Goal: Task Accomplishment & Management: Manage account settings

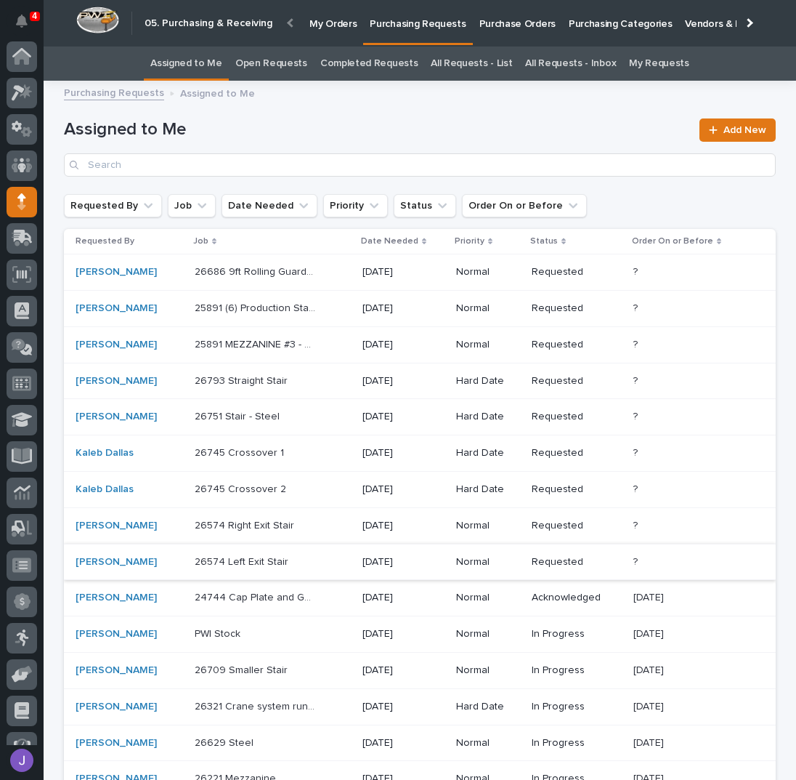
scroll to position [60, 0]
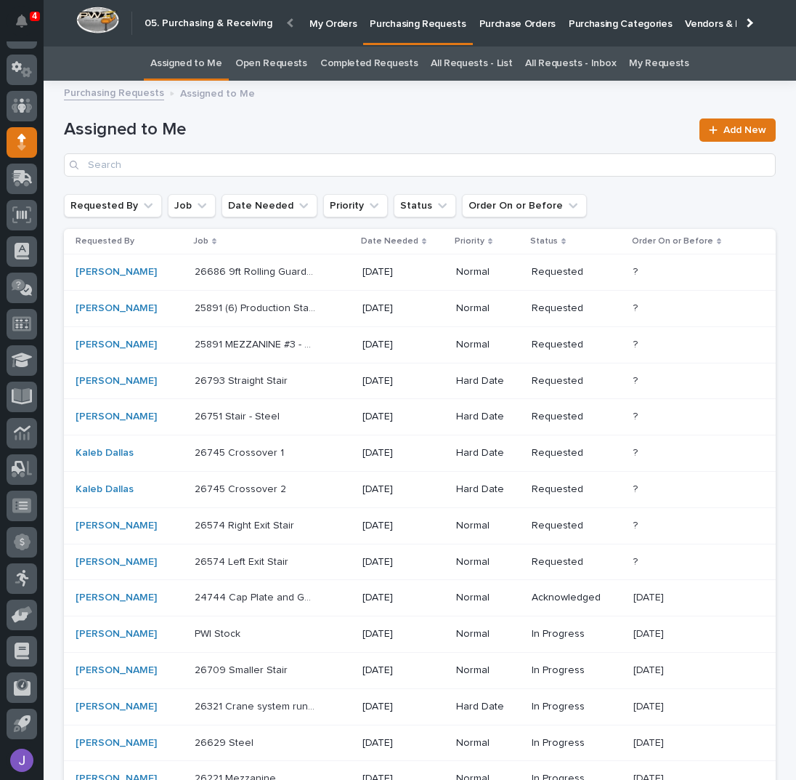
click at [310, 591] on div "24744 Cap Plate and Gate Cover - Steel 24744 Cap Plate and Gate Cover - Steel" at bounding box center [273, 598] width 156 height 24
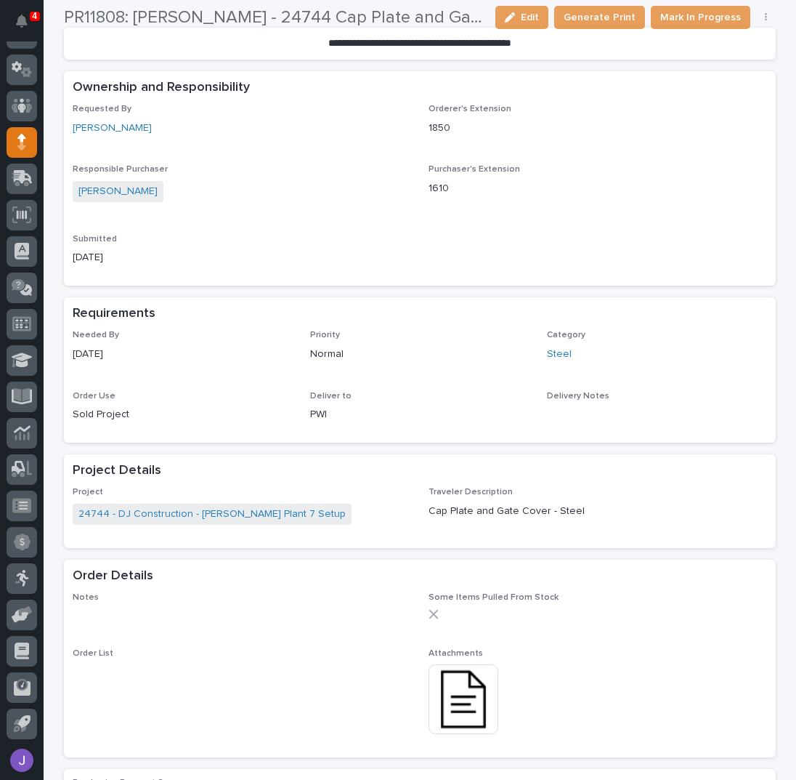
scroll to position [387, 0]
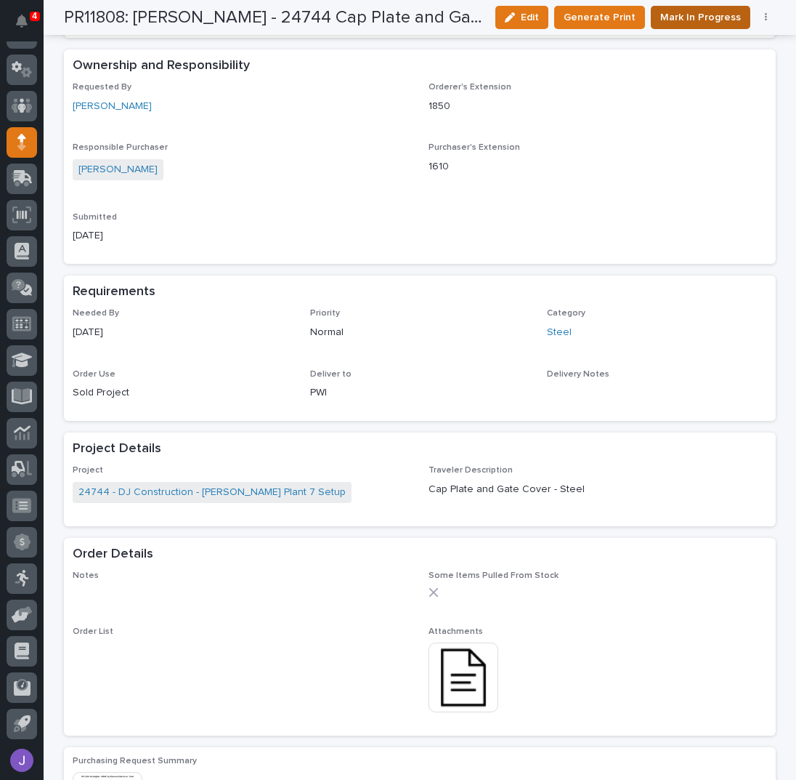
click at [706, 25] on button "Mark In Progress" at bounding box center [701, 17] width 100 height 23
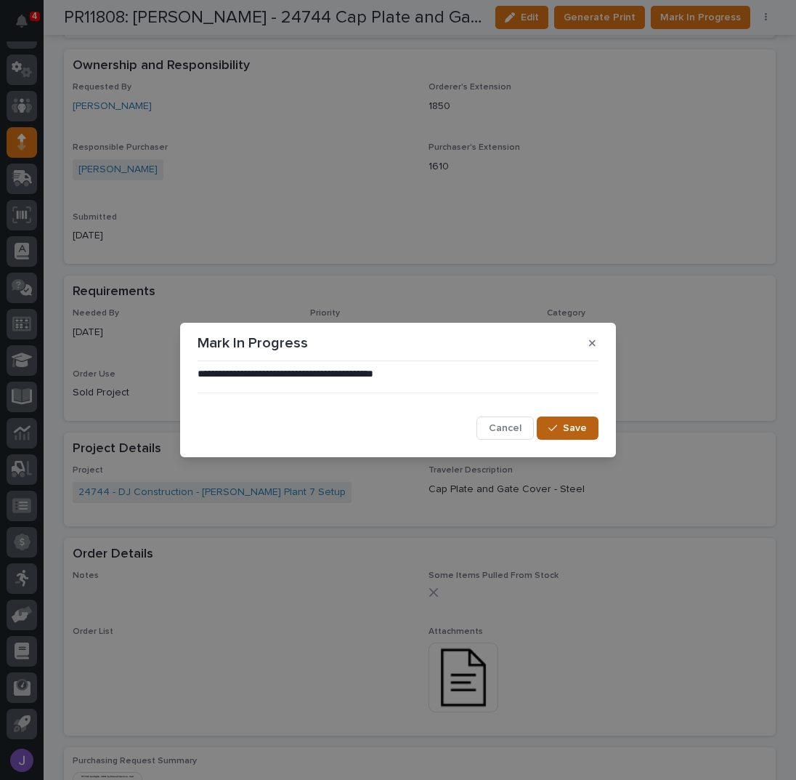
click at [589, 436] on button "Save" at bounding box center [568, 427] width 62 height 23
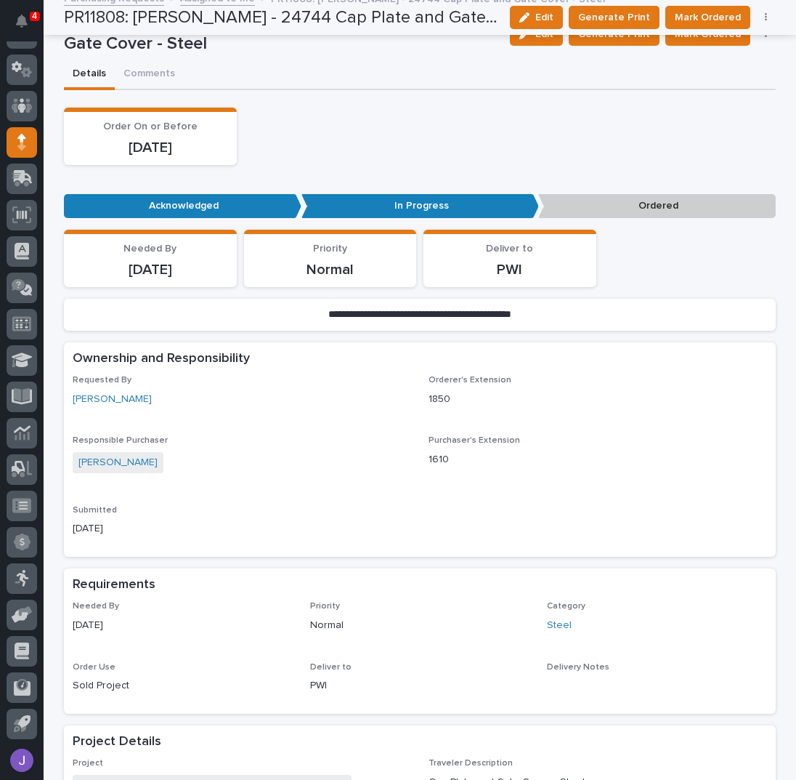
scroll to position [0, 0]
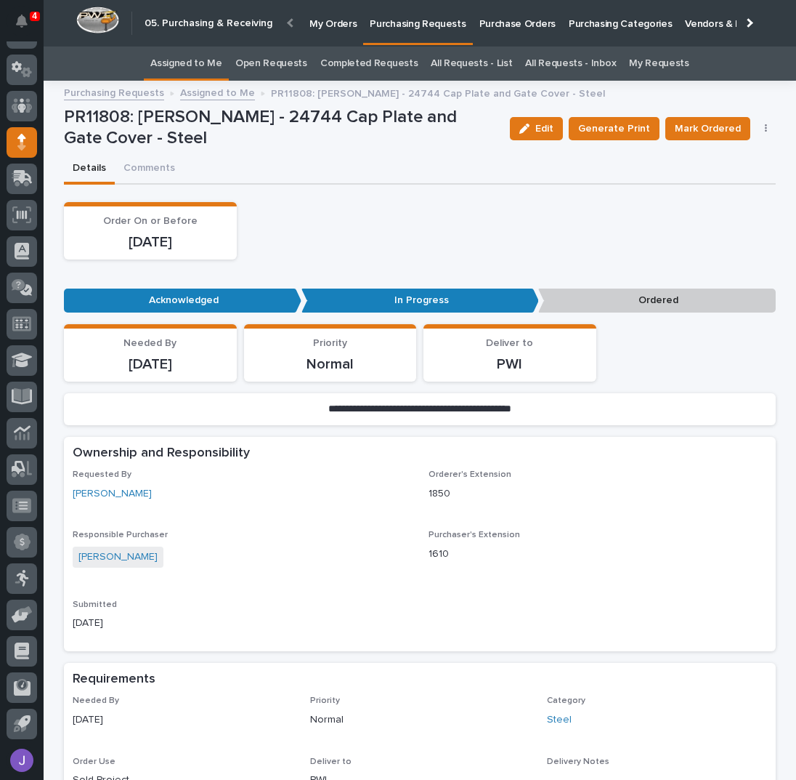
click at [216, 65] on link "Assigned to Me" at bounding box center [186, 64] width 72 height 34
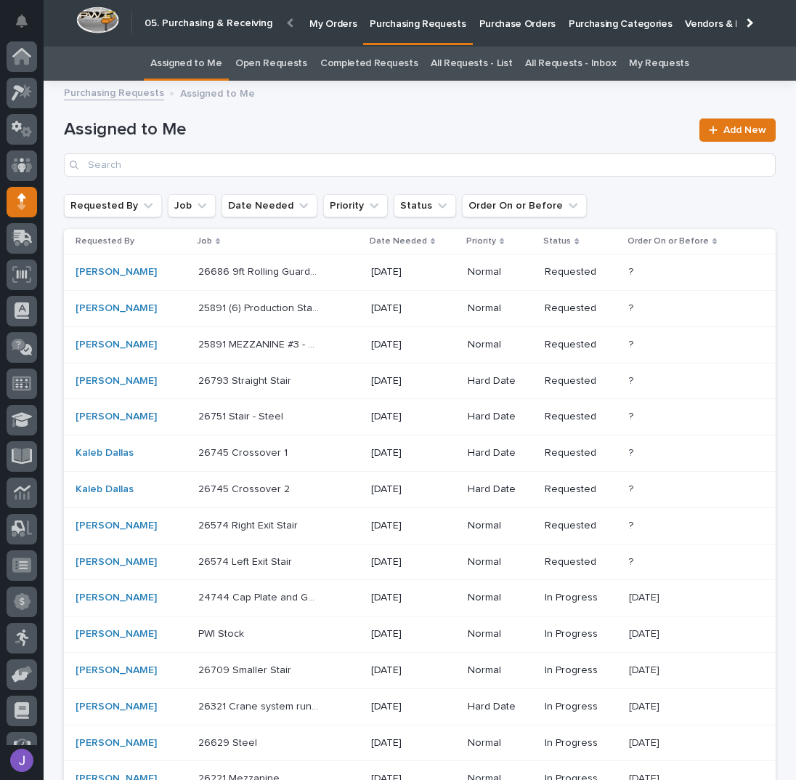
scroll to position [60, 0]
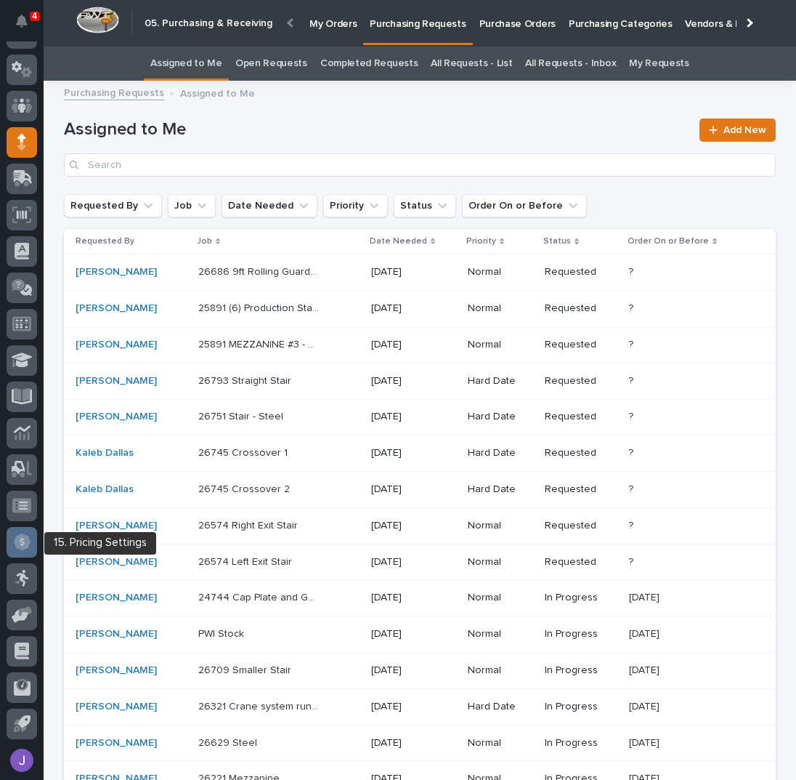
click at [30, 541] on icon at bounding box center [22, 541] width 17 height 17
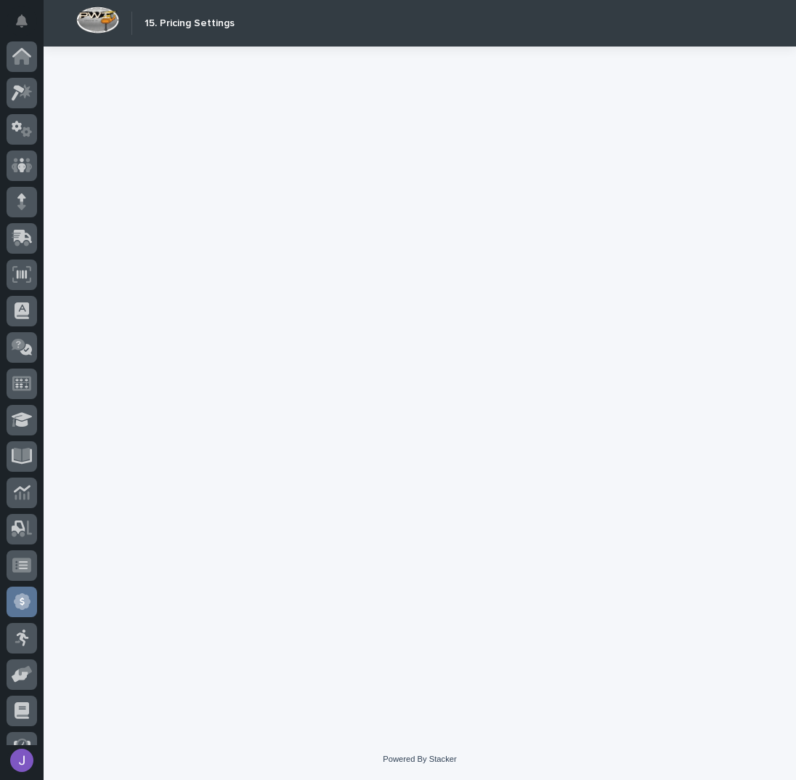
scroll to position [60, 0]
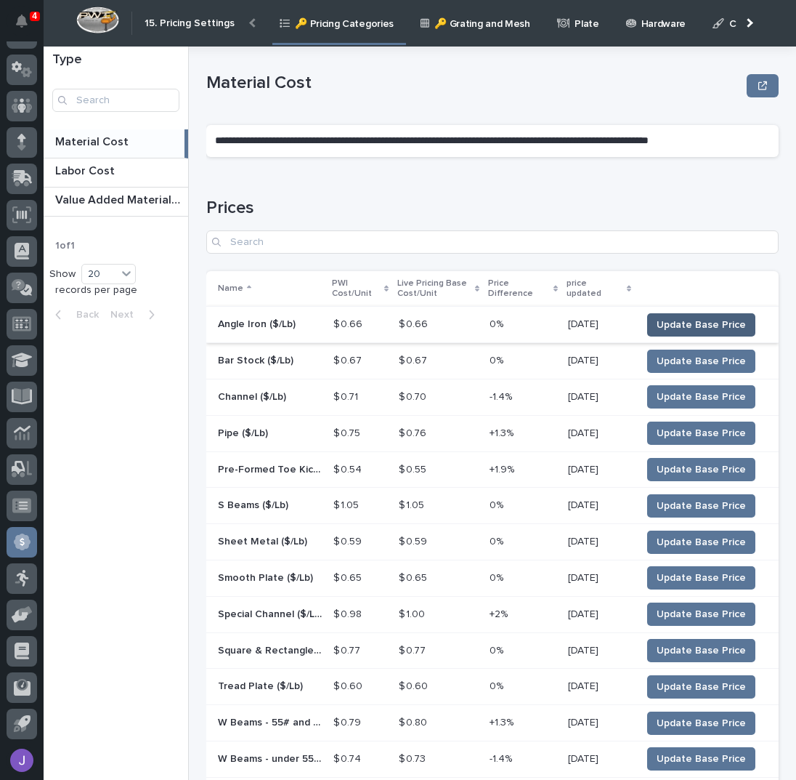
click at [687, 320] on span "Update Base Price" at bounding box center [701, 325] width 89 height 15
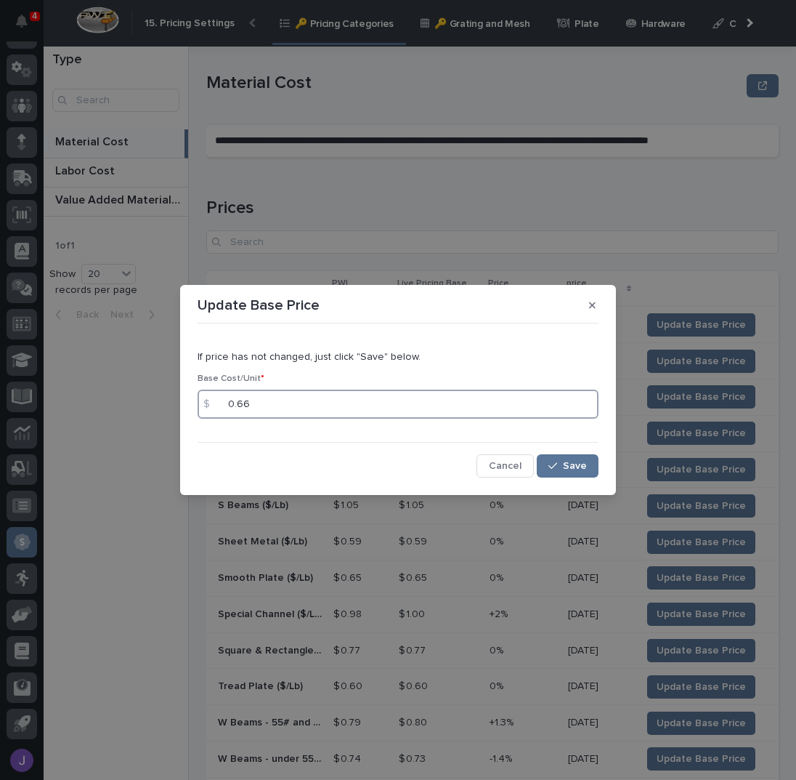
click at [399, 405] on input "0.66" at bounding box center [398, 403] width 401 height 29
type input "0.69"
click at [588, 464] on button "Save" at bounding box center [568, 465] width 62 height 23
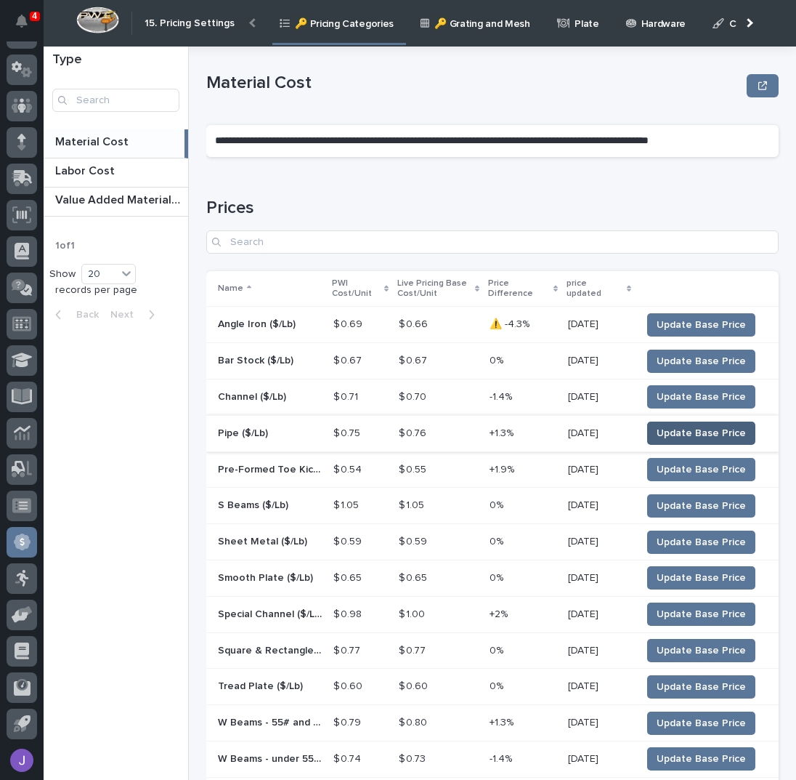
click at [695, 433] on span "Update Base Price" at bounding box center [701, 433] width 89 height 15
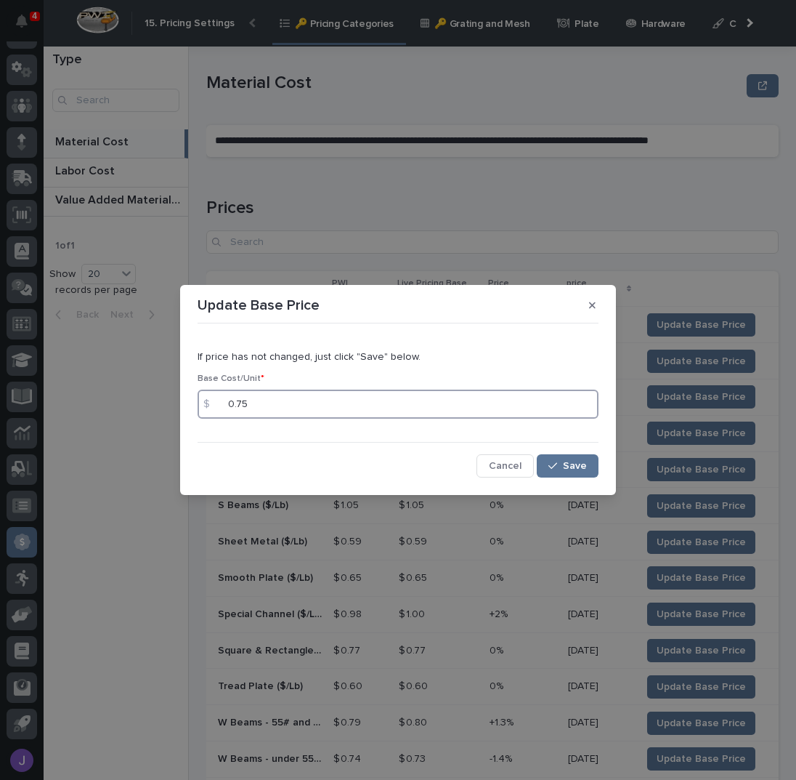
click at [381, 398] on input "0.75" at bounding box center [398, 403] width 401 height 29
type input "0.77"
click at [564, 461] on button "Save" at bounding box center [568, 465] width 62 height 23
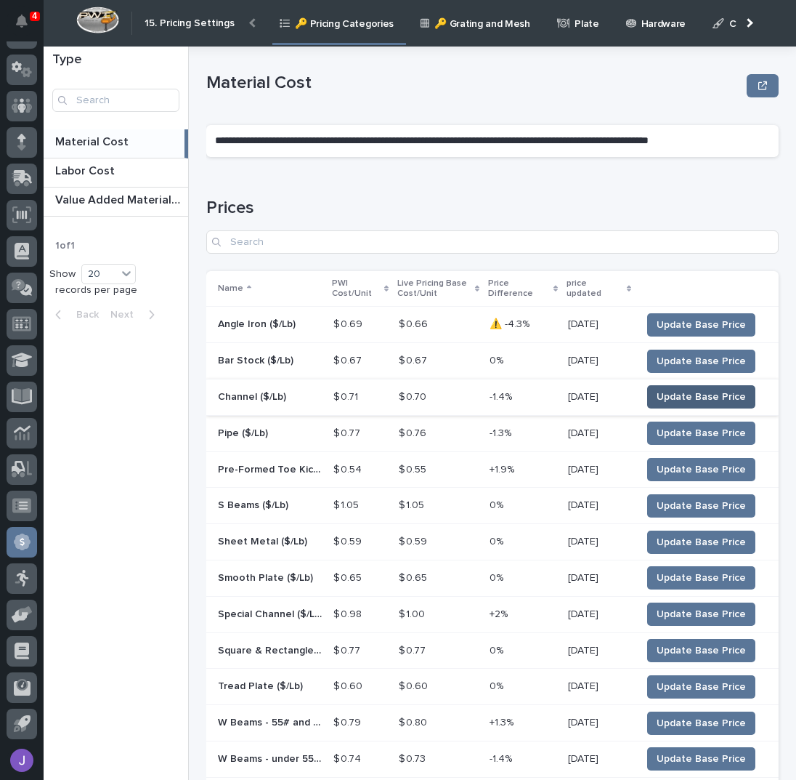
click at [676, 396] on span "Update Base Price" at bounding box center [701, 396] width 89 height 15
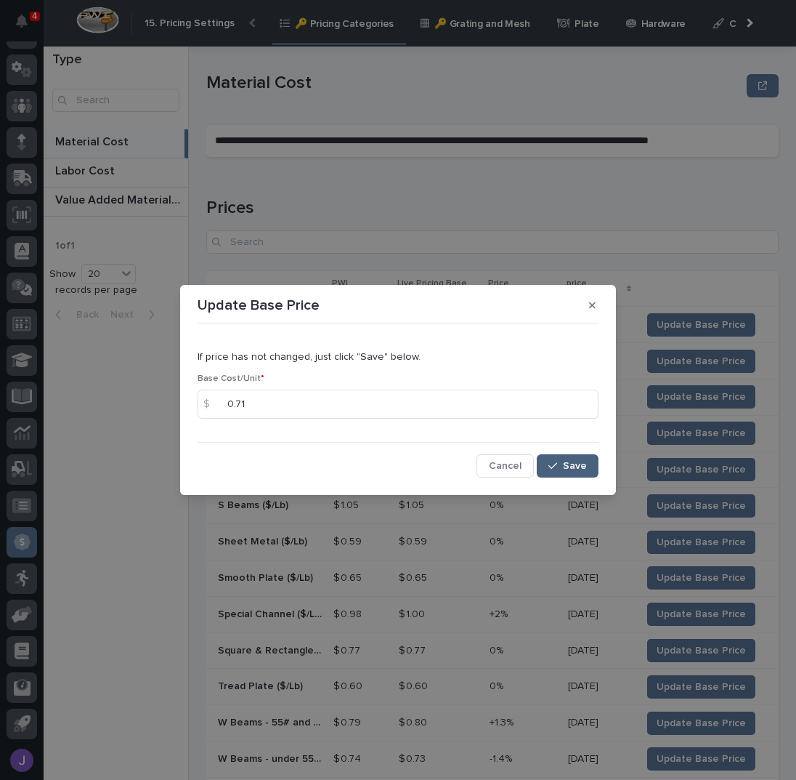
click at [569, 459] on button "Save" at bounding box center [568, 465] width 62 height 23
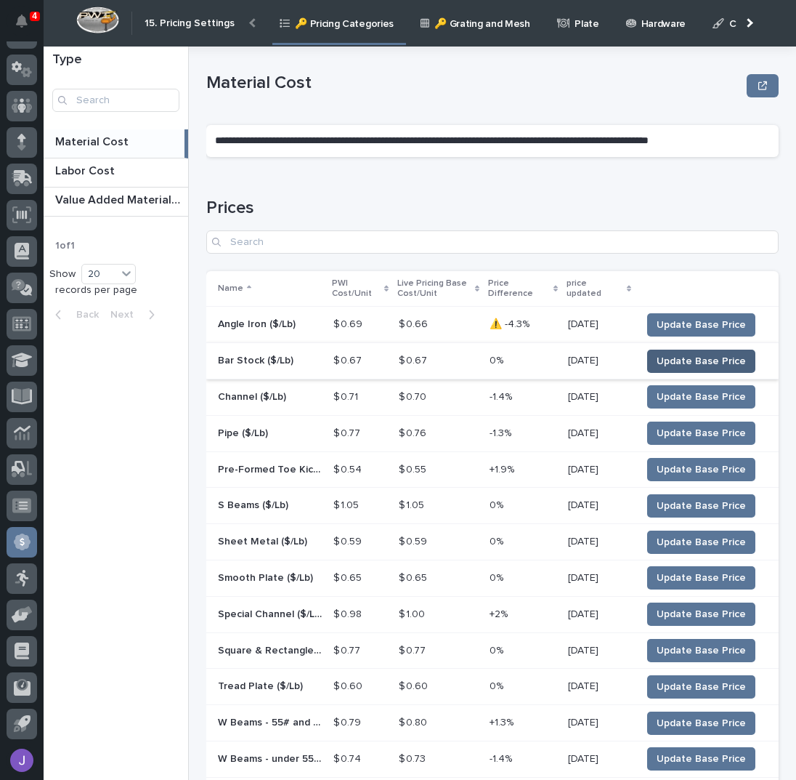
click at [695, 360] on span "Update Base Price" at bounding box center [701, 361] width 89 height 15
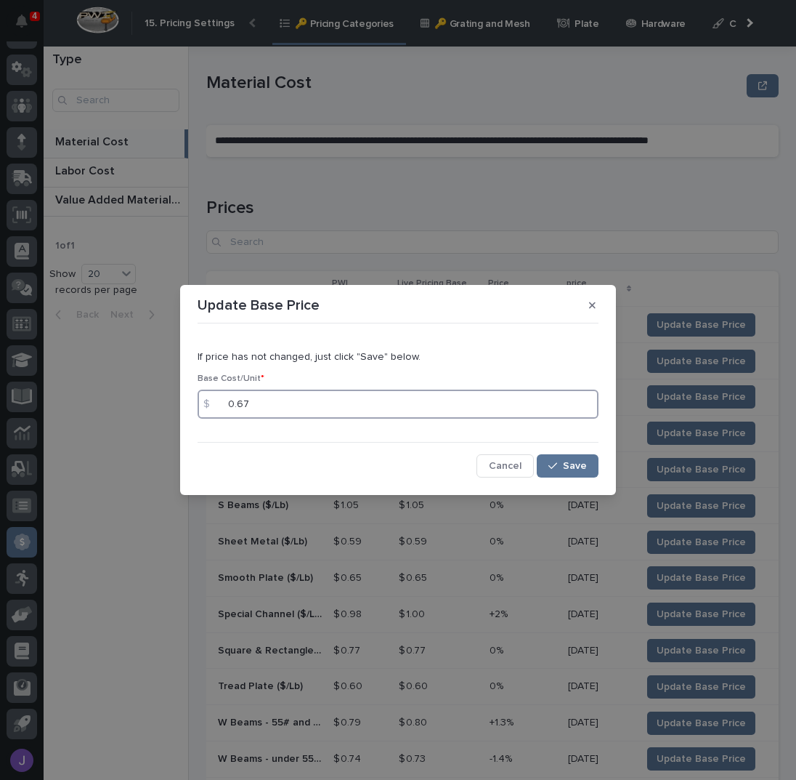
click at [306, 398] on input "0.67" at bounding box center [398, 403] width 401 height 29
type input "0.68"
click at [586, 468] on span "Save" at bounding box center [575, 466] width 24 height 10
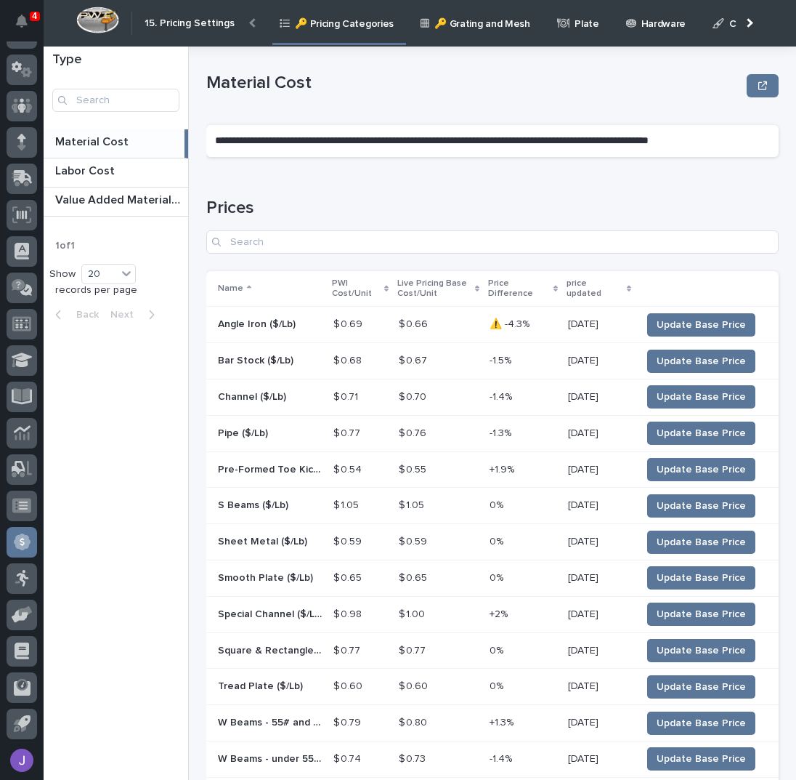
scroll to position [97, 0]
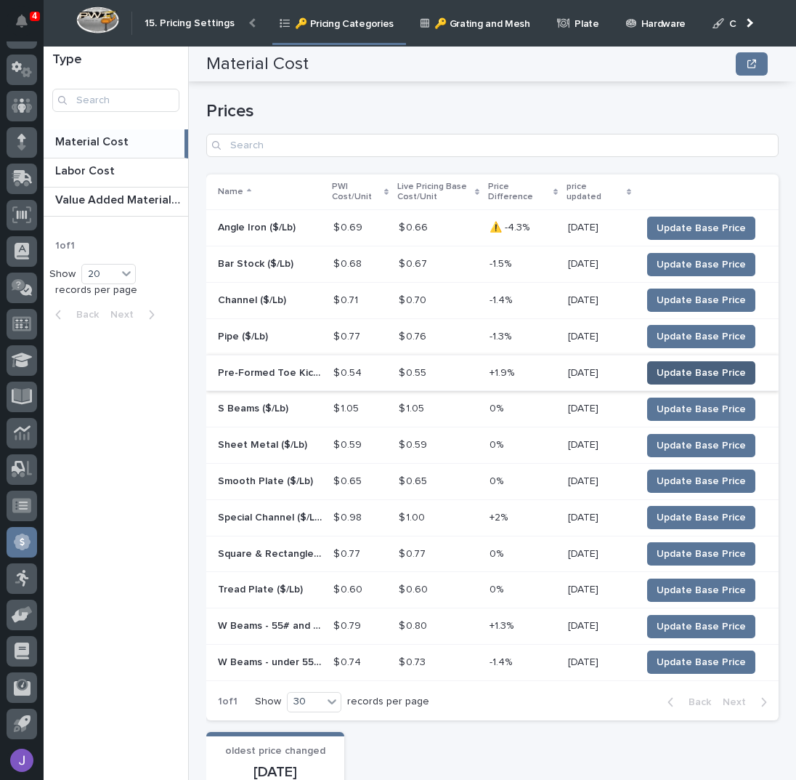
click at [690, 369] on span "Update Base Price" at bounding box center [701, 373] width 89 height 15
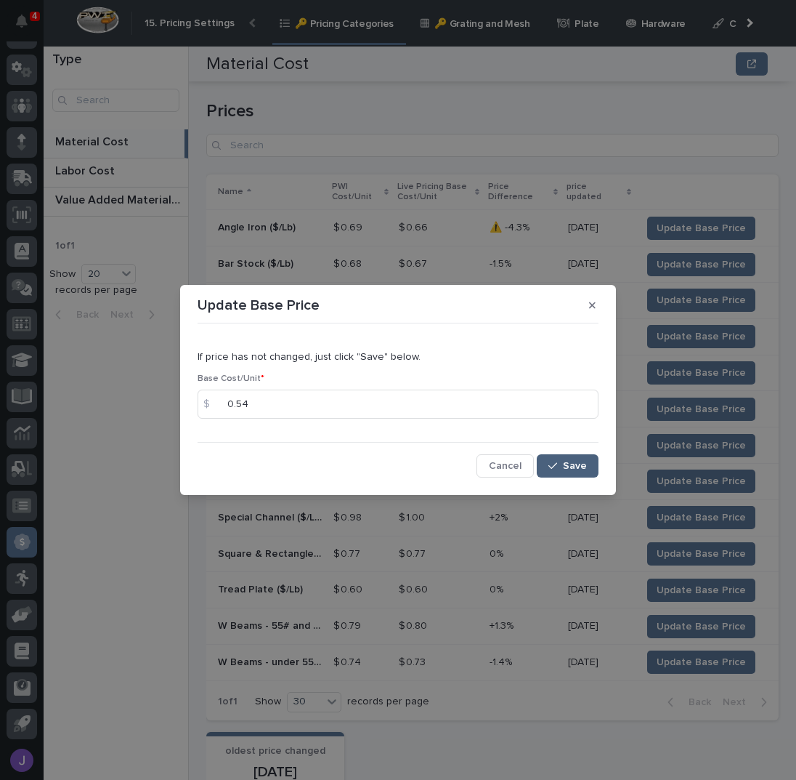
click at [584, 467] on span "Save" at bounding box center [575, 466] width 24 height 10
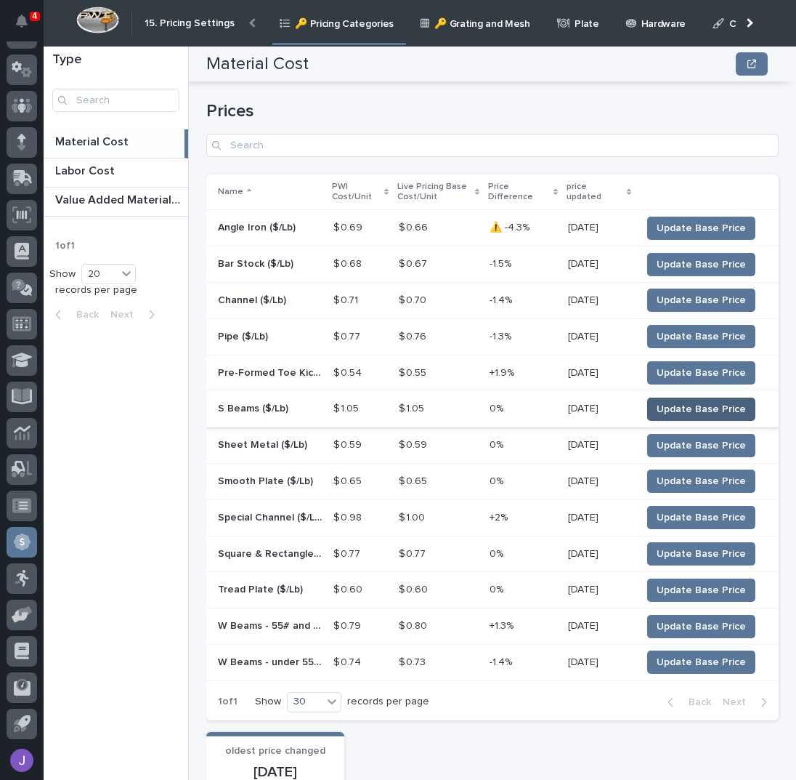
click at [664, 404] on span "Update Base Price" at bounding box center [701, 409] width 89 height 15
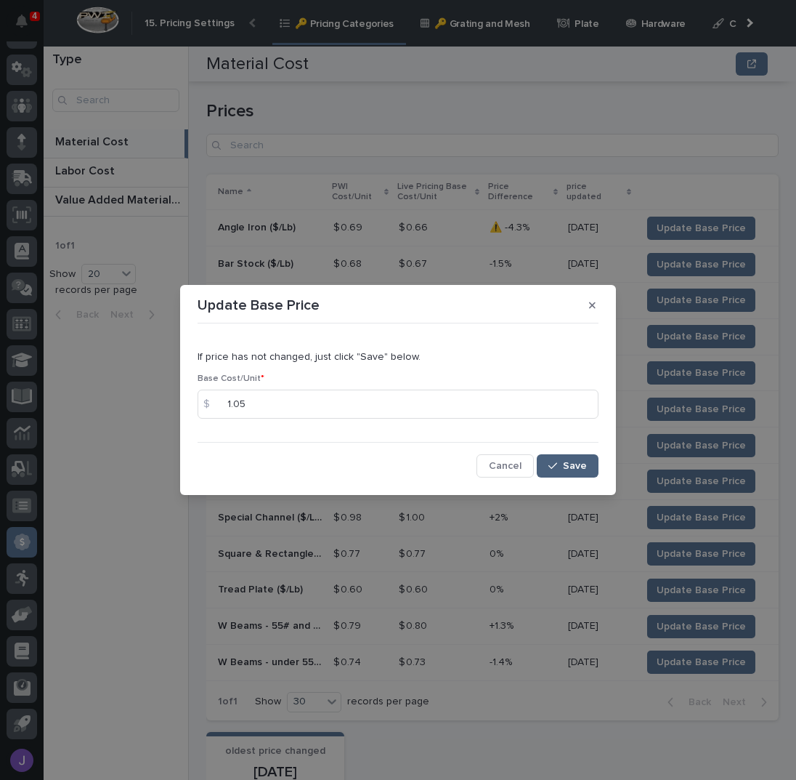
click at [561, 460] on button "Save" at bounding box center [568, 465] width 62 height 23
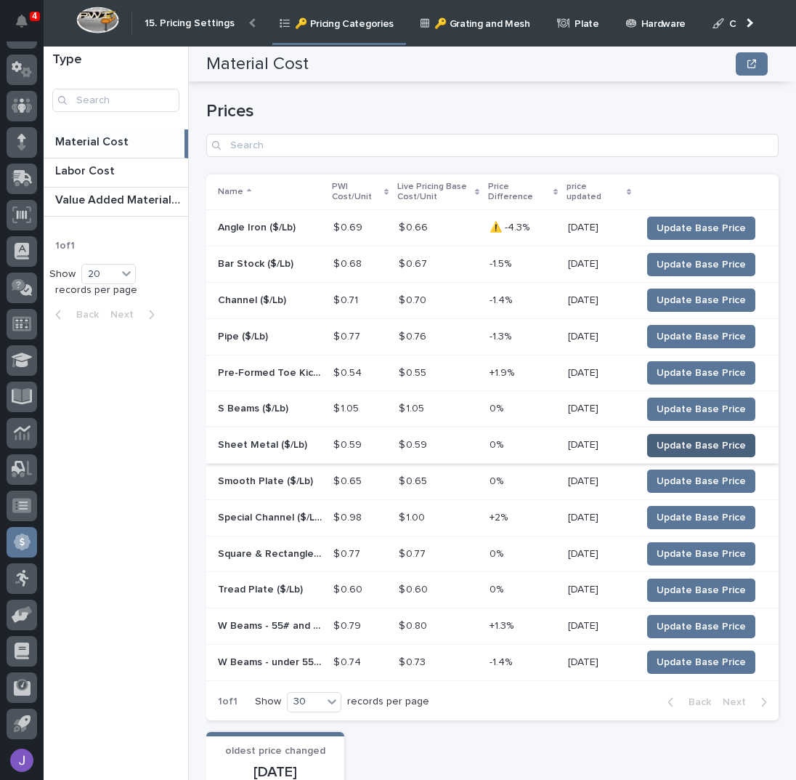
click at [708, 435] on button "Update Base Price" at bounding box center [701, 445] width 108 height 23
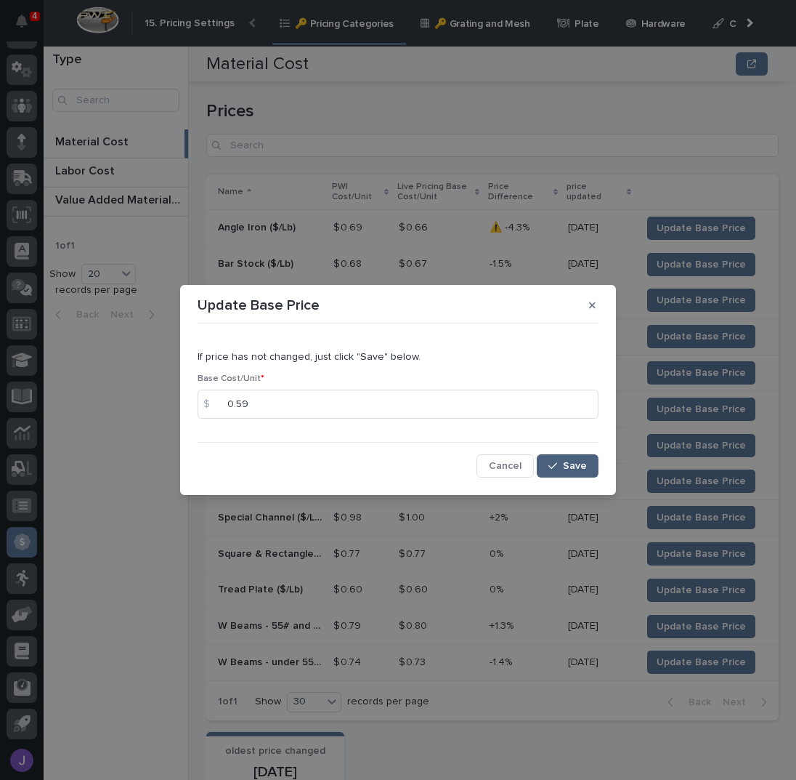
click at [562, 459] on button "Save" at bounding box center [568, 465] width 62 height 23
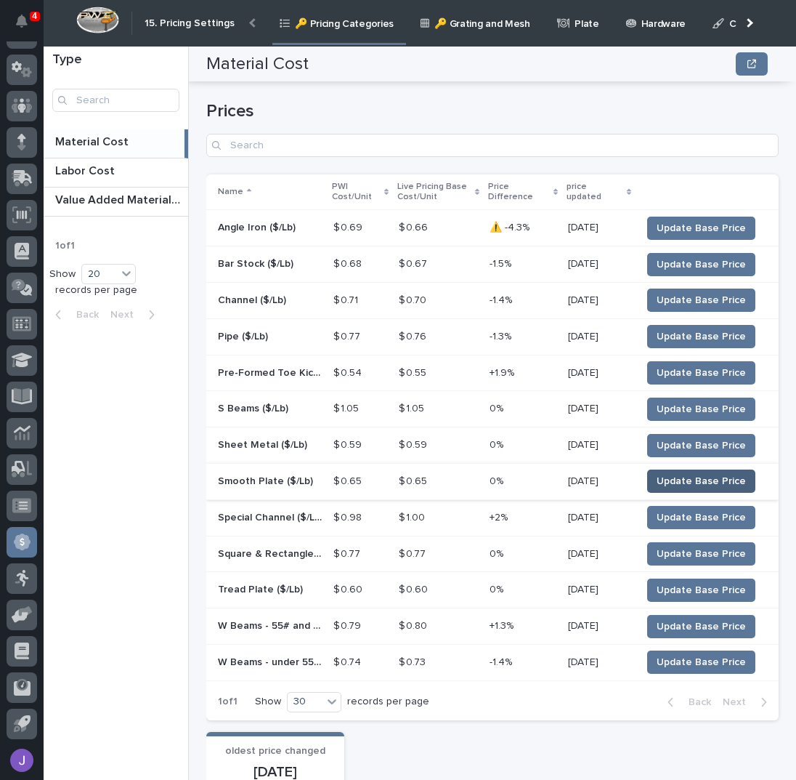
click at [684, 481] on span "Update Base Price" at bounding box center [701, 481] width 89 height 15
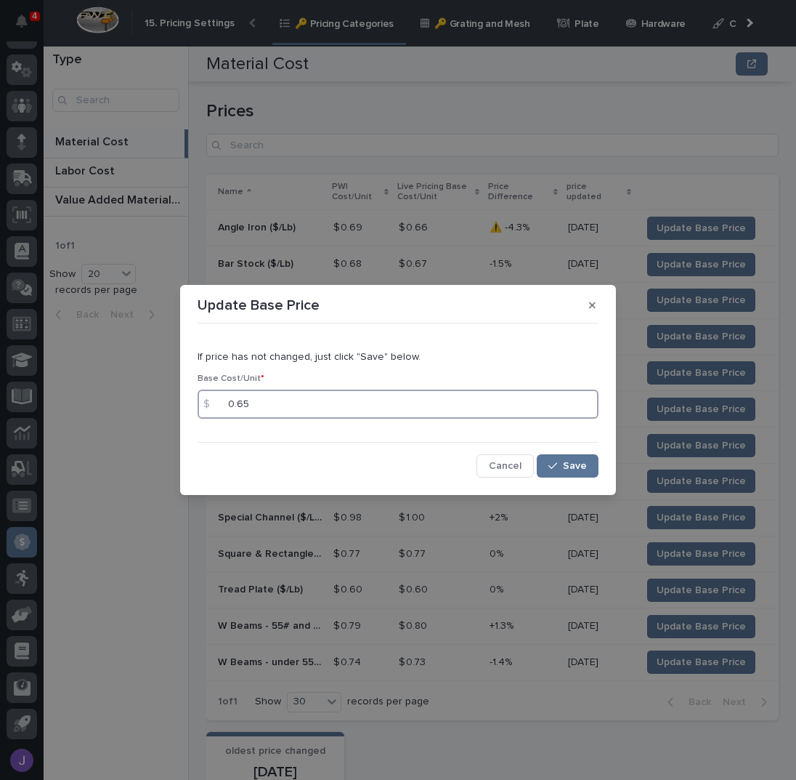
click at [299, 416] on input "0.65" at bounding box center [398, 403] width 401 height 29
type input "0.68"
click at [557, 462] on icon "button" at bounding box center [553, 466] width 9 height 10
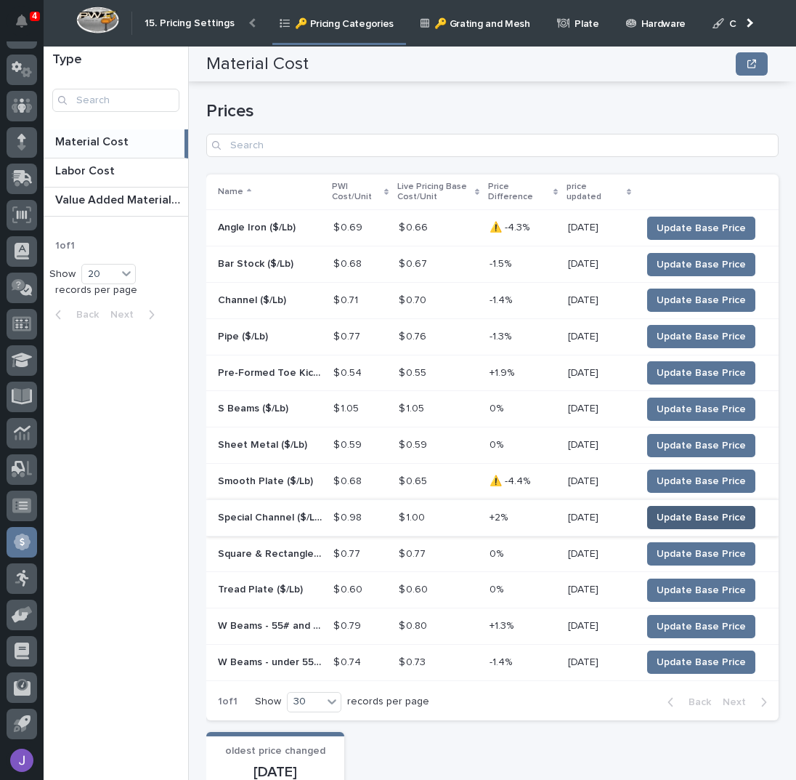
click at [689, 512] on span "Update Base Price" at bounding box center [701, 517] width 89 height 15
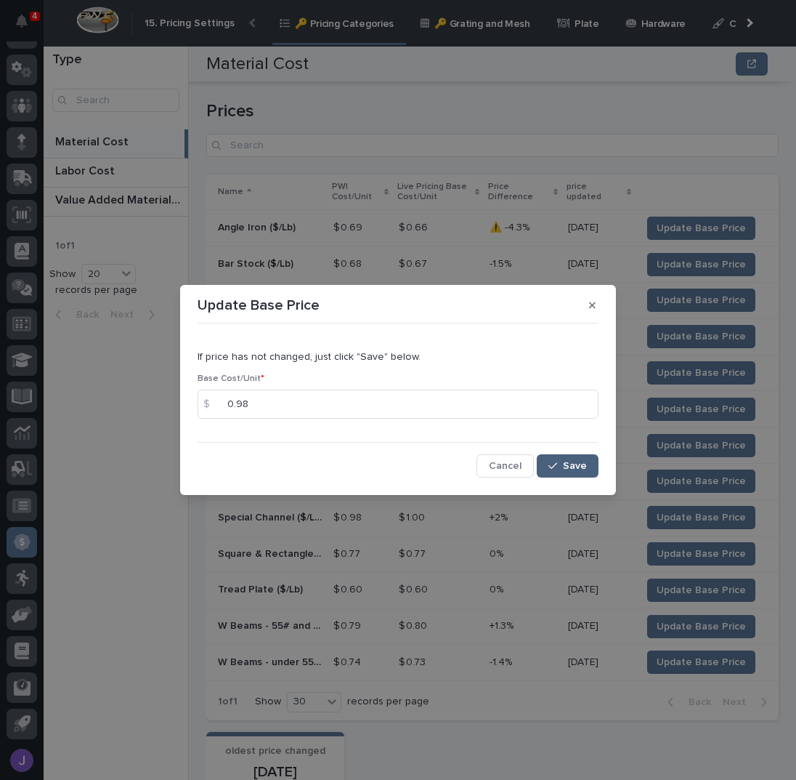
click at [567, 468] on span "Save" at bounding box center [575, 466] width 24 height 10
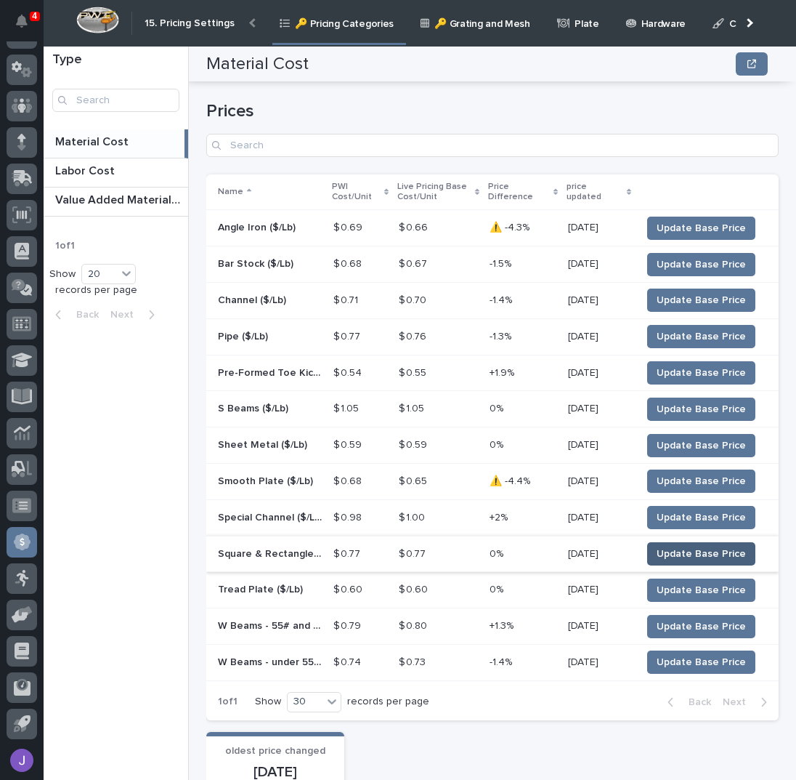
click at [667, 553] on span "Update Base Price" at bounding box center [701, 553] width 89 height 15
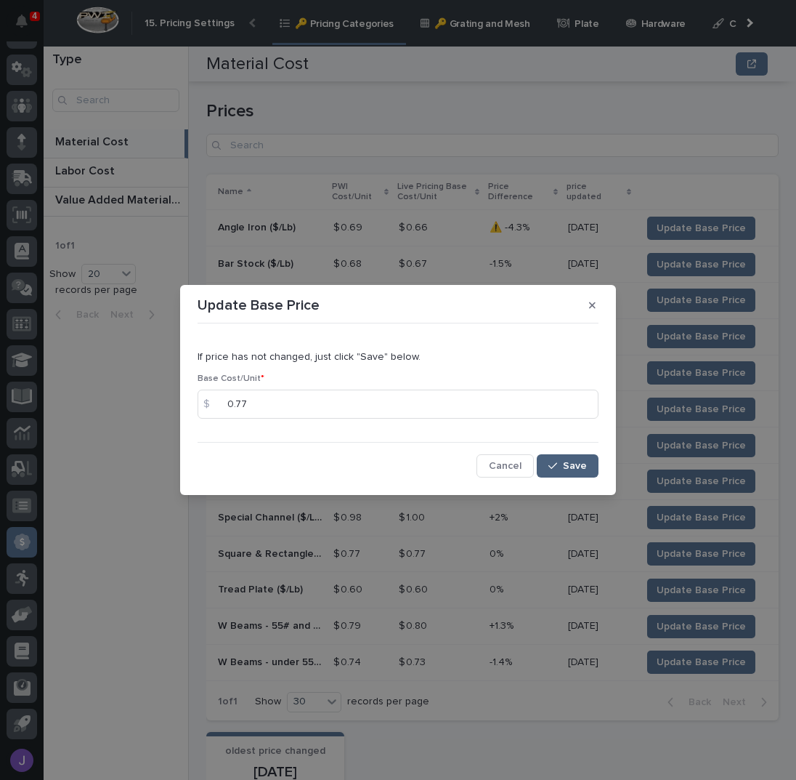
click at [578, 464] on span "Save" at bounding box center [575, 466] width 24 height 10
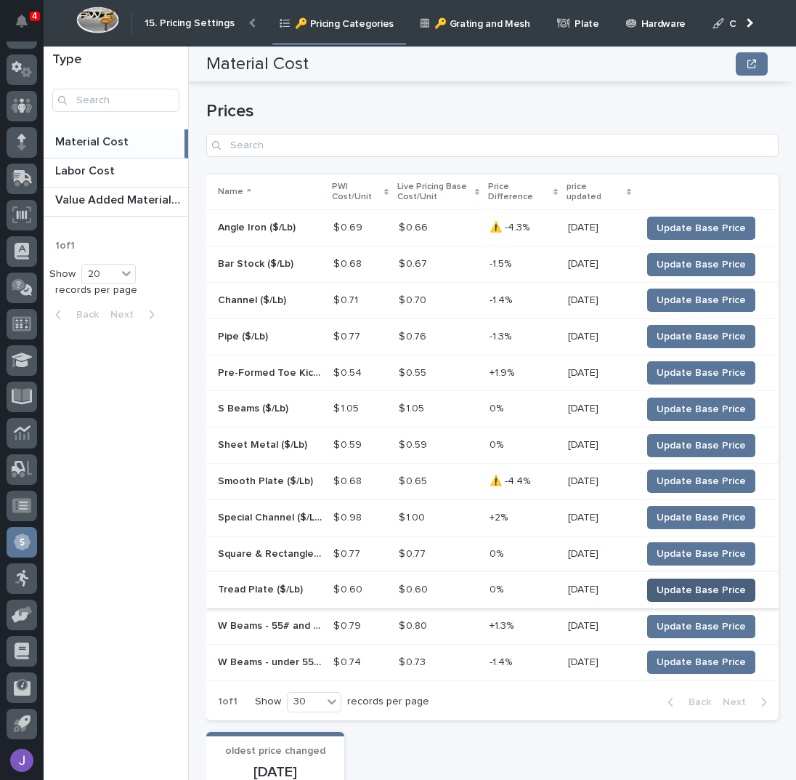
click at [697, 586] on span "Update Base Price" at bounding box center [701, 590] width 89 height 15
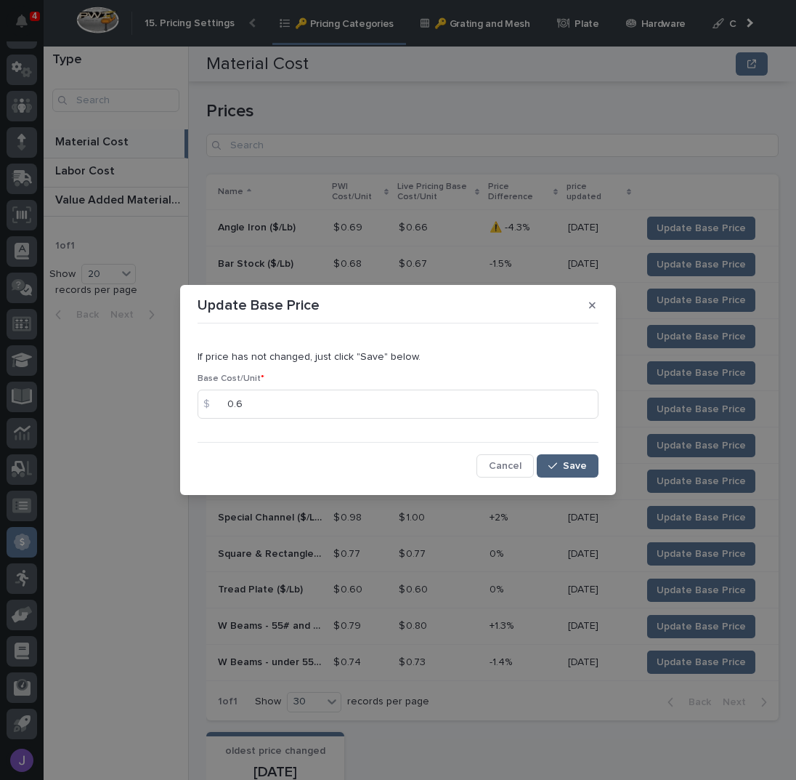
click at [568, 463] on span "Save" at bounding box center [575, 466] width 24 height 10
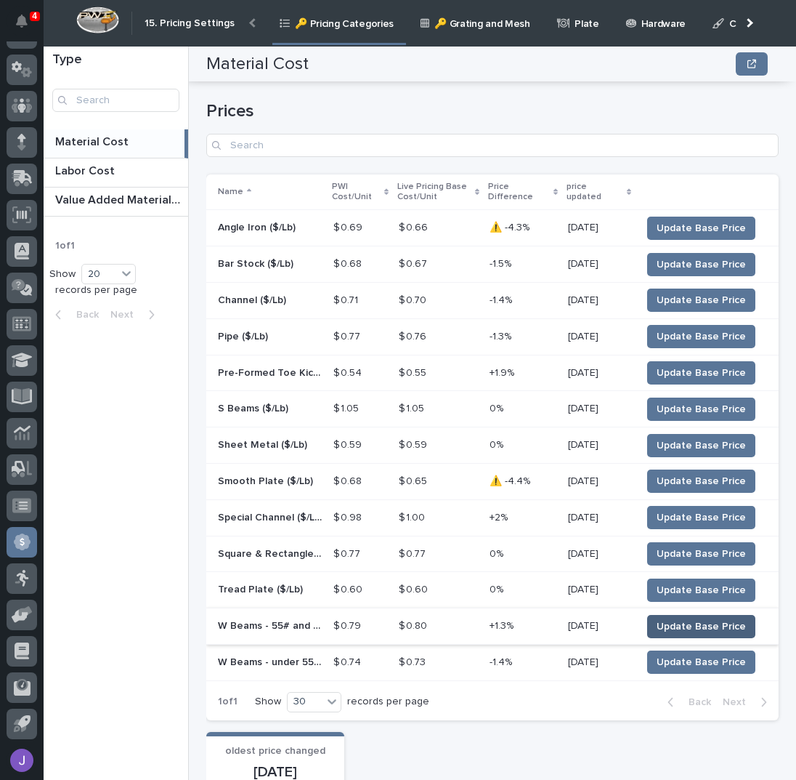
click at [669, 619] on span "Update Base Price" at bounding box center [701, 626] width 89 height 15
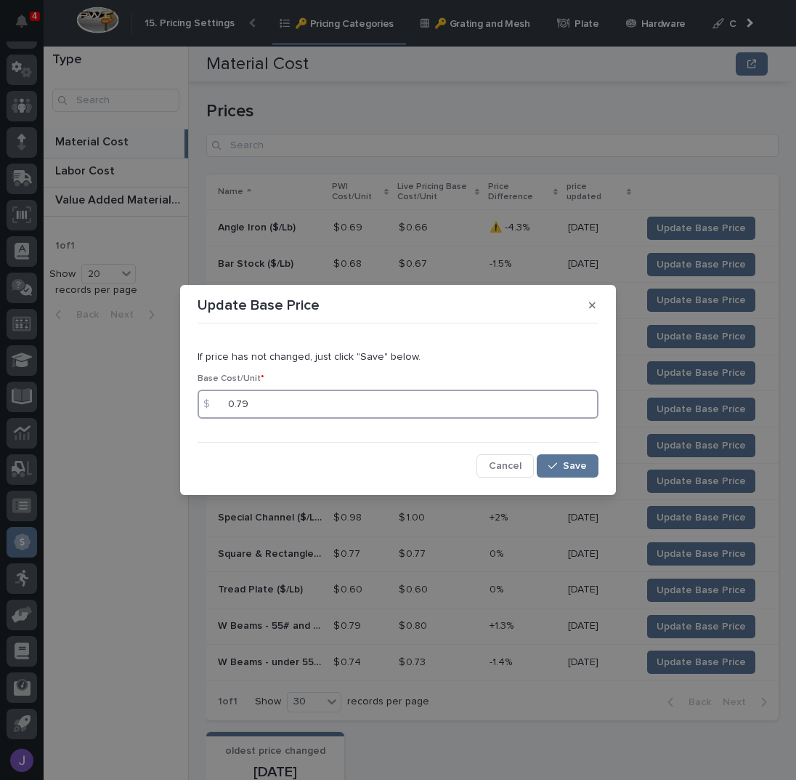
click at [315, 403] on input "0.79" at bounding box center [398, 403] width 401 height 29
type input "0.80"
click at [573, 459] on button "Save" at bounding box center [568, 465] width 62 height 23
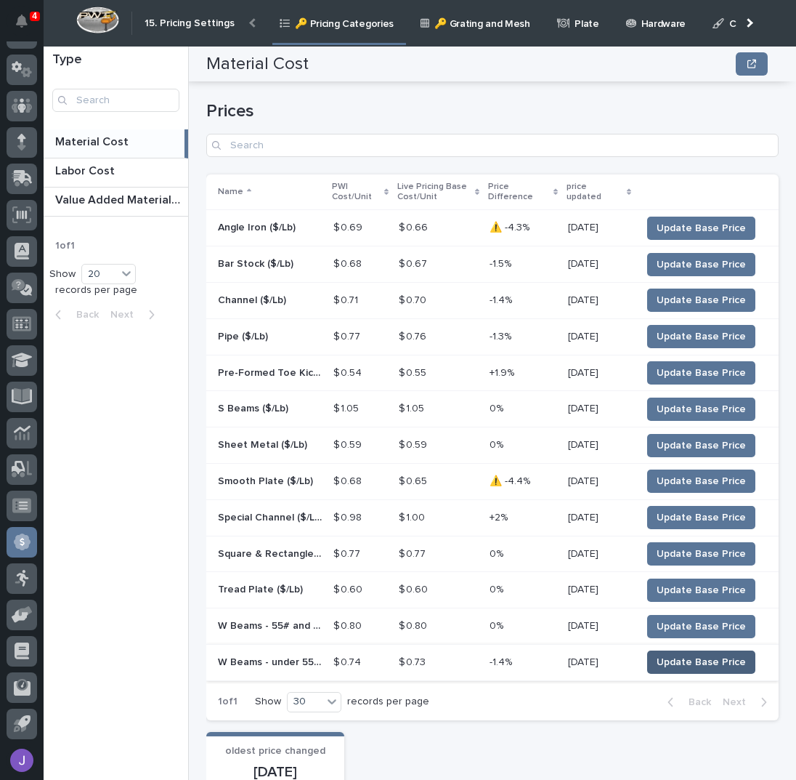
click at [675, 658] on span "Update Base Price" at bounding box center [701, 662] width 89 height 15
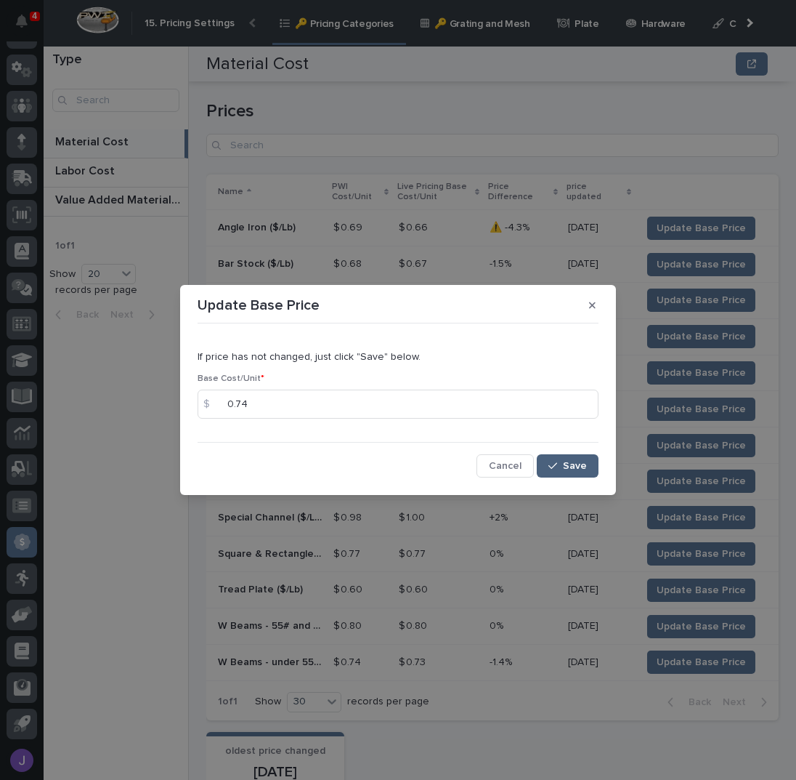
click at [566, 469] on span "Save" at bounding box center [575, 466] width 24 height 10
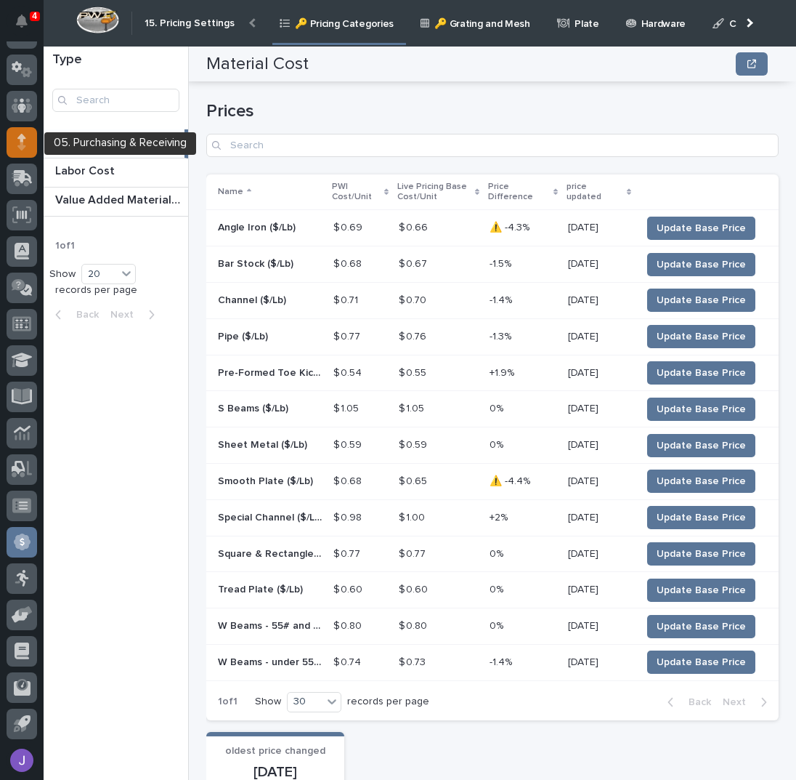
click at [30, 148] on div at bounding box center [22, 142] width 31 height 31
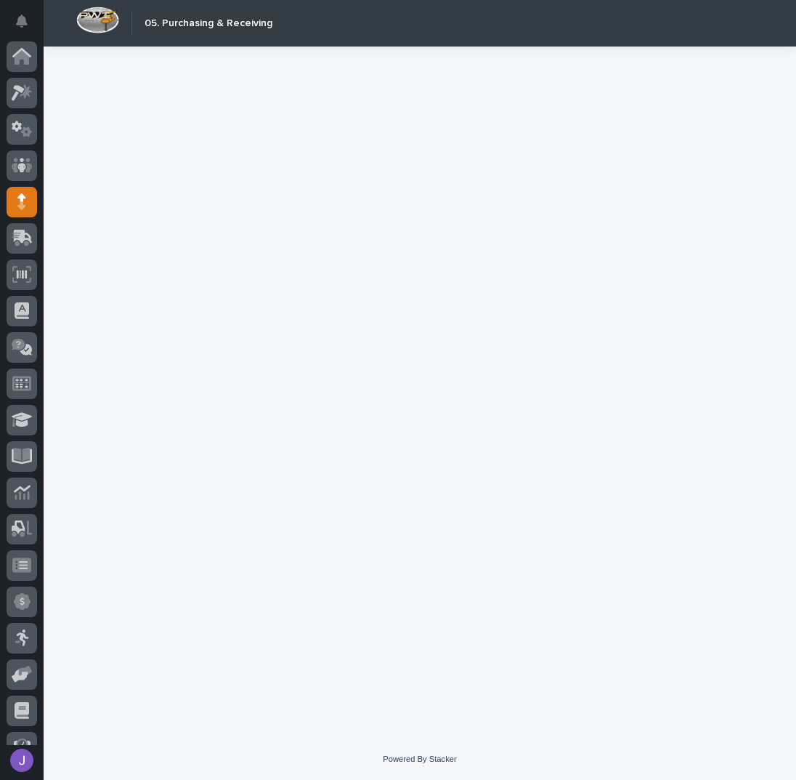
scroll to position [60, 0]
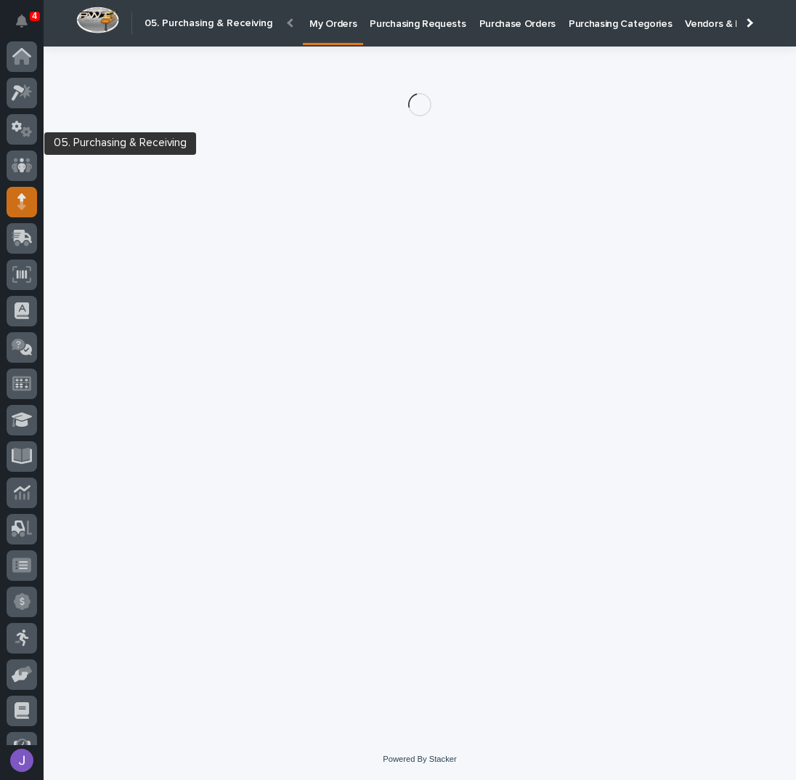
scroll to position [60, 0]
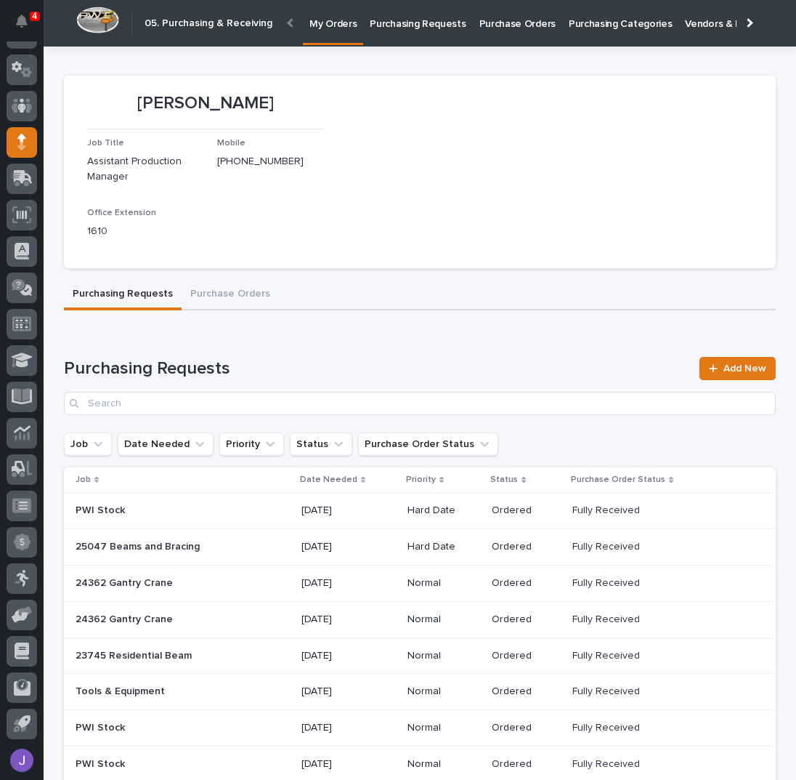
click at [409, 29] on p "Purchasing Requests" at bounding box center [418, 15] width 96 height 31
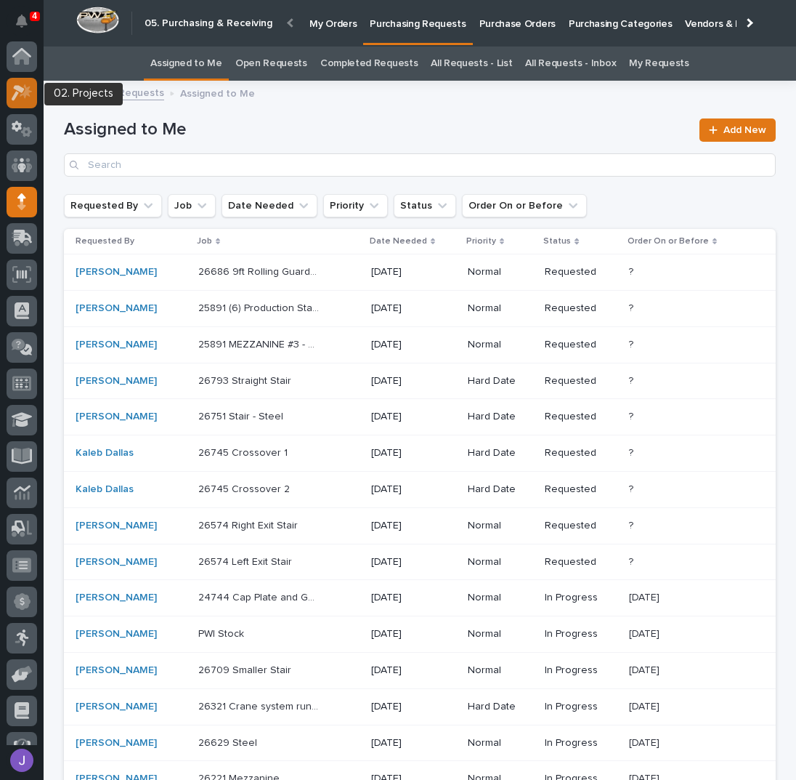
click at [22, 93] on icon at bounding box center [22, 92] width 21 height 17
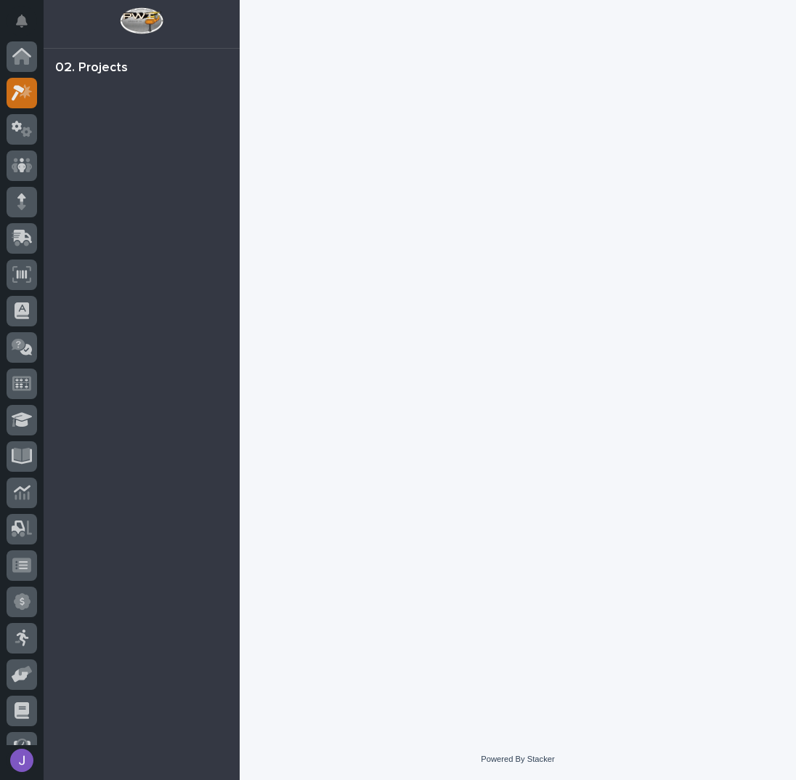
scroll to position [36, 0]
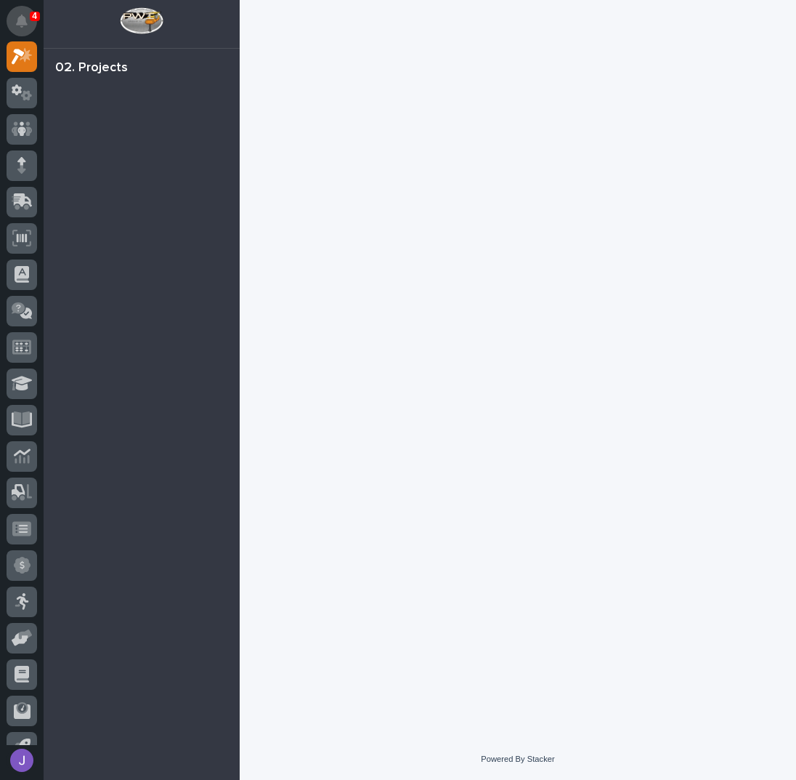
click at [30, 27] on button "Notifications" at bounding box center [22, 21] width 31 height 31
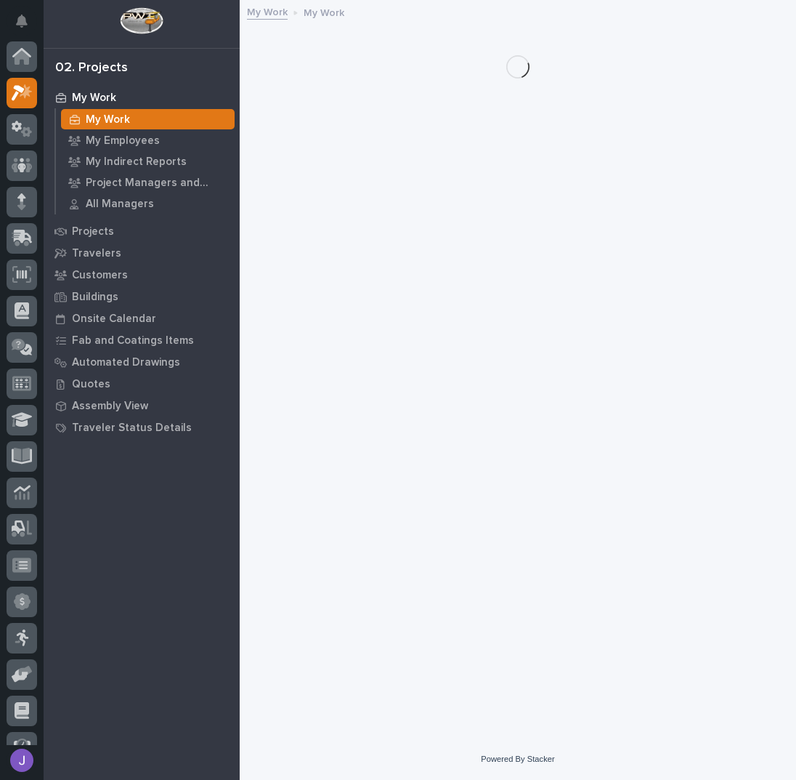
scroll to position [36, 0]
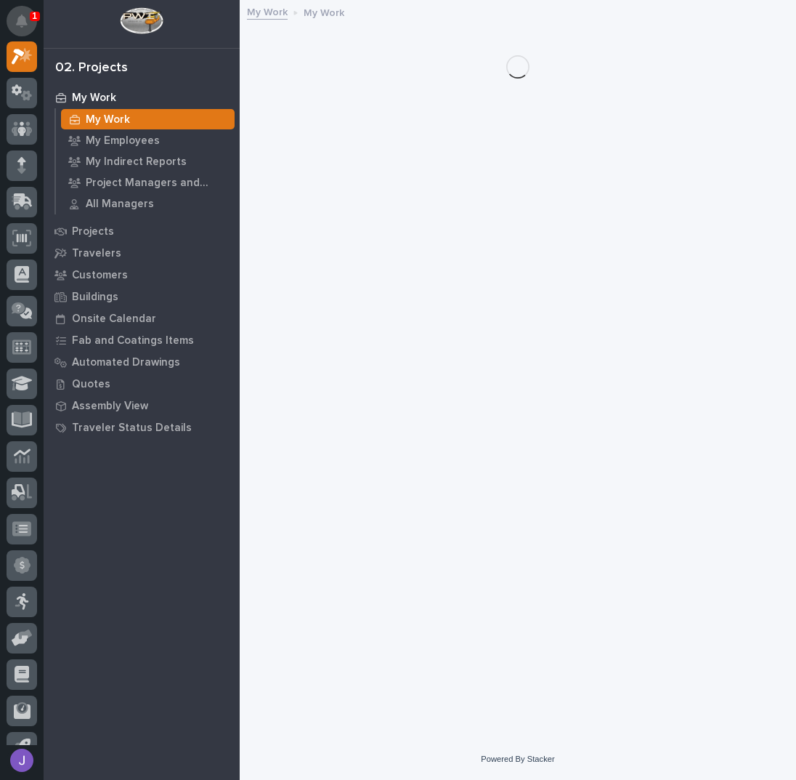
click at [25, 27] on icon "Notifications" at bounding box center [22, 21] width 12 height 13
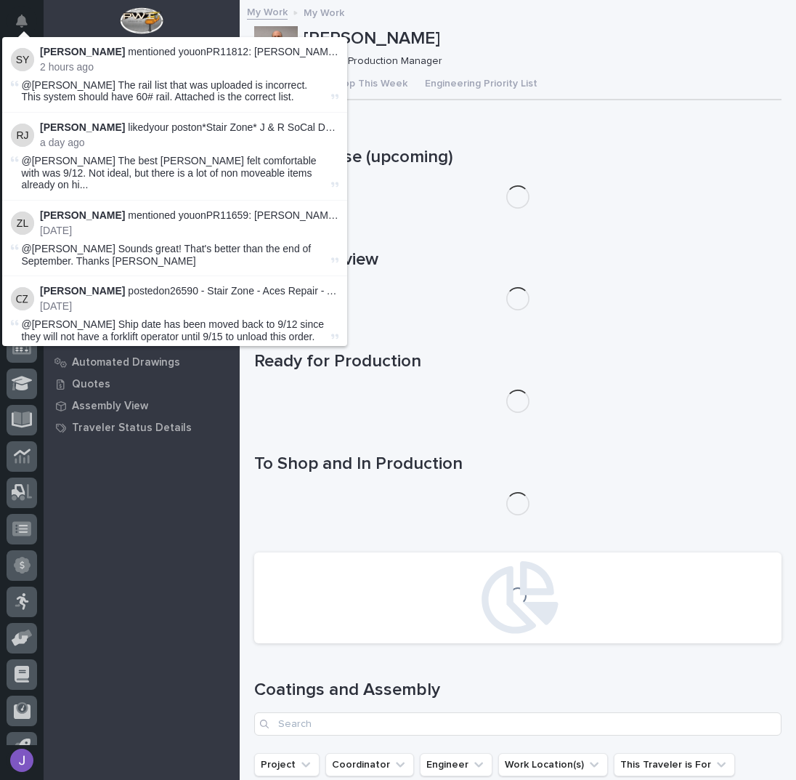
click at [25, 27] on icon "Notifications" at bounding box center [22, 21] width 12 height 13
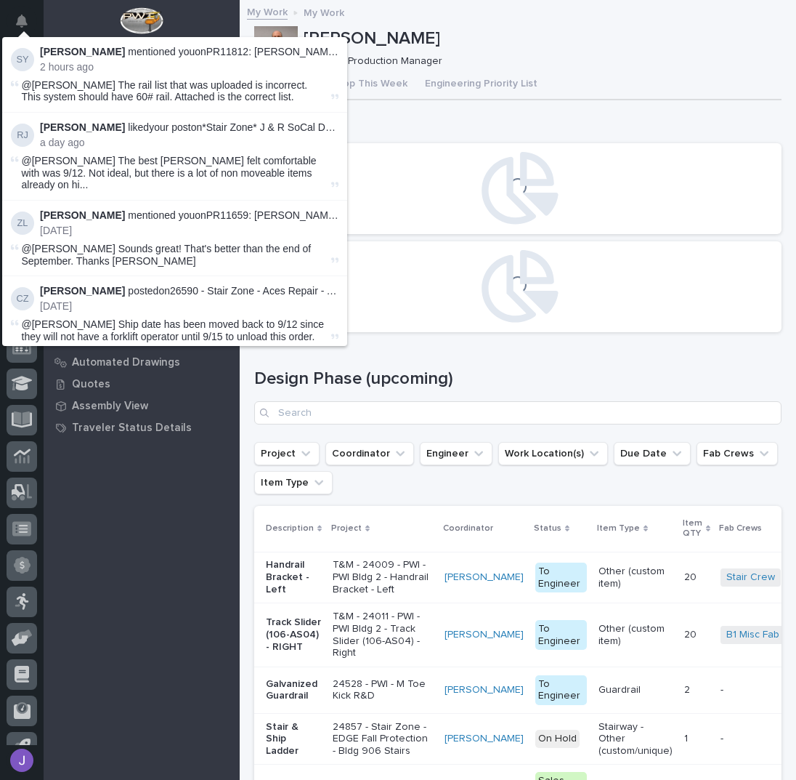
click at [193, 586] on div "My Work My Work My Employees My Indirect Reports Project Managers and Engineers…" at bounding box center [142, 432] width 196 height 693
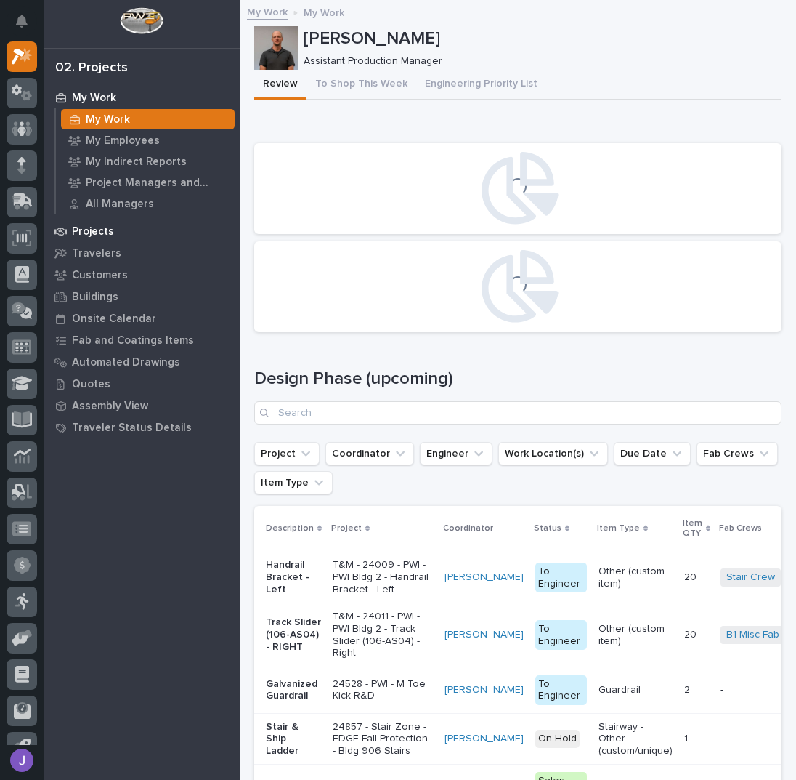
click at [100, 224] on div "Projects" at bounding box center [141, 231] width 189 height 20
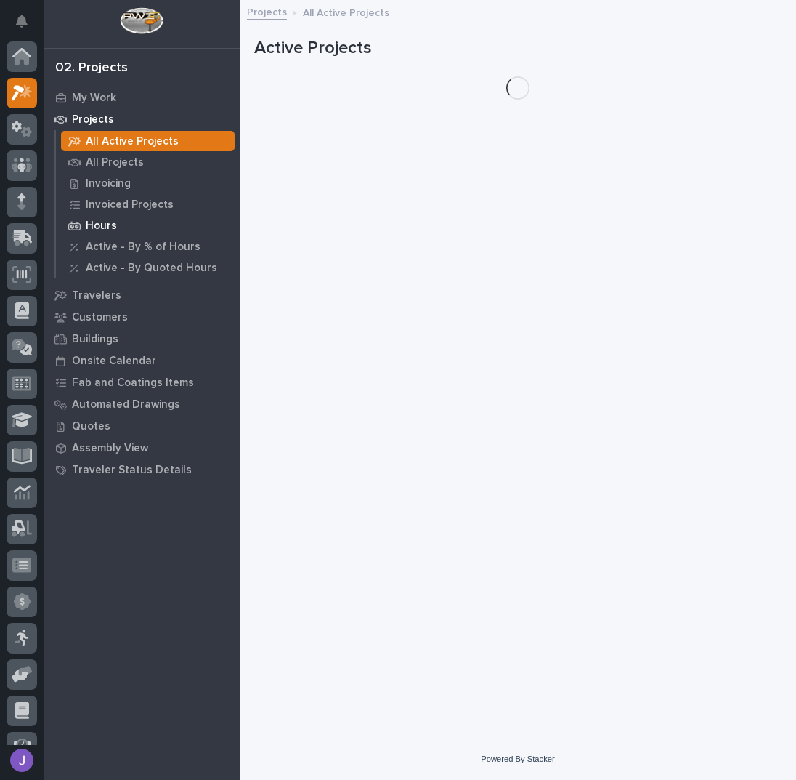
scroll to position [36, 0]
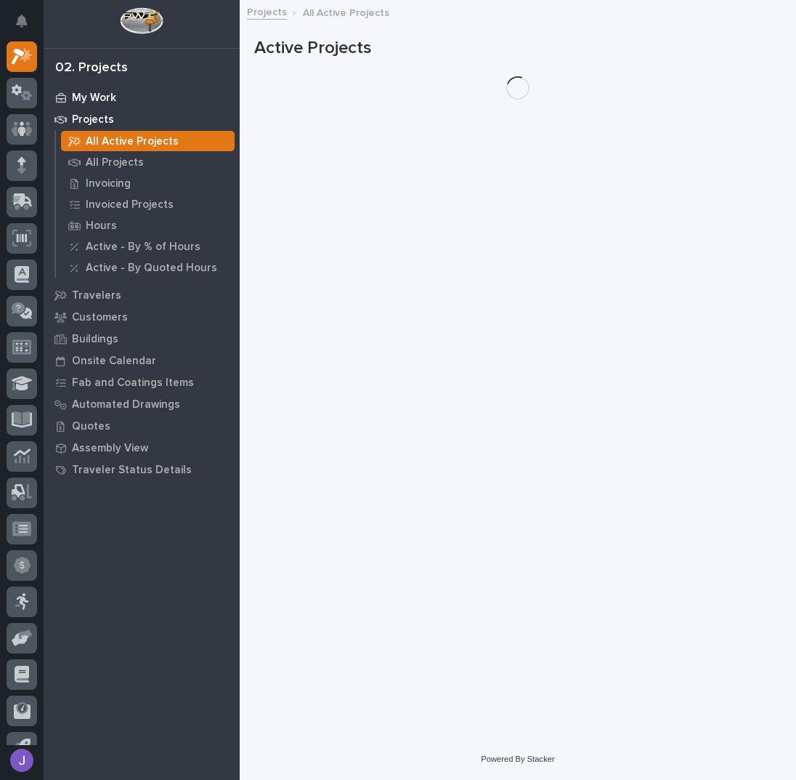
click at [89, 98] on p "My Work" at bounding box center [94, 98] width 44 height 13
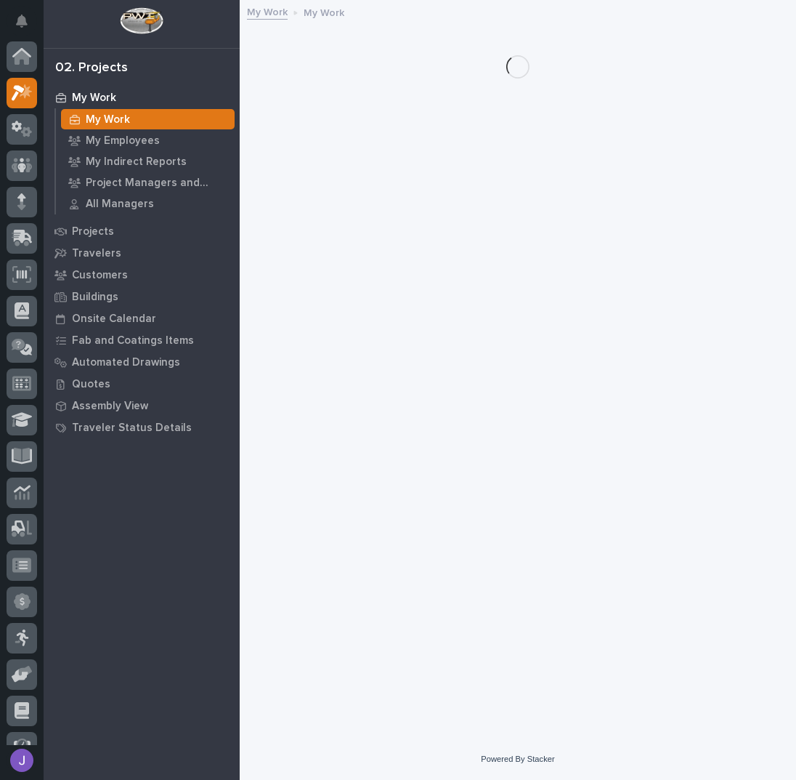
scroll to position [36, 0]
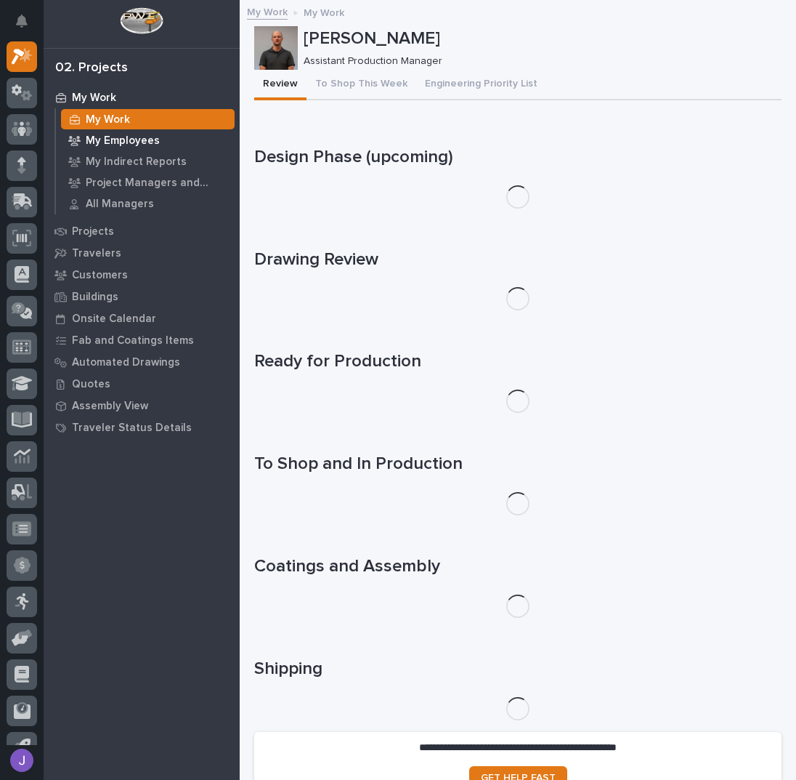
click at [105, 139] on p "My Employees" at bounding box center [123, 140] width 74 height 13
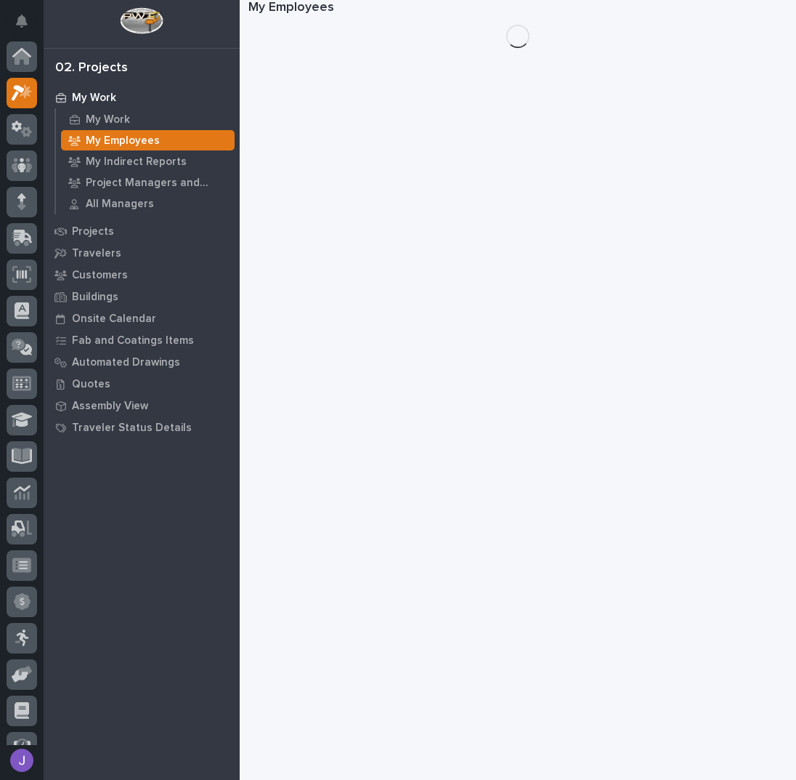
scroll to position [36, 0]
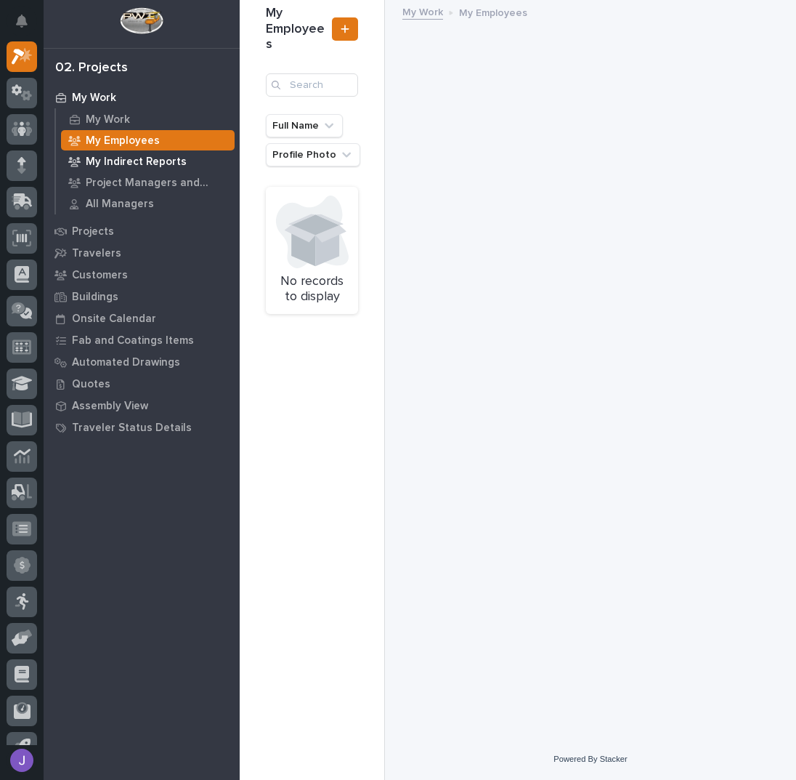
click at [114, 166] on p "My Indirect Reports" at bounding box center [136, 162] width 101 height 13
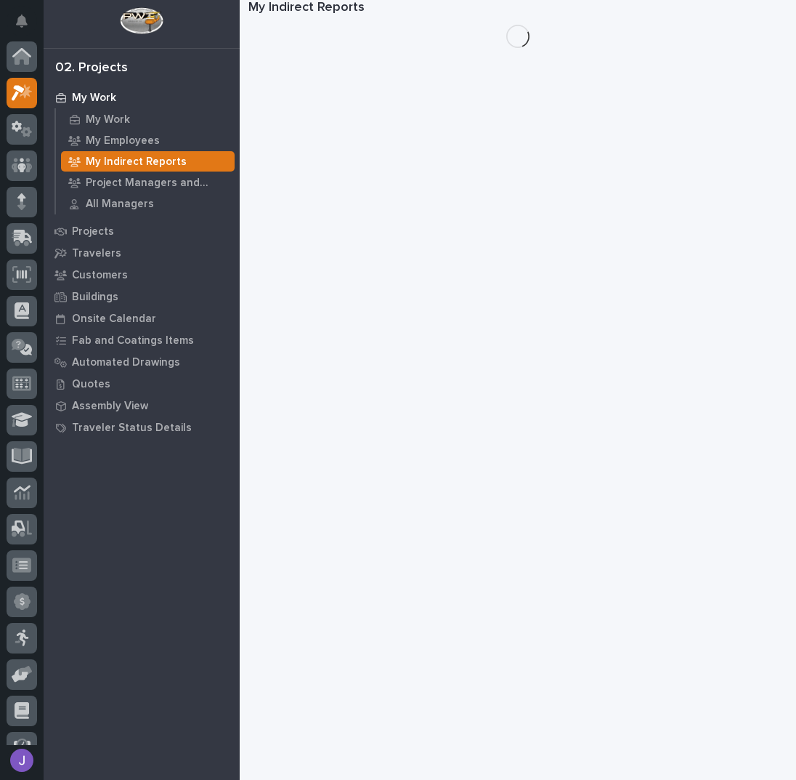
scroll to position [36, 0]
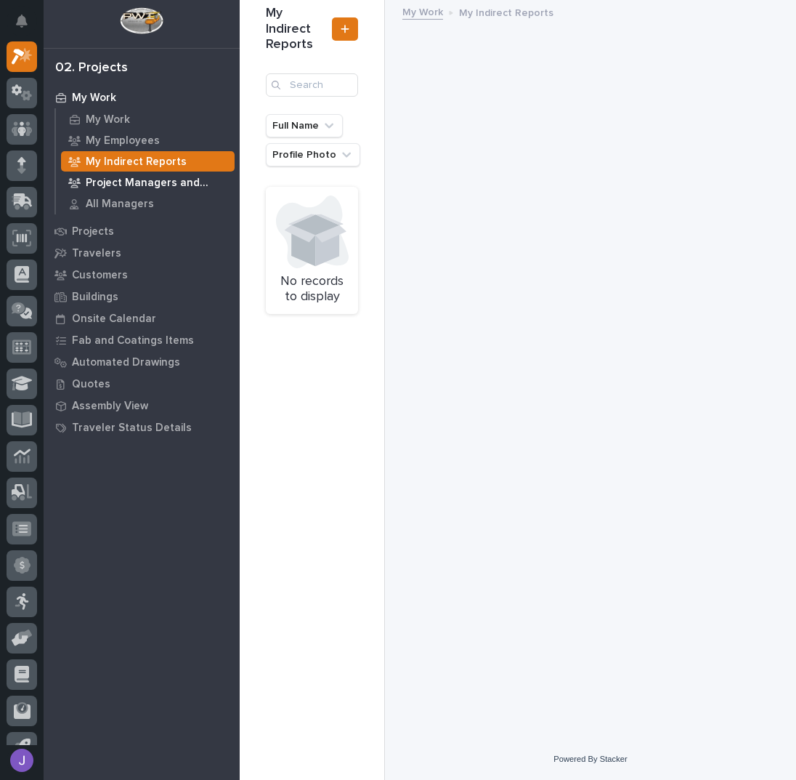
click at [108, 183] on p "Project Managers and Engineers" at bounding box center [157, 183] width 143 height 13
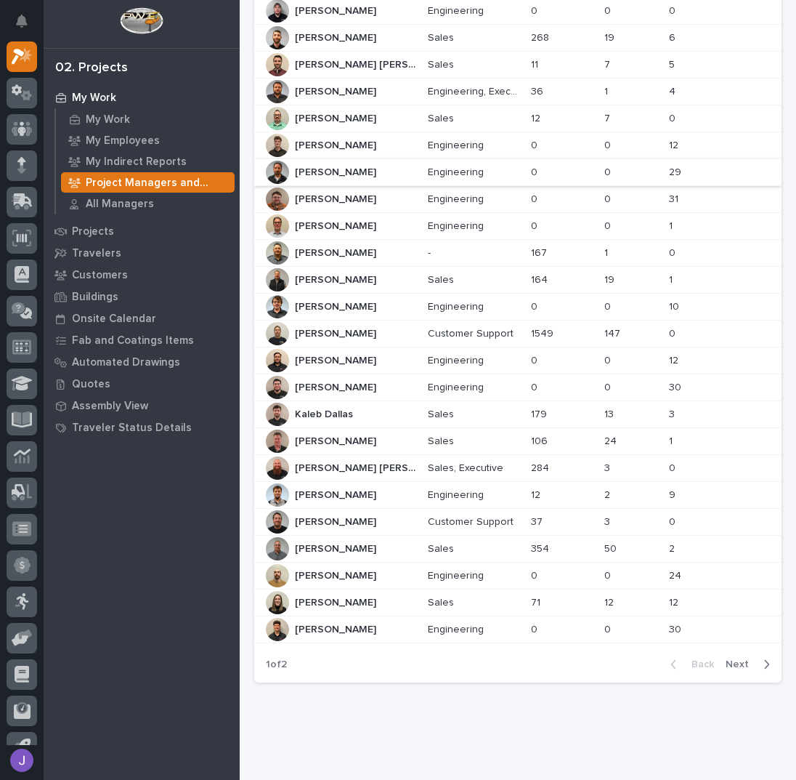
scroll to position [395, 0]
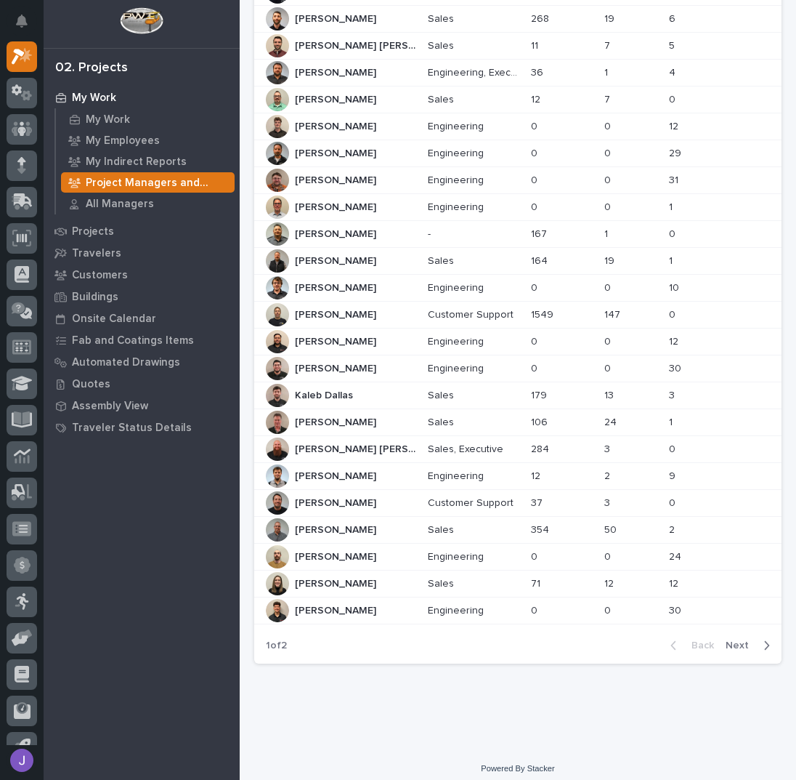
click at [737, 639] on span "Next" at bounding box center [742, 645] width 32 height 13
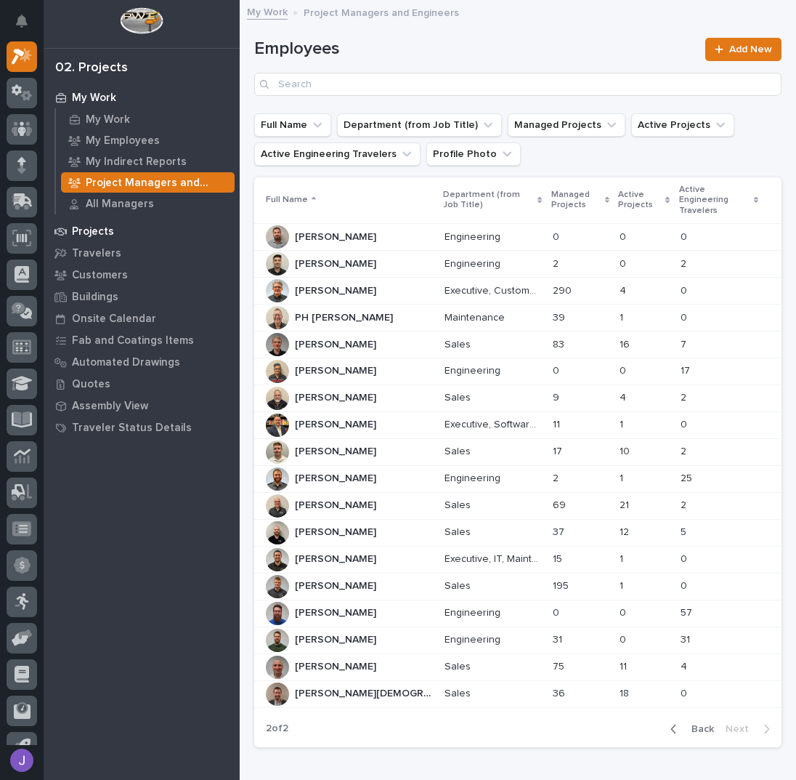
click at [102, 223] on div "Projects" at bounding box center [141, 231] width 189 height 20
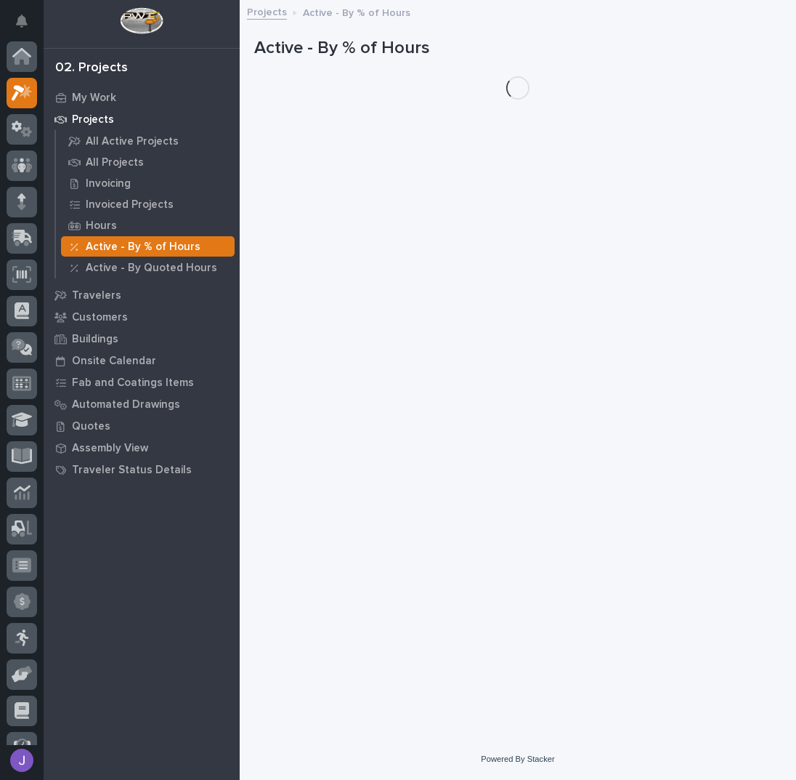
scroll to position [36, 0]
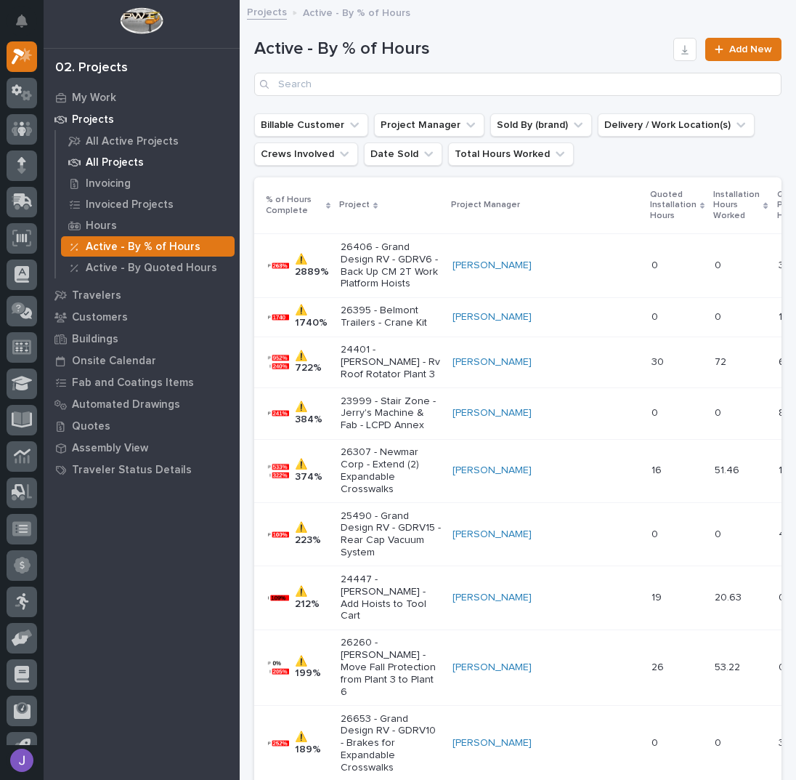
click at [120, 160] on p "All Projects" at bounding box center [115, 162] width 58 height 13
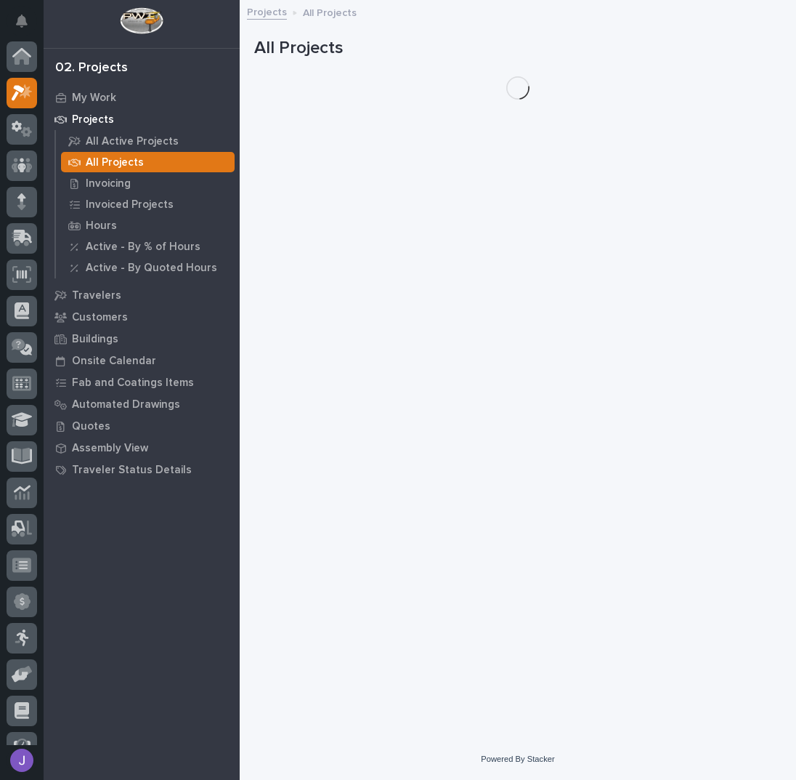
scroll to position [36, 0]
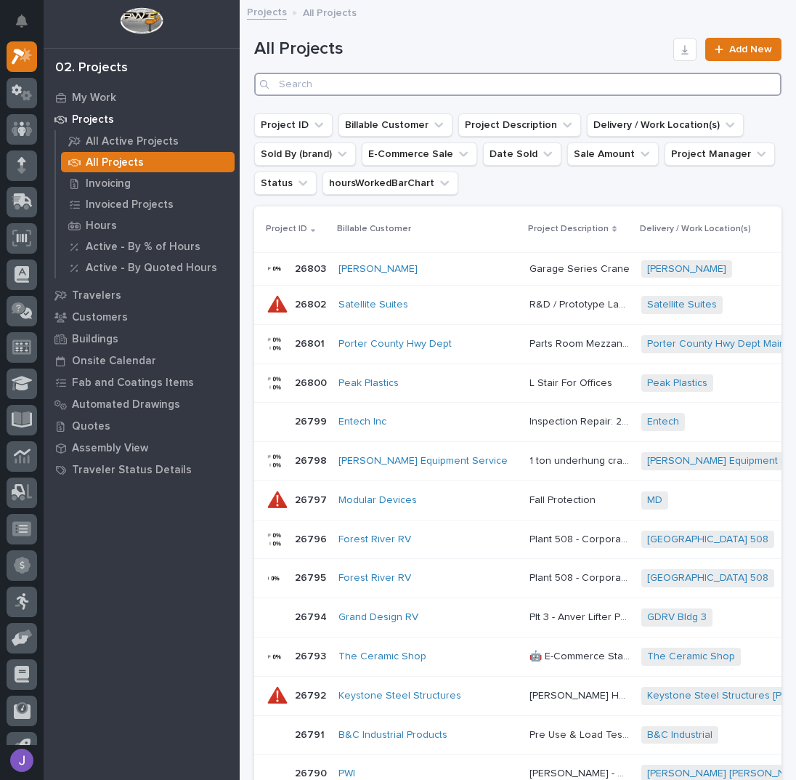
click at [327, 89] on input "Search" at bounding box center [518, 84] width 528 height 23
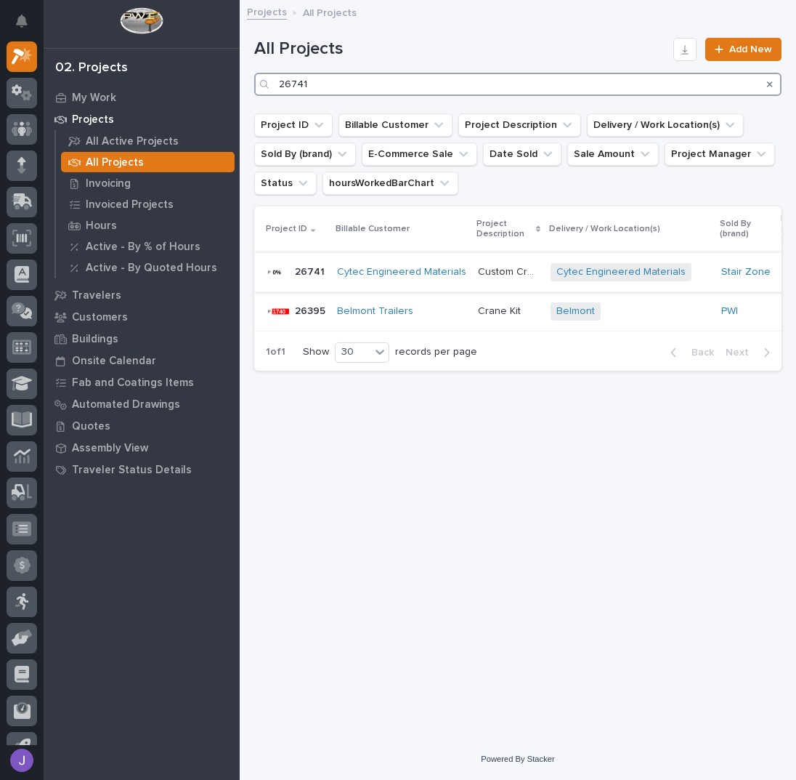
type input "26741"
click at [493, 268] on p "Custom Crossover" at bounding box center [510, 270] width 64 height 15
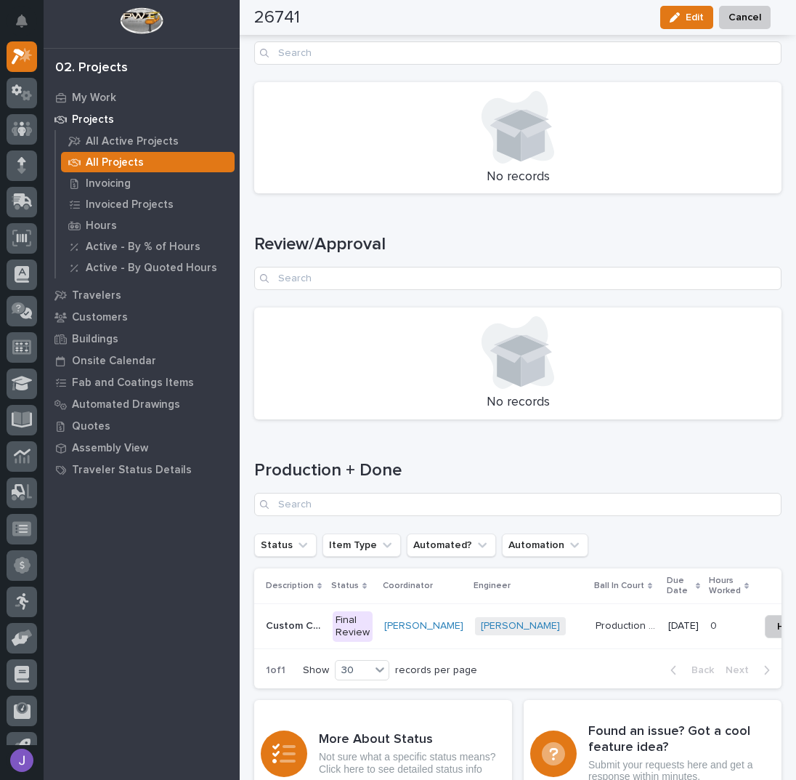
scroll to position [1744, 0]
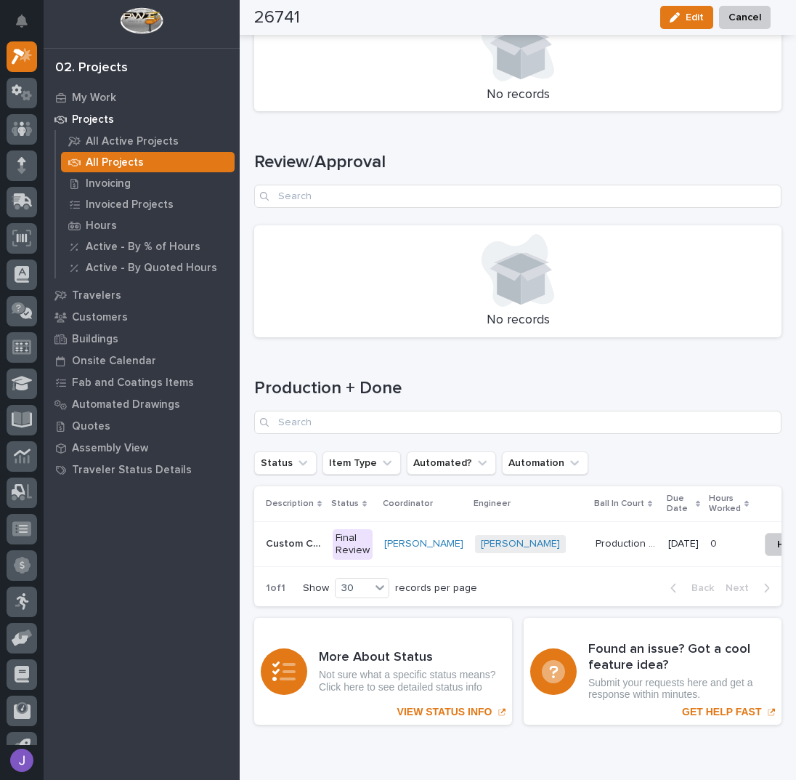
click at [358, 529] on div "Final Review" at bounding box center [353, 544] width 40 height 31
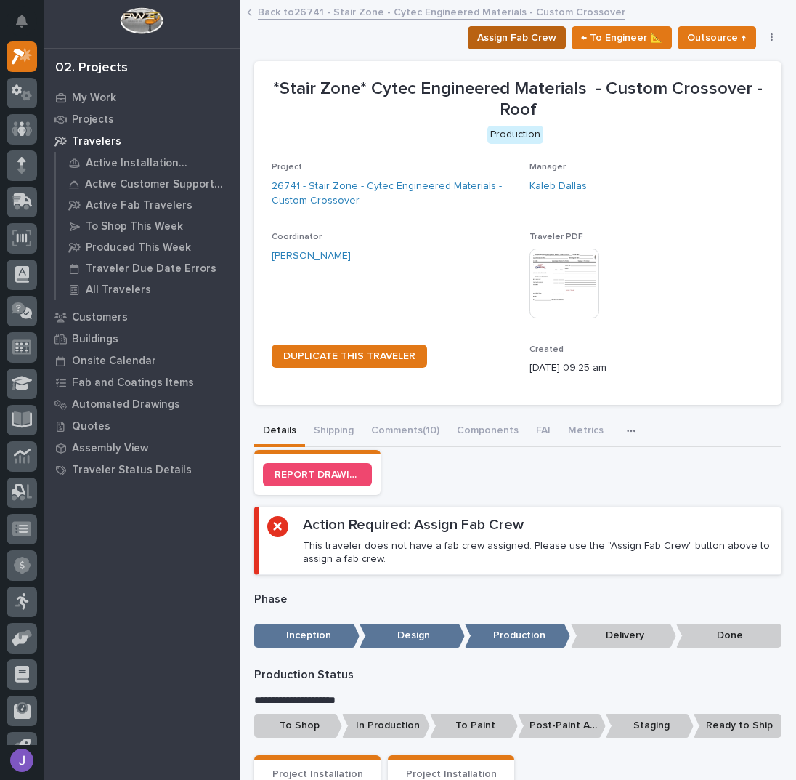
click at [541, 41] on span "Assign Fab Crew" at bounding box center [516, 37] width 79 height 17
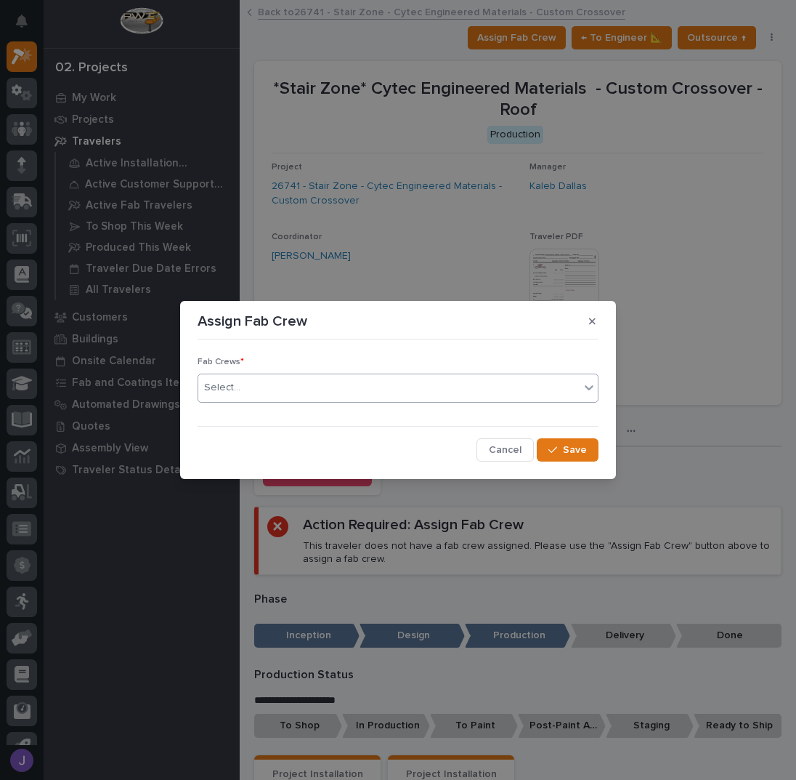
click at [317, 388] on div "Select..." at bounding box center [388, 388] width 381 height 24
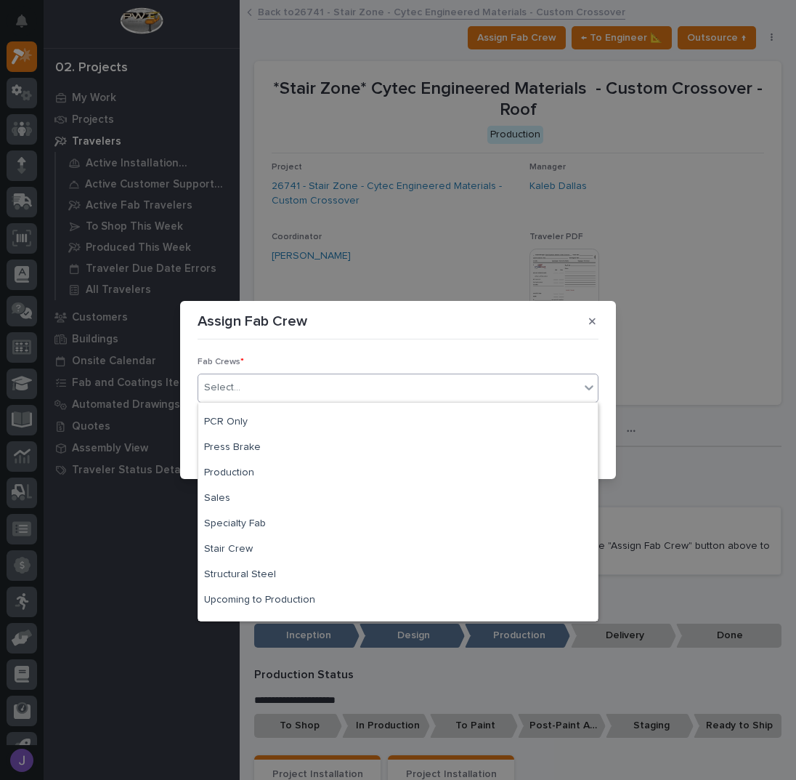
scroll to position [342, 0]
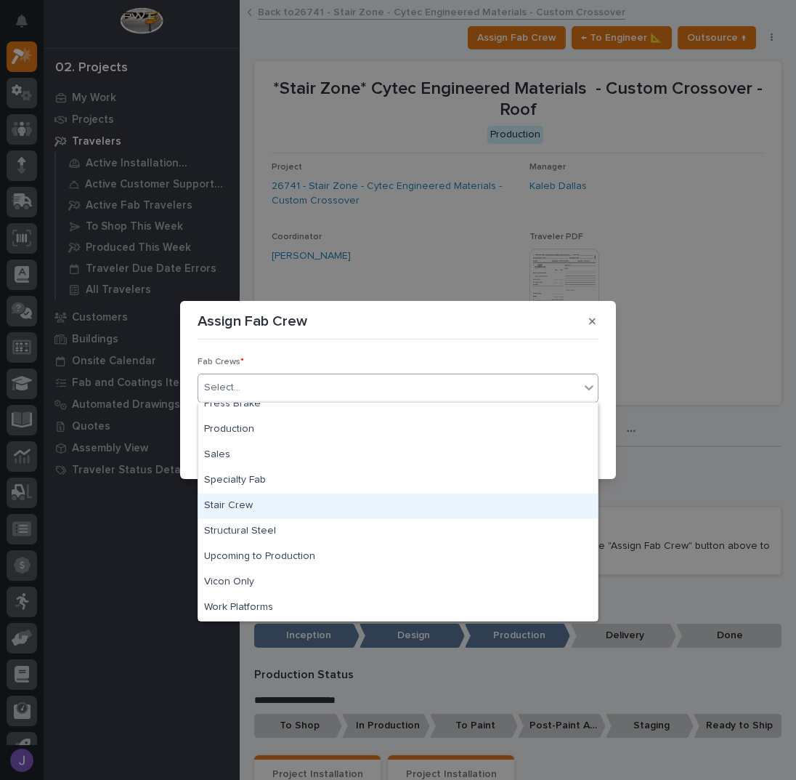
click at [238, 504] on div "Stair Crew" at bounding box center [398, 505] width 400 height 25
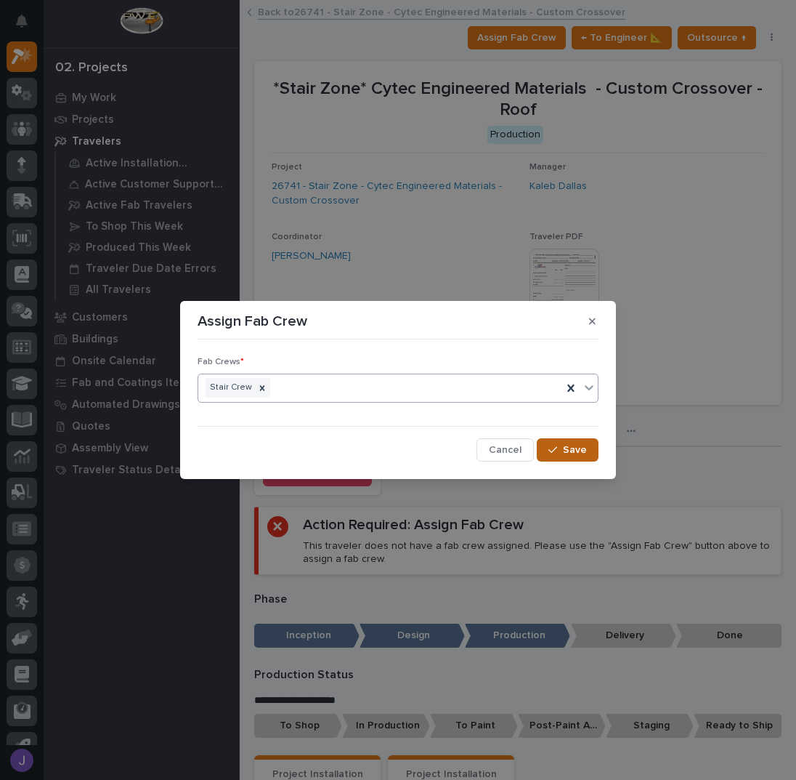
click at [553, 440] on button "Save" at bounding box center [568, 449] width 62 height 23
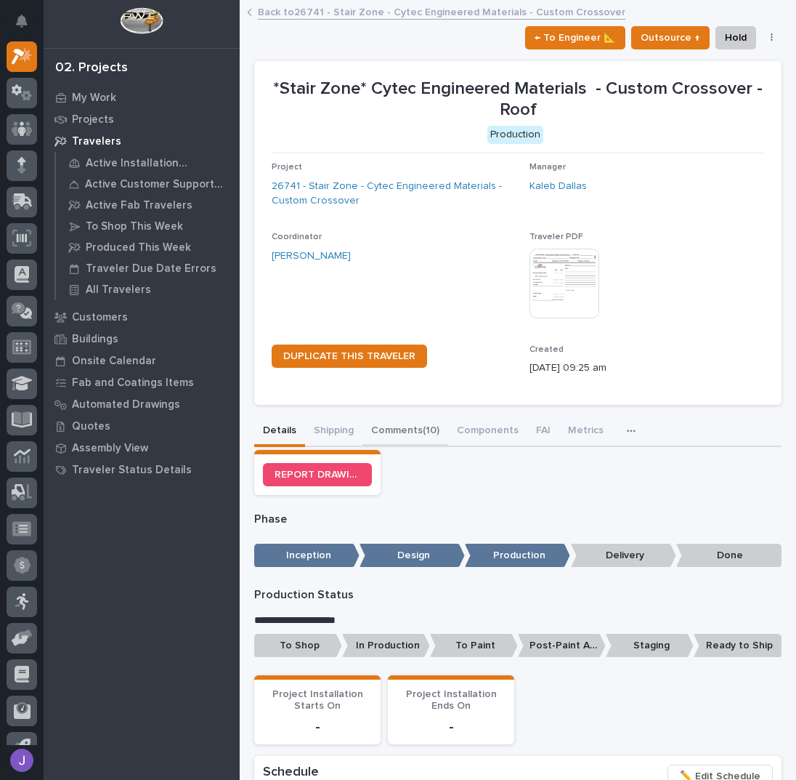
click at [400, 429] on button "Comments (10)" at bounding box center [406, 431] width 86 height 31
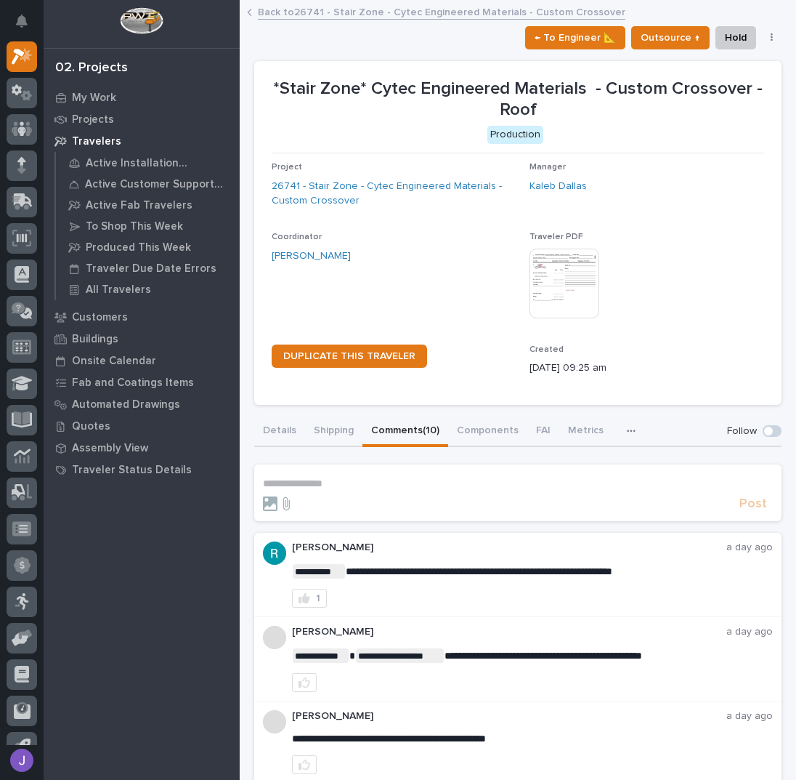
click at [315, 486] on p "**********" at bounding box center [518, 483] width 510 height 12
click at [289, 429] on button "Details" at bounding box center [279, 431] width 51 height 31
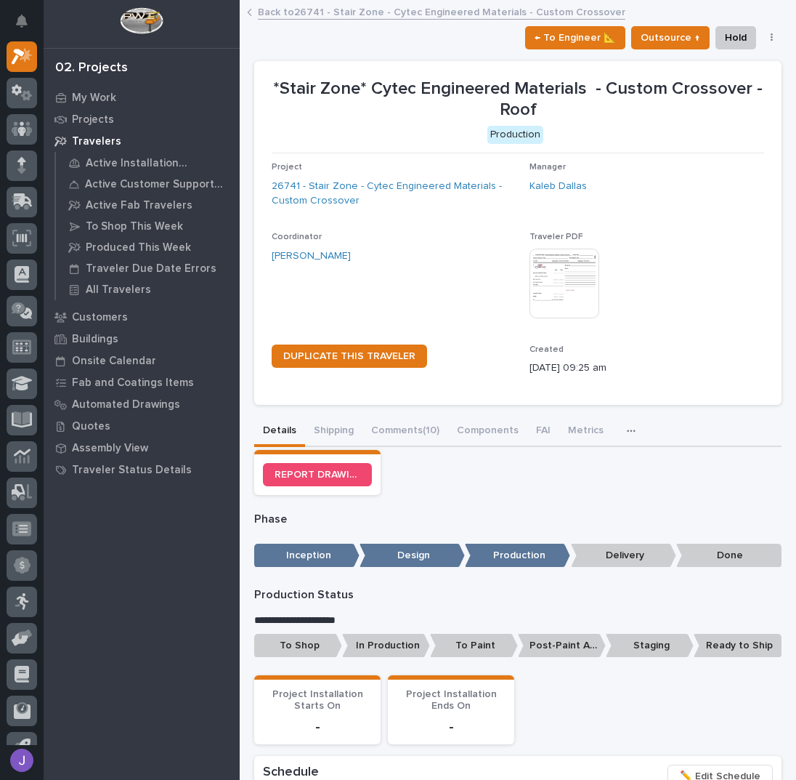
click at [304, 642] on p "To Shop" at bounding box center [298, 646] width 88 height 24
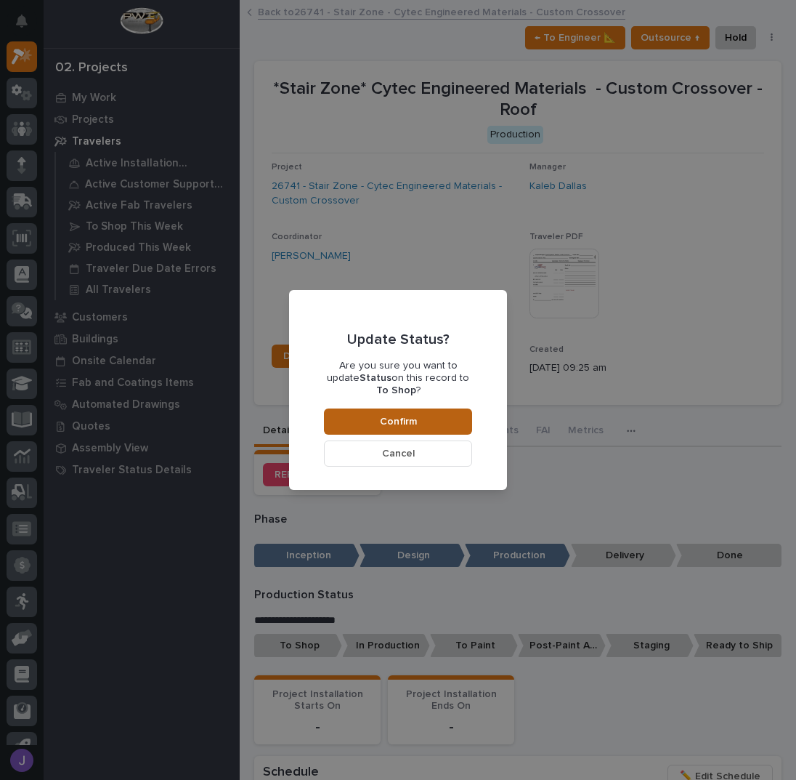
click at [398, 415] on span "Confirm" at bounding box center [398, 421] width 37 height 13
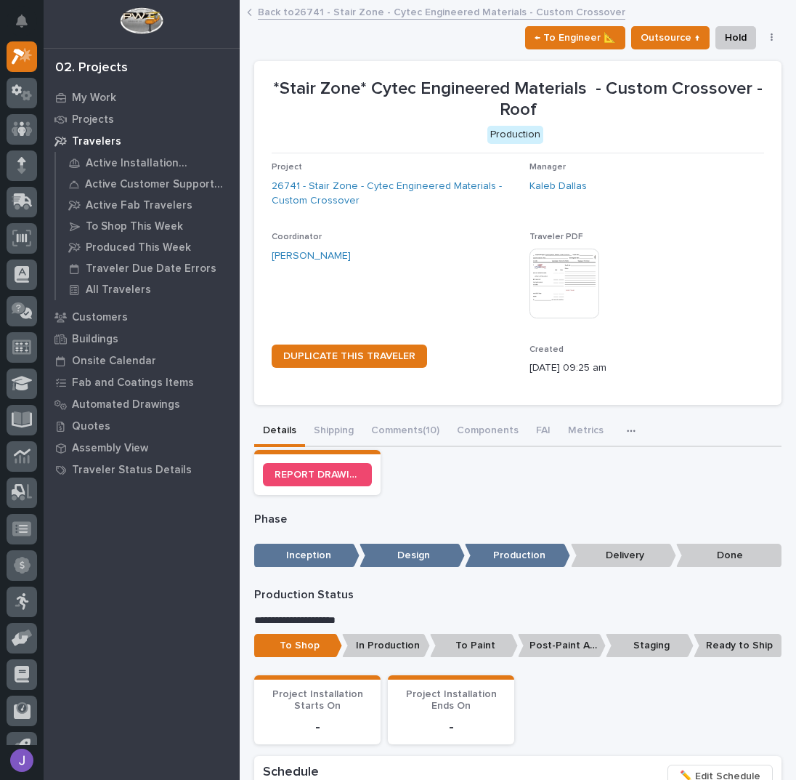
click at [299, 9] on link "Back to 26741 - Stair Zone - Cytec Engineered Materials - Custom Crossover" at bounding box center [442, 11] width 368 height 17
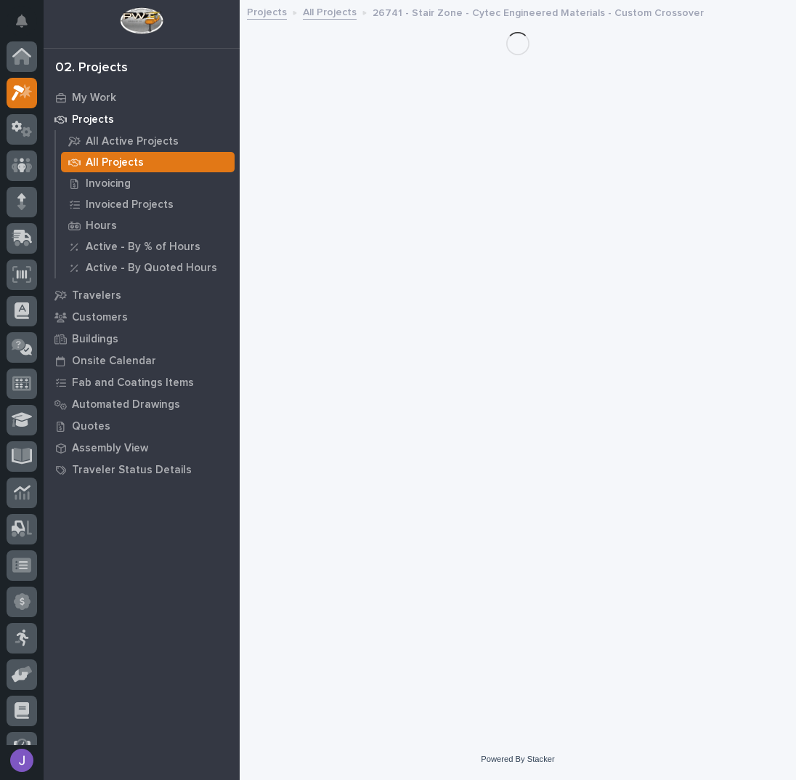
scroll to position [36, 0]
click at [341, 8] on link "All Projects" at bounding box center [330, 11] width 54 height 17
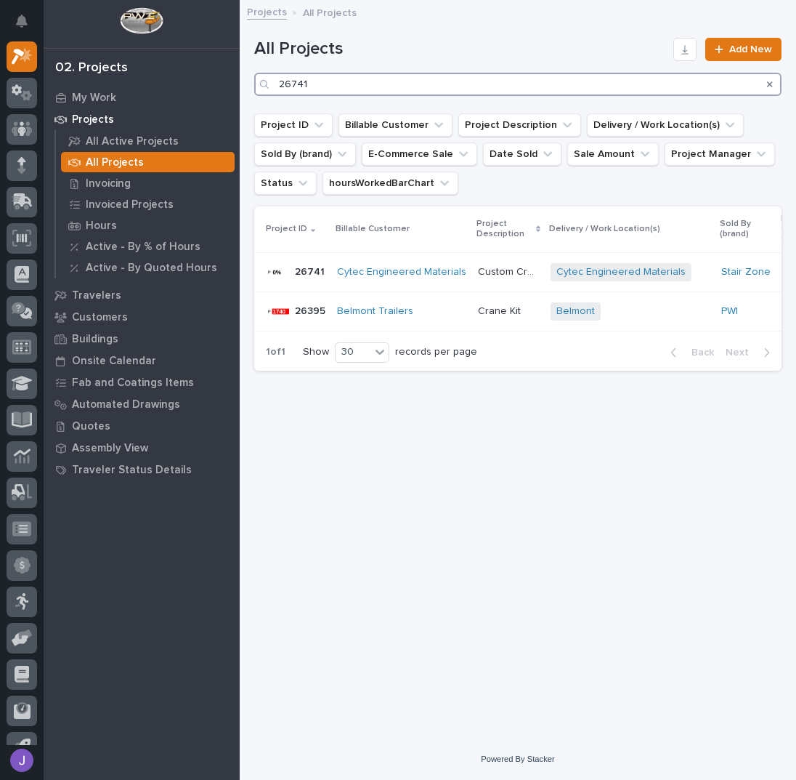
click at [337, 84] on input "26741" at bounding box center [518, 84] width 528 height 23
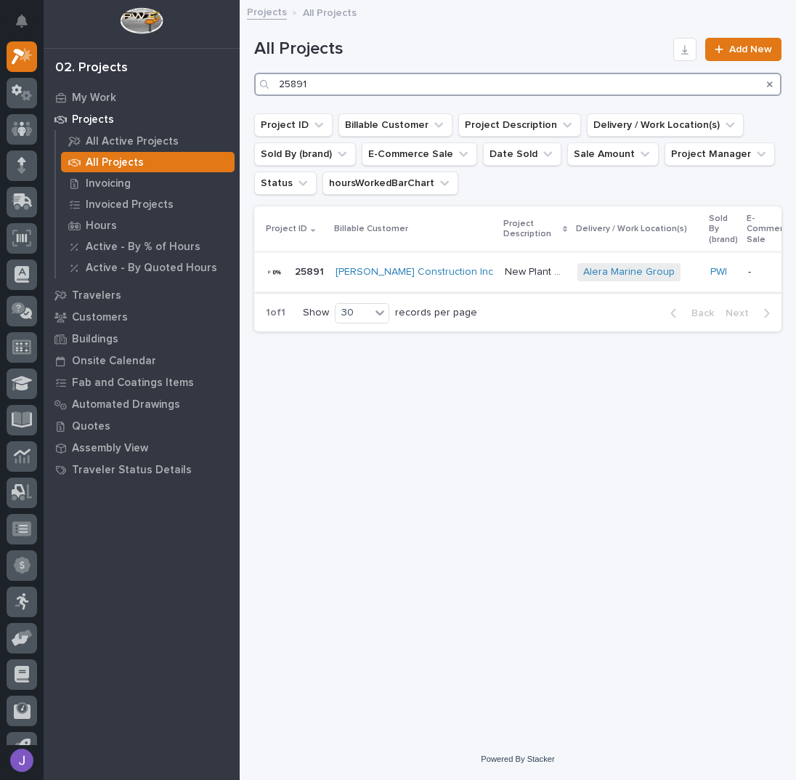
type input "25891"
click at [505, 271] on p "New Plant Setup - Mezzanine Project" at bounding box center [537, 270] width 64 height 15
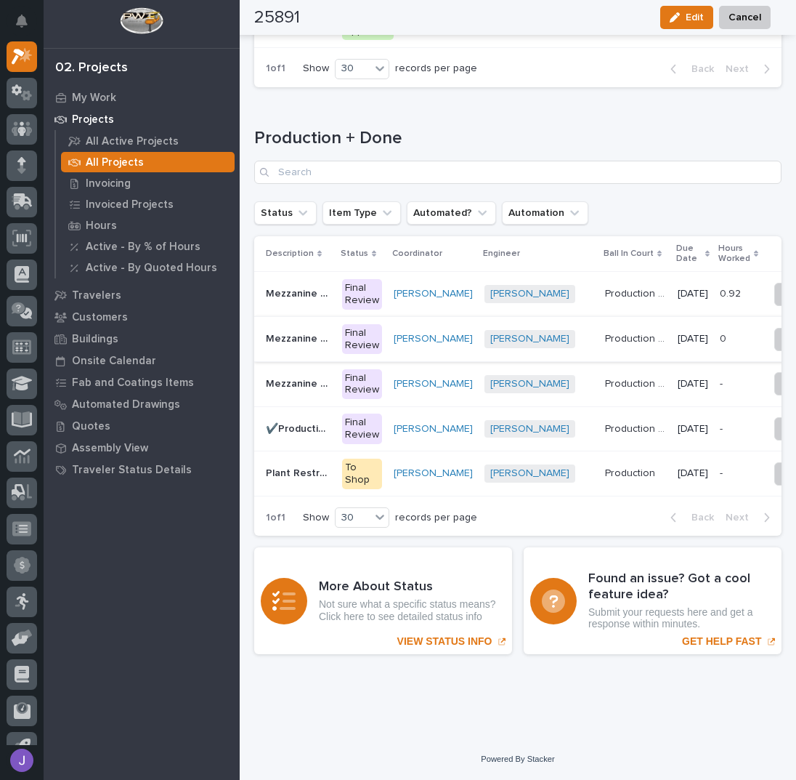
scroll to position [2328, 0]
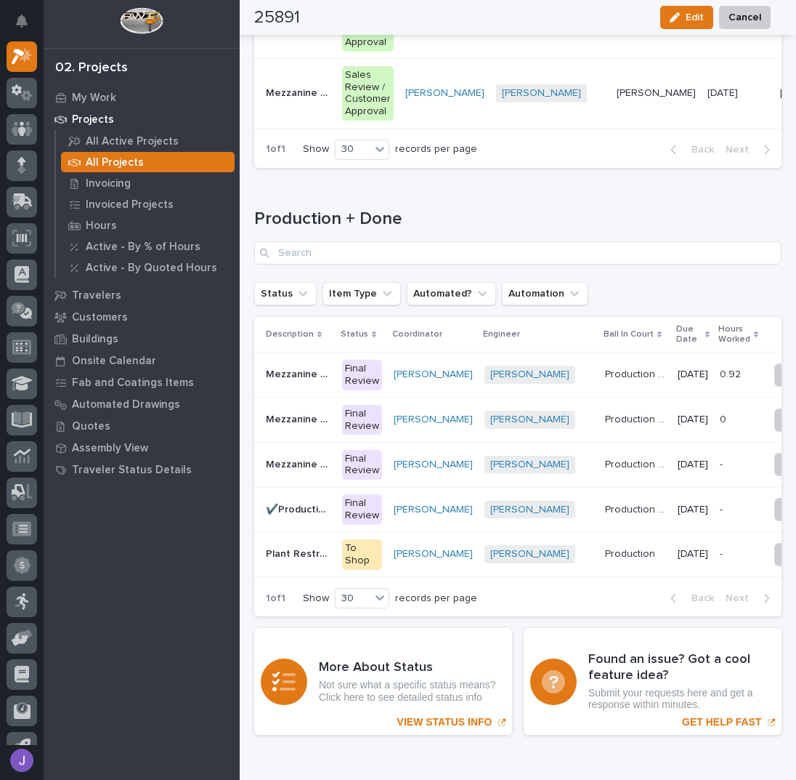
click at [213, 602] on div "My Work Projects All Active Projects All Projects Invoicing Invoiced Projects H…" at bounding box center [142, 432] width 196 height 693
click at [300, 426] on p "Mezzanine #2" at bounding box center [300, 418] width 68 height 15
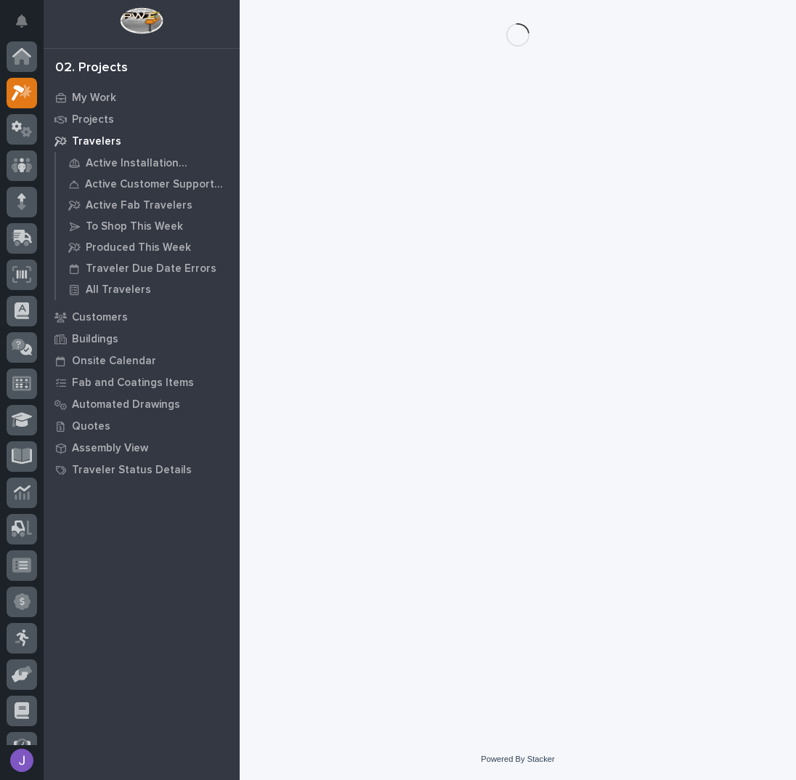
scroll to position [36, 0]
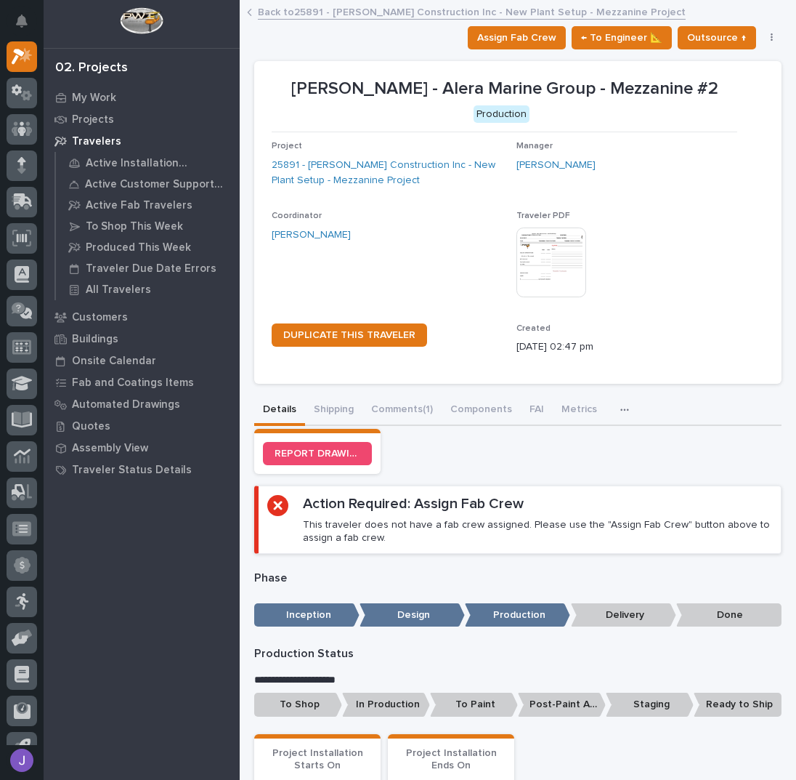
click at [286, 17] on link "Back to 25891 - [PERSON_NAME] Construction Inc - New Plant Setup - Mezzanine Pr…" at bounding box center [472, 11] width 428 height 17
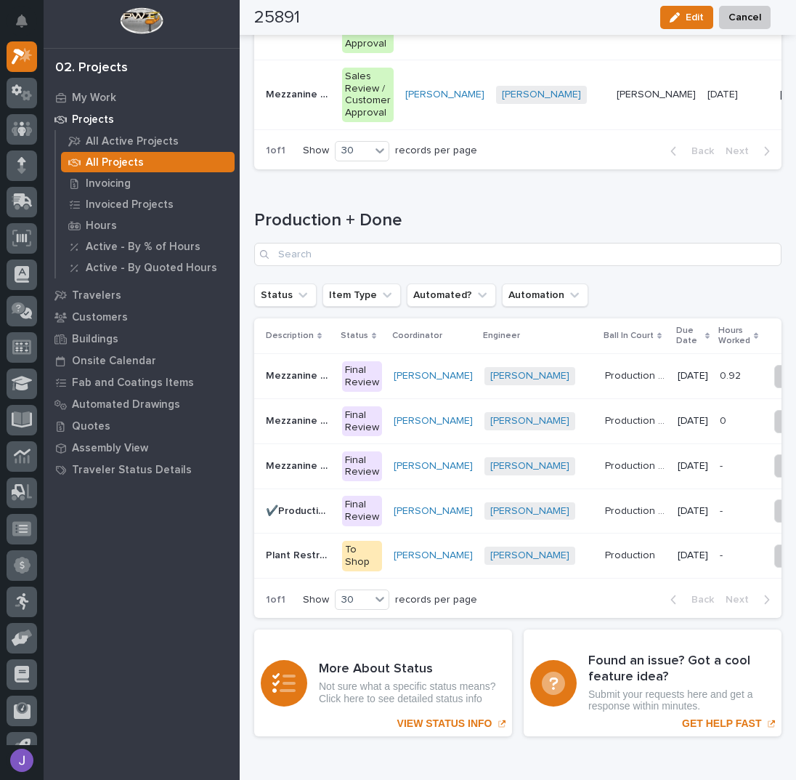
scroll to position [2425, 0]
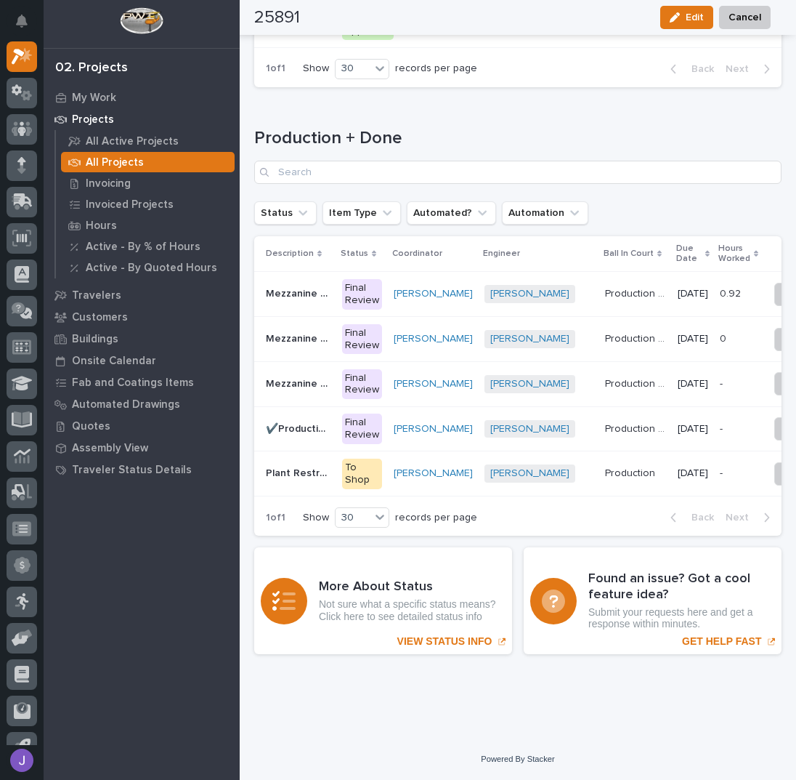
click at [350, 416] on div "Final Review" at bounding box center [362, 428] width 40 height 31
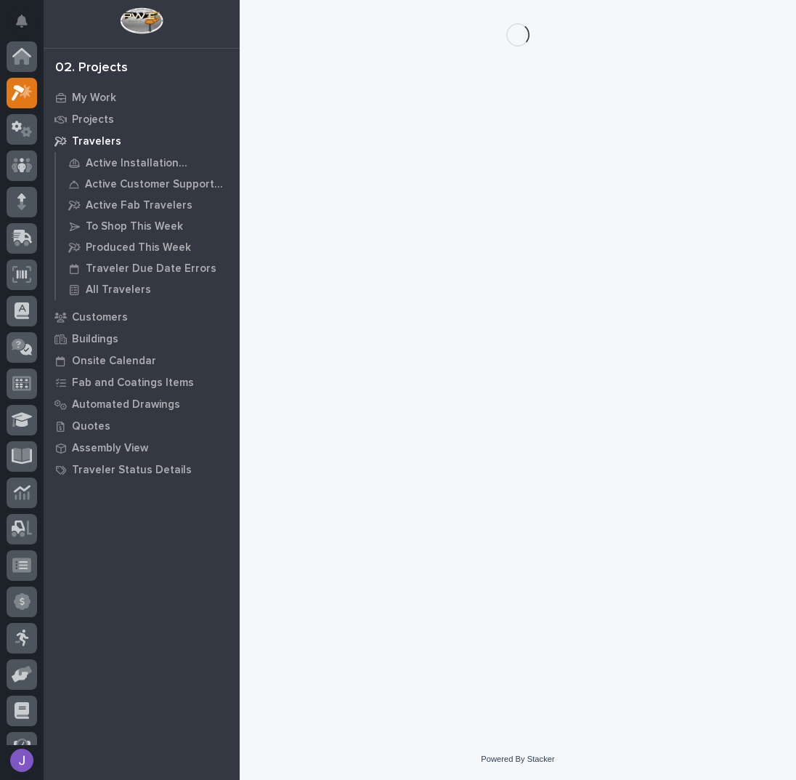
scroll to position [36, 0]
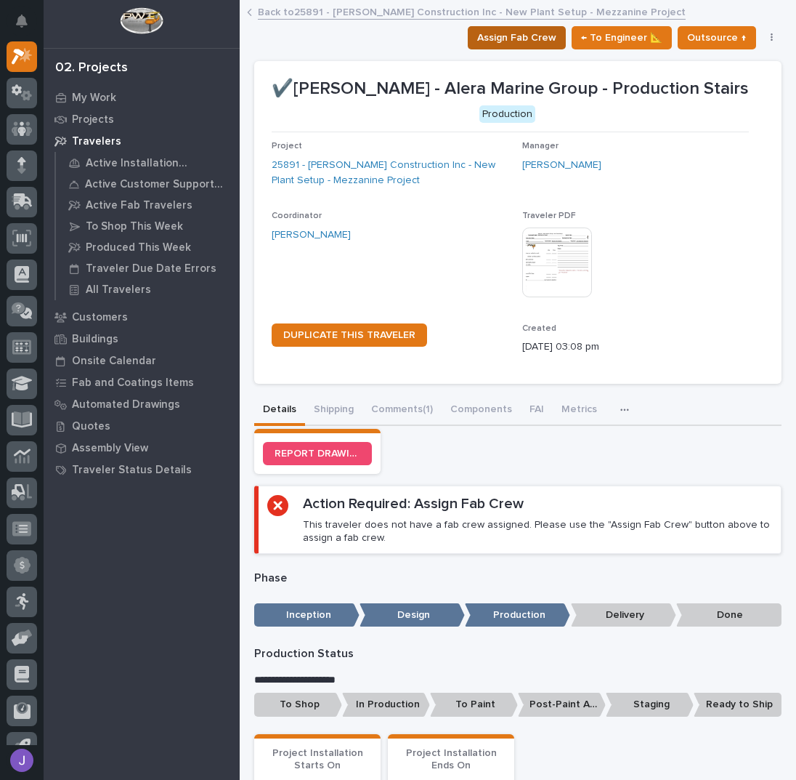
click at [531, 37] on span "Assign Fab Crew" at bounding box center [516, 37] width 79 height 17
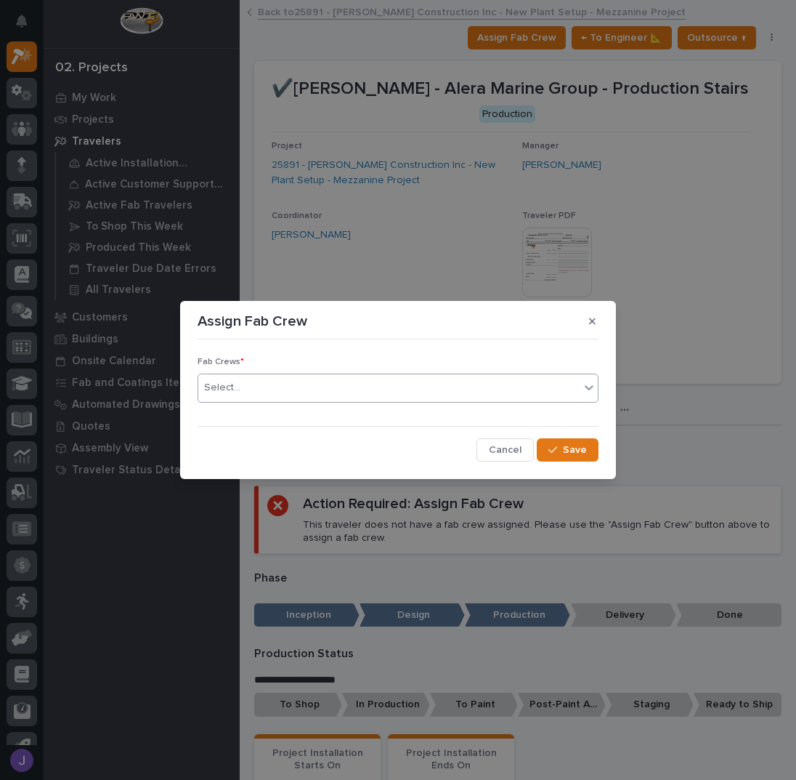
click at [330, 384] on div "Select..." at bounding box center [388, 388] width 381 height 24
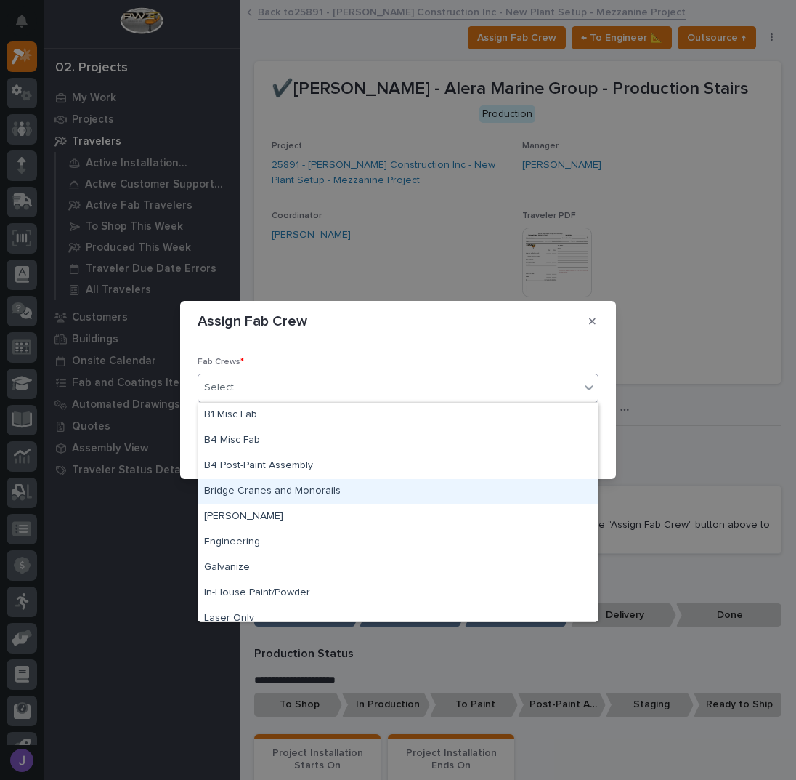
scroll to position [342, 0]
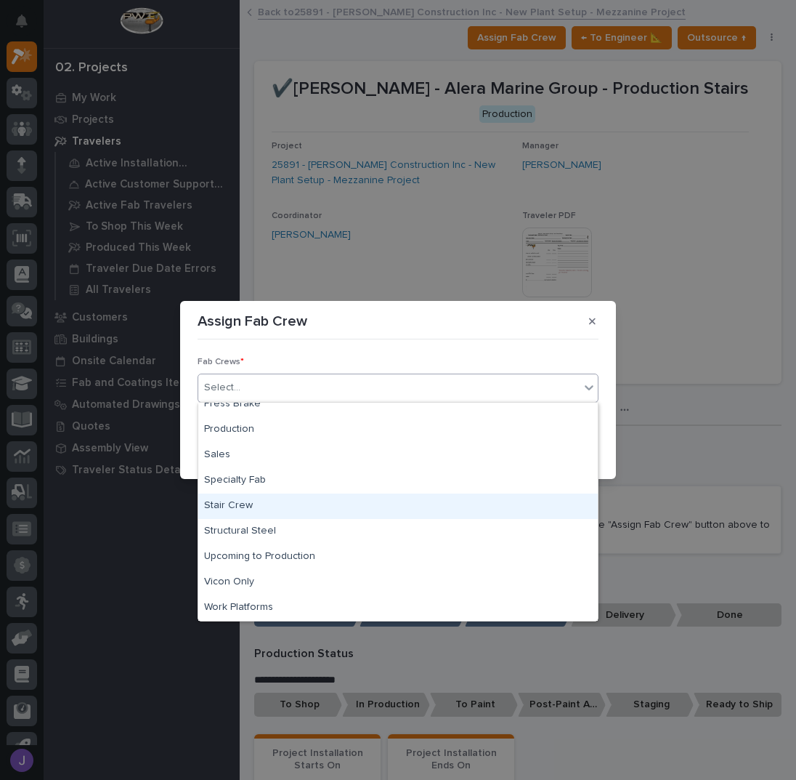
click at [250, 509] on div "Stair Crew" at bounding box center [398, 505] width 400 height 25
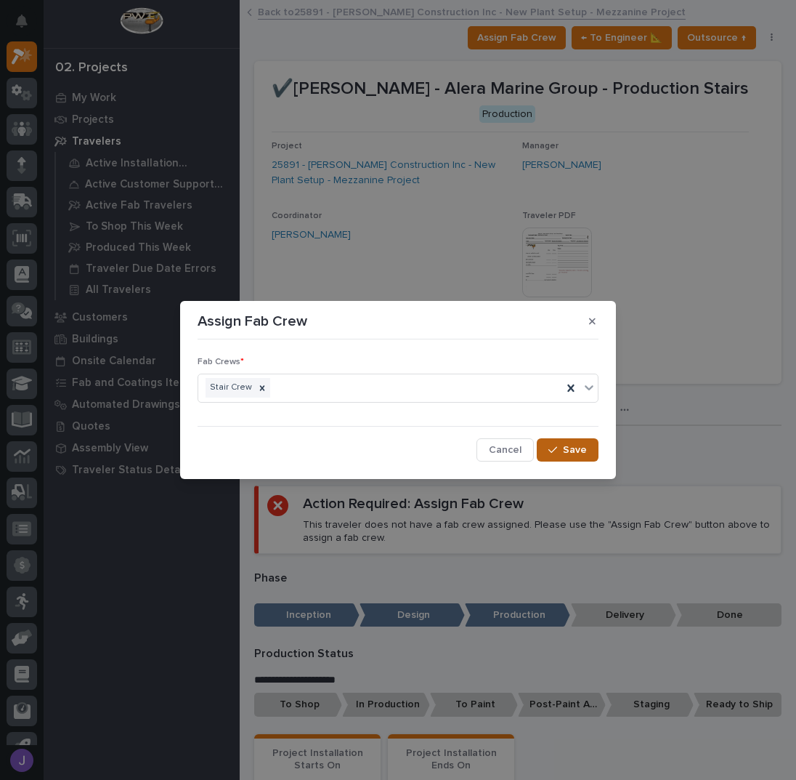
click at [568, 456] on button "Save" at bounding box center [568, 449] width 62 height 23
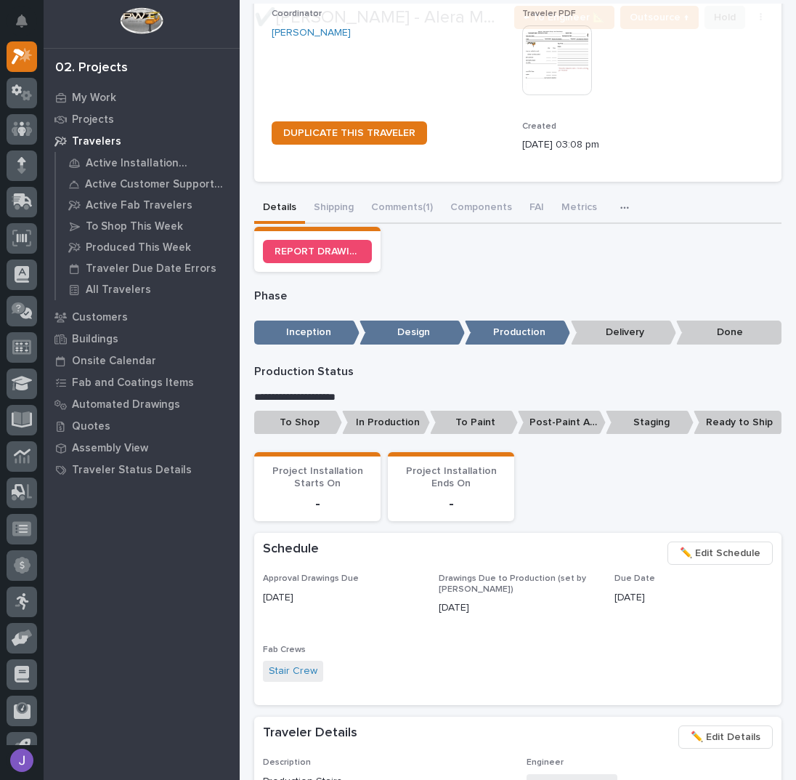
scroll to position [206, 0]
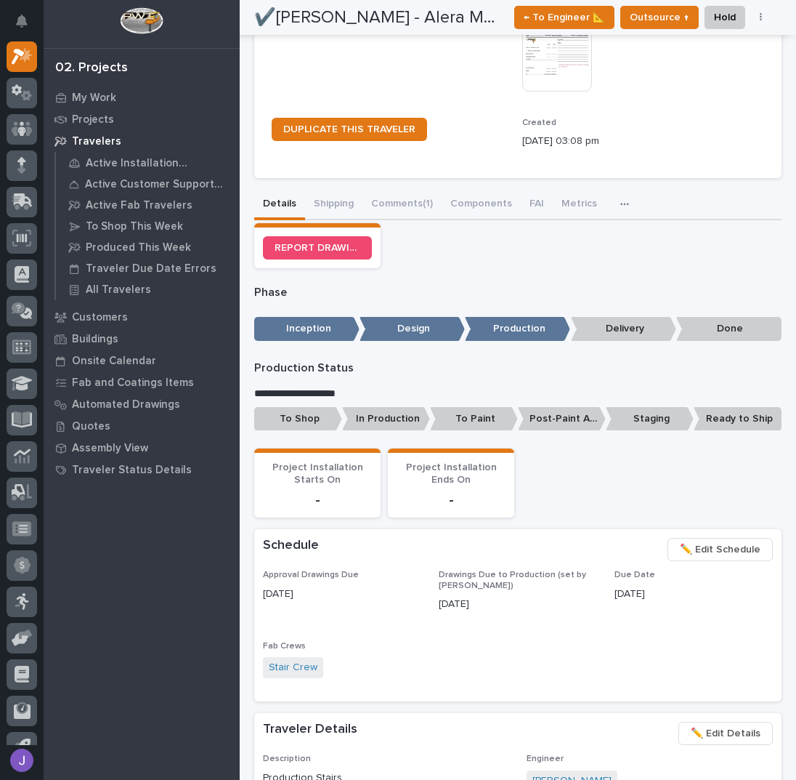
click at [723, 541] on span "✏️ Edit Schedule" at bounding box center [720, 549] width 81 height 17
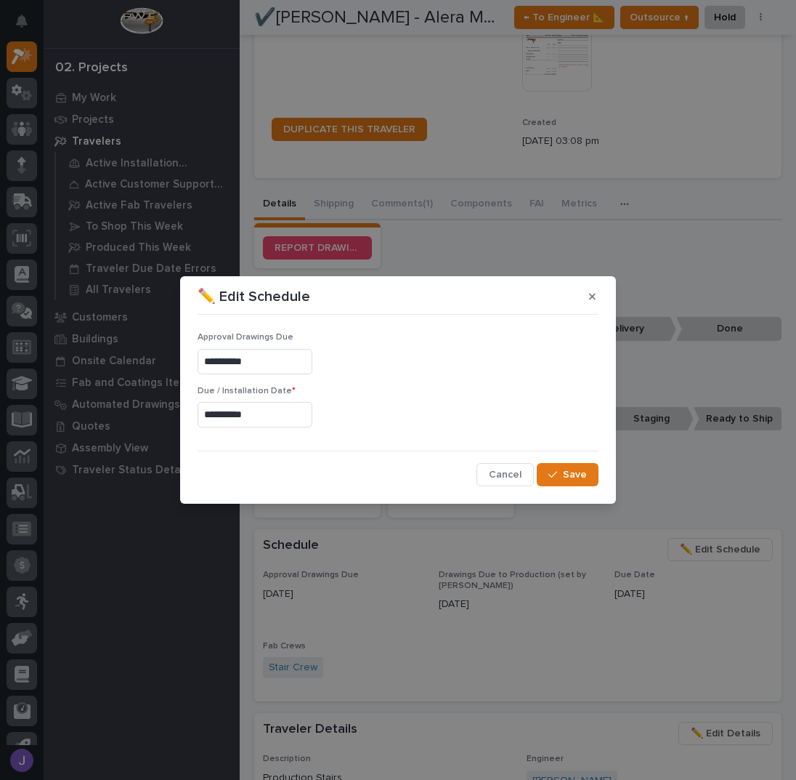
click at [246, 411] on input "**********" at bounding box center [255, 414] width 115 height 25
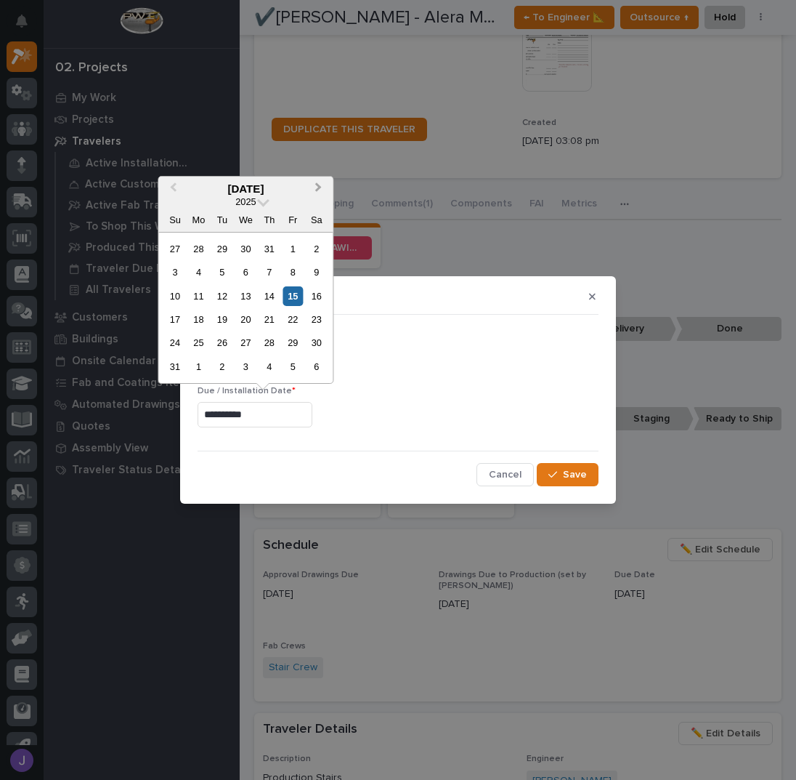
click at [321, 191] on button "Next Month" at bounding box center [319, 189] width 23 height 23
click at [290, 274] on div "12" at bounding box center [293, 272] width 20 height 20
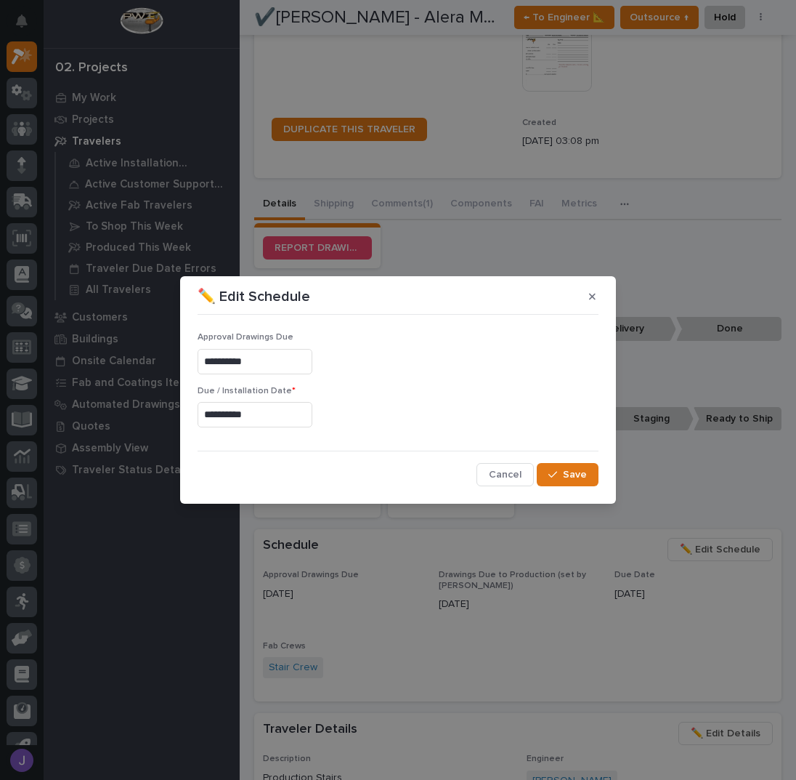
type input "**********"
click at [552, 485] on button "Save" at bounding box center [568, 474] width 62 height 23
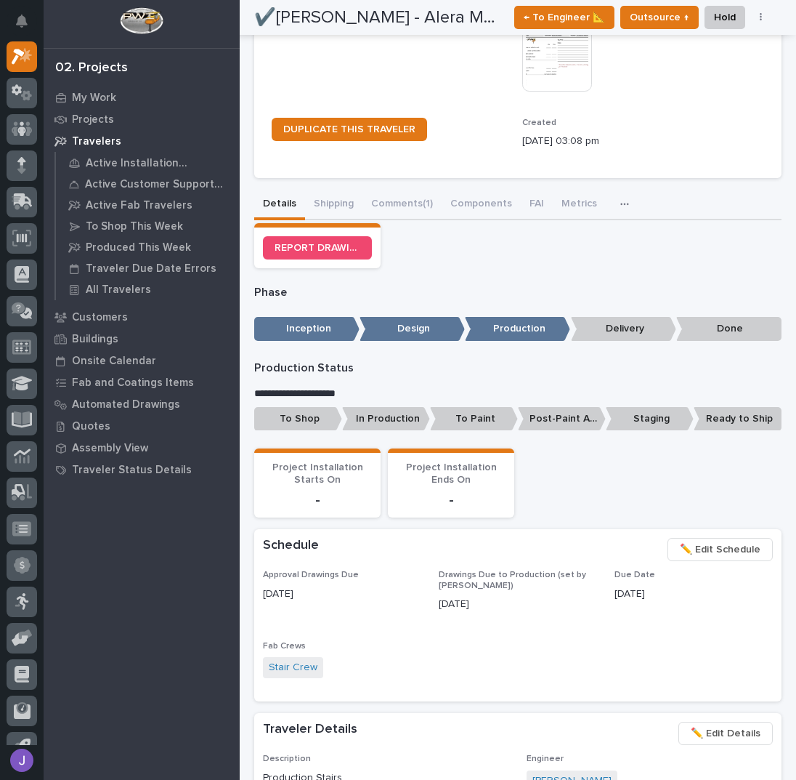
click at [298, 419] on p "To Shop" at bounding box center [298, 419] width 88 height 24
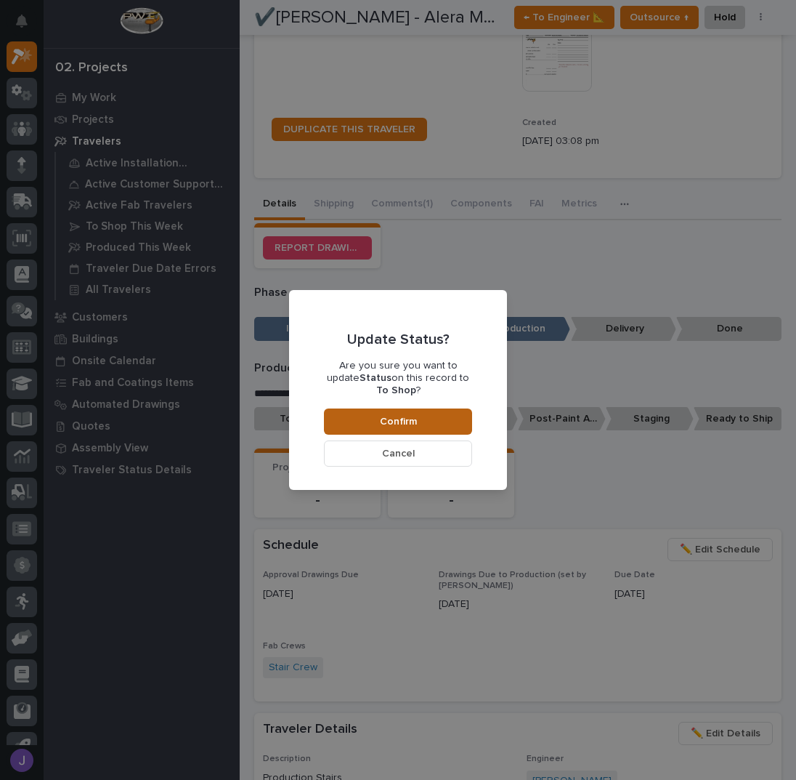
click at [373, 413] on button "Confirm" at bounding box center [398, 421] width 148 height 26
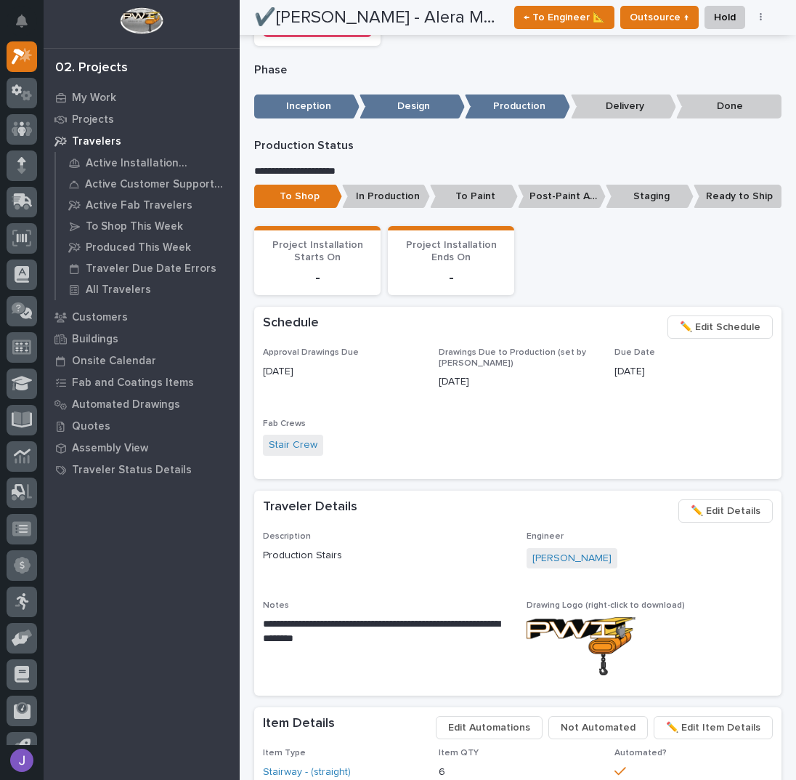
scroll to position [0, 0]
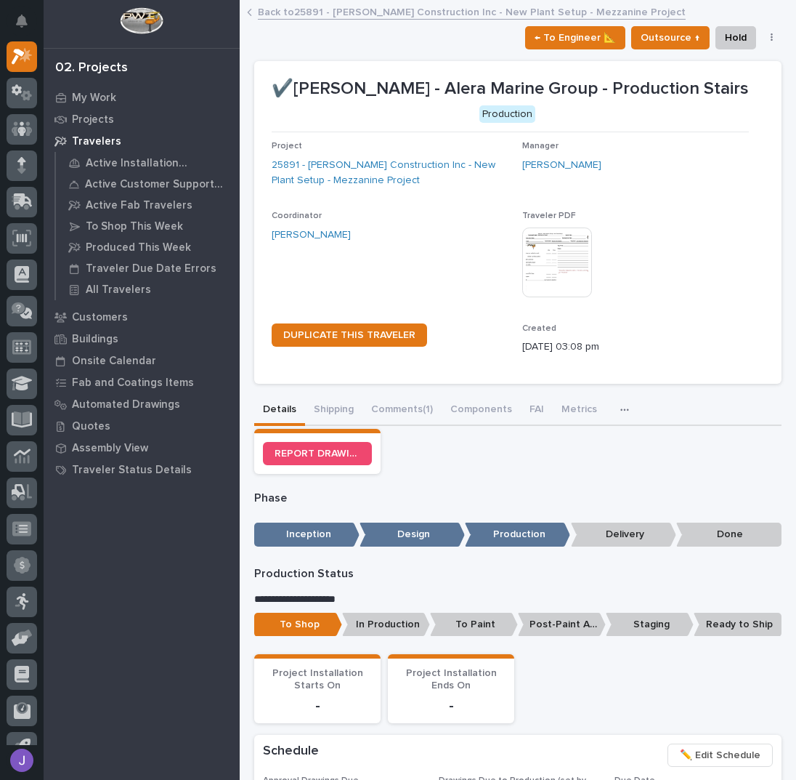
click at [296, 12] on link "Back to 25891 - [PERSON_NAME] Construction Inc - New Plant Setup - Mezzanine Pr…" at bounding box center [472, 11] width 428 height 17
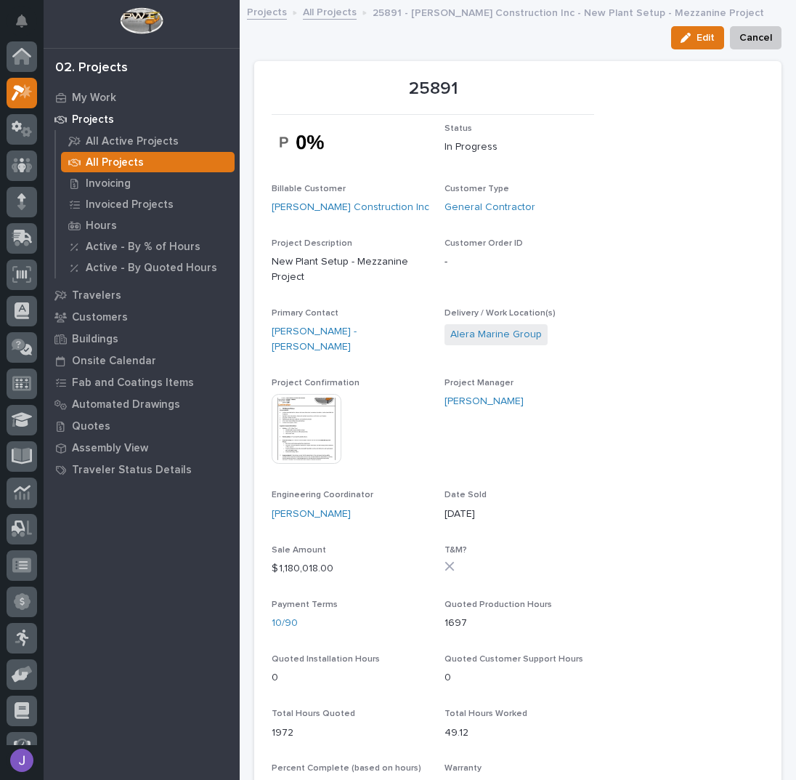
scroll to position [36, 0]
click at [321, 15] on link "All Projects" at bounding box center [330, 11] width 54 height 17
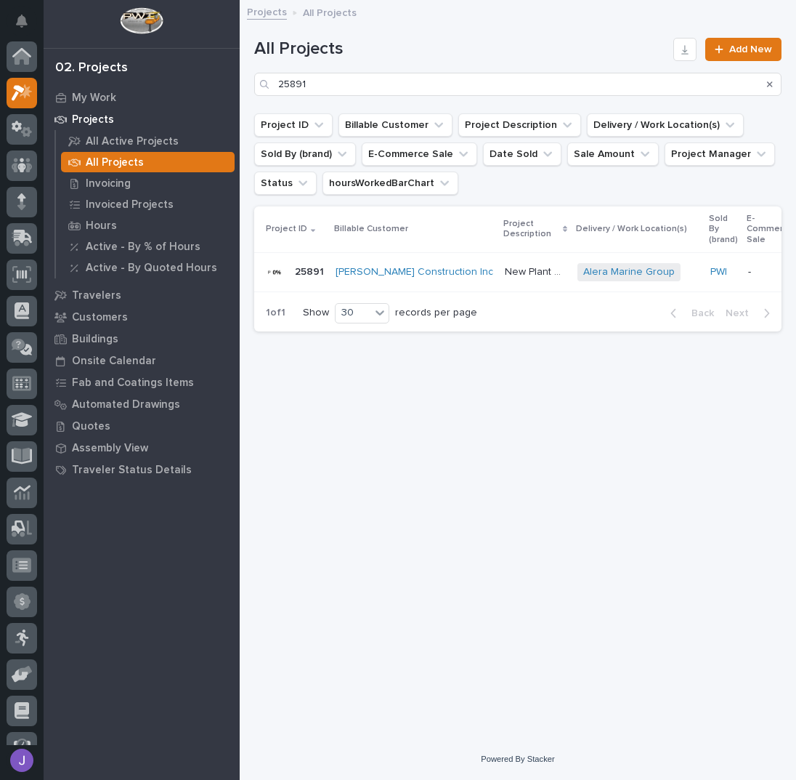
scroll to position [36, 0]
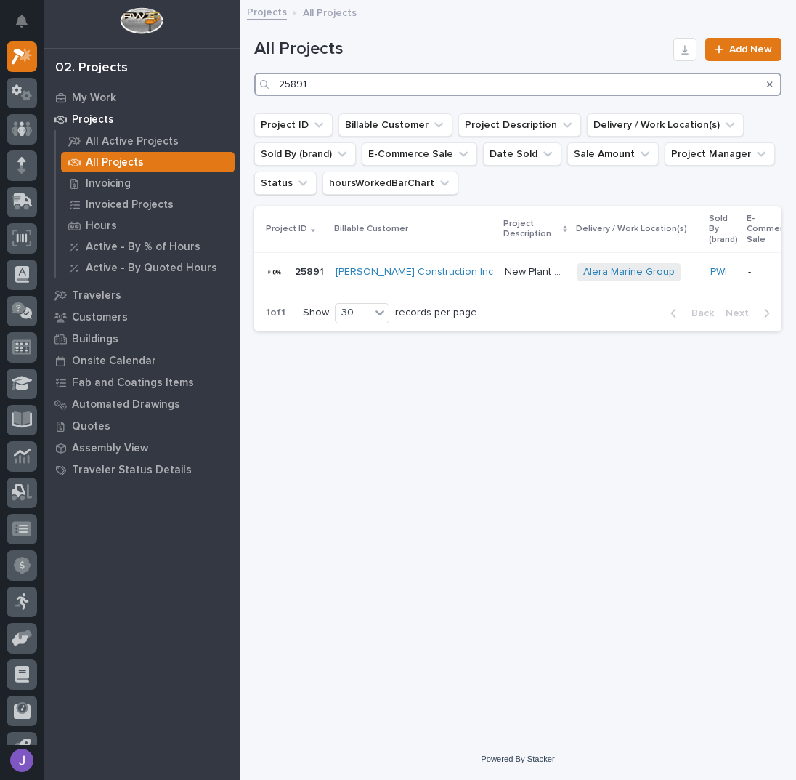
click at [340, 84] on input "25891" at bounding box center [518, 84] width 528 height 23
type input "26064"
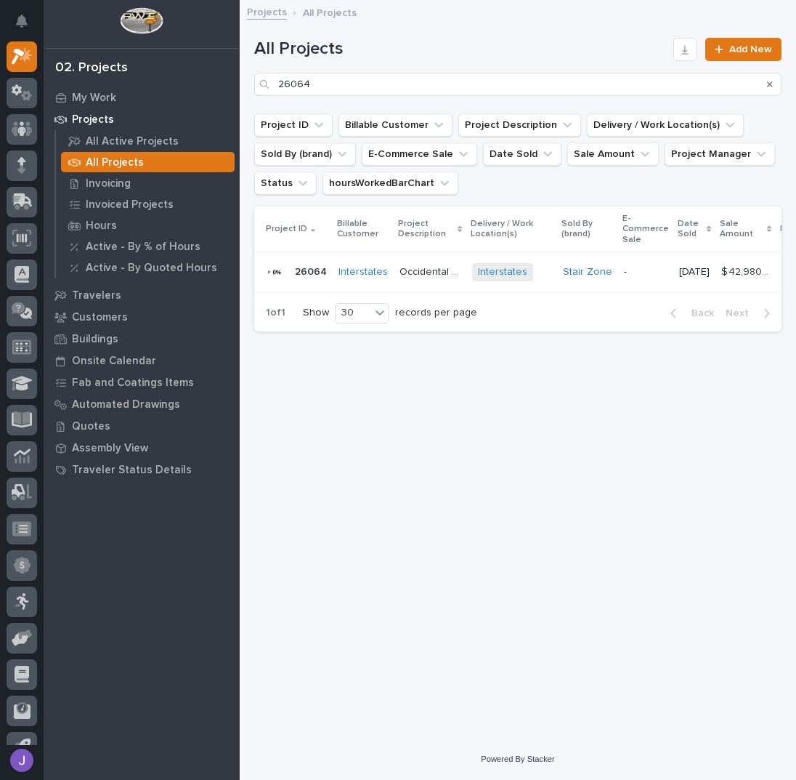
click at [413, 267] on p "Occidental Petroleum" at bounding box center [432, 270] width 64 height 15
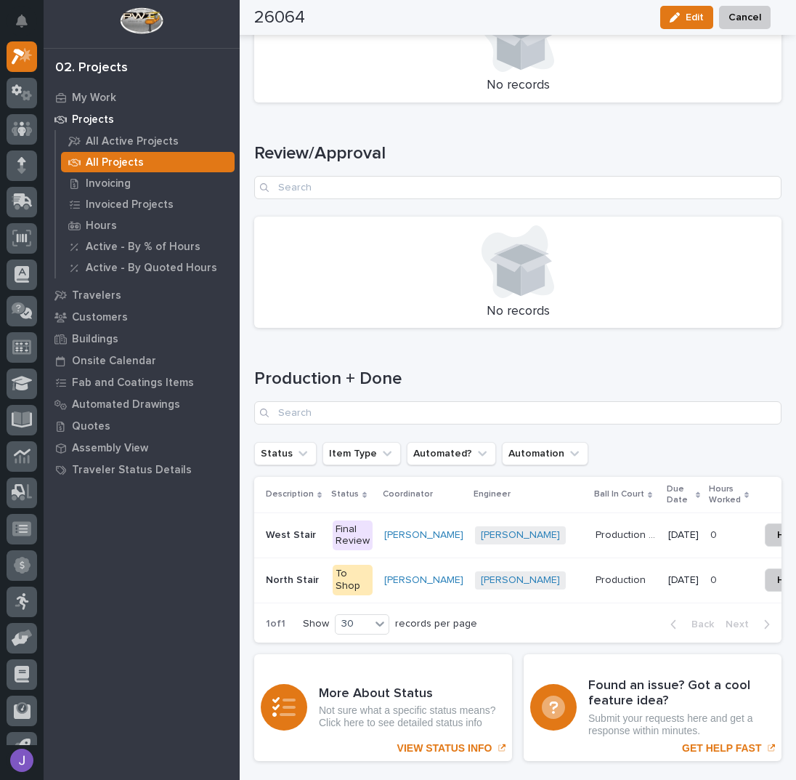
scroll to position [1850, 0]
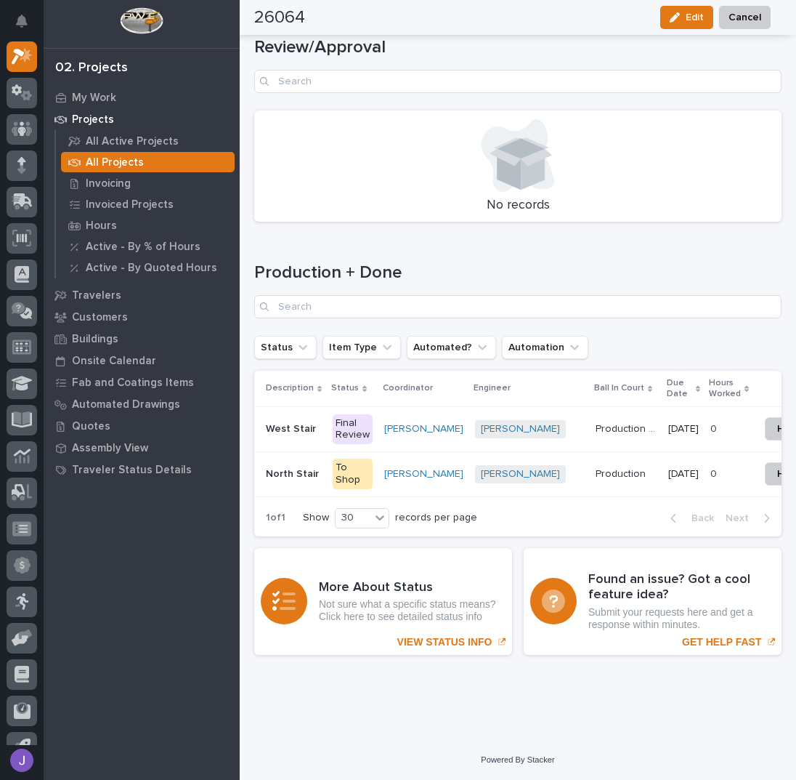
click at [296, 417] on div "[GEOGRAPHIC_DATA]" at bounding box center [293, 429] width 55 height 24
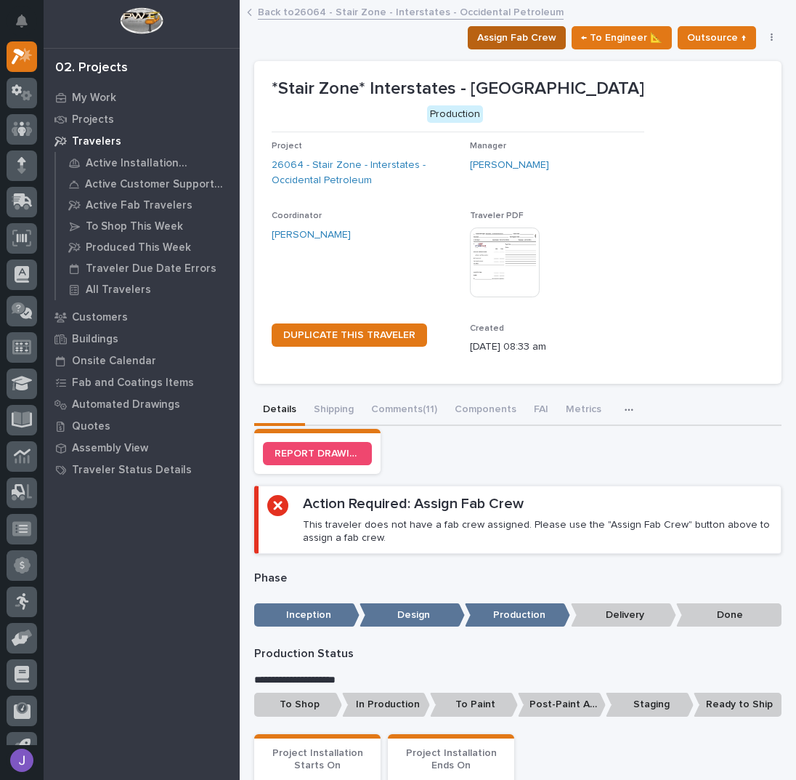
click at [516, 34] on span "Assign Fab Crew" at bounding box center [516, 37] width 79 height 17
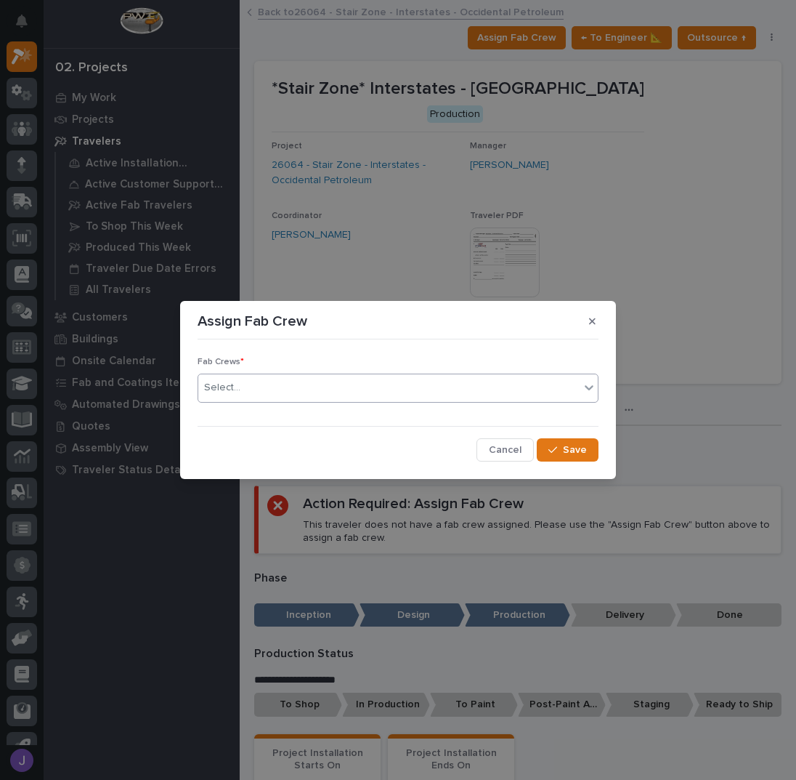
click at [326, 376] on div "Select..." at bounding box center [398, 387] width 401 height 29
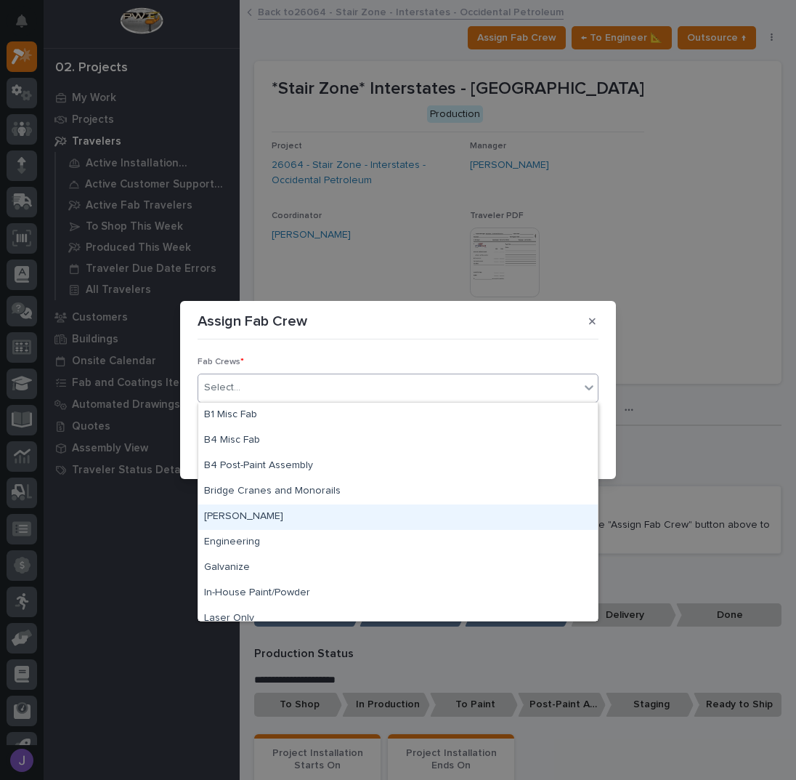
scroll to position [342, 0]
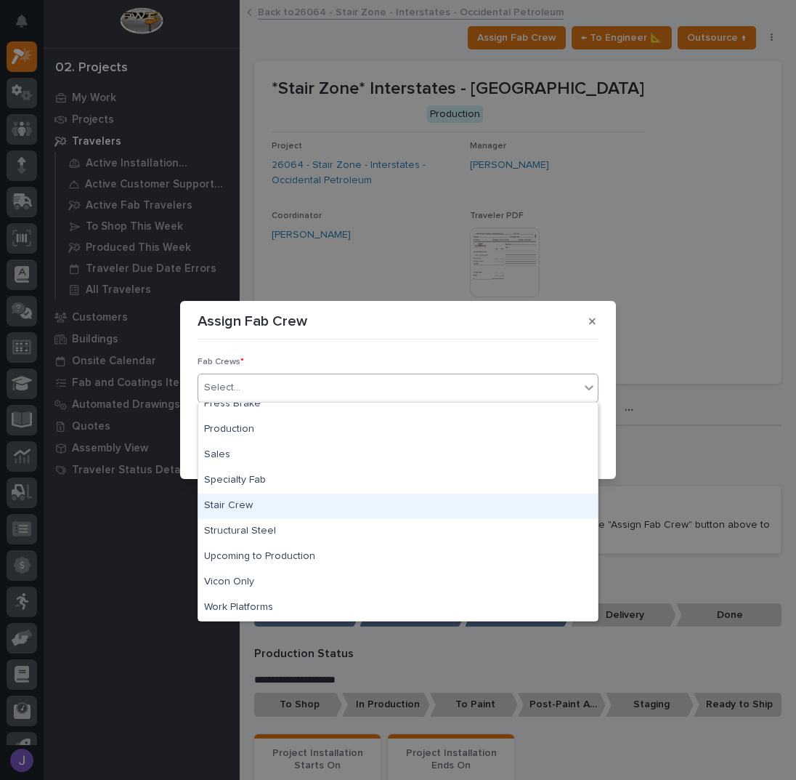
click at [262, 508] on div "Stair Crew" at bounding box center [398, 505] width 400 height 25
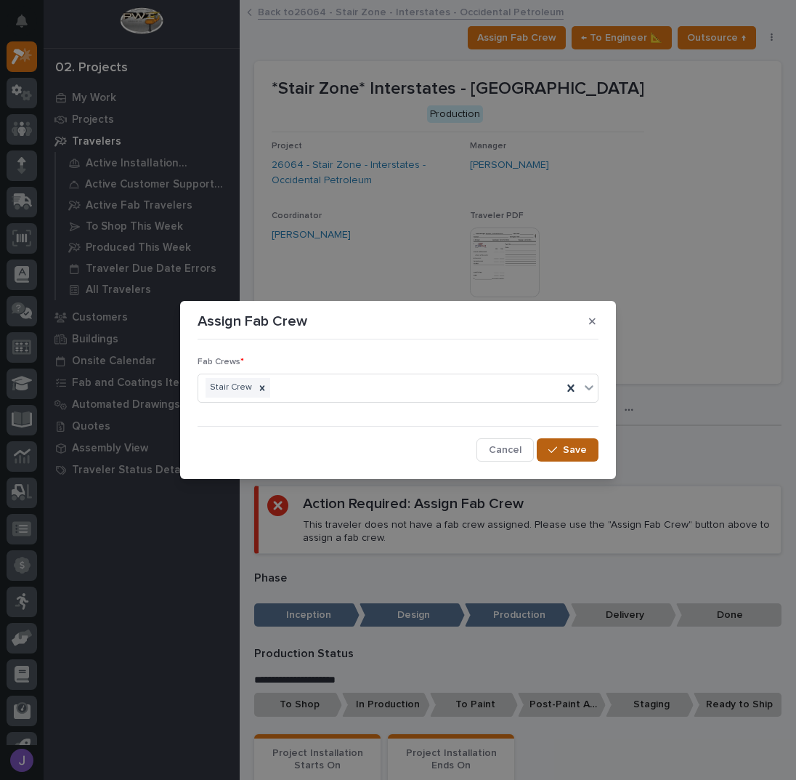
click at [561, 441] on button "Save" at bounding box center [568, 449] width 62 height 23
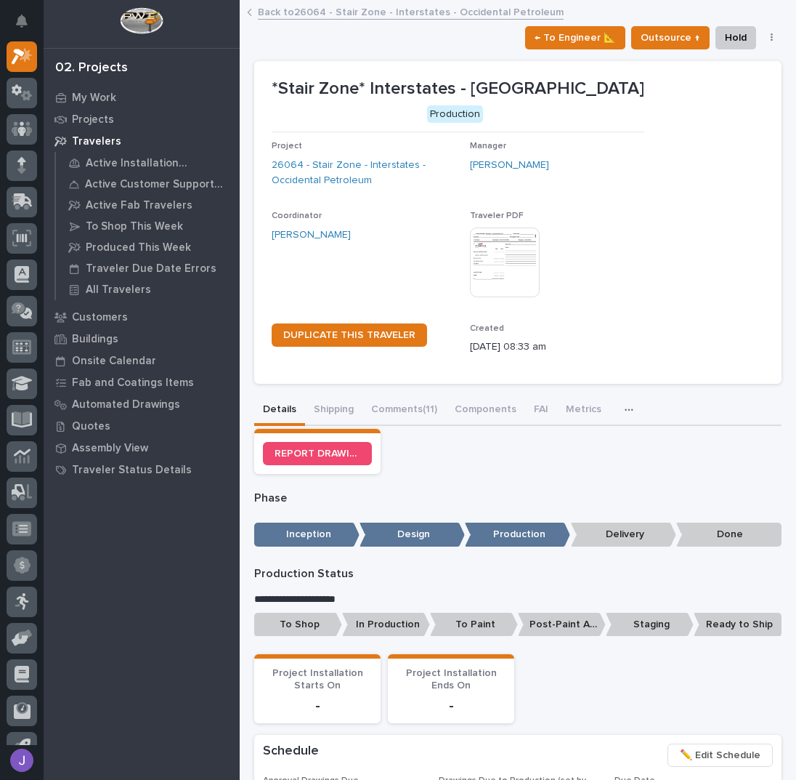
click at [304, 627] on p "To Shop" at bounding box center [298, 625] width 88 height 24
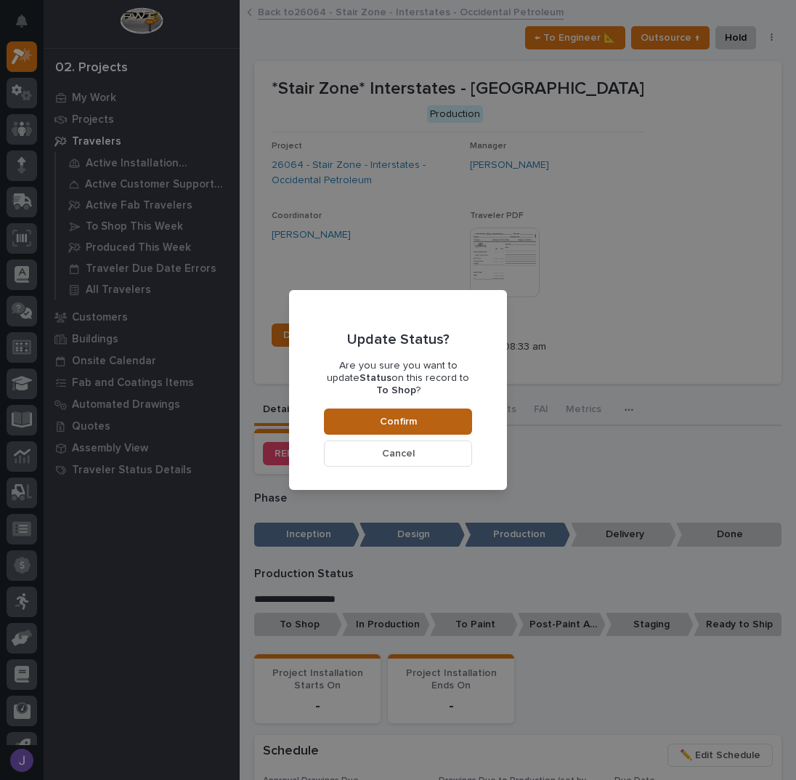
click at [440, 418] on button "Confirm" at bounding box center [398, 421] width 148 height 26
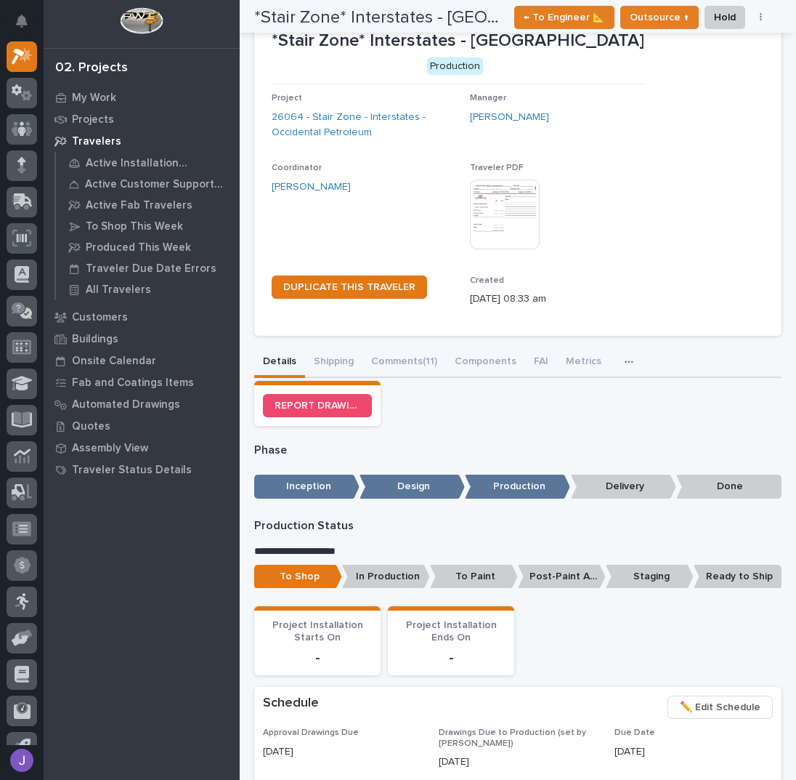
scroll to position [0, 0]
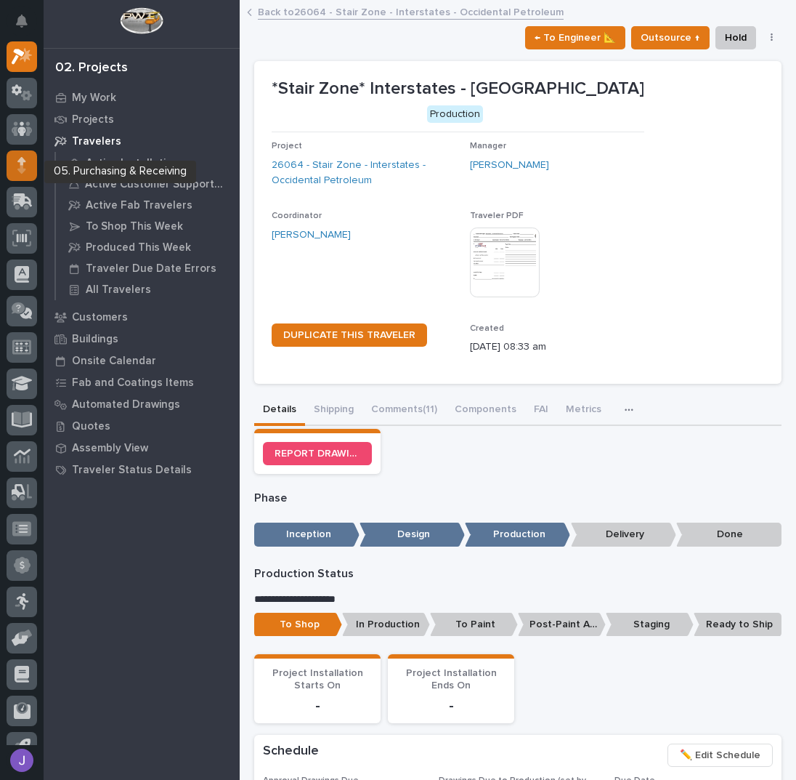
click at [20, 163] on icon at bounding box center [21, 161] width 9 height 8
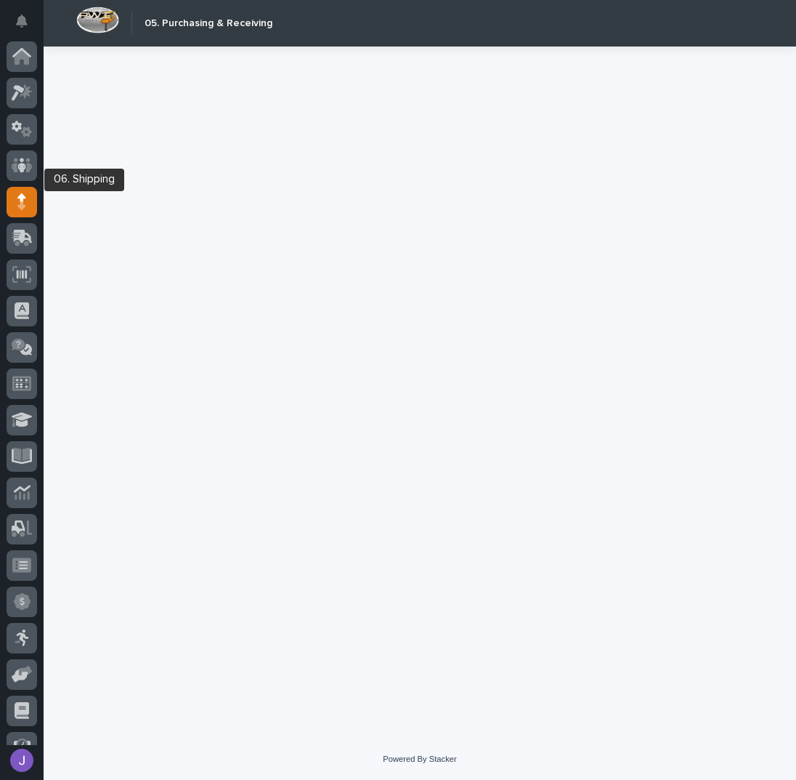
scroll to position [60, 0]
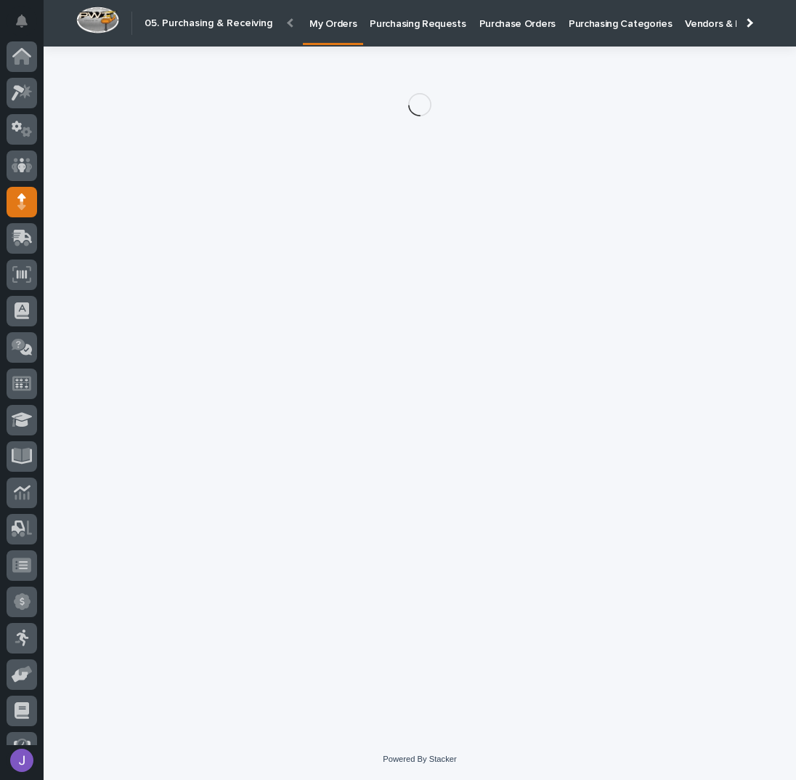
scroll to position [60, 0]
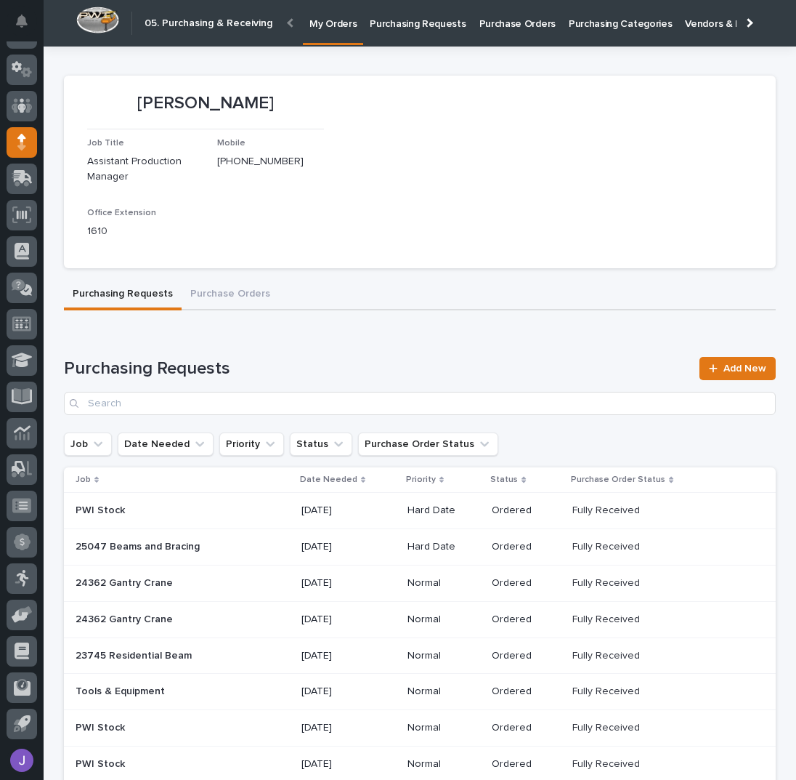
click at [451, 26] on p "Purchasing Requests" at bounding box center [418, 15] width 96 height 31
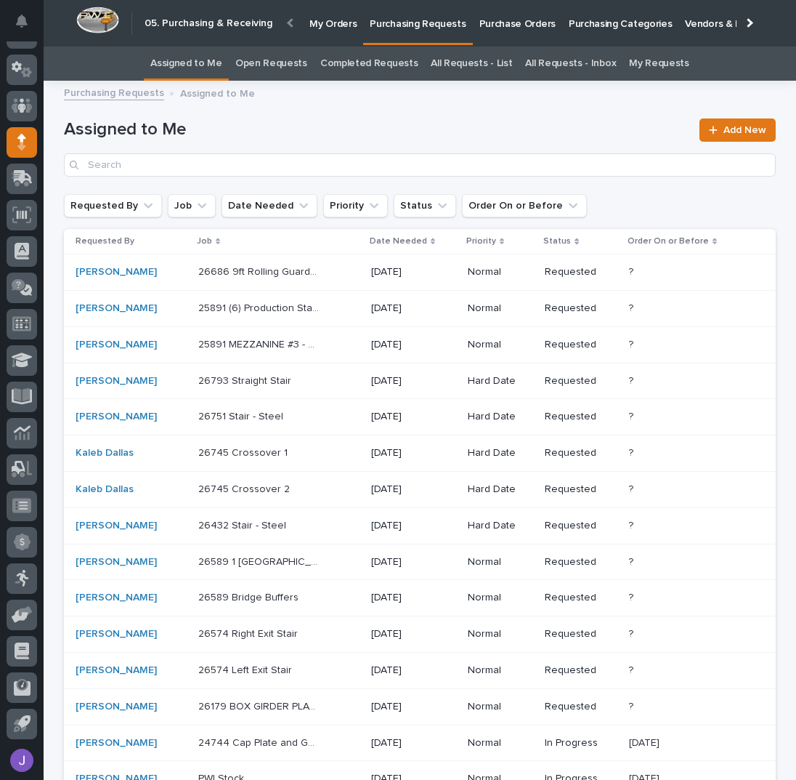
click at [327, 269] on div "26686 9ft Rolling Guardrail Front Cap Station - Steel 26686 9ft Rolling Guardra…" at bounding box center [278, 272] width 161 height 24
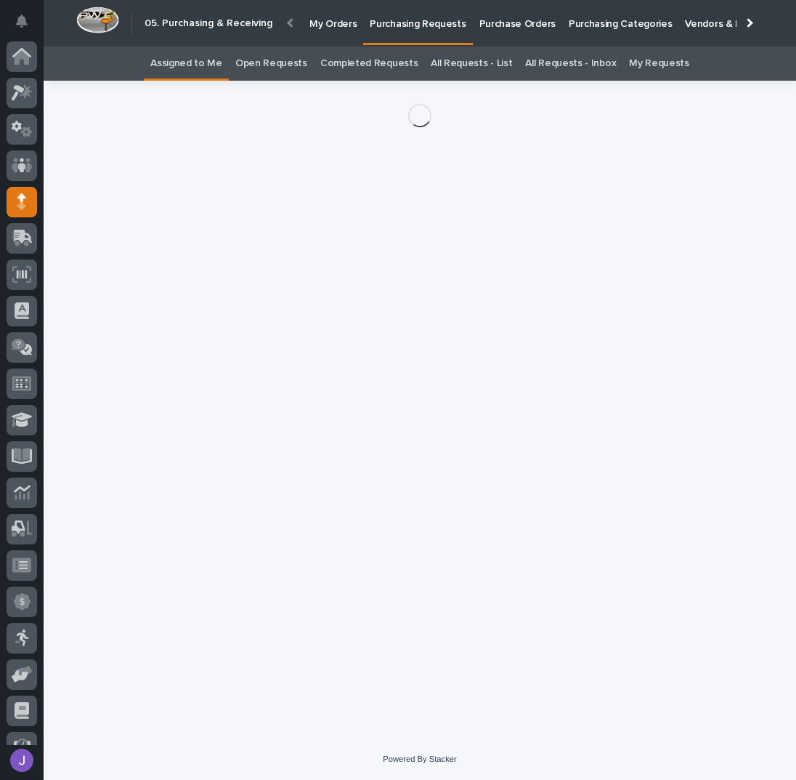
scroll to position [60, 0]
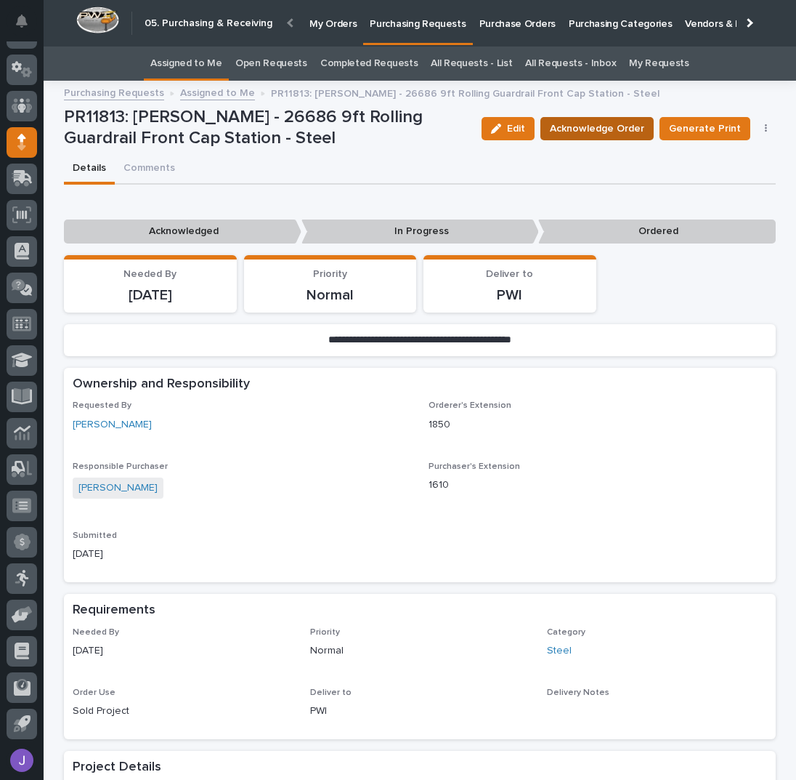
click at [635, 130] on span "Acknowledge Order" at bounding box center [597, 128] width 94 height 15
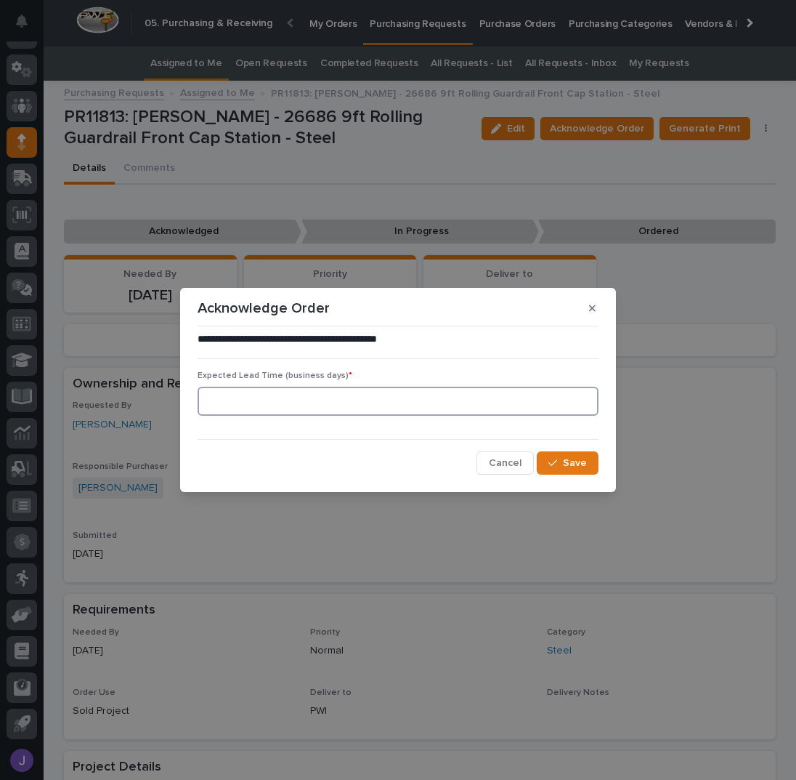
click at [352, 405] on input at bounding box center [398, 401] width 401 height 29
type input "0"
click at [576, 459] on span "Save" at bounding box center [575, 463] width 24 height 10
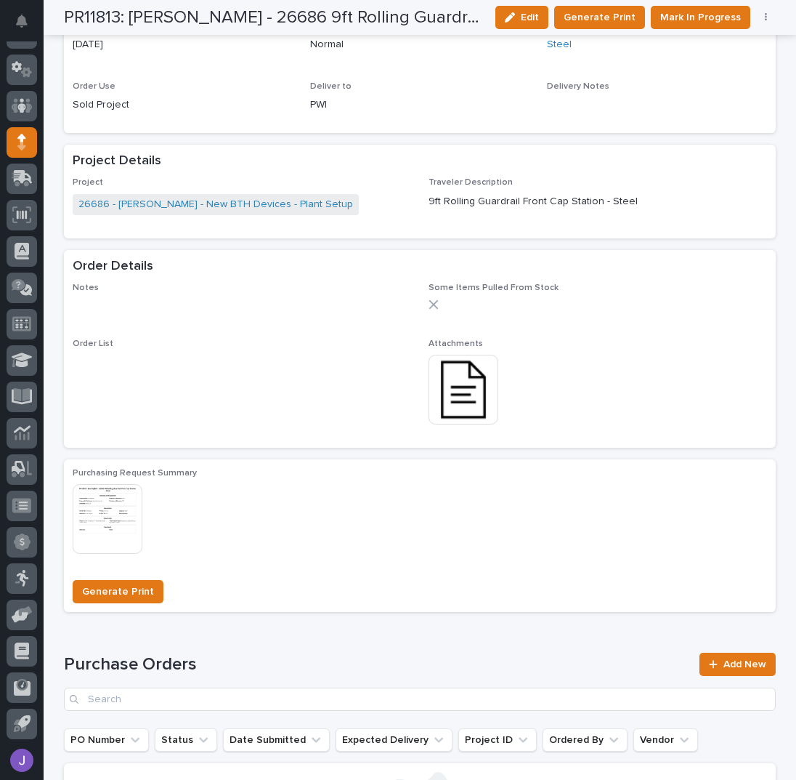
scroll to position [678, 0]
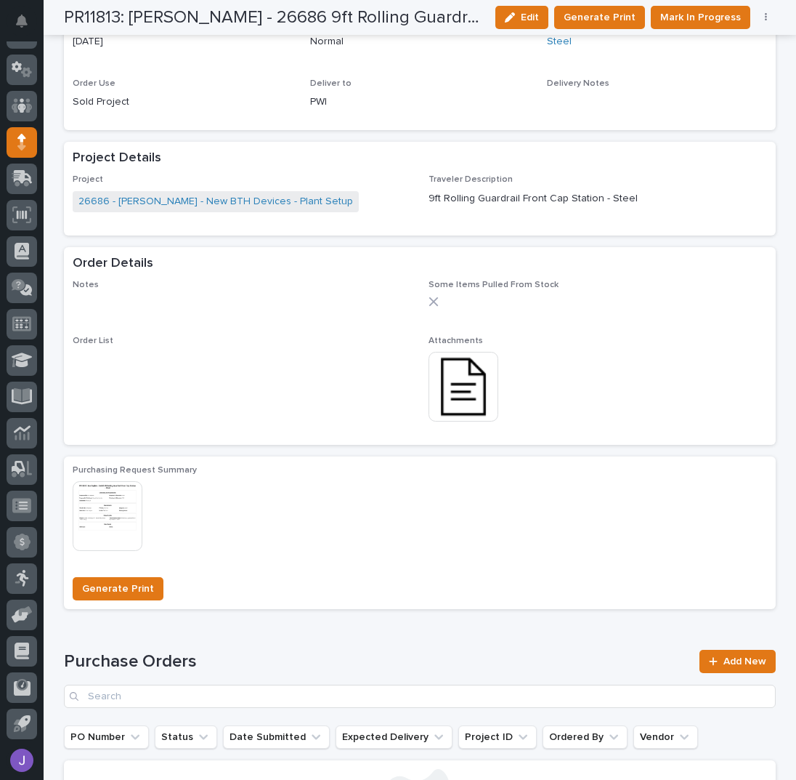
click at [477, 381] on img at bounding box center [464, 387] width 70 height 70
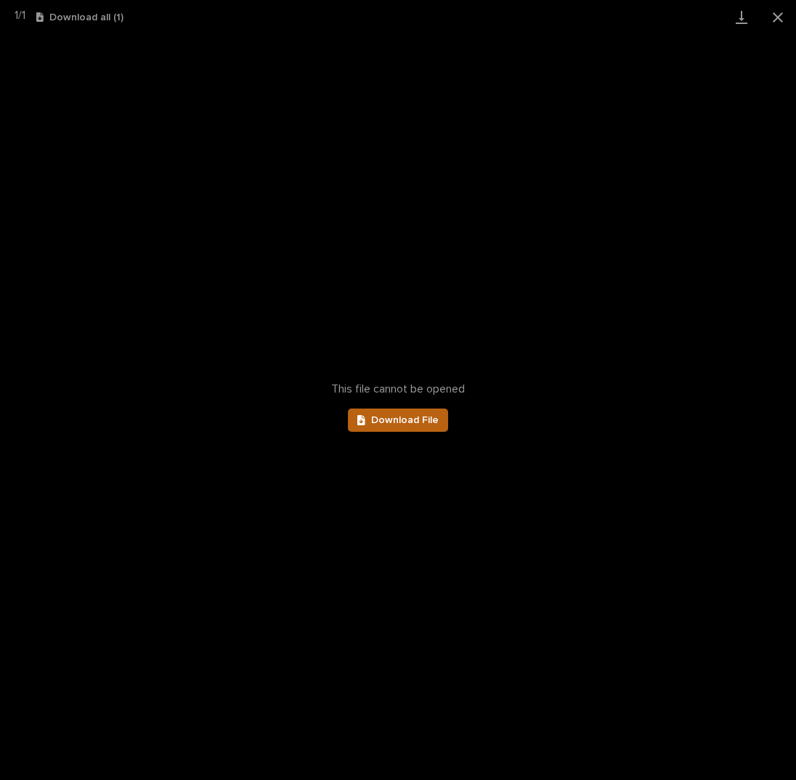
click at [421, 418] on span "Download File" at bounding box center [405, 420] width 68 height 10
click at [775, 12] on button "Close gallery" at bounding box center [778, 17] width 36 height 34
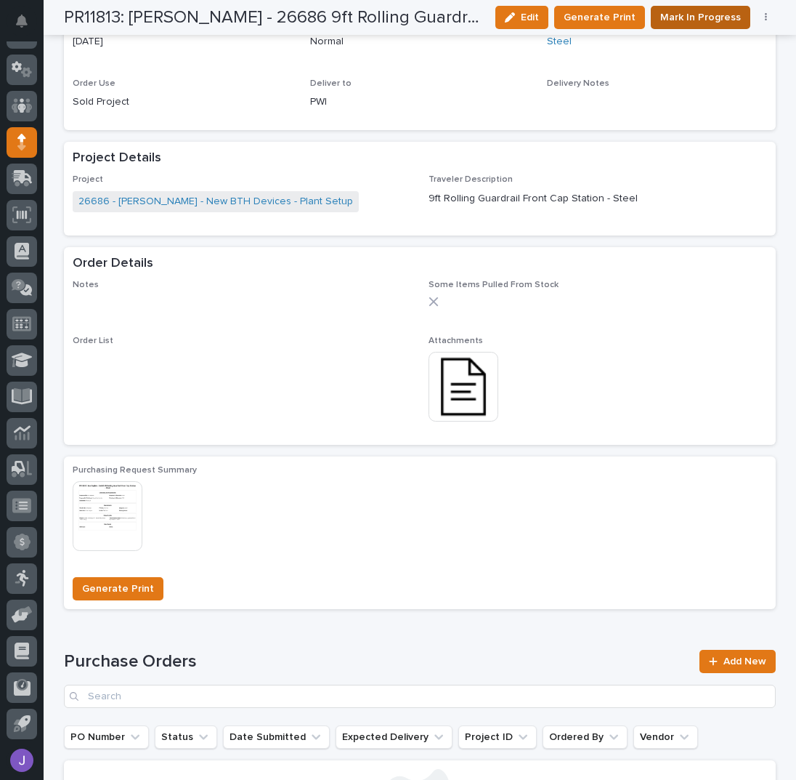
click at [680, 22] on span "Mark In Progress" at bounding box center [701, 17] width 81 height 15
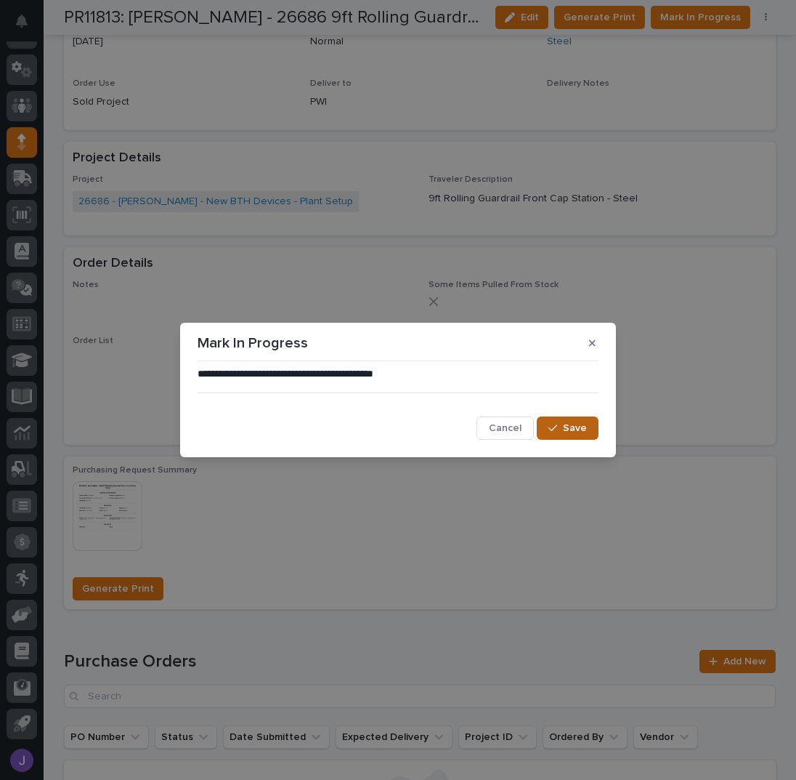
click at [570, 432] on span "Save" at bounding box center [575, 428] width 24 height 10
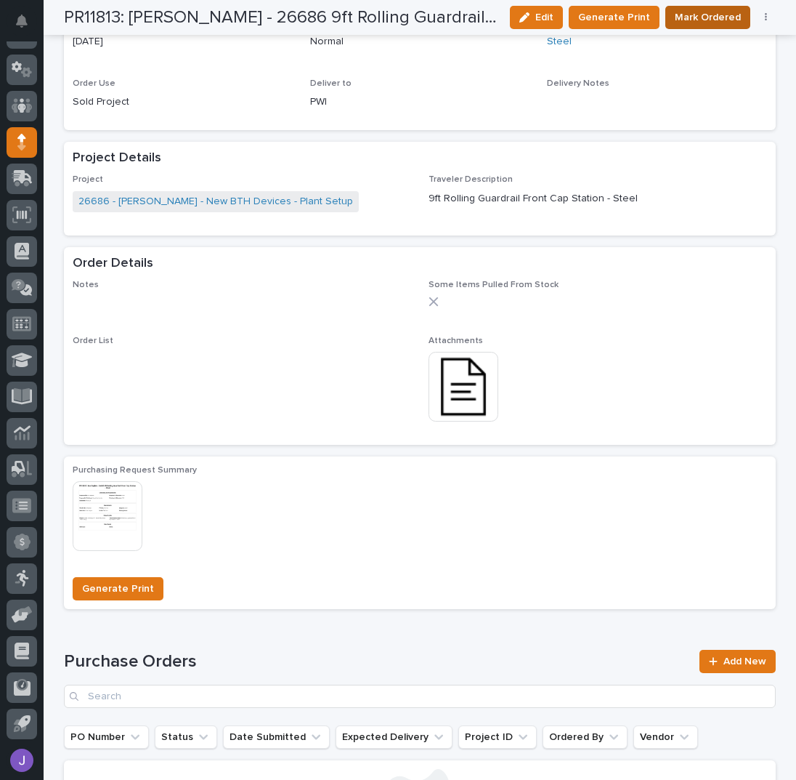
click at [708, 16] on span "Mark Ordered" at bounding box center [708, 17] width 66 height 15
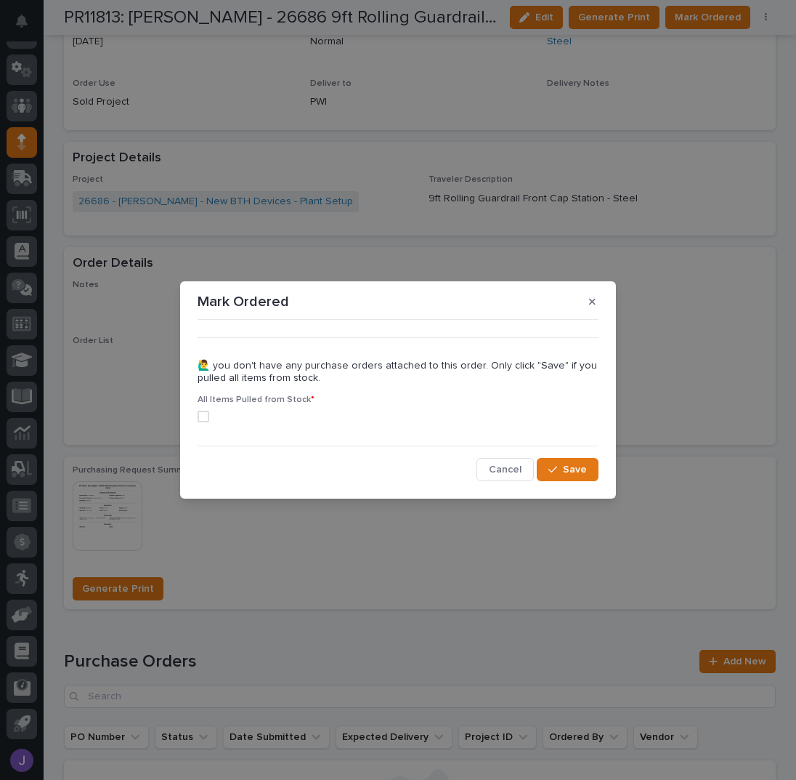
click at [202, 413] on span at bounding box center [204, 417] width 12 height 12
click at [583, 467] on span "Save" at bounding box center [575, 469] width 24 height 10
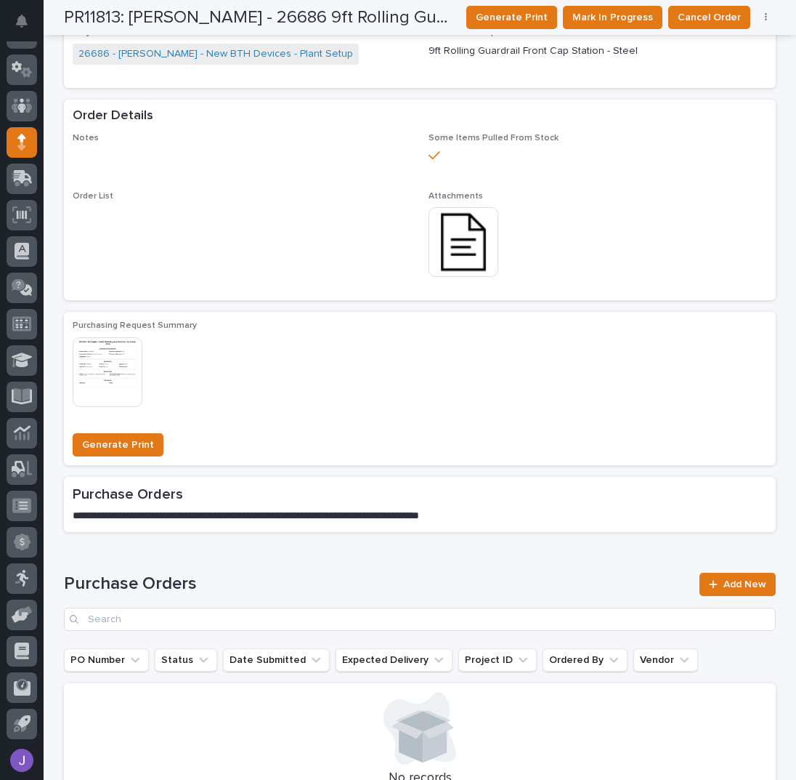
scroll to position [0, 0]
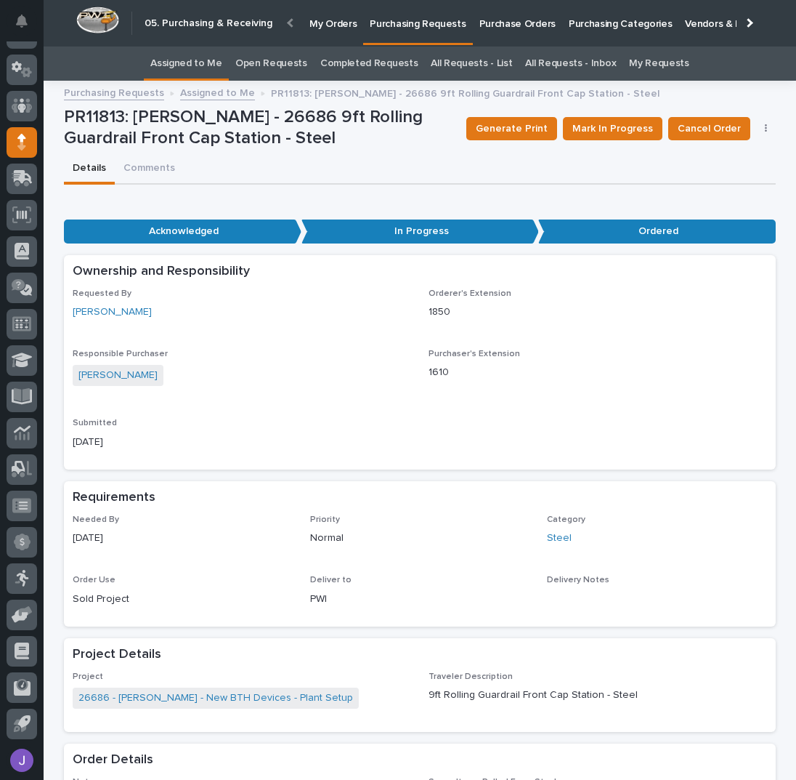
click at [193, 62] on link "Assigned to Me" at bounding box center [186, 64] width 72 height 34
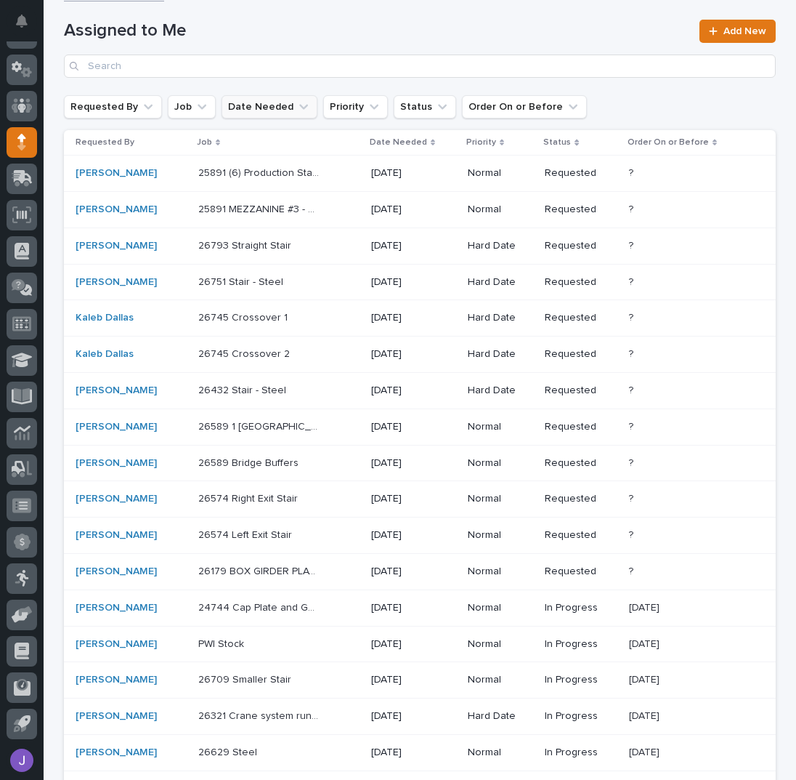
scroll to position [193, 0]
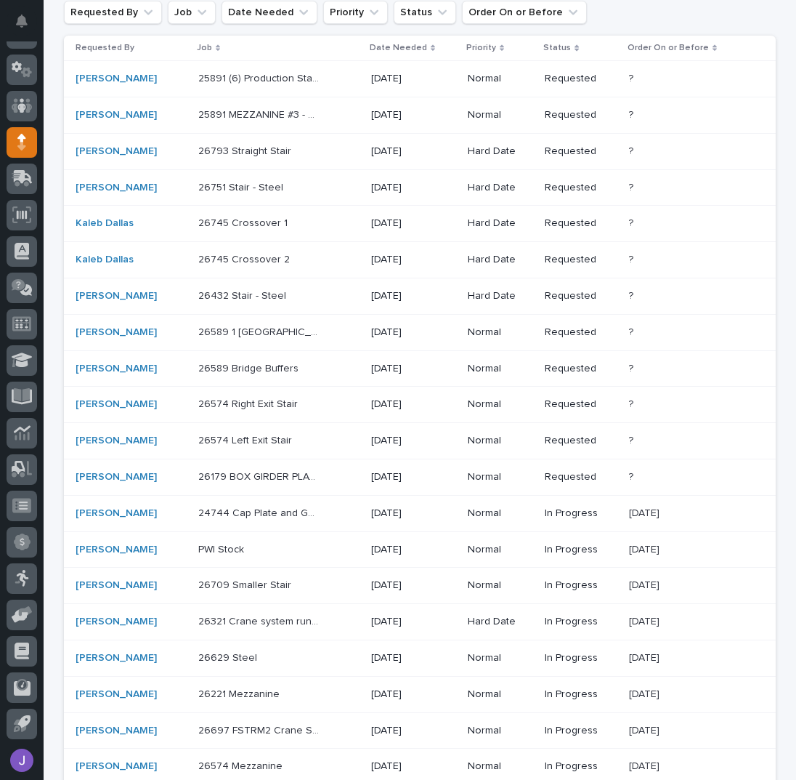
click at [338, 81] on div "25891 (6) Production Stairs 25891 (6) Production Stairs" at bounding box center [278, 79] width 161 height 24
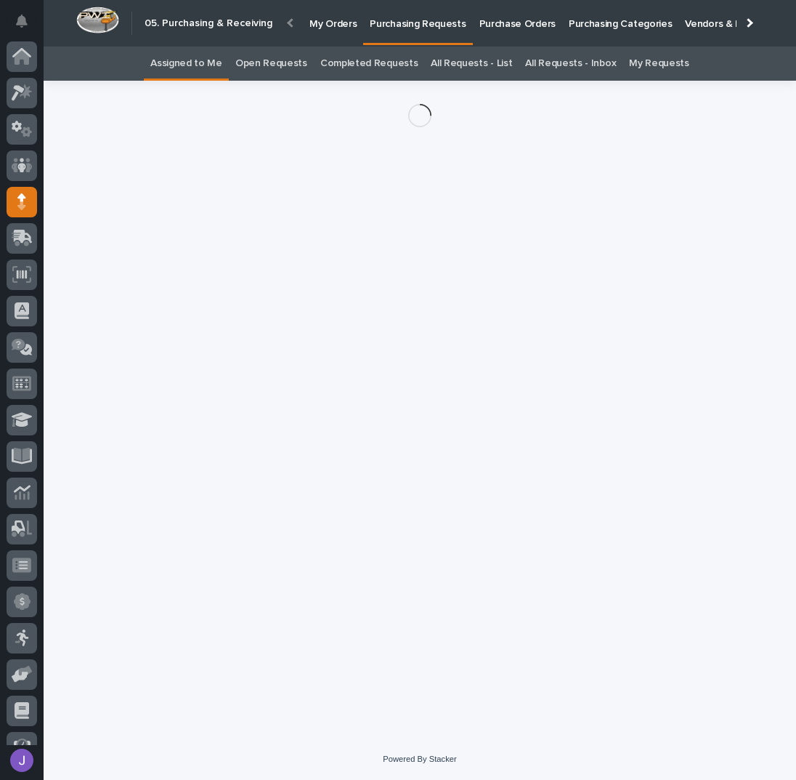
scroll to position [60, 0]
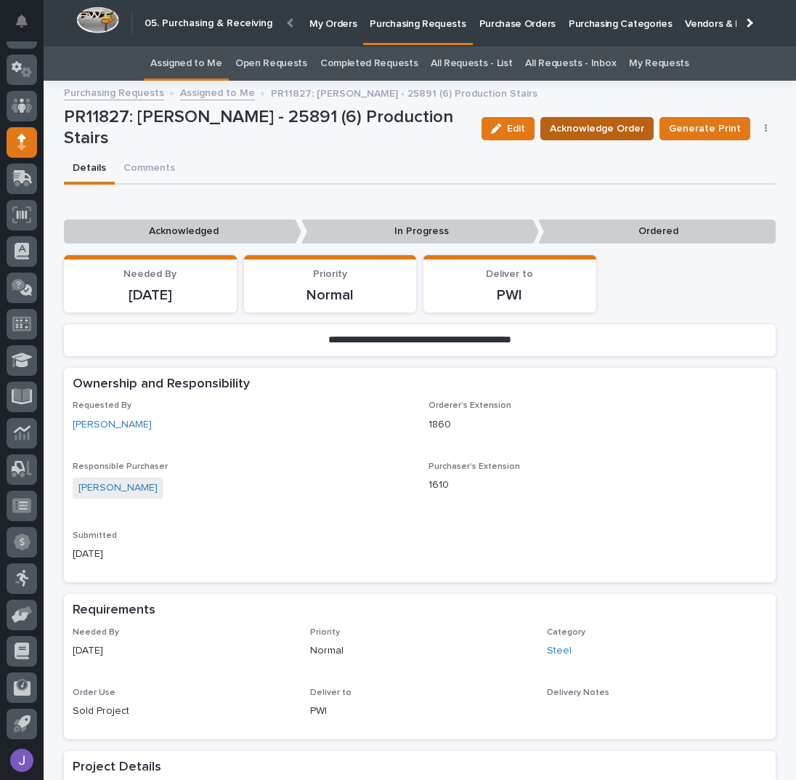
click at [599, 132] on span "Acknowledge Order" at bounding box center [597, 128] width 94 height 15
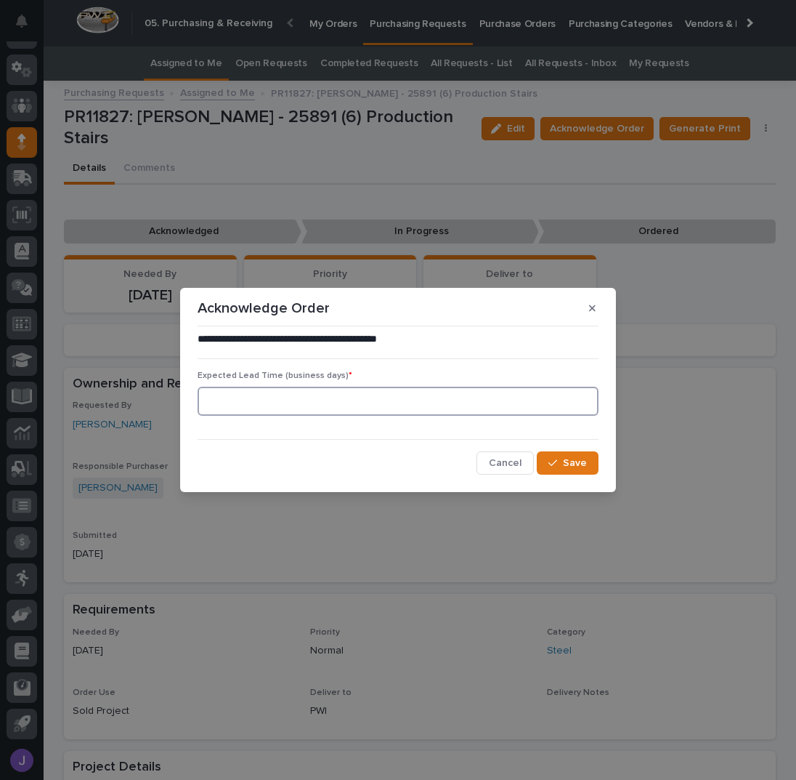
click at [278, 408] on input at bounding box center [398, 401] width 401 height 29
type input "0"
click at [568, 463] on span "Save" at bounding box center [575, 463] width 24 height 10
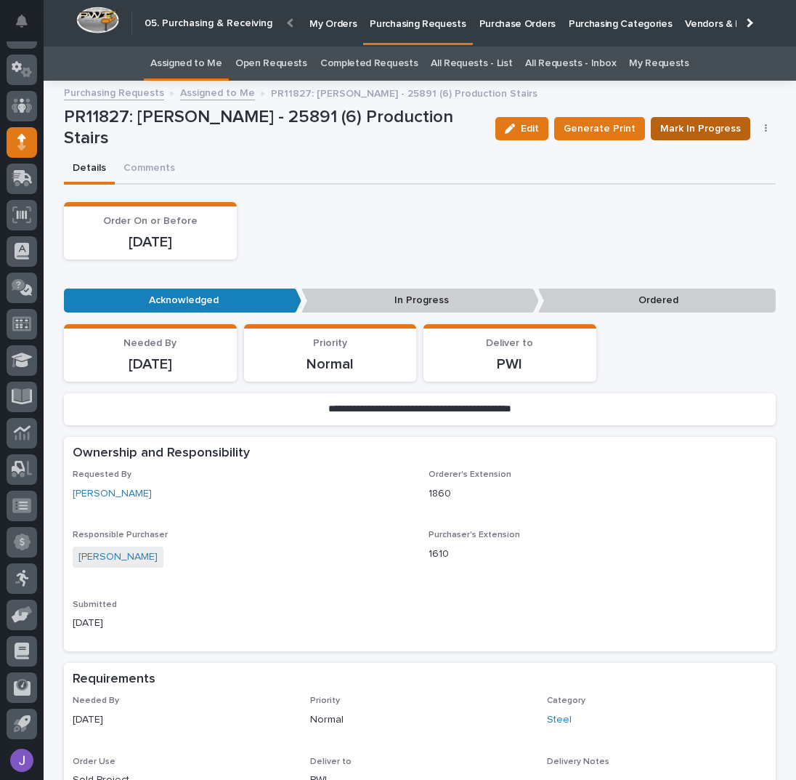
click at [708, 133] on span "Mark In Progress" at bounding box center [701, 128] width 81 height 15
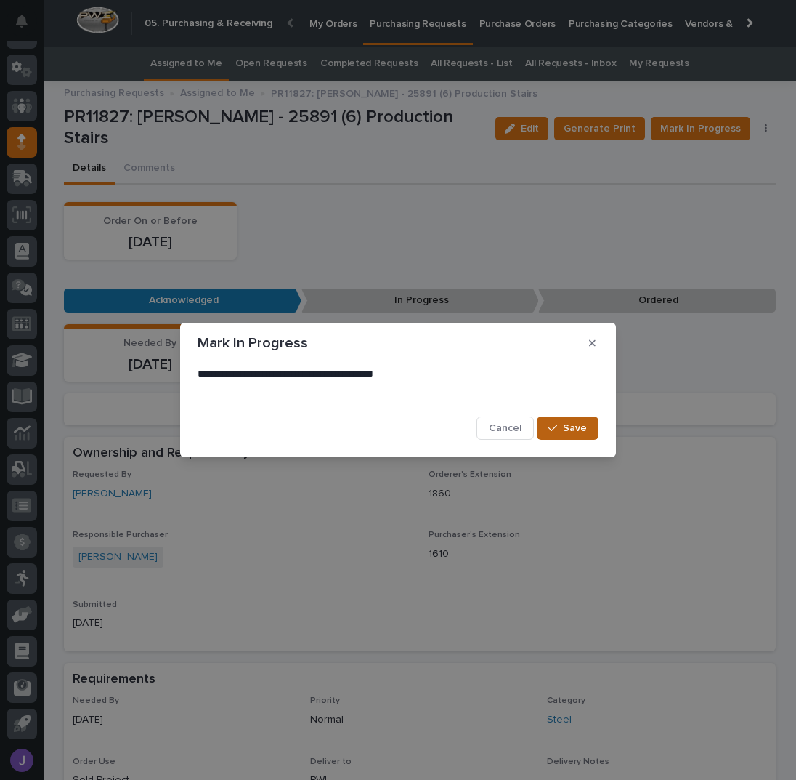
click at [557, 424] on icon "button" at bounding box center [553, 428] width 9 height 10
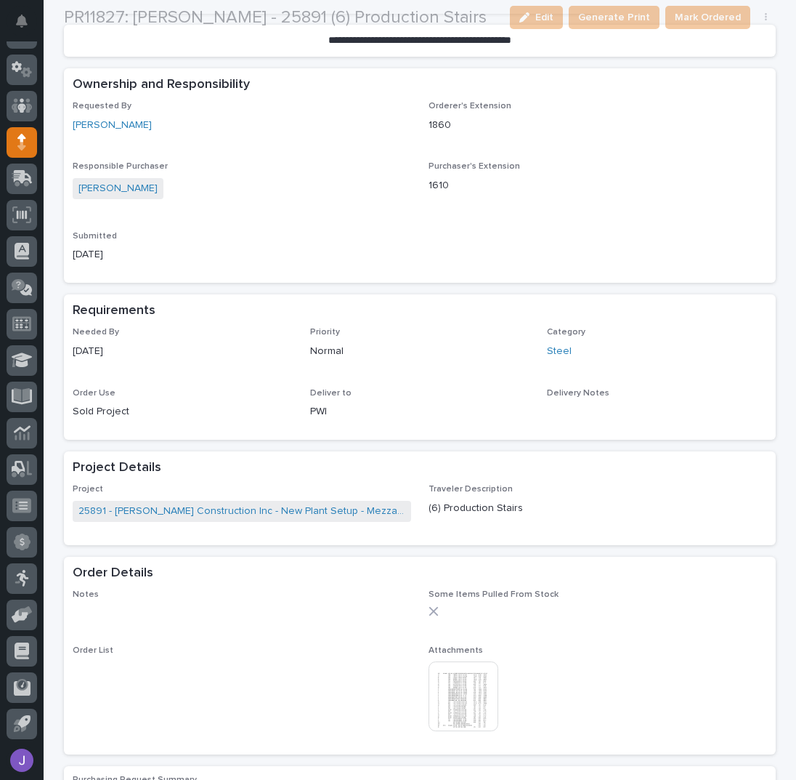
scroll to position [484, 0]
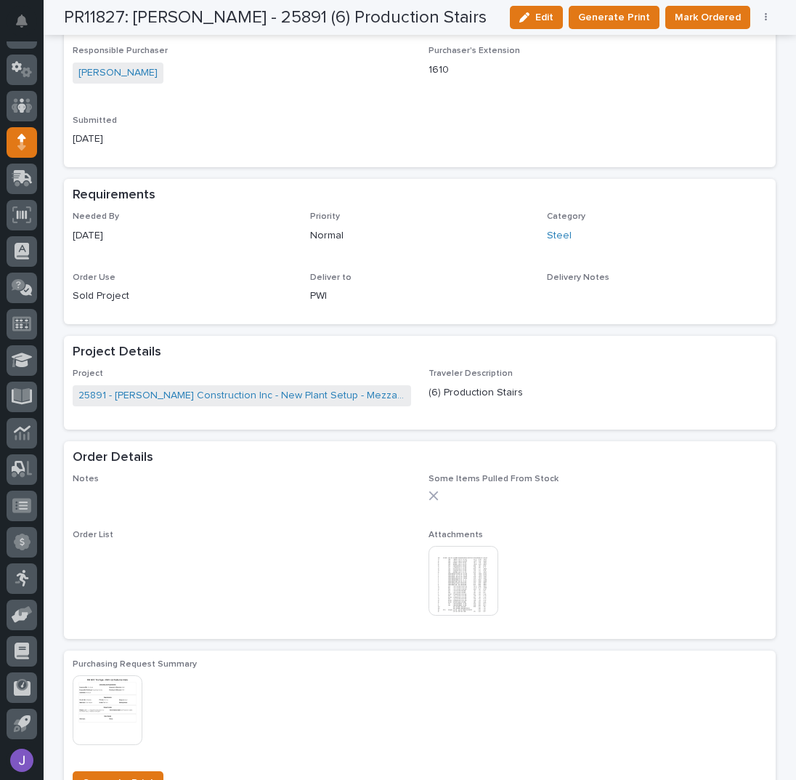
click at [461, 583] on img at bounding box center [464, 581] width 70 height 70
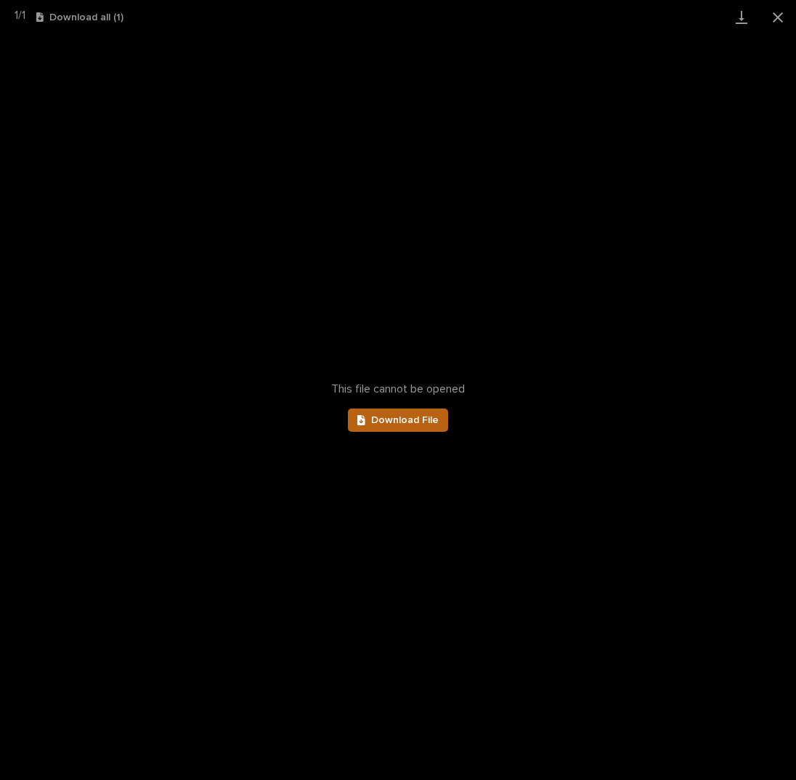
click at [422, 419] on span "Download File" at bounding box center [405, 420] width 68 height 10
click at [782, 11] on button "Close gallery" at bounding box center [778, 17] width 36 height 34
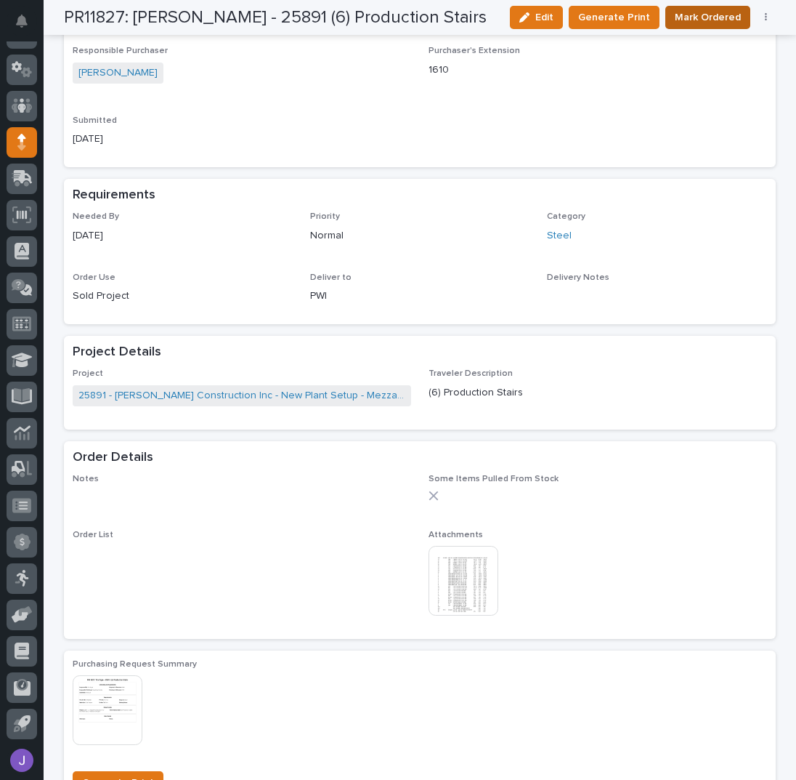
click at [703, 16] on span "Mark Ordered" at bounding box center [708, 17] width 66 height 15
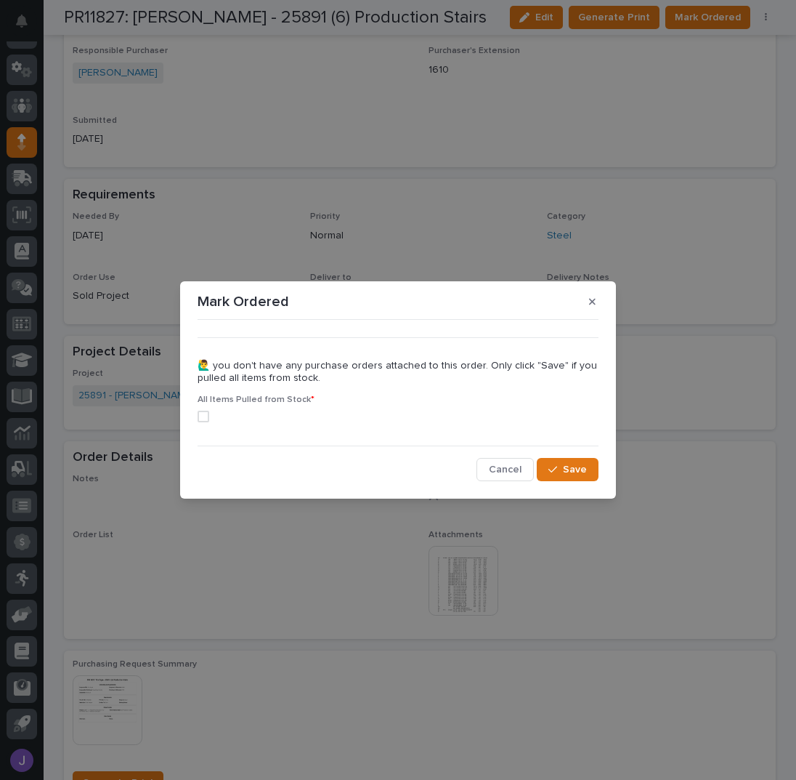
click at [200, 421] on span at bounding box center [204, 417] width 12 height 12
click at [599, 471] on div "••• 🙋‍♂️ you don't have any purchase orders attached to this order. Only click …" at bounding box center [398, 403] width 408 height 163
click at [589, 467] on button "Save" at bounding box center [568, 469] width 62 height 23
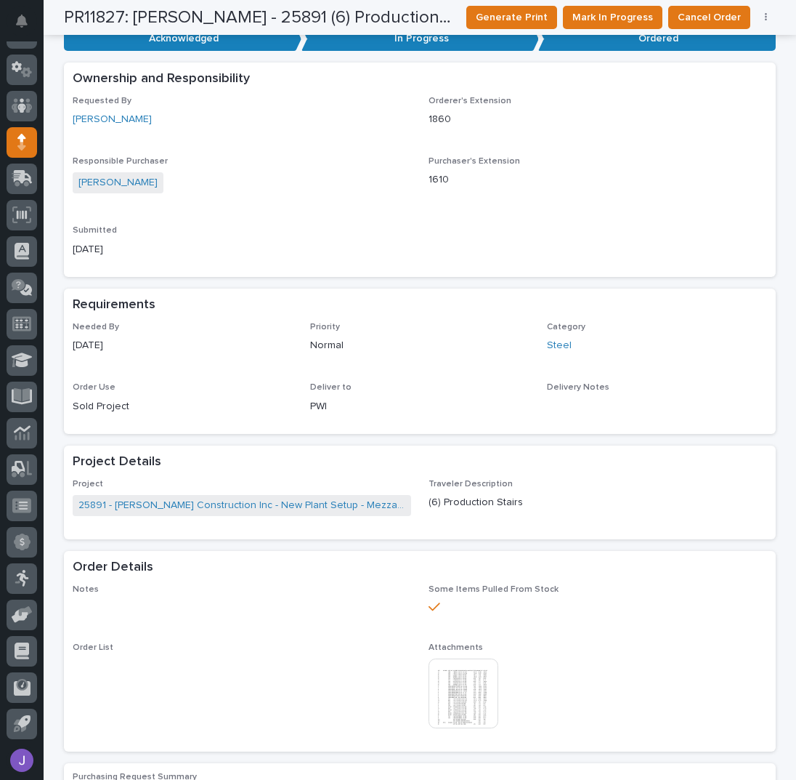
scroll to position [0, 0]
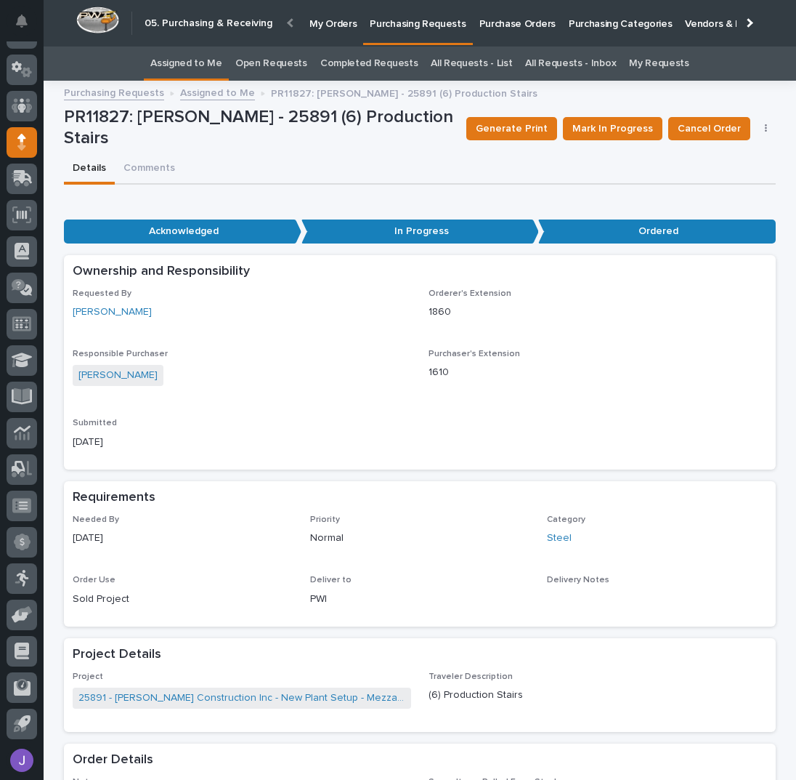
click at [201, 60] on link "Assigned to Me" at bounding box center [186, 64] width 72 height 34
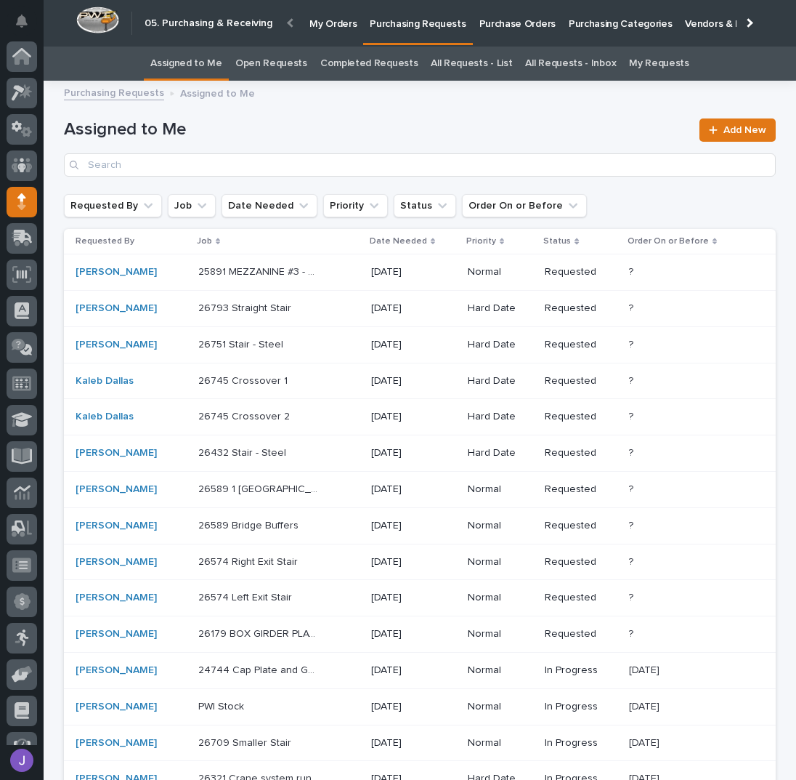
scroll to position [60, 0]
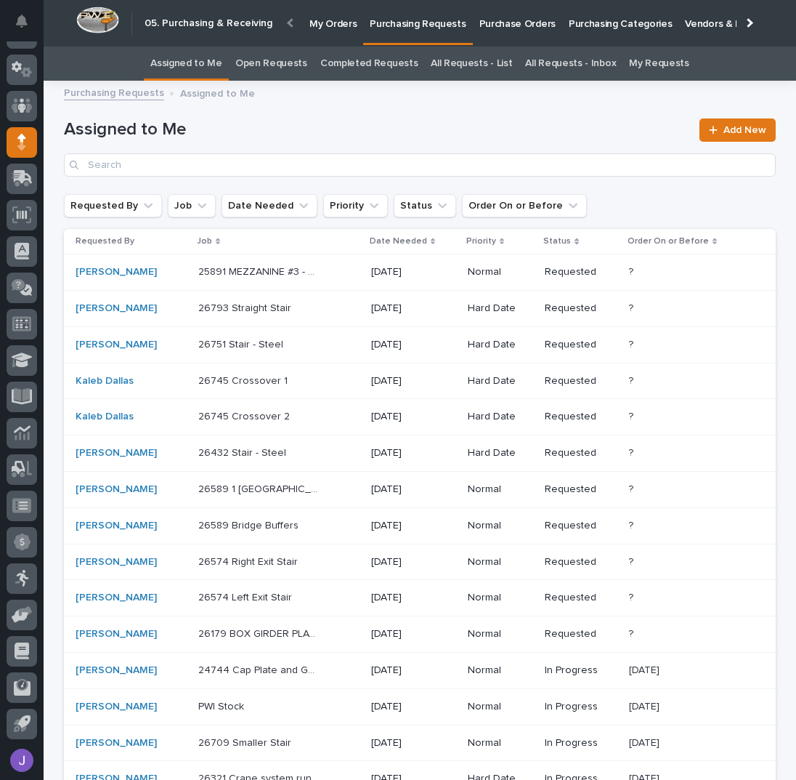
click at [355, 278] on div "25891 MEZZANINE #3 - Steel 25891 MEZZANINE #3 - Steel" at bounding box center [278, 272] width 161 height 24
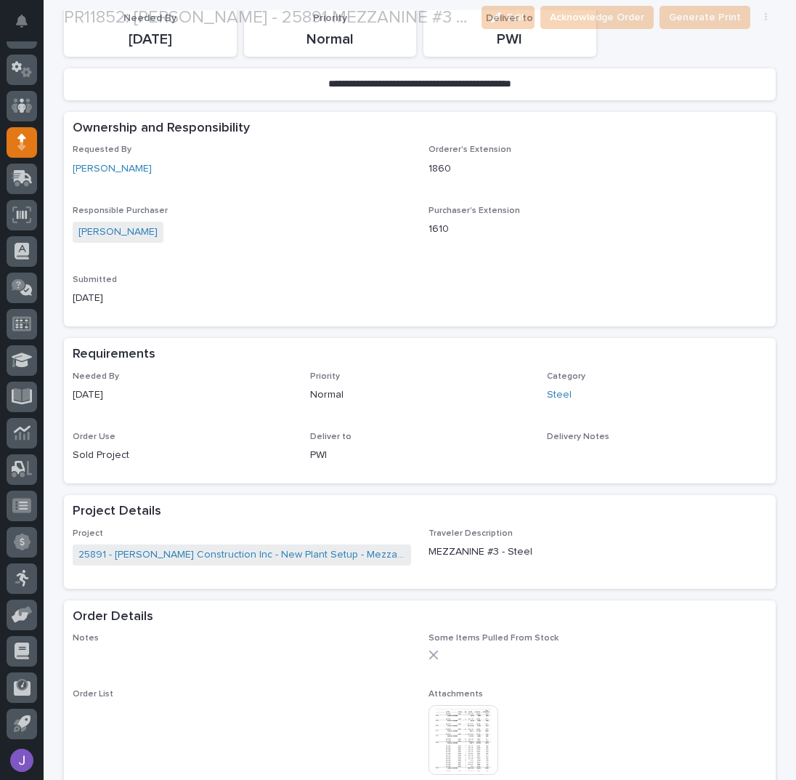
scroll to position [387, 0]
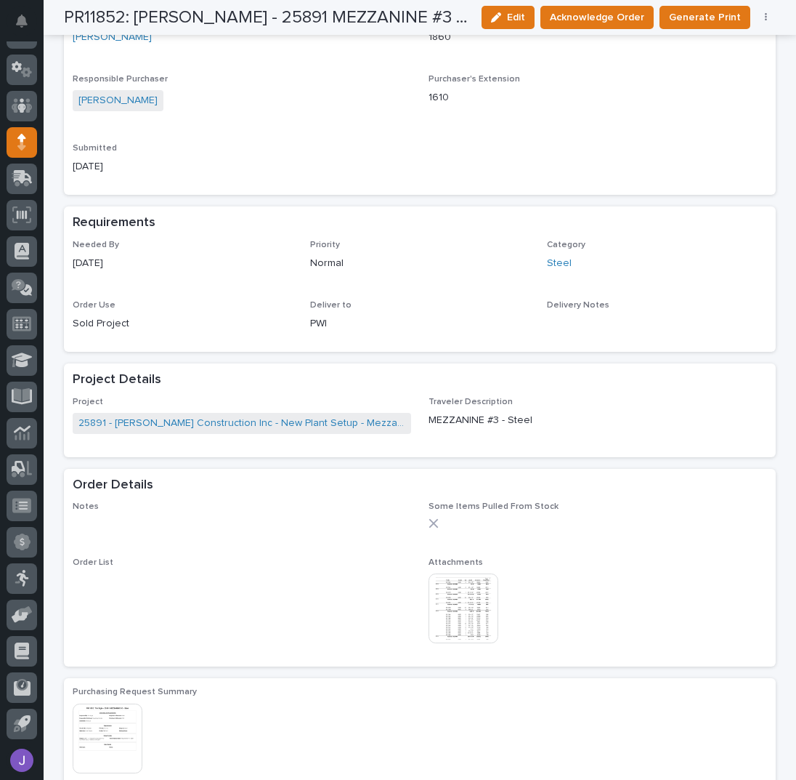
click at [471, 597] on img at bounding box center [464, 608] width 70 height 70
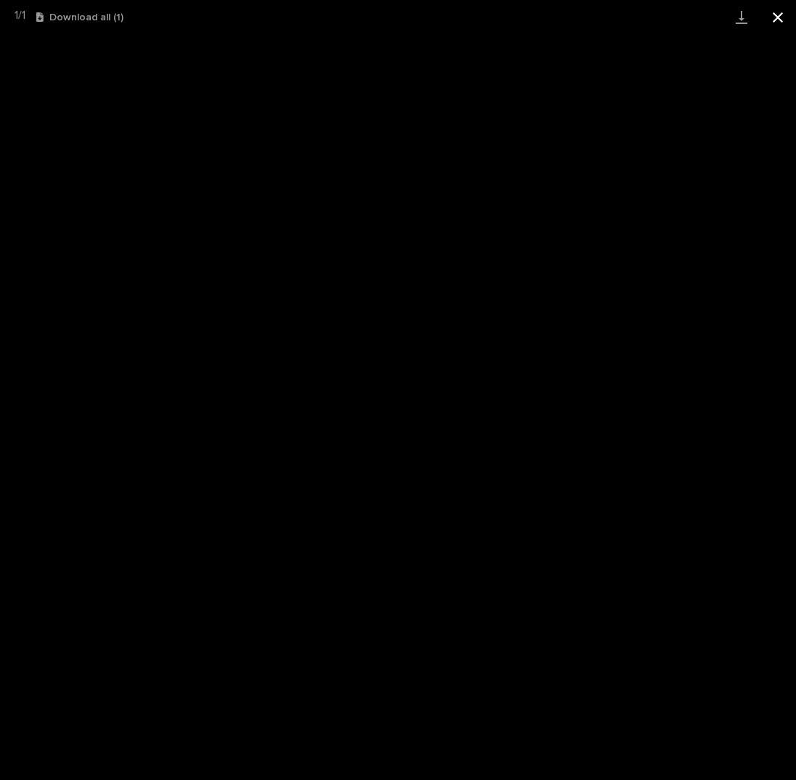
click at [784, 15] on button "Close gallery" at bounding box center [778, 17] width 36 height 34
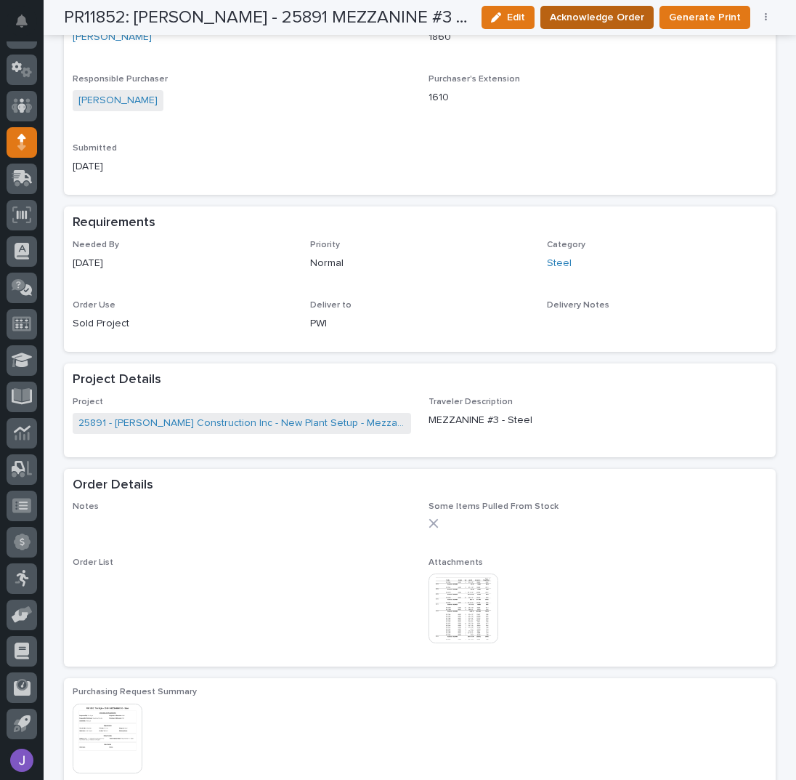
click at [618, 17] on span "Acknowledge Order" at bounding box center [597, 17] width 94 height 15
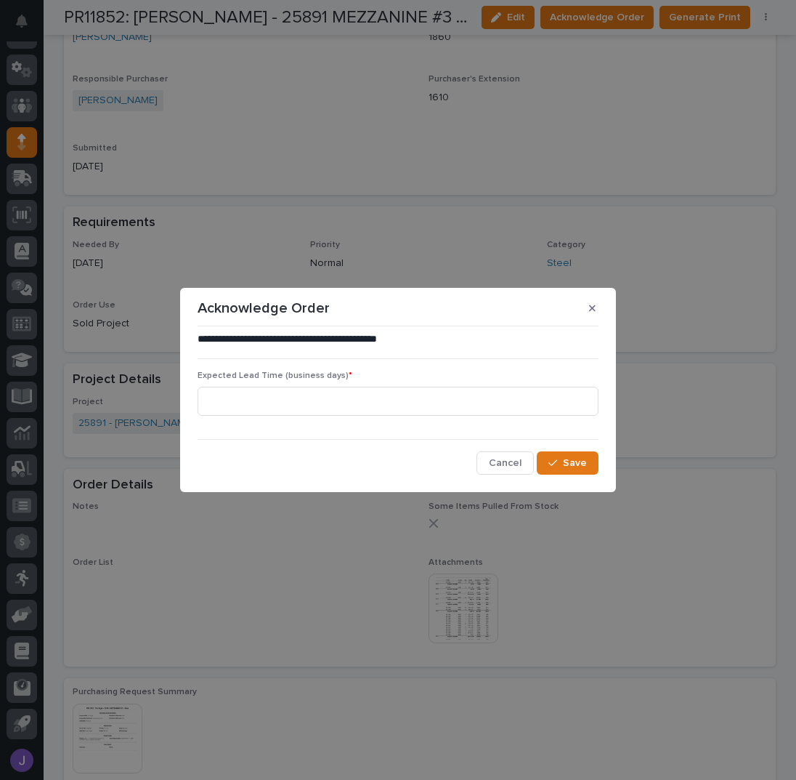
click at [329, 418] on div "Expected Lead Time (business days) *" at bounding box center [398, 399] width 401 height 57
click at [325, 412] on input at bounding box center [398, 401] width 401 height 29
type input "0"
click at [565, 459] on span "Save" at bounding box center [575, 463] width 24 height 10
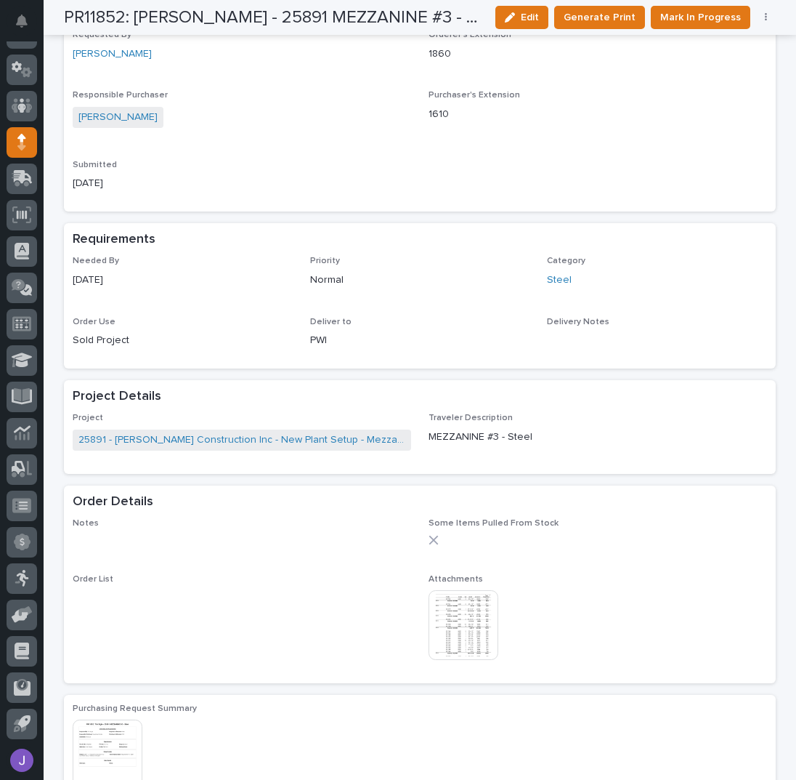
scroll to position [537, 0]
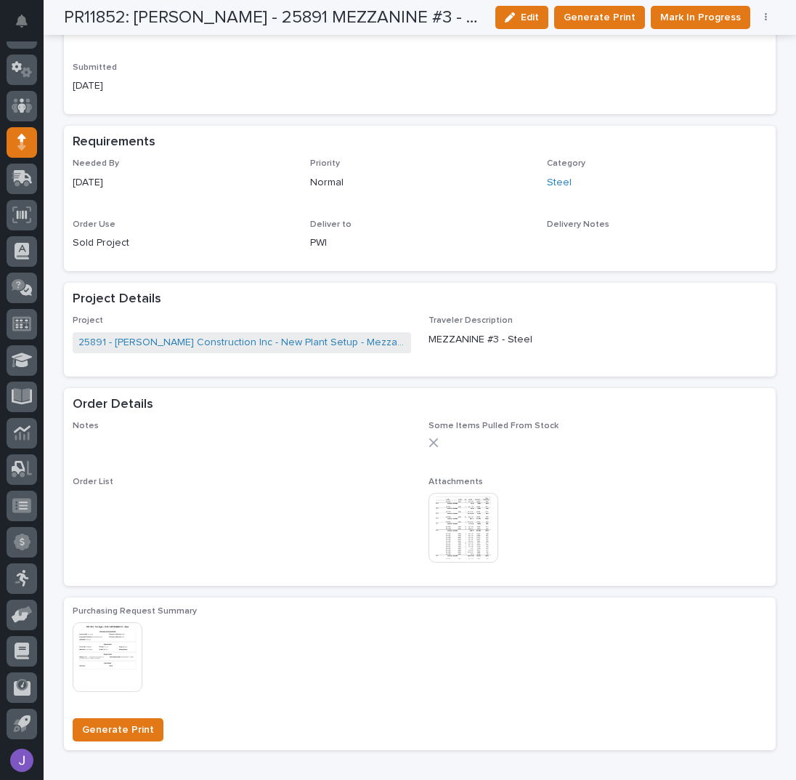
click at [765, 18] on icon "button" at bounding box center [766, 17] width 3 height 10
click at [743, 63] on span "Edit Linked PO's" at bounding box center [719, 69] width 74 height 15
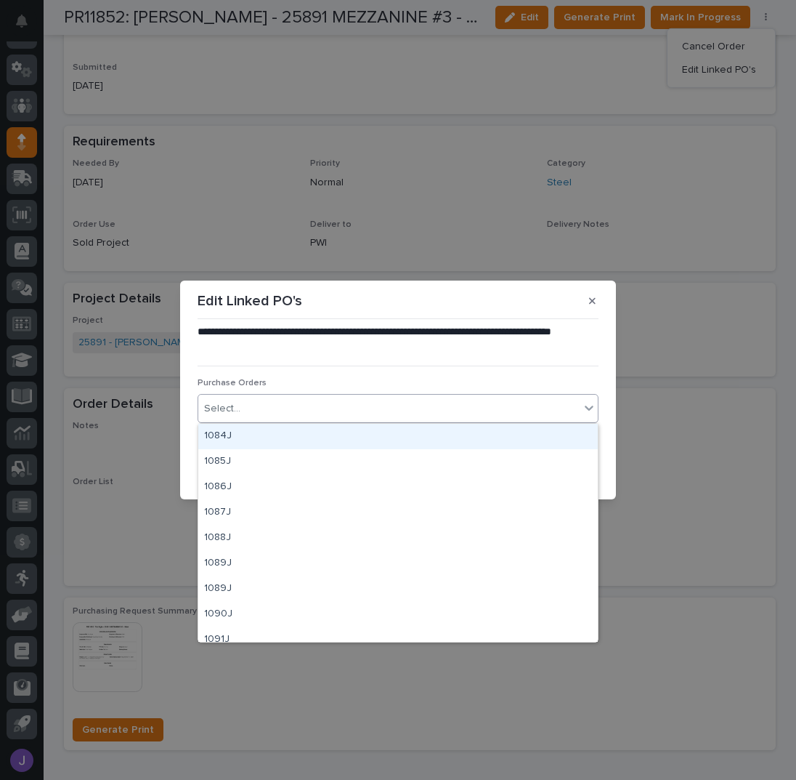
click at [359, 406] on div "Select..." at bounding box center [388, 409] width 381 height 24
type input "****"
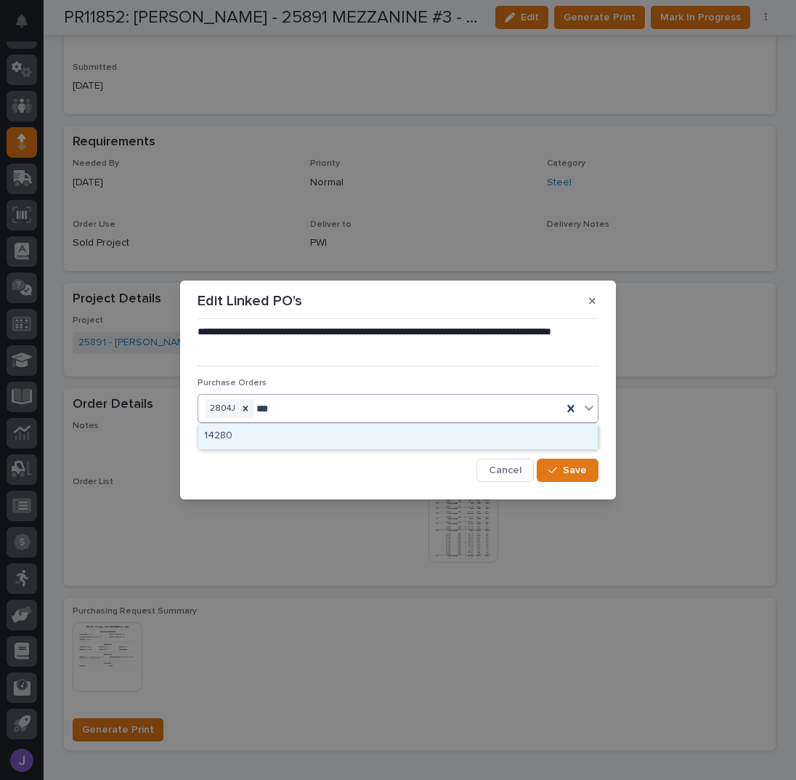
type input "****"
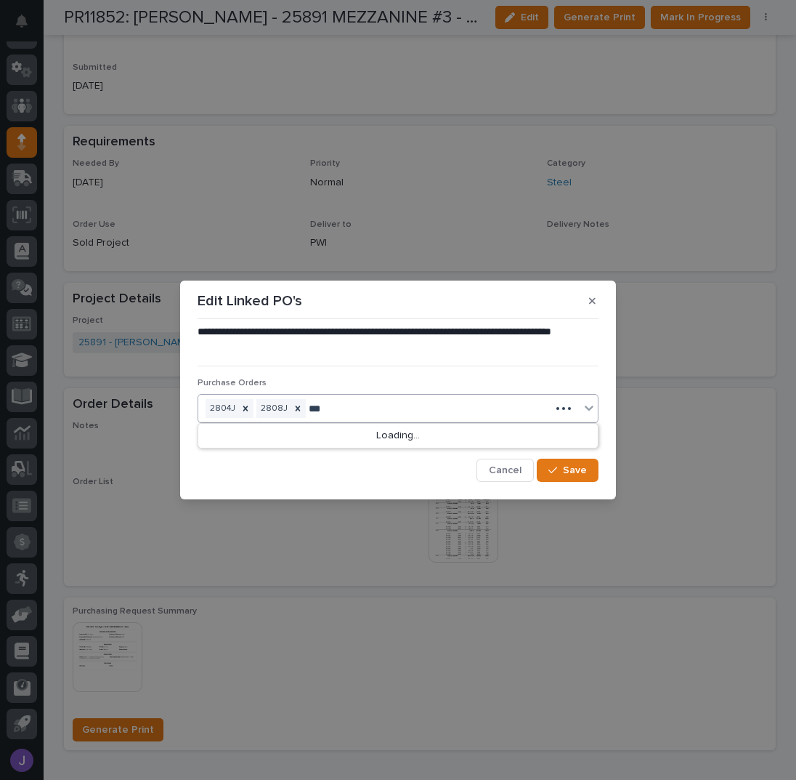
type input "****"
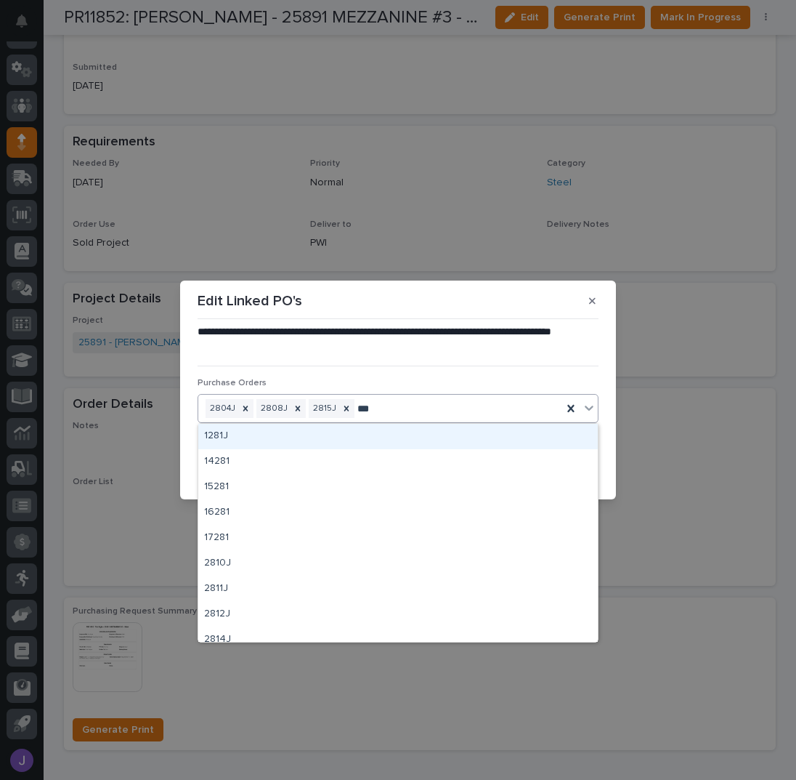
type input "****"
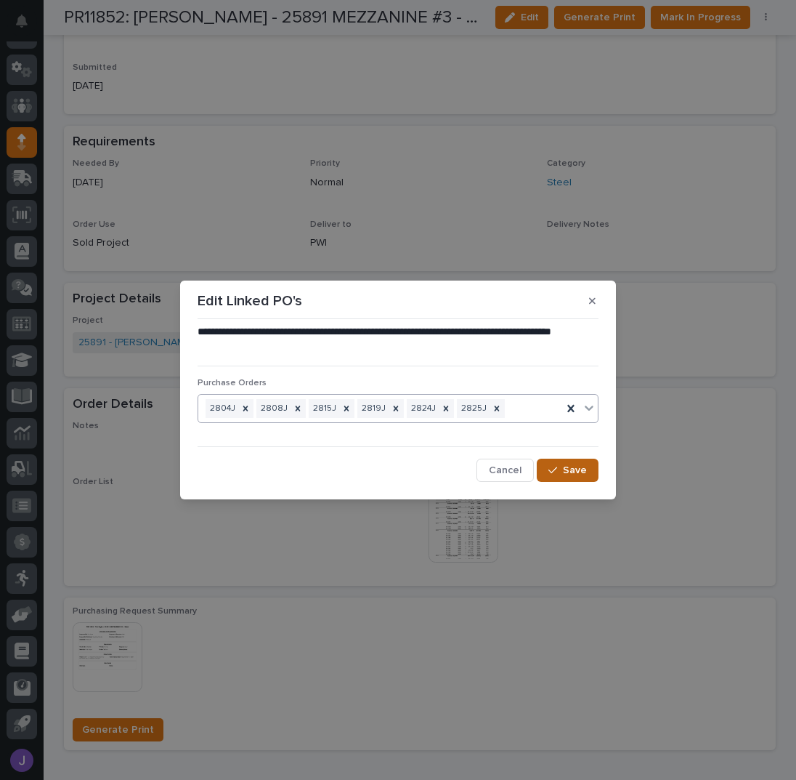
click at [557, 469] on icon "button" at bounding box center [553, 470] width 9 height 10
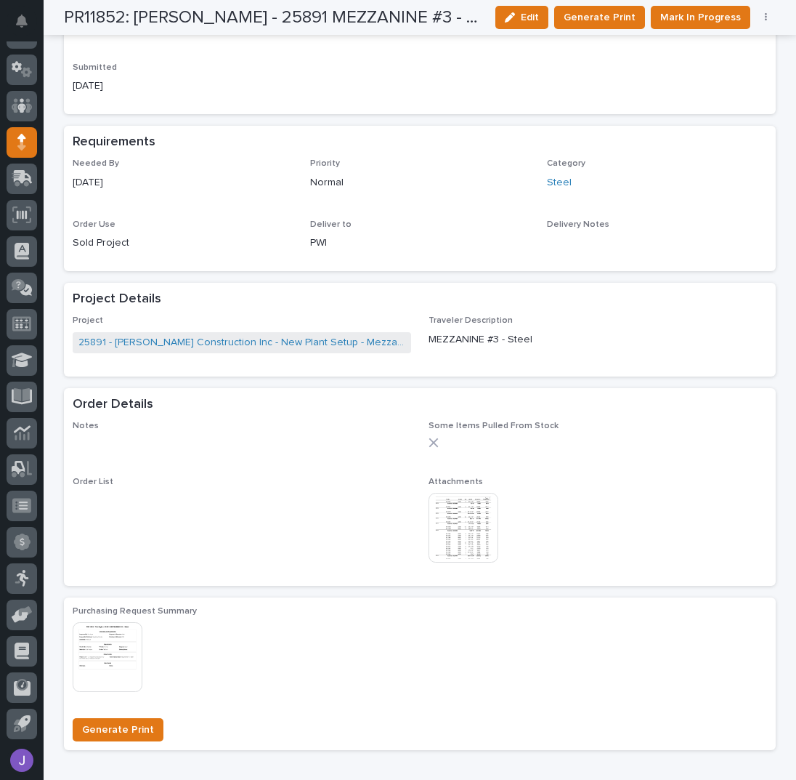
scroll to position [610, 0]
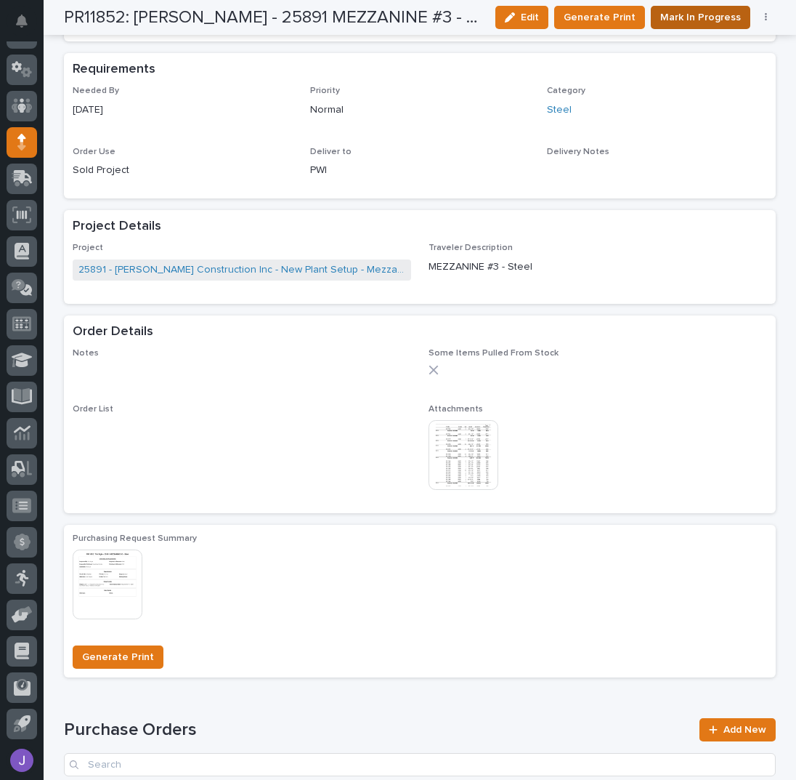
click at [724, 12] on span "Mark In Progress" at bounding box center [701, 17] width 81 height 15
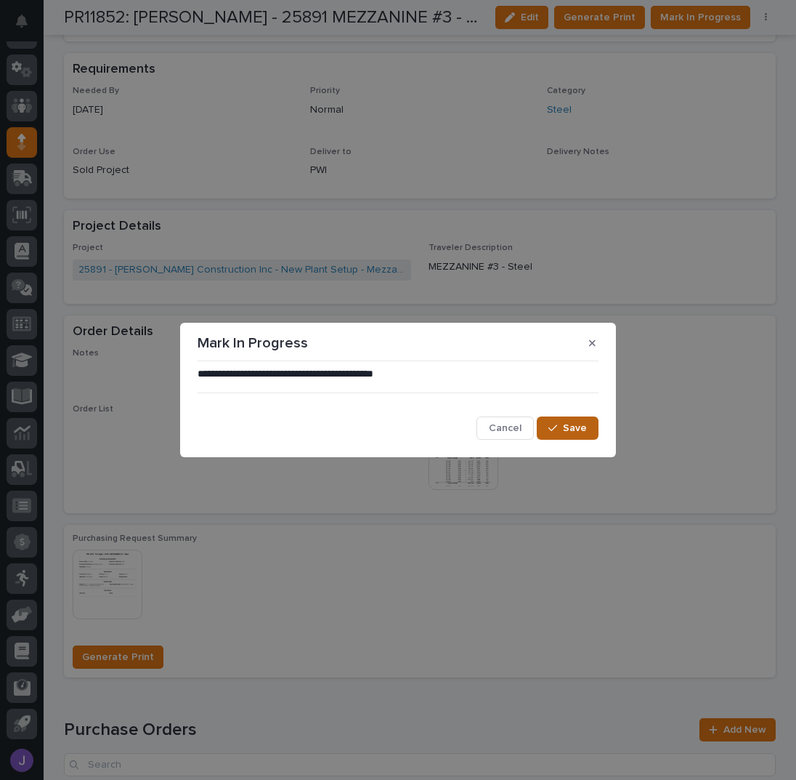
click at [596, 418] on div "Save" at bounding box center [568, 427] width 62 height 23
click at [588, 421] on button "Save" at bounding box center [568, 427] width 62 height 23
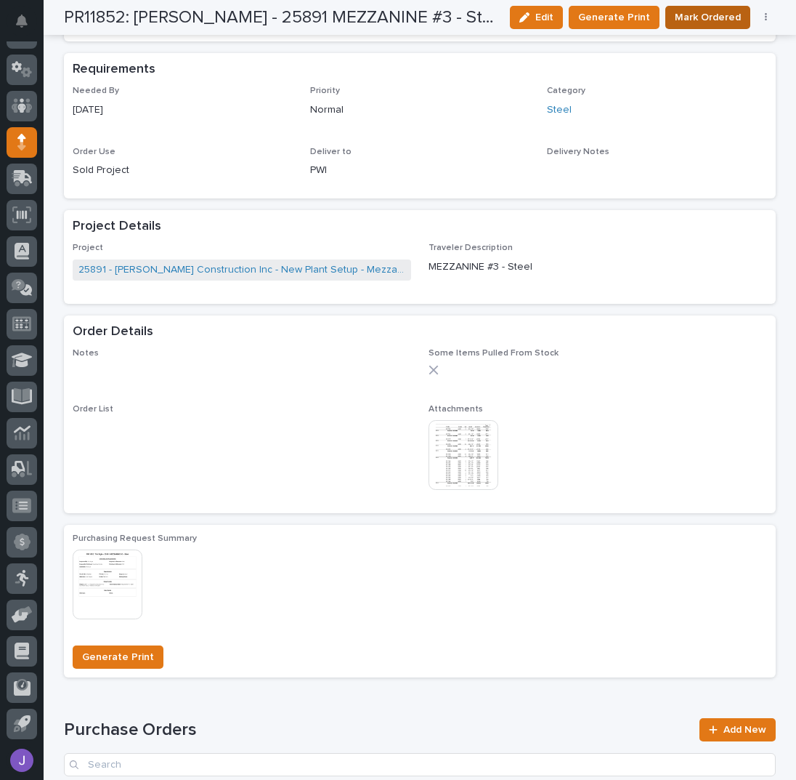
click at [692, 10] on span "Mark Ordered" at bounding box center [708, 17] width 66 height 15
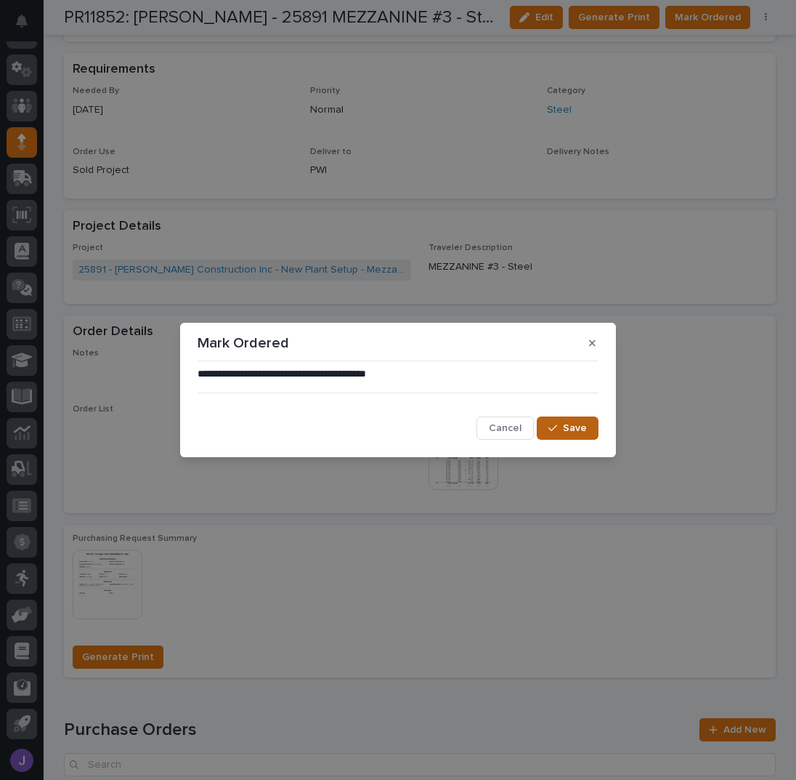
click at [581, 430] on span "Save" at bounding box center [575, 428] width 24 height 10
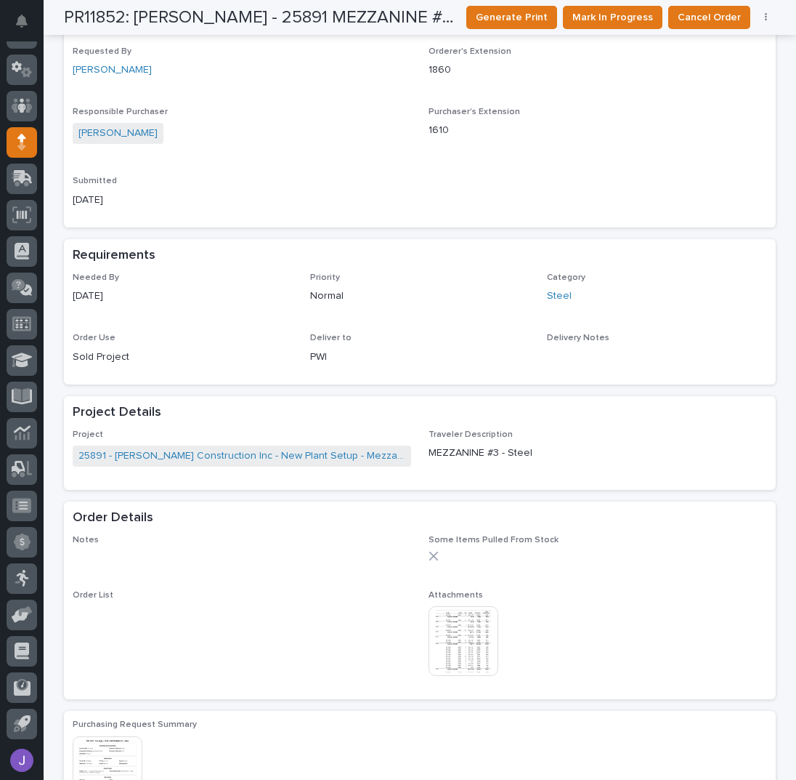
scroll to position [0, 0]
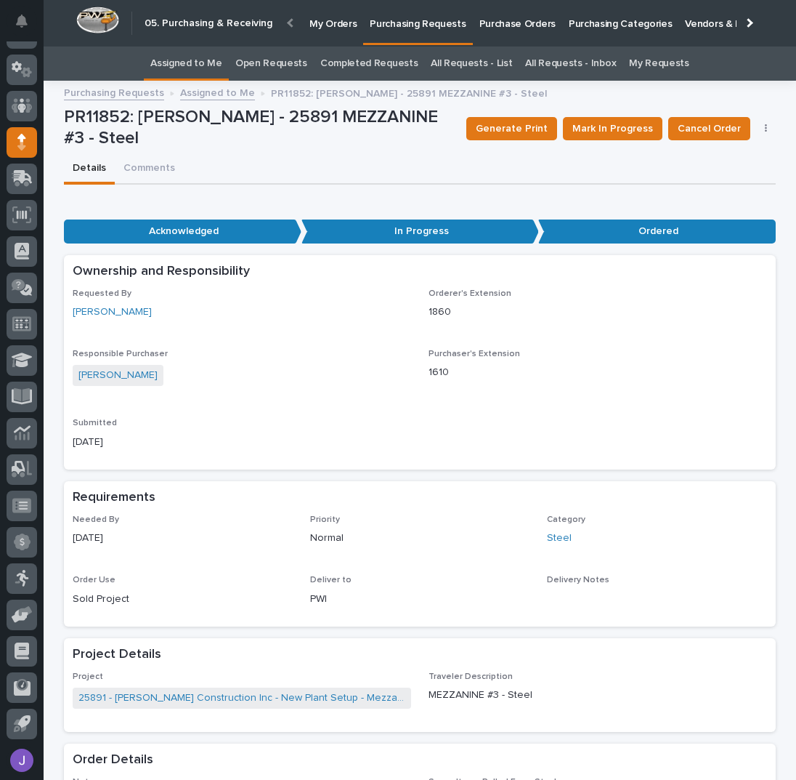
click at [219, 65] on link "Assigned to Me" at bounding box center [186, 64] width 72 height 34
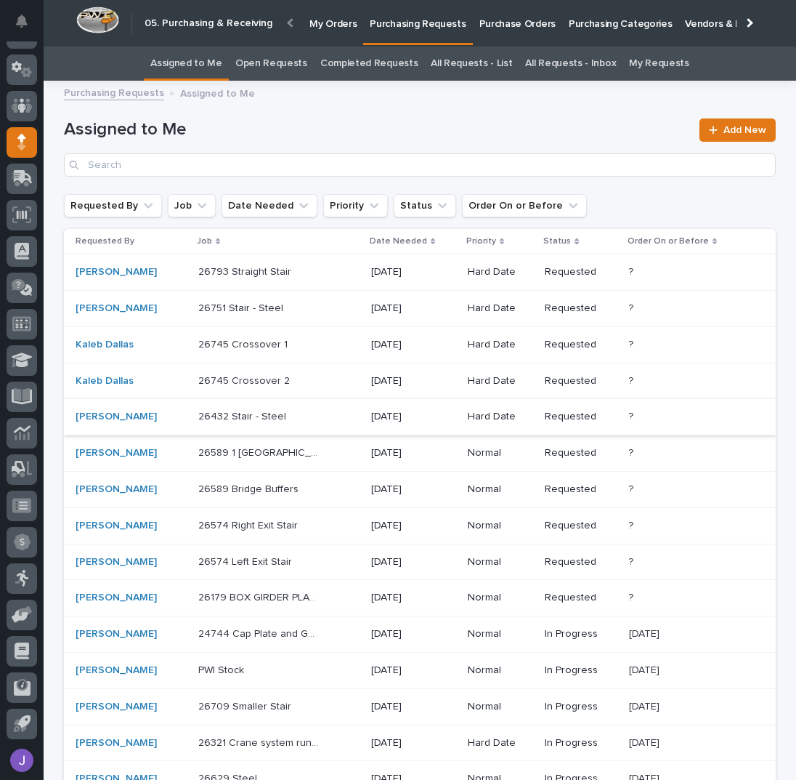
scroll to position [193, 0]
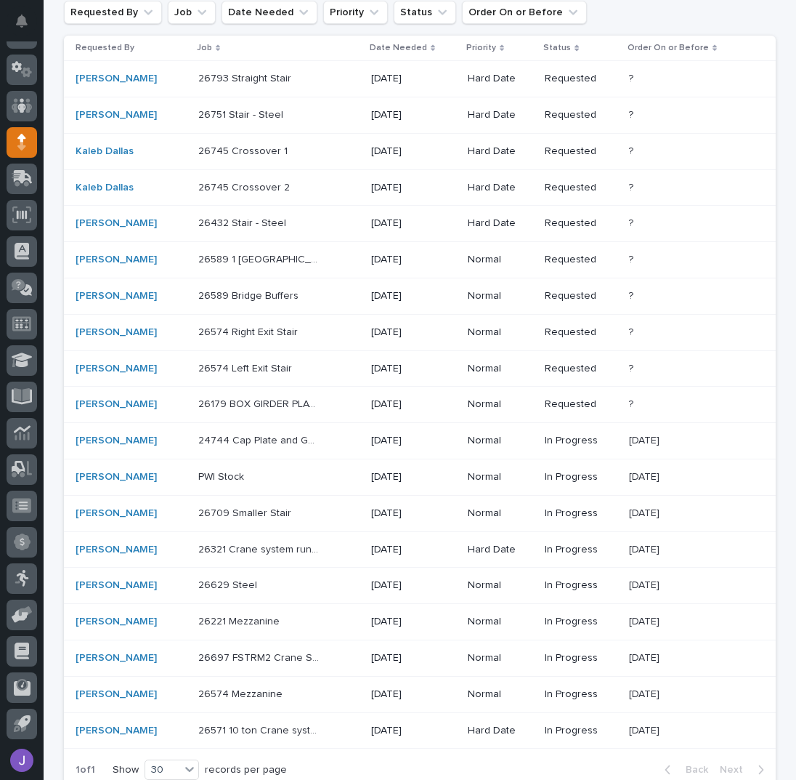
click at [322, 120] on div "26751 Stair - Steel 26751 Stair - Steel" at bounding box center [278, 115] width 161 height 24
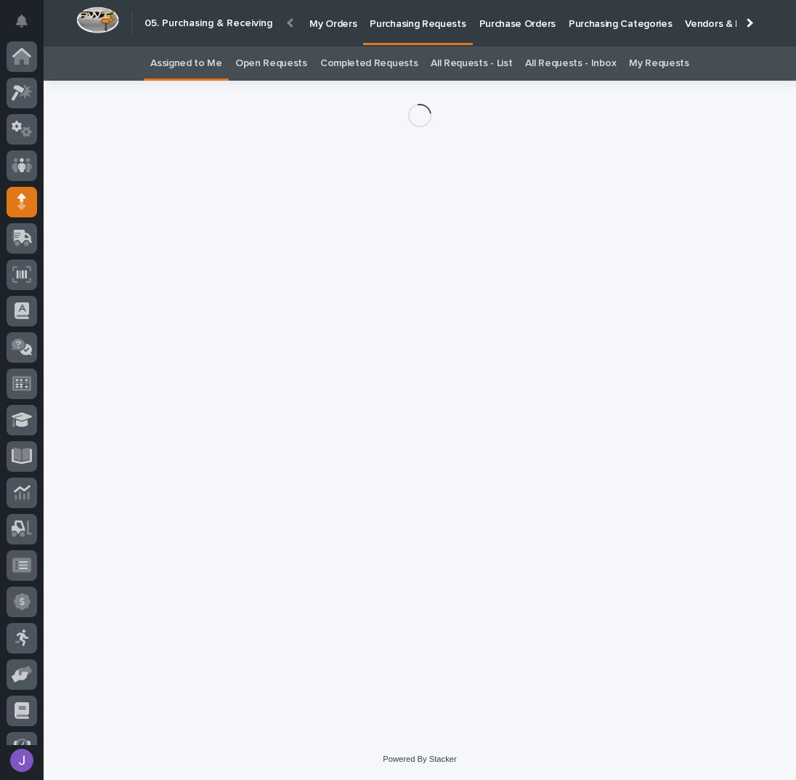
scroll to position [60, 0]
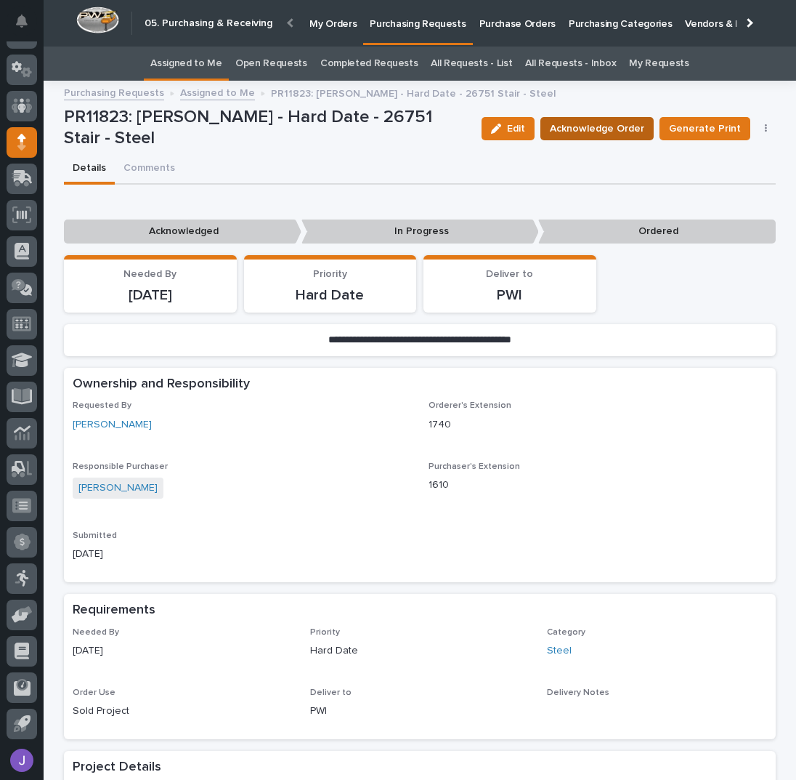
click at [596, 127] on span "Acknowledge Order" at bounding box center [597, 128] width 94 height 15
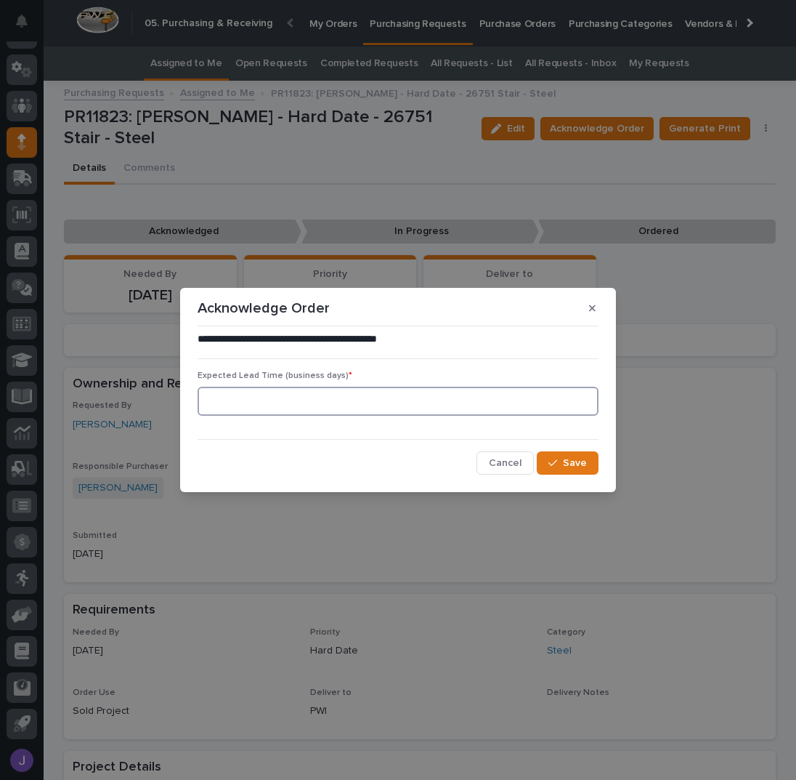
click at [342, 395] on input at bounding box center [398, 401] width 401 height 29
type input "0"
click at [570, 461] on span "Save" at bounding box center [575, 463] width 24 height 10
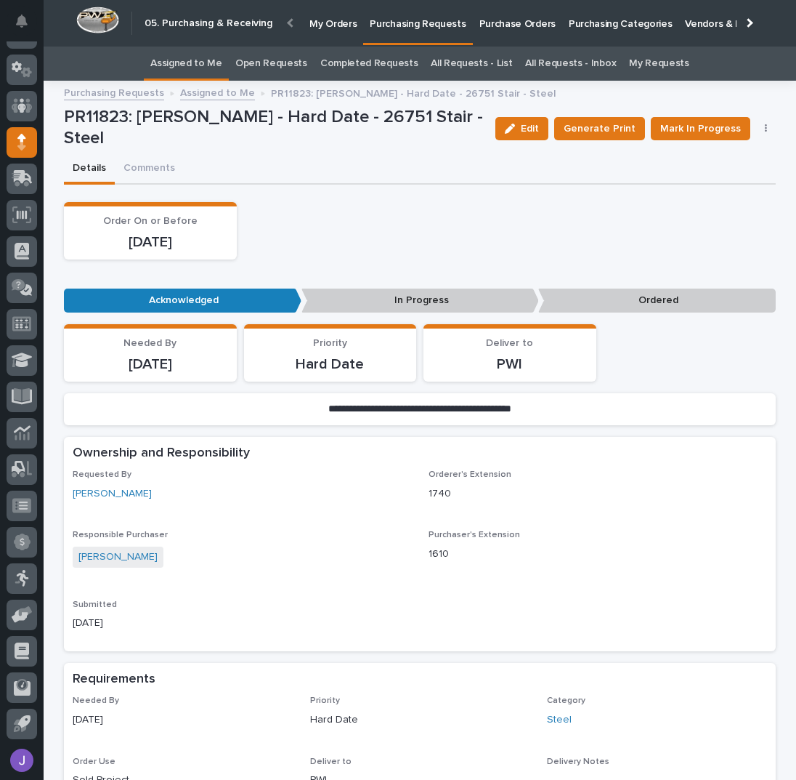
scroll to position [485, 0]
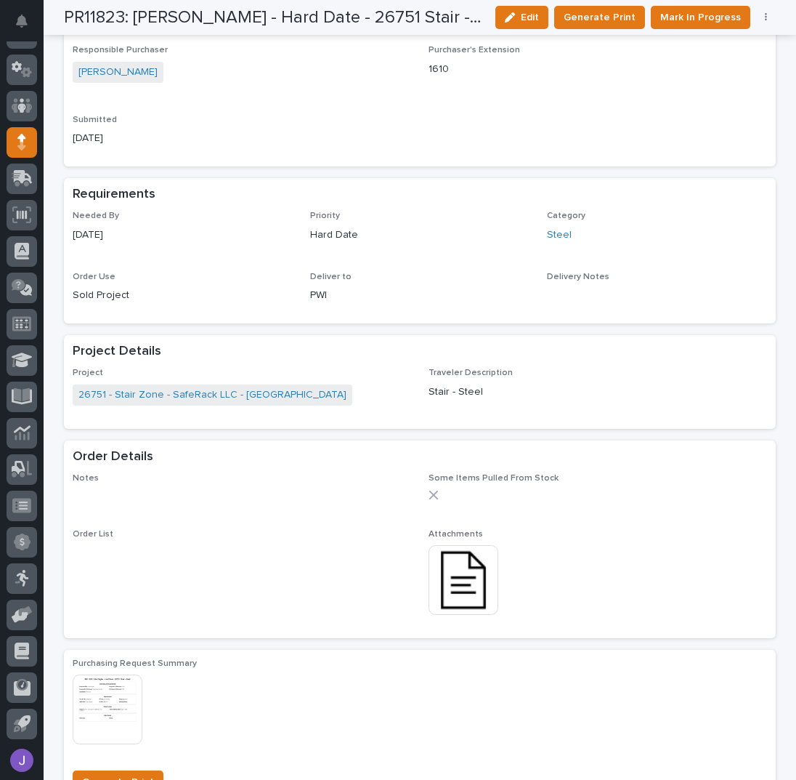
click at [458, 573] on img at bounding box center [464, 580] width 70 height 70
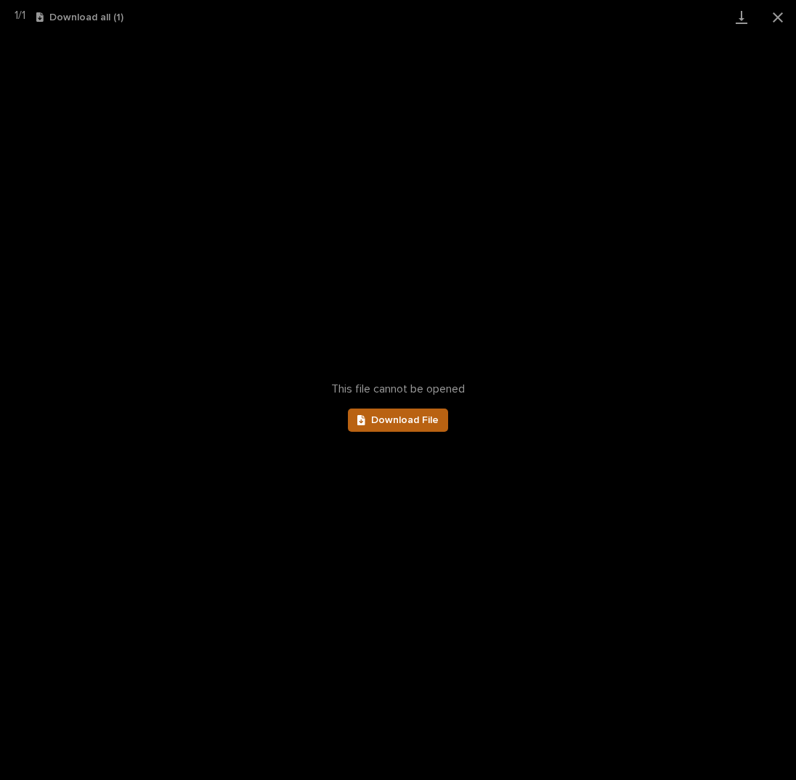
click at [422, 410] on link "Download File" at bounding box center [398, 419] width 100 height 23
click at [775, 14] on button "Close gallery" at bounding box center [778, 17] width 36 height 34
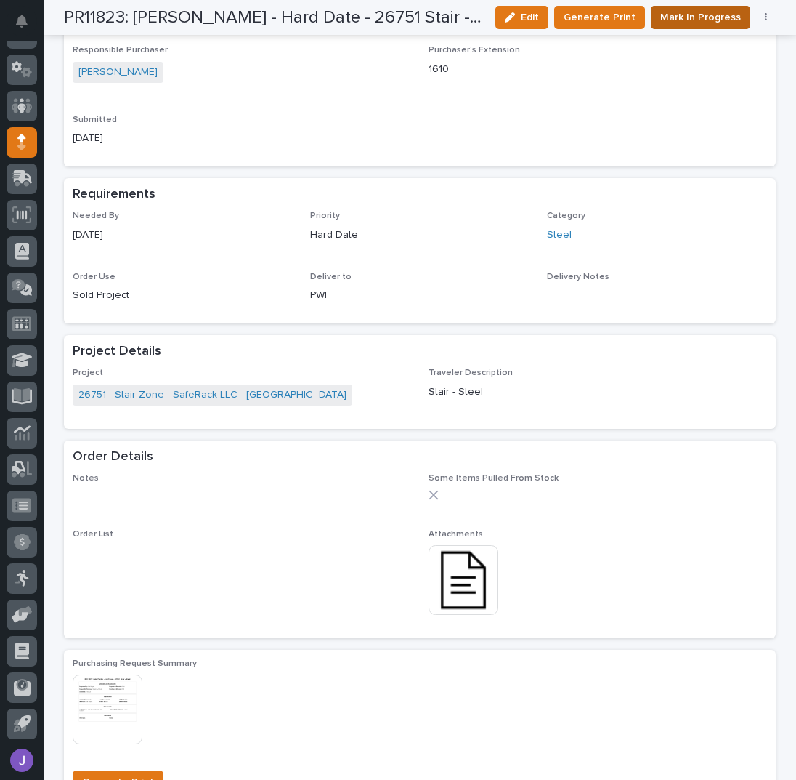
click at [682, 24] on span "Mark In Progress" at bounding box center [701, 17] width 81 height 15
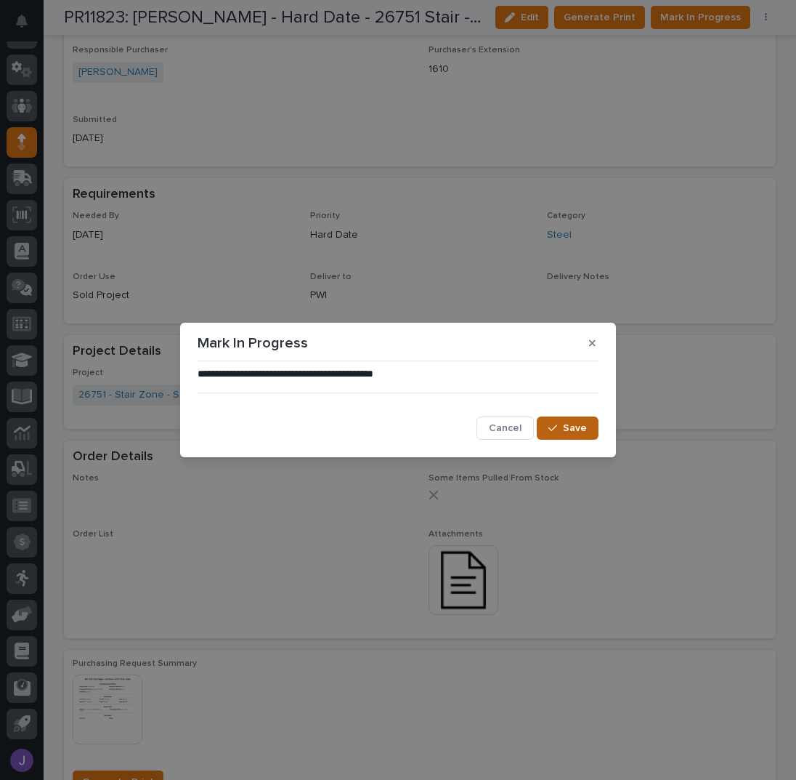
click at [561, 424] on div "button" at bounding box center [556, 428] width 15 height 10
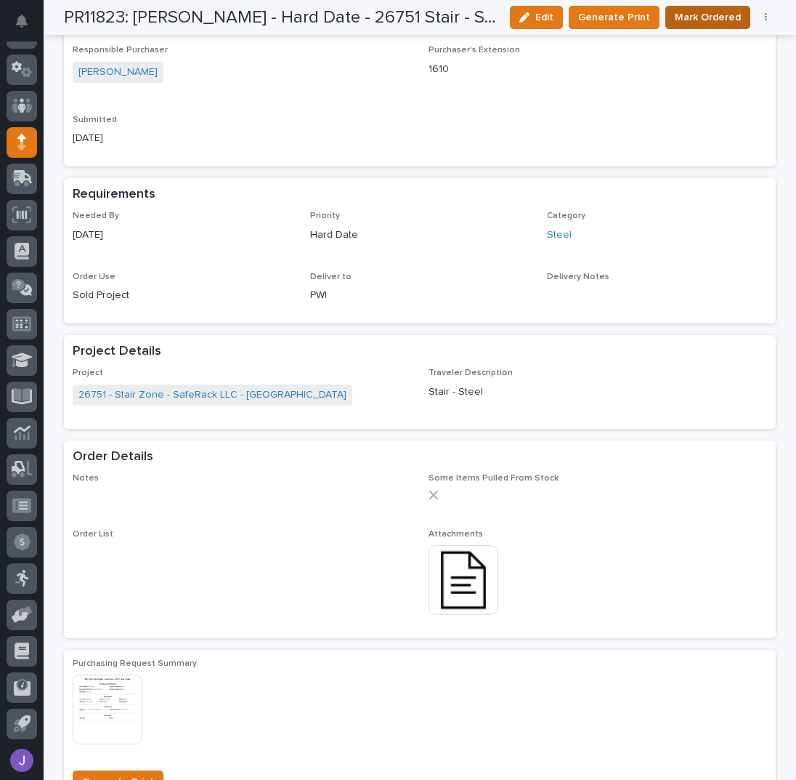
click at [715, 16] on span "Mark Ordered" at bounding box center [708, 17] width 66 height 15
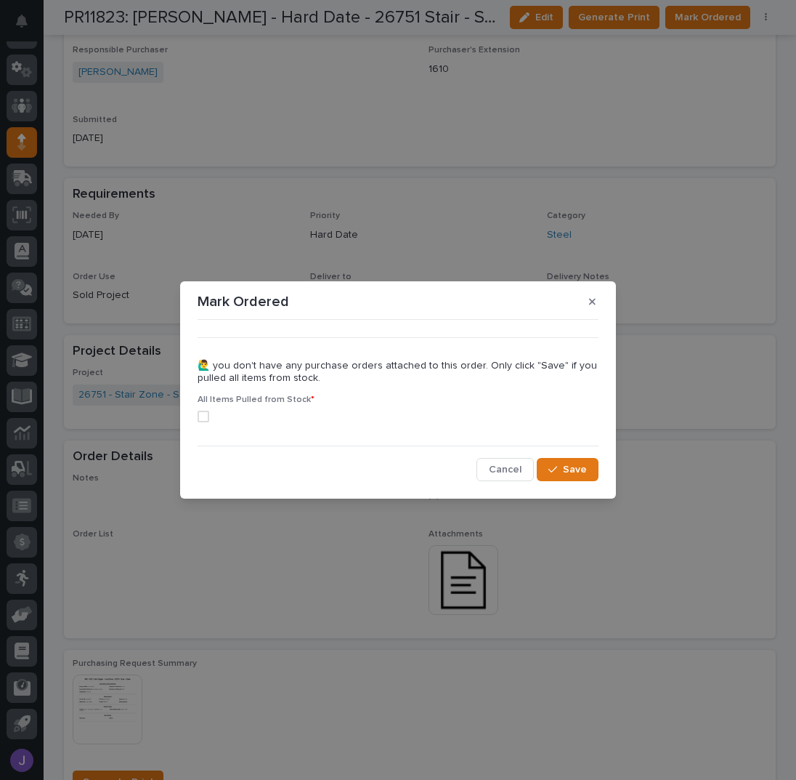
click at [203, 420] on span at bounding box center [204, 417] width 12 height 12
click at [589, 469] on button "Save" at bounding box center [568, 469] width 62 height 23
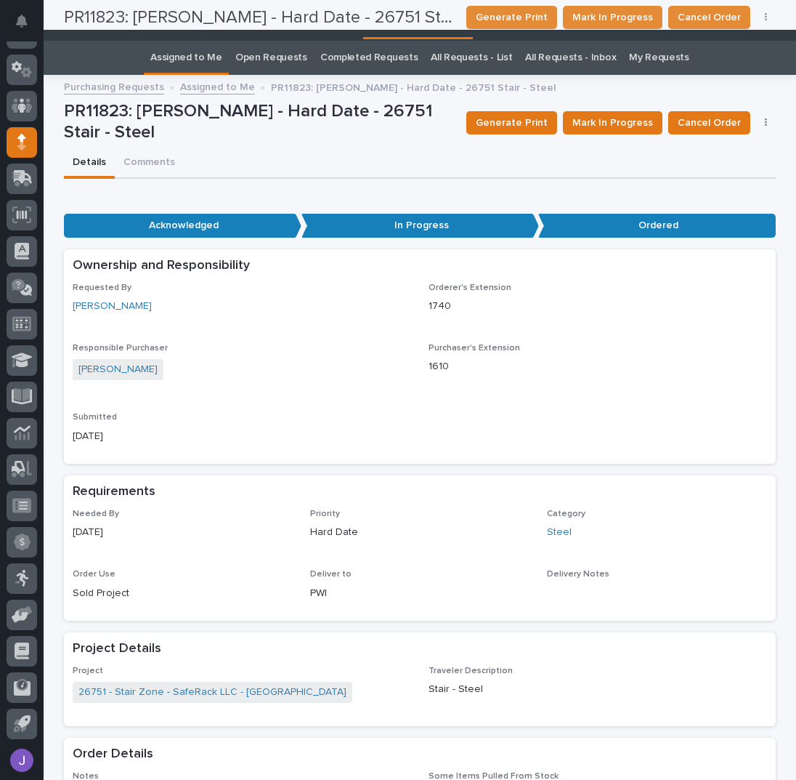
scroll to position [0, 0]
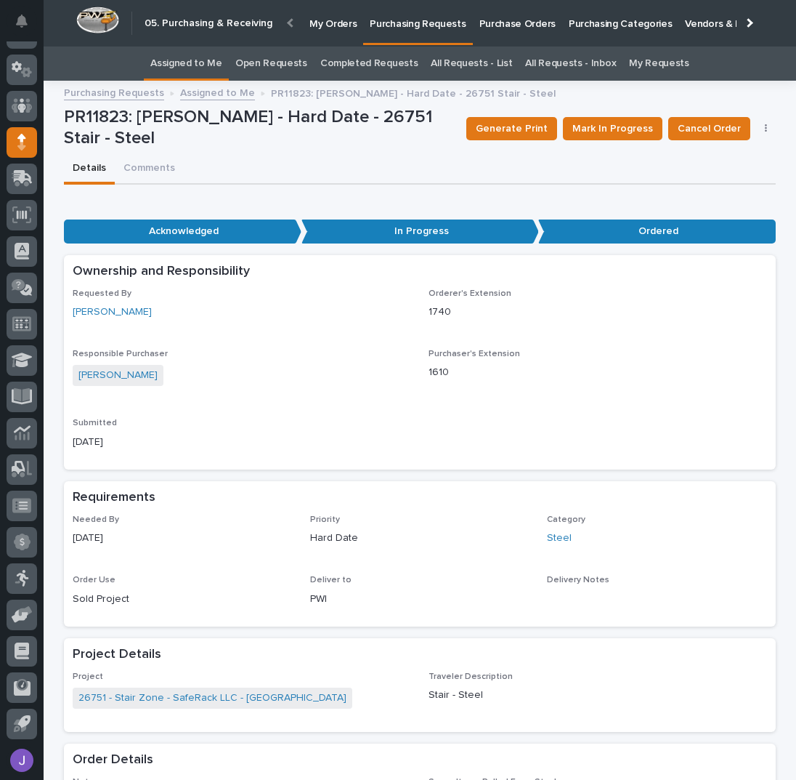
click at [204, 61] on link "Assigned to Me" at bounding box center [186, 64] width 72 height 34
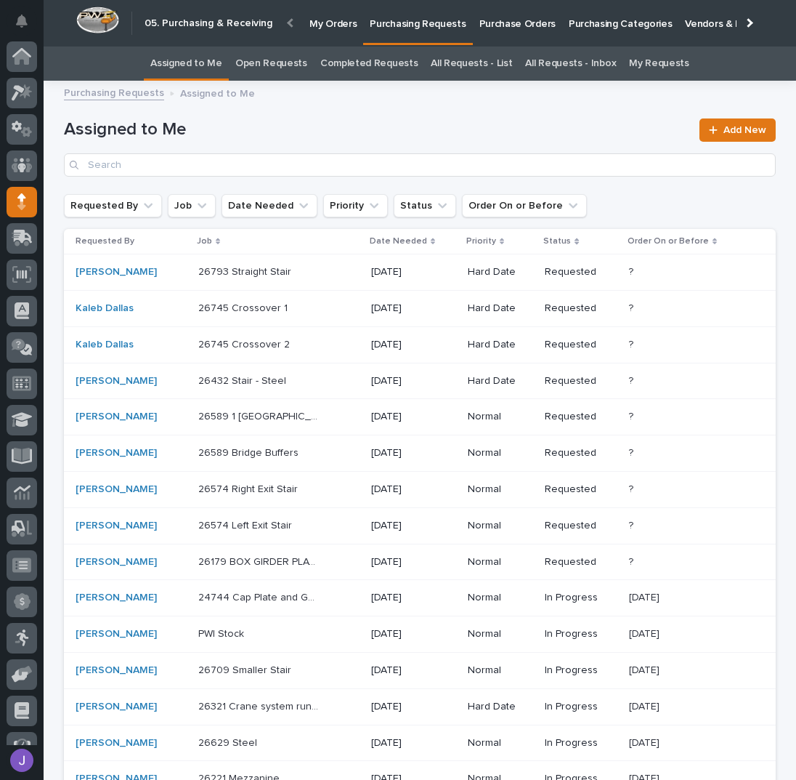
scroll to position [60, 0]
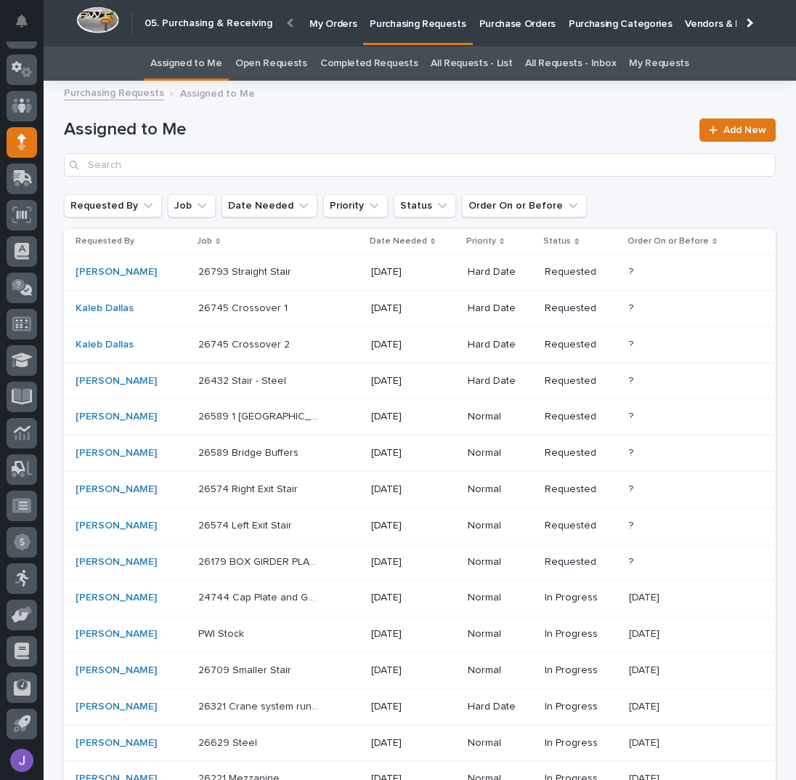
click at [315, 272] on p at bounding box center [258, 272] width 121 height 12
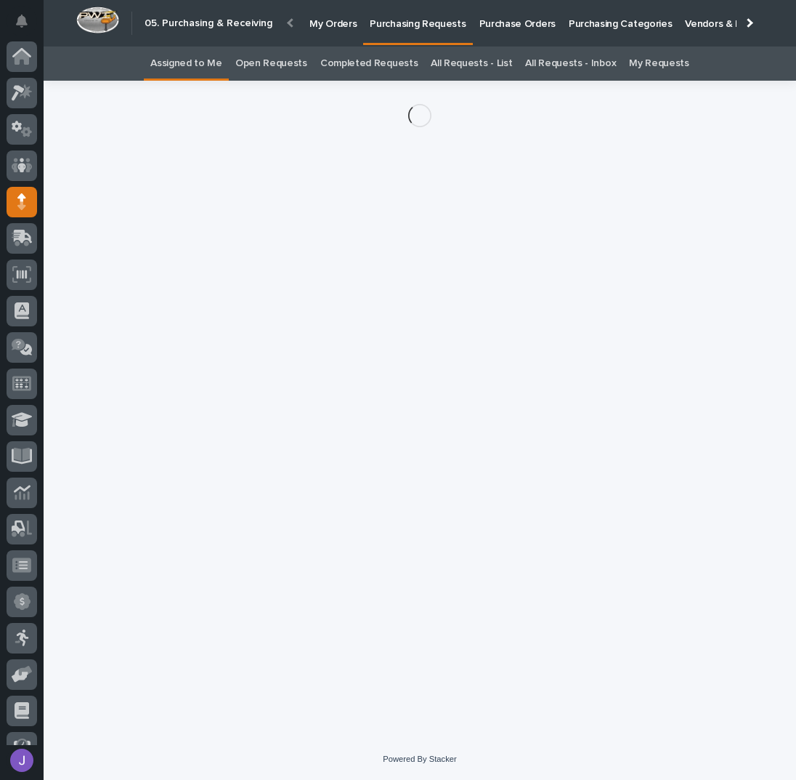
scroll to position [60, 0]
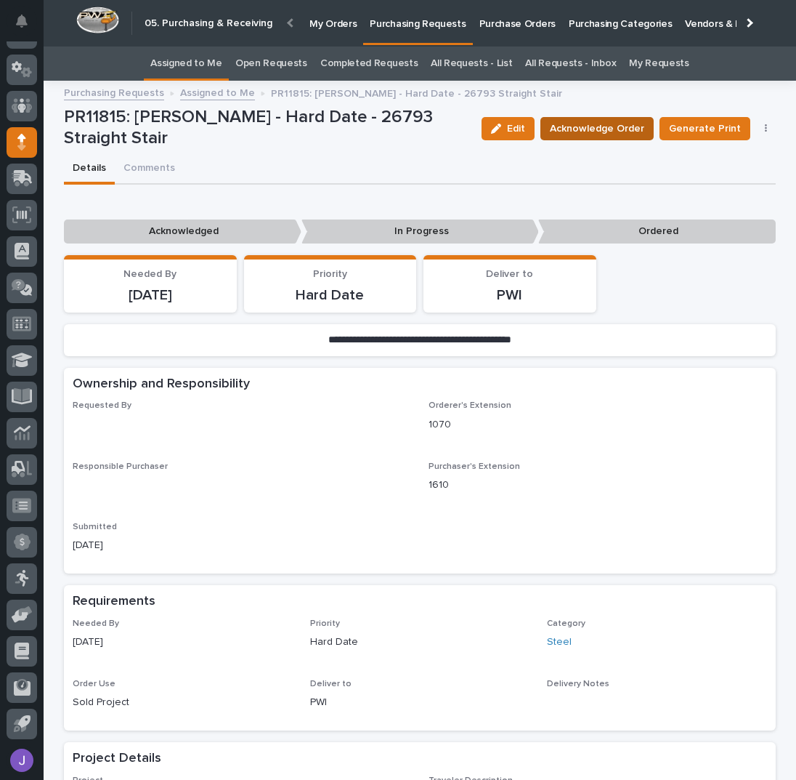
click at [626, 127] on span "Acknowledge Order" at bounding box center [597, 128] width 94 height 15
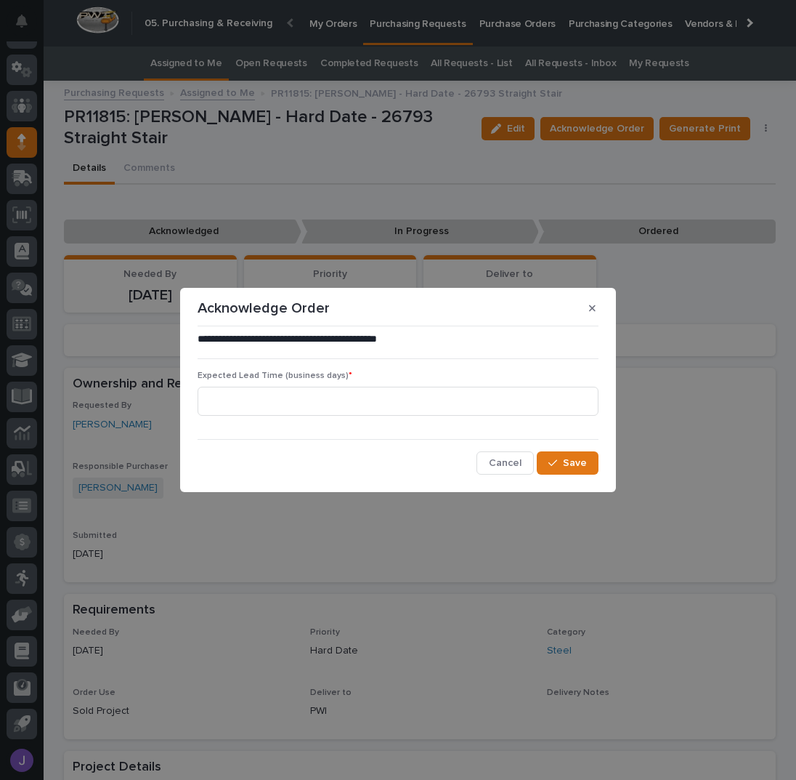
click at [336, 417] on div "Expected Lead Time (business days) *" at bounding box center [398, 399] width 401 height 57
click at [328, 405] on input at bounding box center [398, 401] width 401 height 29
type input "0"
click at [584, 468] on button "Save" at bounding box center [568, 462] width 62 height 23
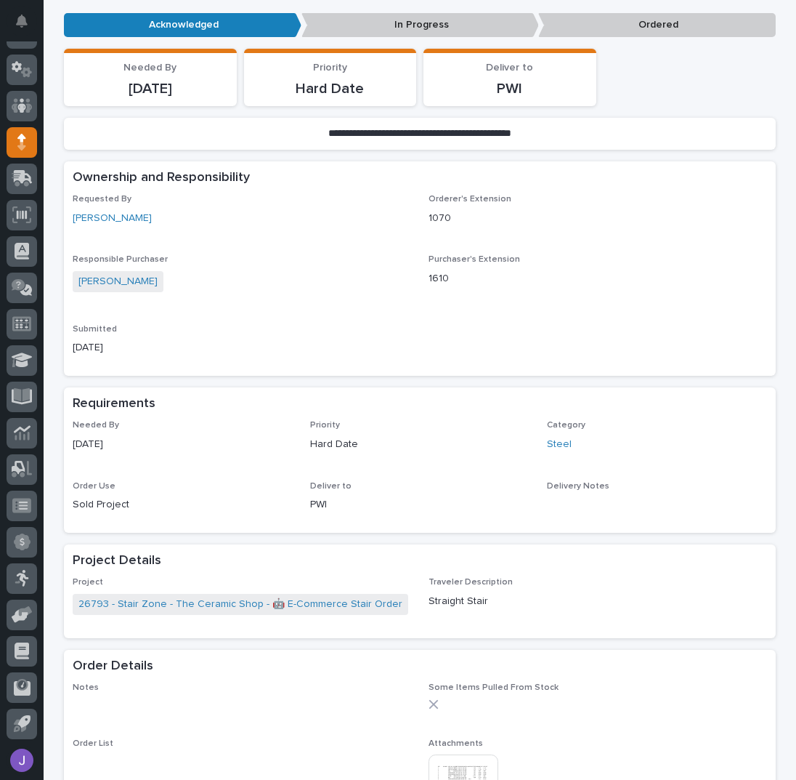
scroll to position [387, 0]
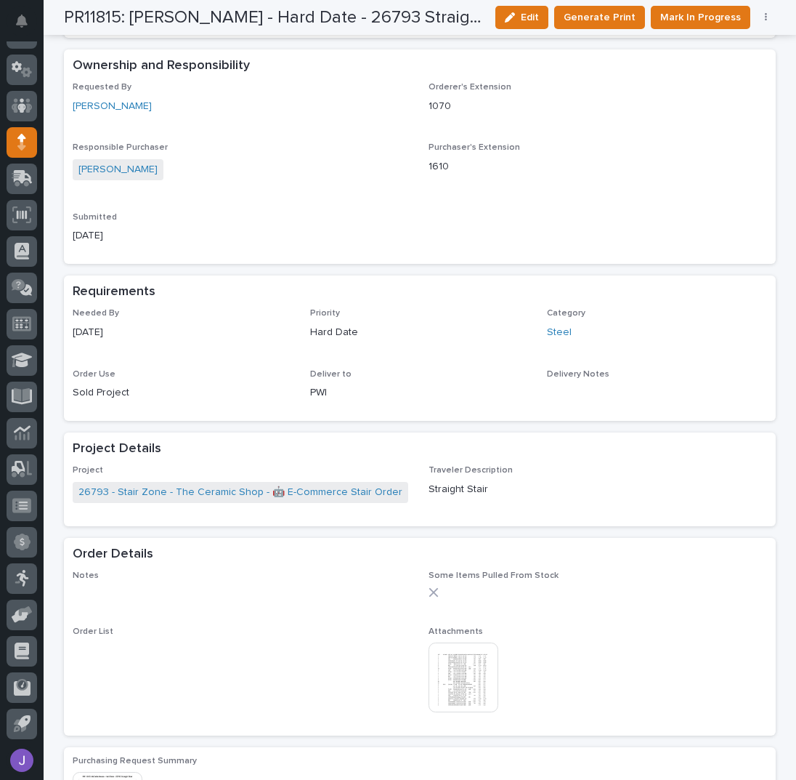
click at [478, 691] on img at bounding box center [464, 677] width 70 height 70
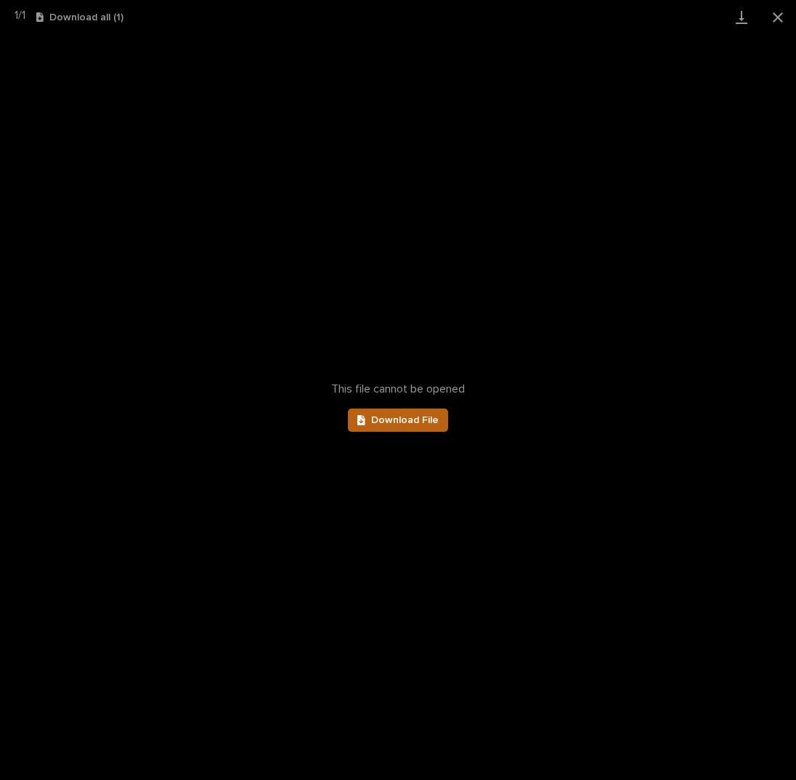
click at [379, 418] on span "Download File" at bounding box center [405, 420] width 68 height 10
click at [778, 20] on button "Close gallery" at bounding box center [778, 17] width 36 height 34
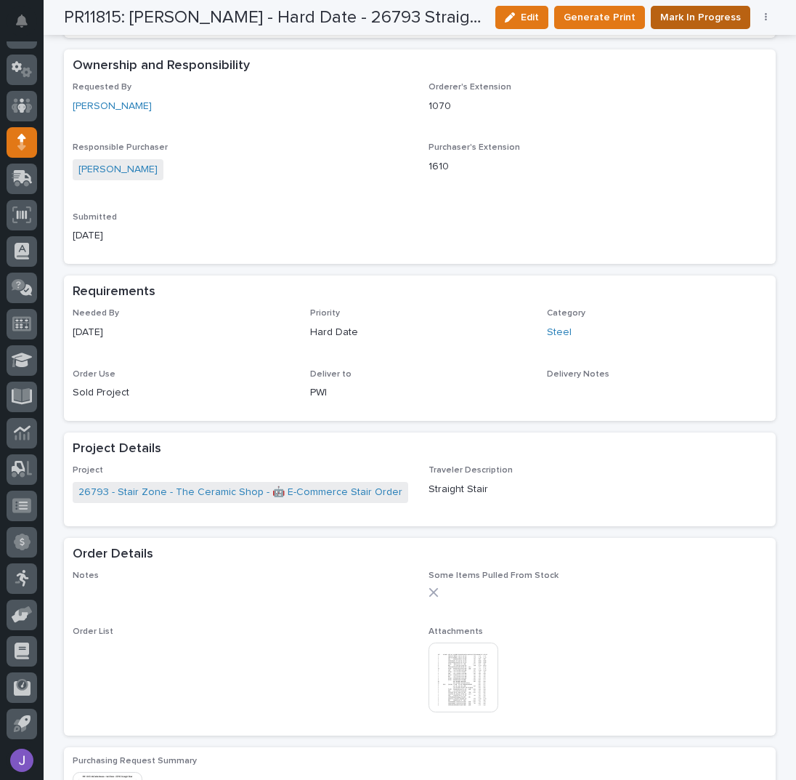
click at [728, 23] on span "Mark In Progress" at bounding box center [701, 17] width 81 height 15
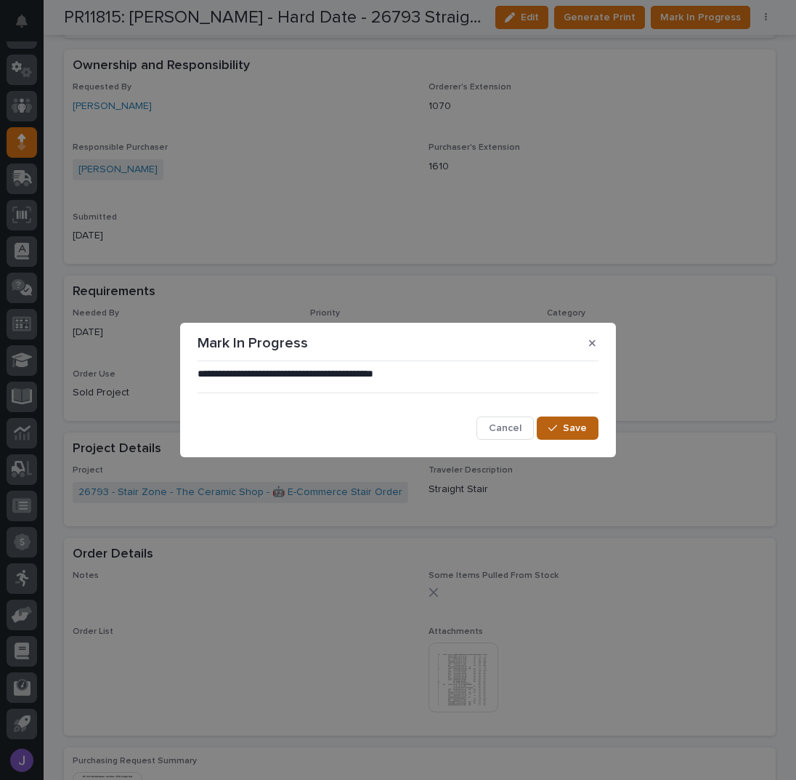
click at [584, 416] on div "**********" at bounding box center [398, 403] width 401 height 73
click at [586, 420] on button "Save" at bounding box center [568, 427] width 62 height 23
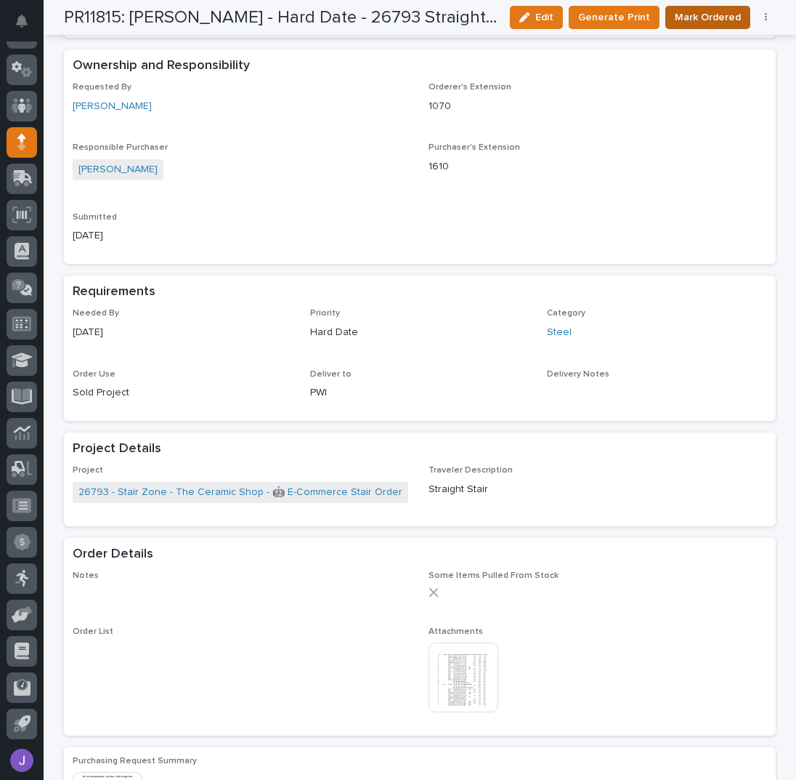
click at [716, 13] on span "Mark Ordered" at bounding box center [708, 17] width 66 height 15
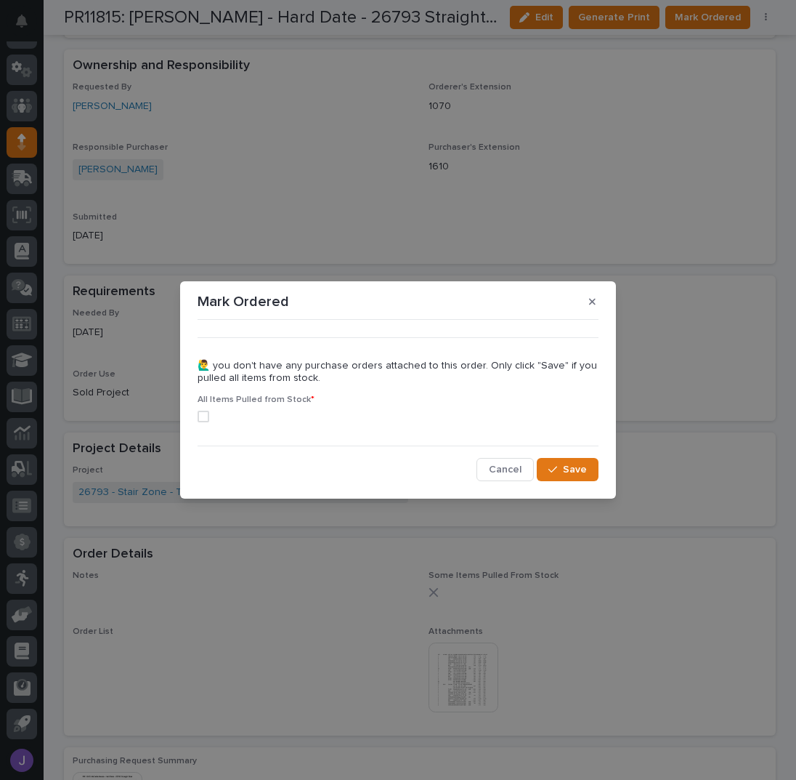
click at [203, 418] on span at bounding box center [204, 417] width 12 height 12
click at [575, 470] on span "Save" at bounding box center [575, 469] width 24 height 10
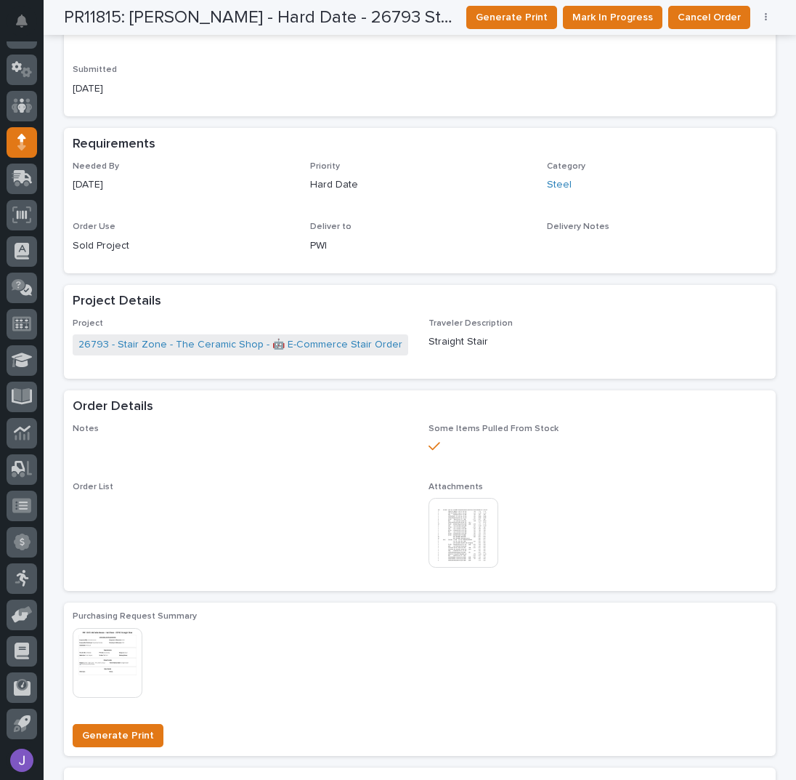
scroll to position [0, 0]
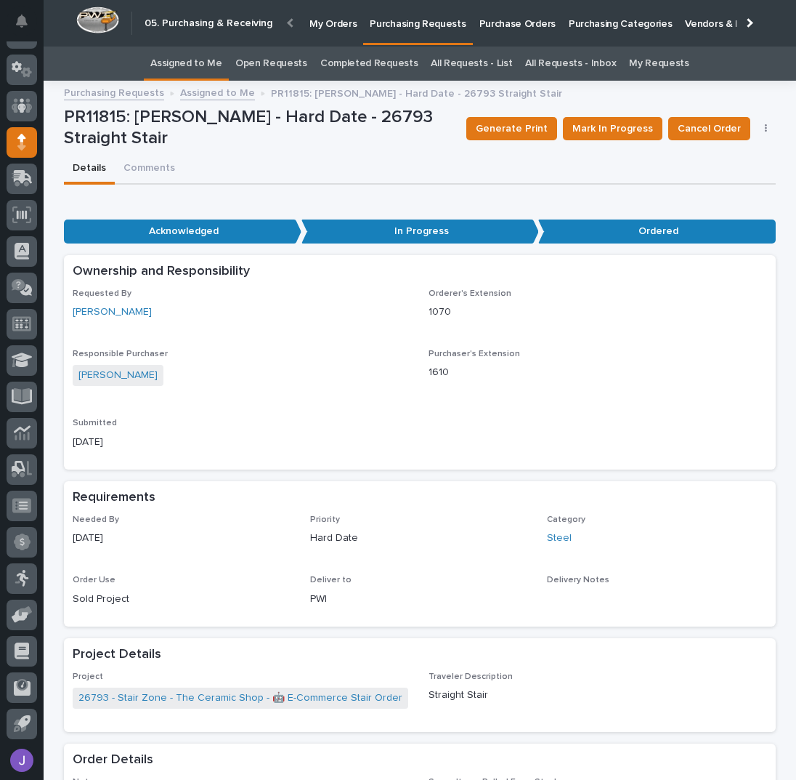
click at [195, 62] on link "Assigned to Me" at bounding box center [186, 64] width 72 height 34
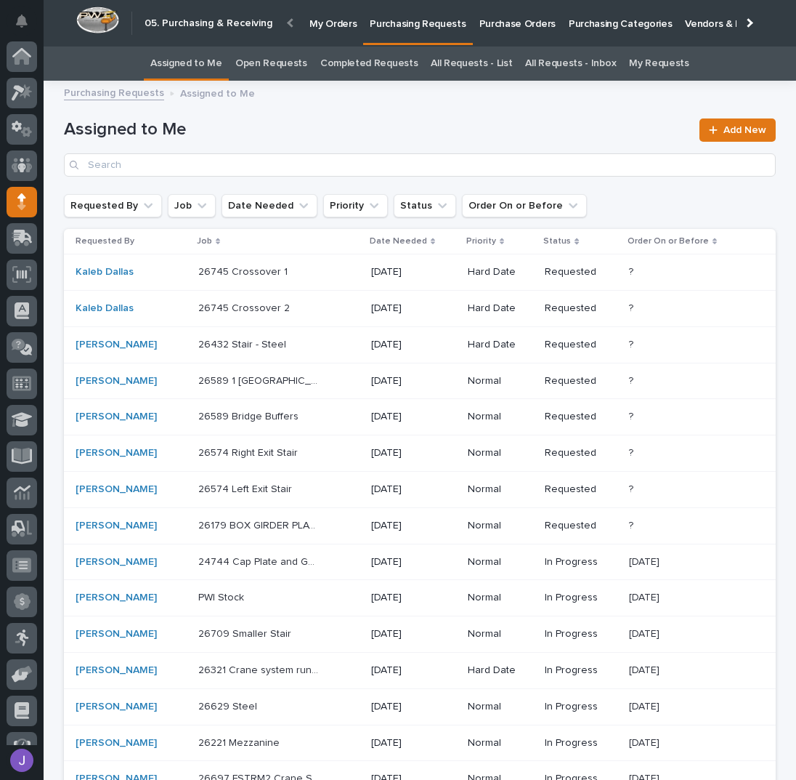
scroll to position [60, 0]
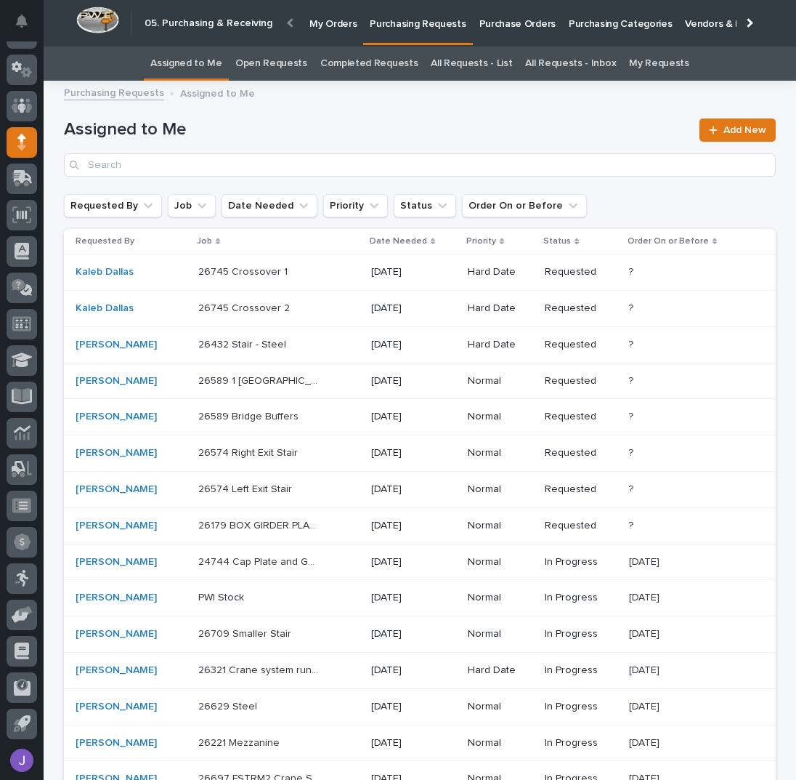
click at [335, 355] on td "26432 Stair - Steel 26432 Stair - Steel" at bounding box center [279, 344] width 173 height 36
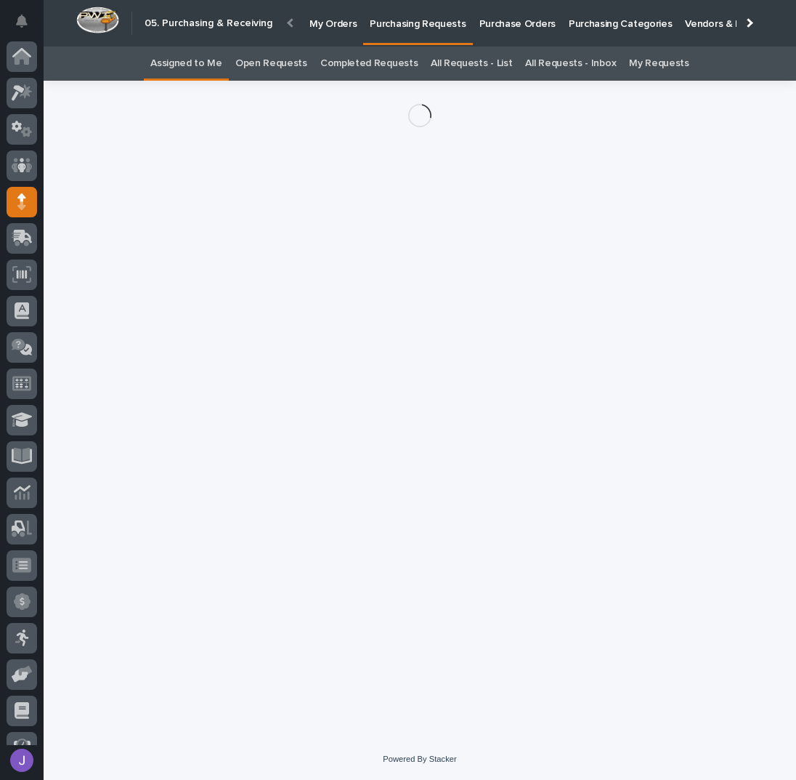
scroll to position [60, 0]
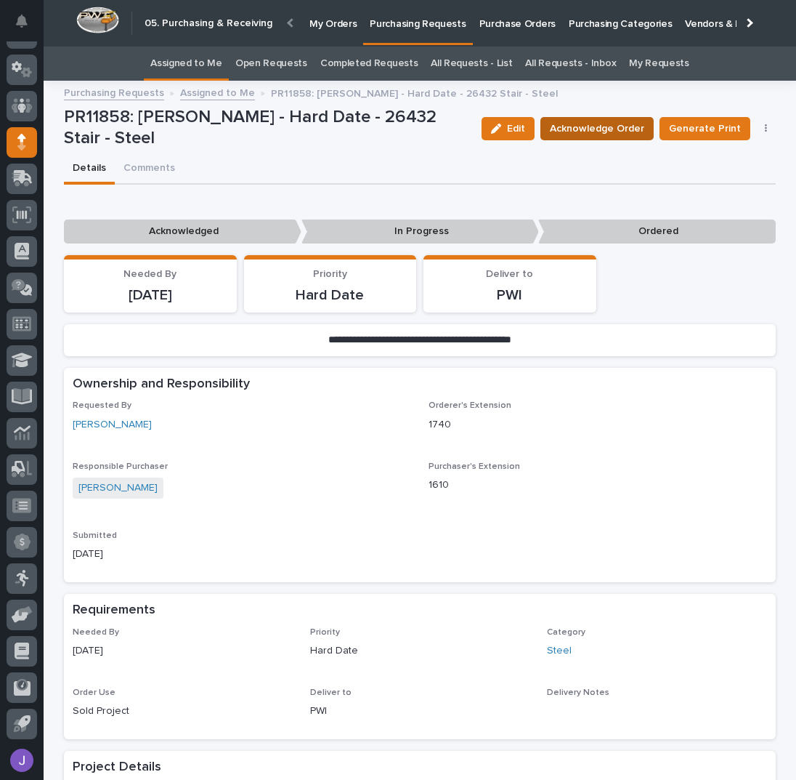
click at [618, 134] on span "Acknowledge Order" at bounding box center [597, 128] width 94 height 15
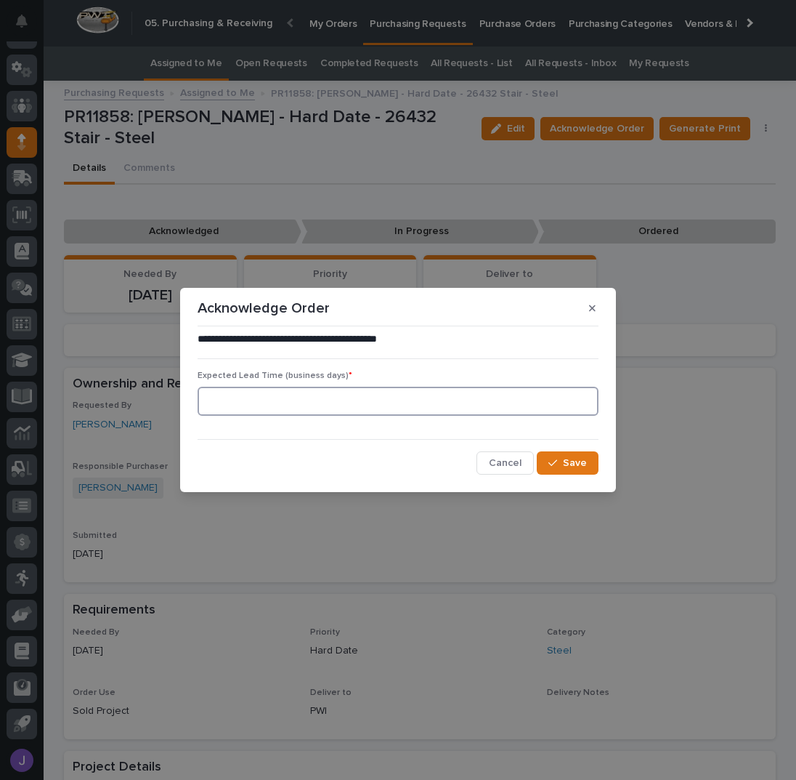
click at [317, 413] on input at bounding box center [398, 401] width 401 height 29
type input "0"
click at [572, 456] on button "Save" at bounding box center [568, 462] width 62 height 23
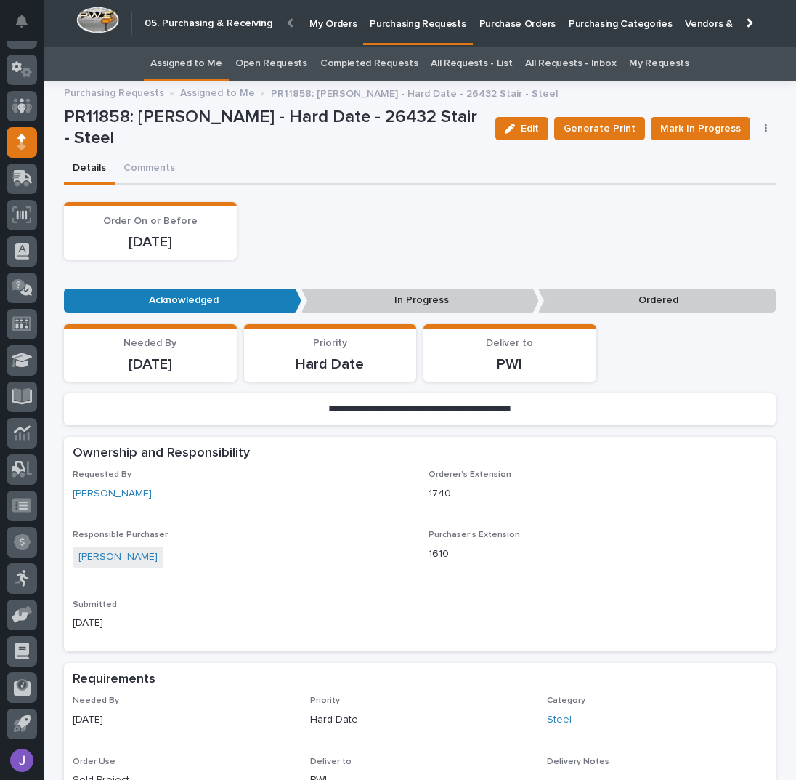
scroll to position [485, 0]
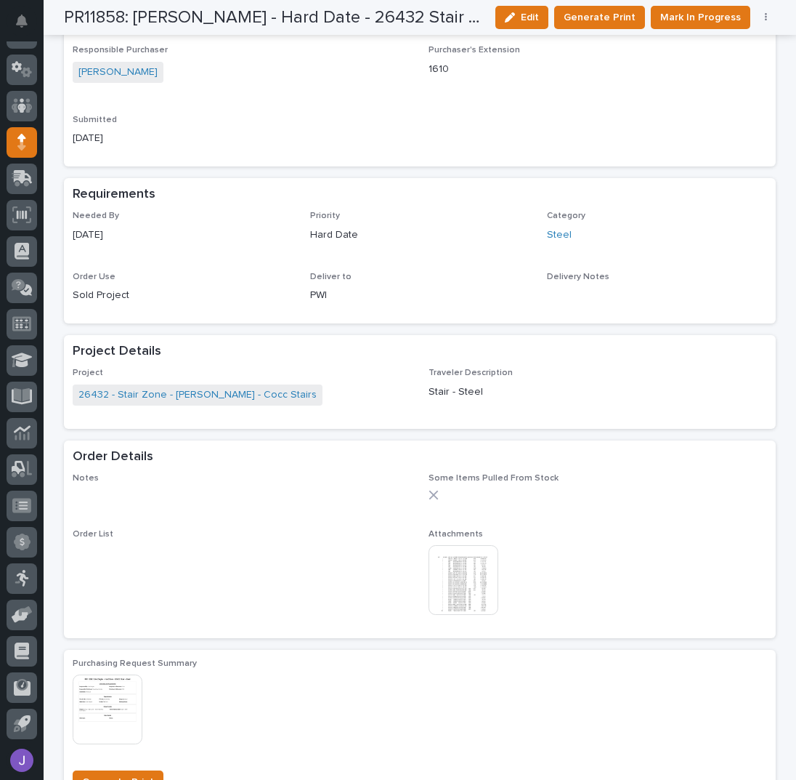
click at [472, 573] on img at bounding box center [464, 580] width 70 height 70
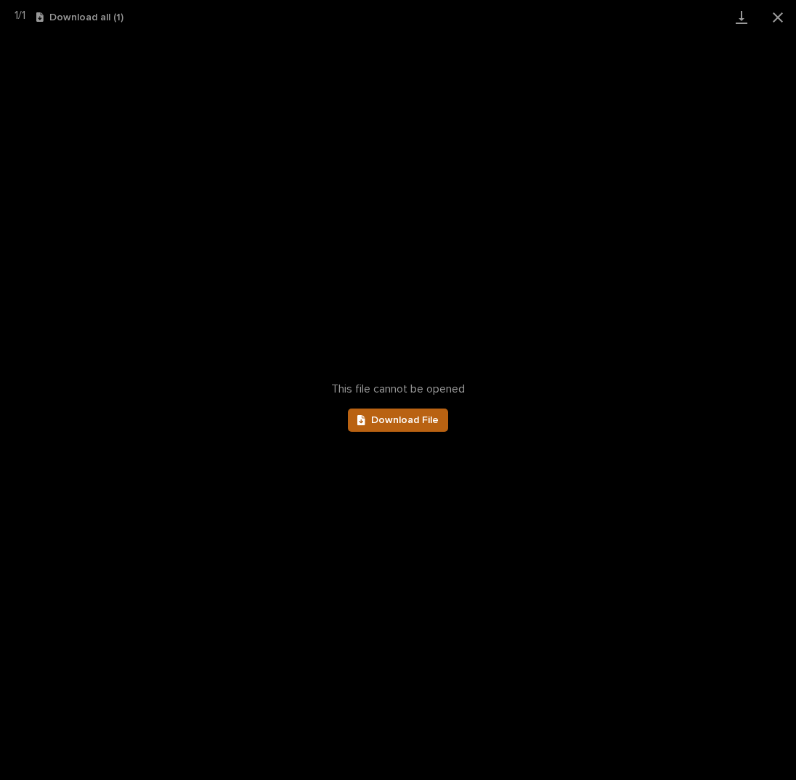
click at [379, 419] on span "Download File" at bounding box center [405, 420] width 68 height 10
click at [774, 12] on button "Close gallery" at bounding box center [778, 17] width 36 height 34
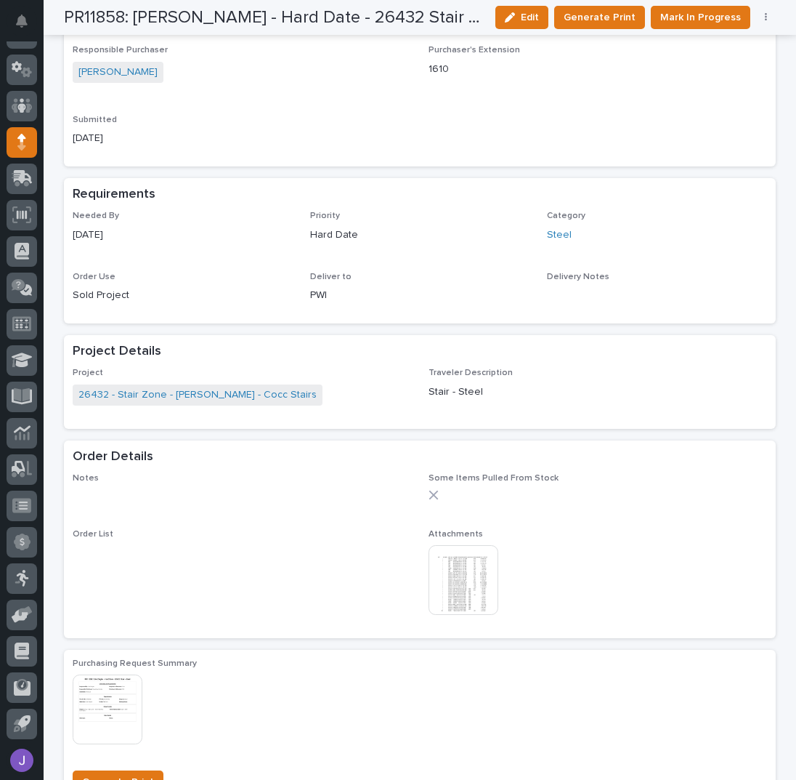
click at [474, 587] on img at bounding box center [464, 580] width 70 height 70
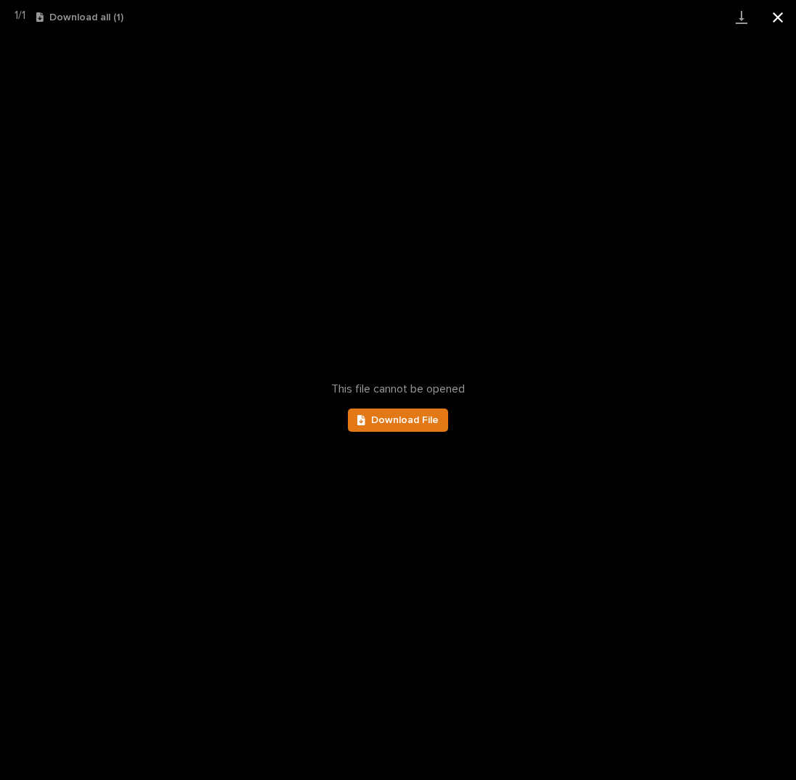
click at [778, 15] on button "Close gallery" at bounding box center [778, 17] width 36 height 34
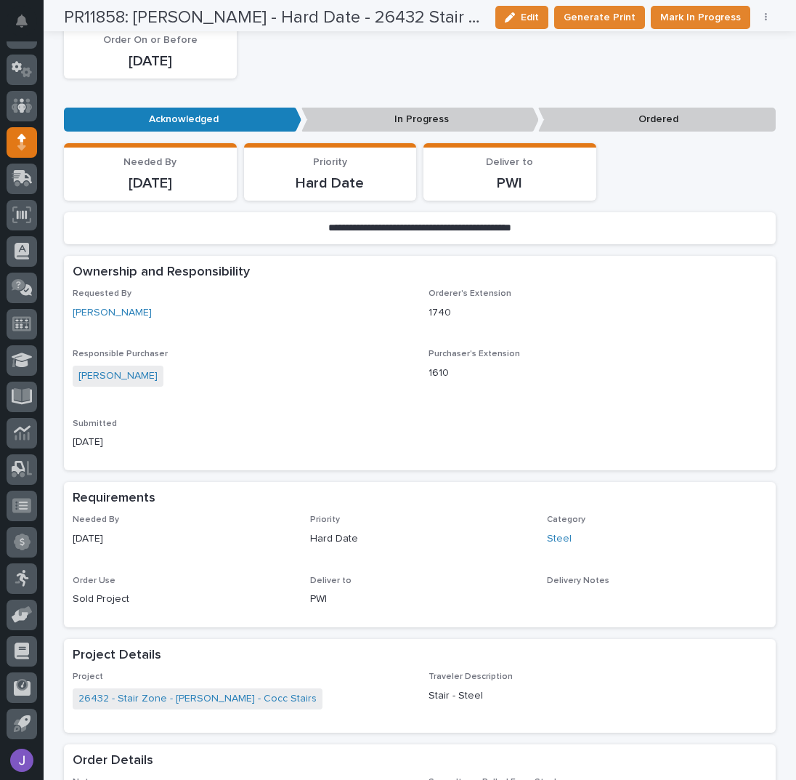
scroll to position [0, 0]
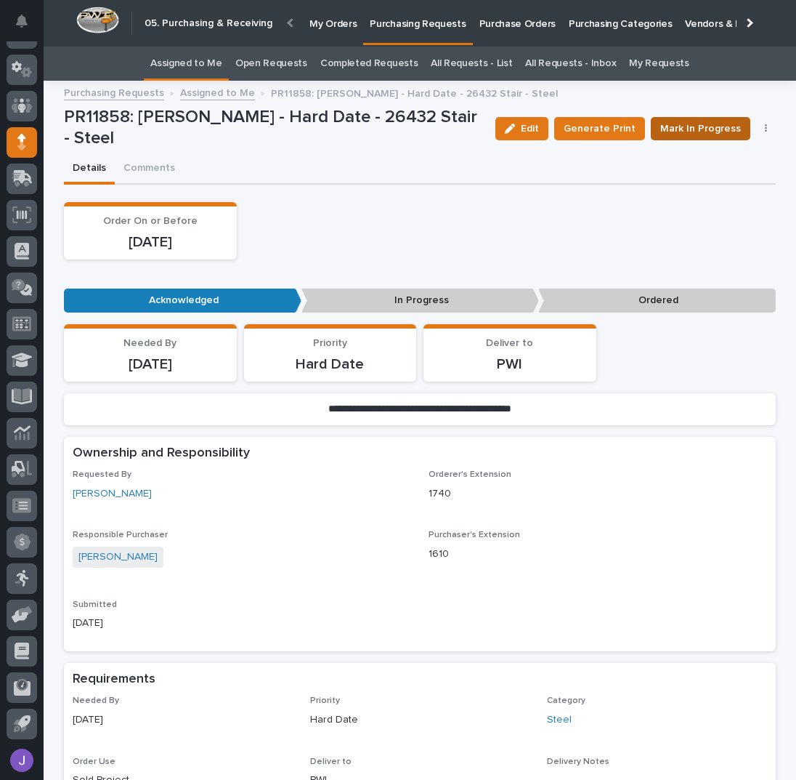
click at [674, 129] on span "Mark In Progress" at bounding box center [701, 128] width 81 height 15
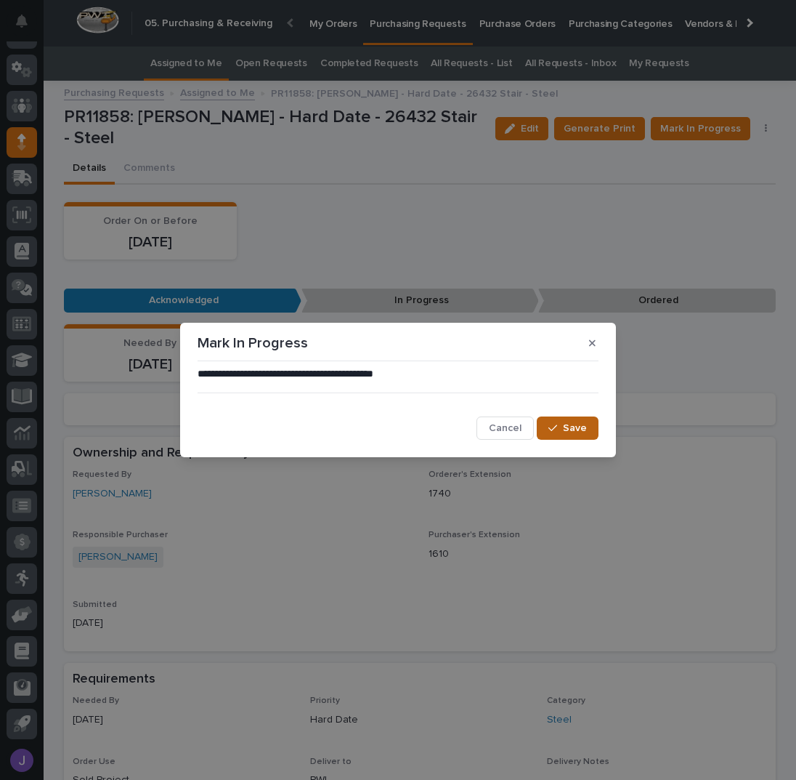
click at [570, 428] on span "Save" at bounding box center [575, 428] width 24 height 10
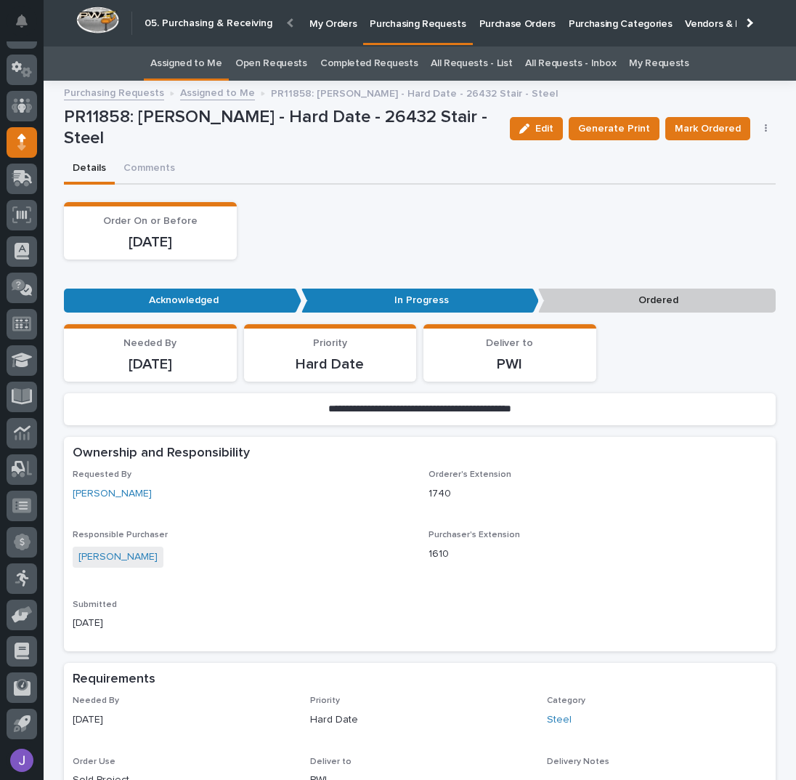
click at [219, 58] on link "Assigned to Me" at bounding box center [186, 64] width 72 height 34
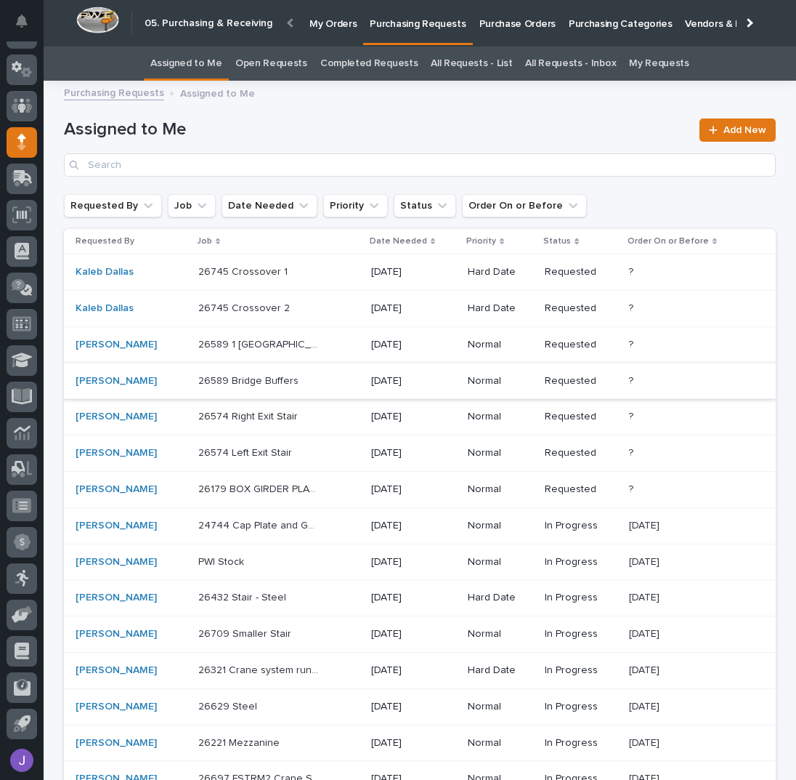
scroll to position [97, 0]
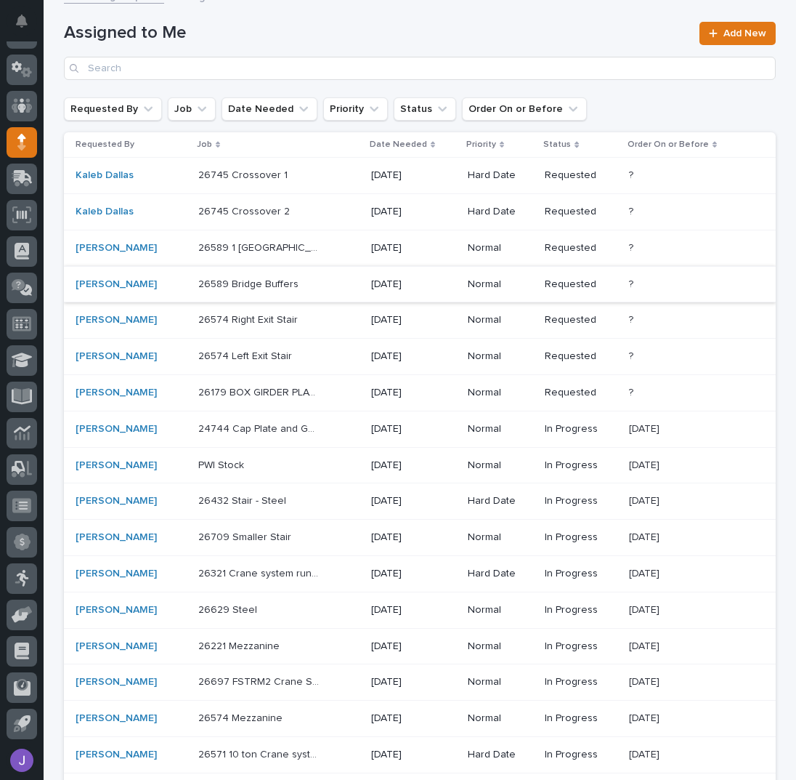
click at [283, 540] on div "26709 Smaller Stair 26709 Smaller Stair" at bounding box center [278, 537] width 161 height 24
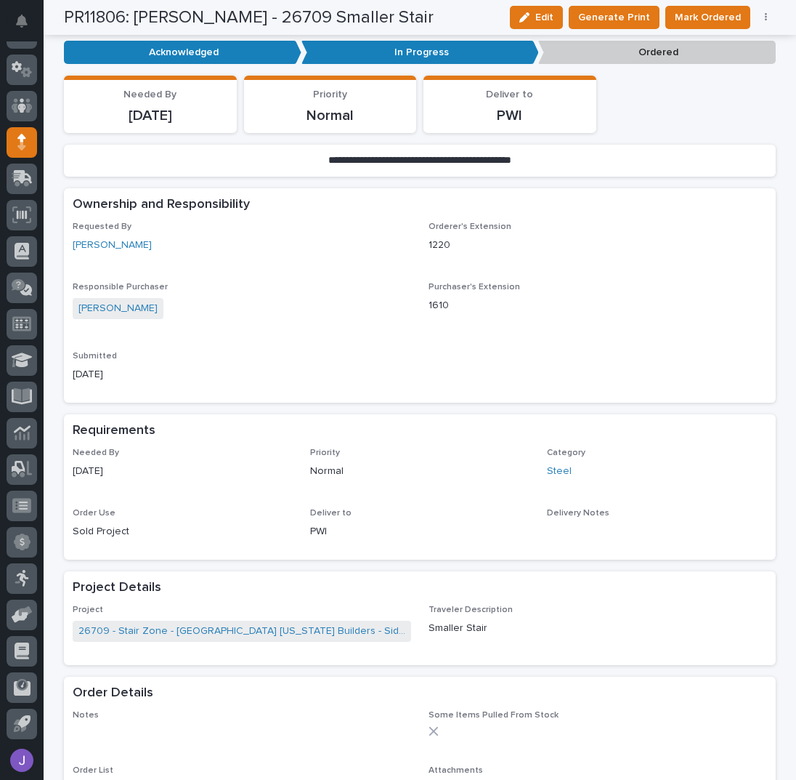
scroll to position [387, 0]
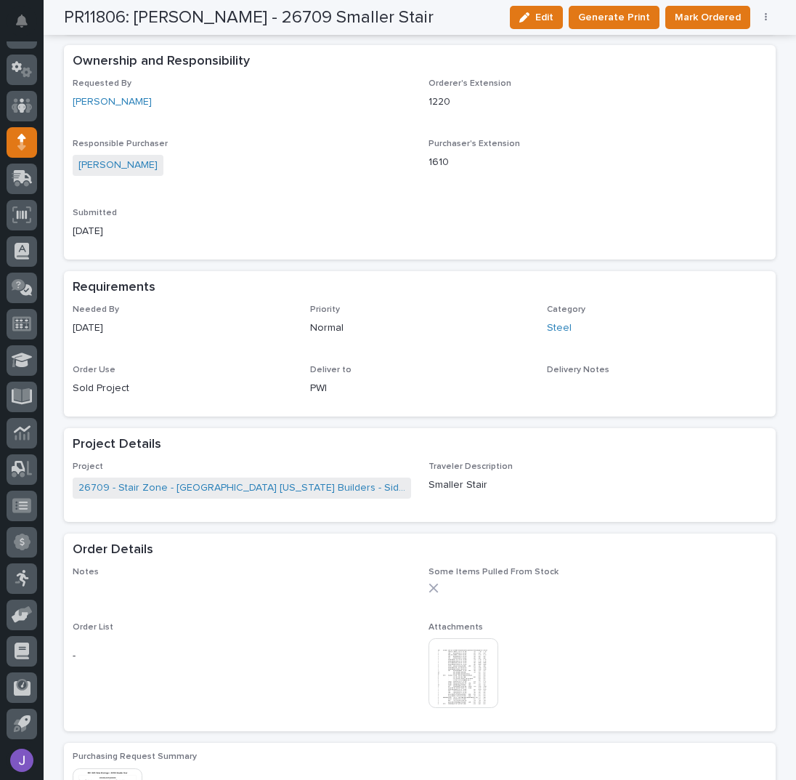
click at [461, 666] on img at bounding box center [464, 673] width 70 height 70
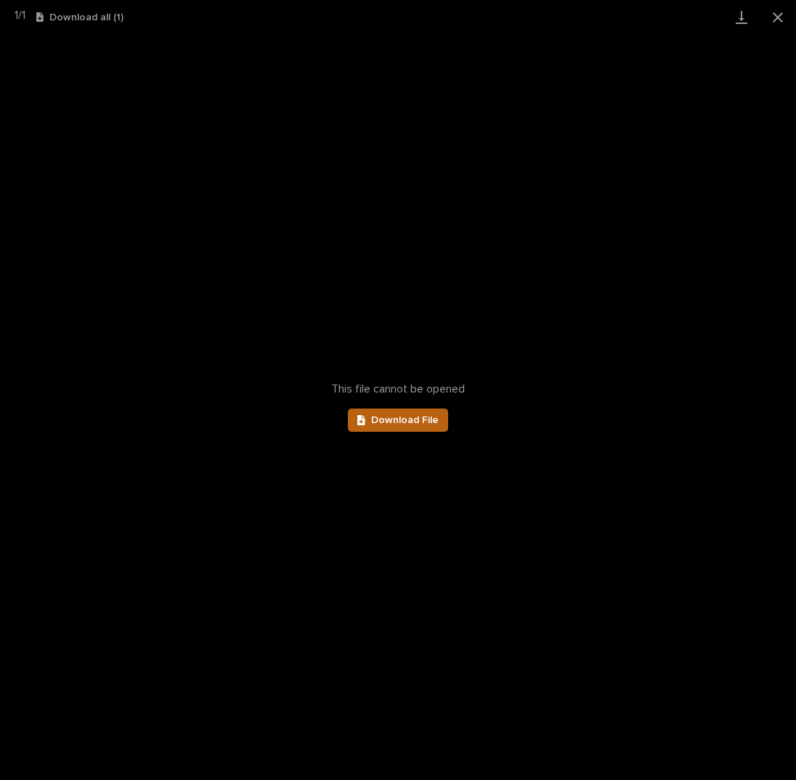
click at [430, 425] on link "Download File" at bounding box center [398, 419] width 100 height 23
click at [776, 23] on button "Close gallery" at bounding box center [778, 17] width 36 height 34
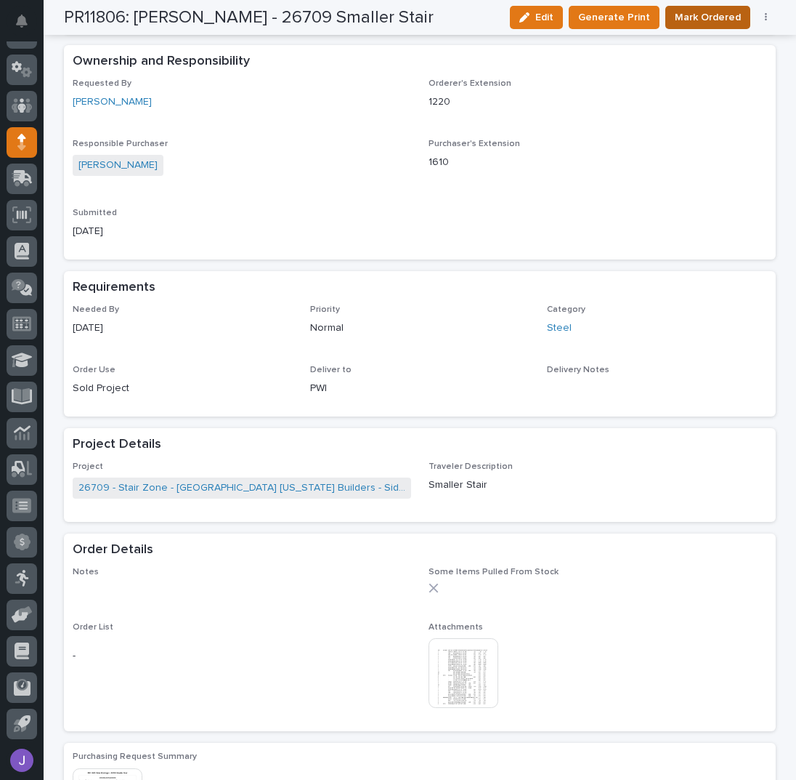
click at [727, 20] on span "Mark Ordered" at bounding box center [708, 17] width 66 height 15
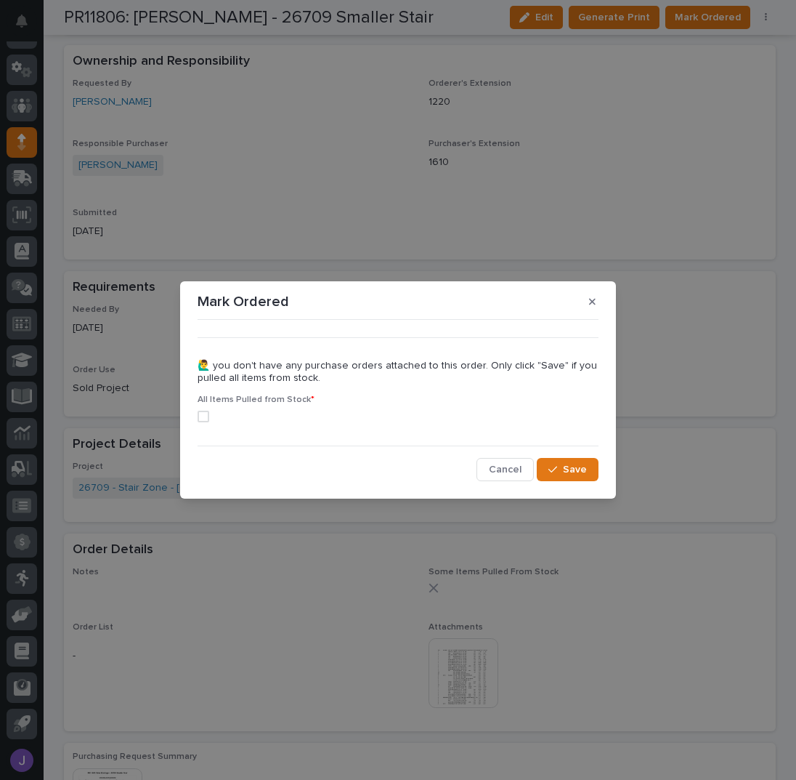
click at [202, 416] on span at bounding box center [204, 417] width 12 height 12
click at [578, 466] on span "Save" at bounding box center [575, 469] width 24 height 10
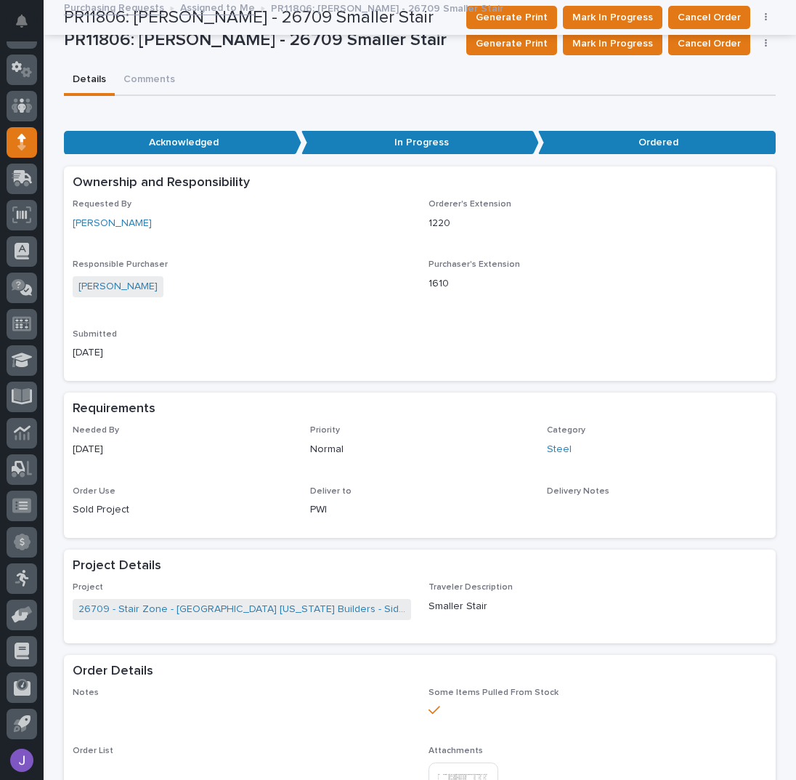
scroll to position [0, 0]
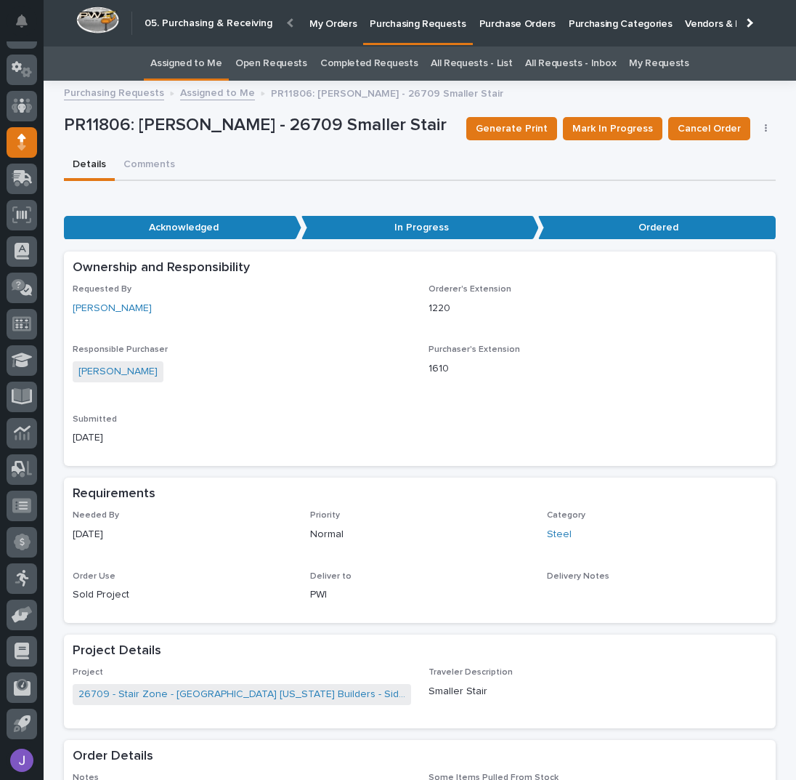
click at [210, 65] on link "Assigned to Me" at bounding box center [186, 64] width 72 height 34
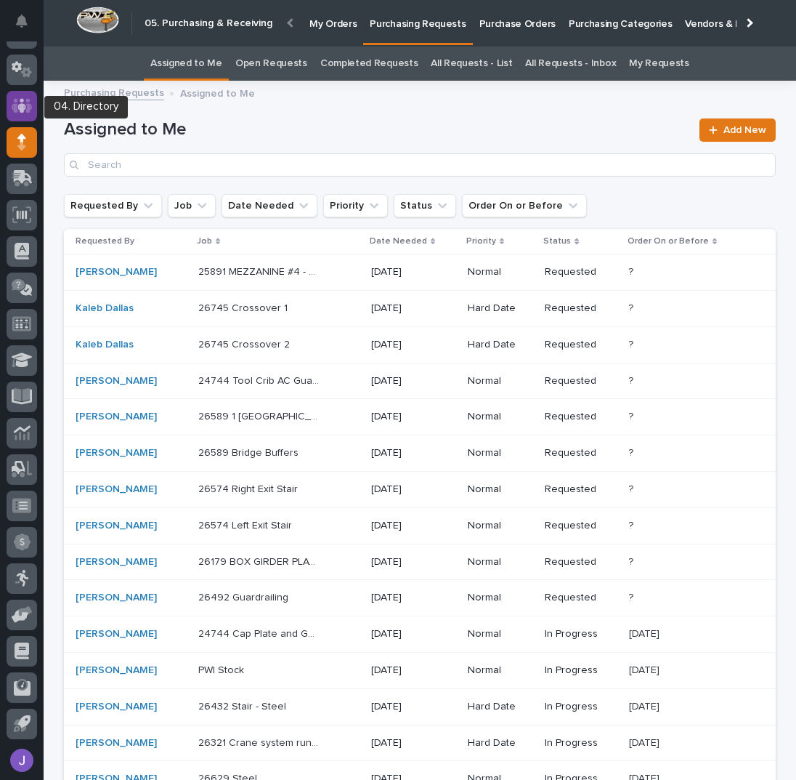
click at [22, 108] on icon at bounding box center [21, 105] width 9 height 15
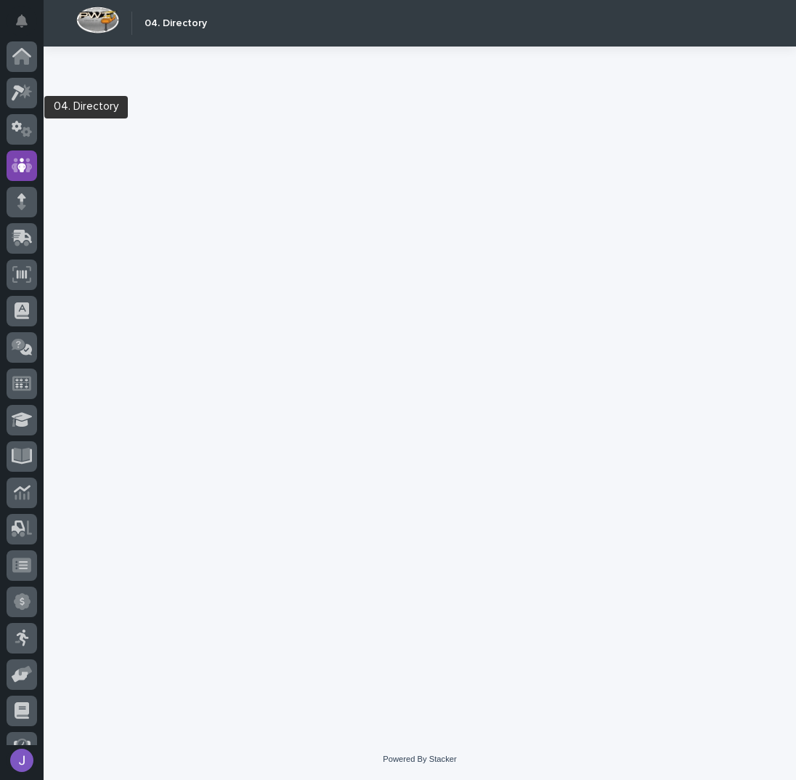
scroll to position [60, 0]
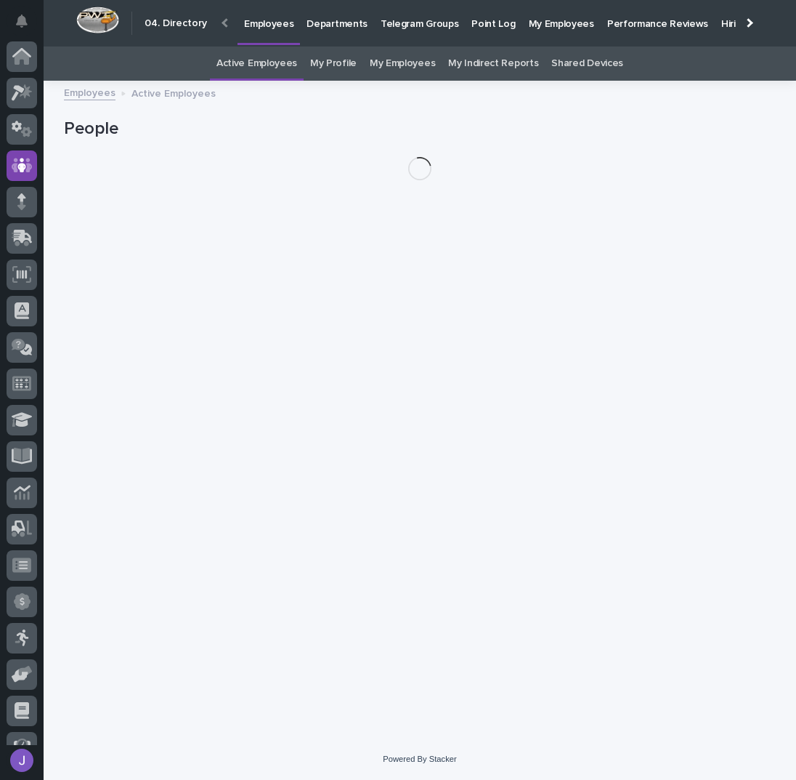
scroll to position [60, 0]
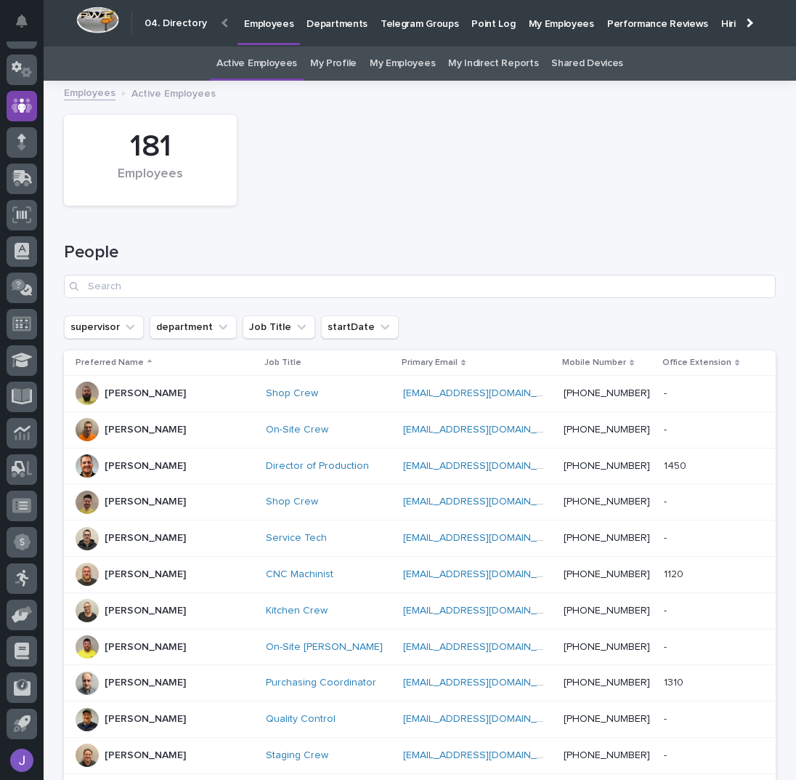
click at [326, 64] on link "My Profile" at bounding box center [333, 64] width 47 height 34
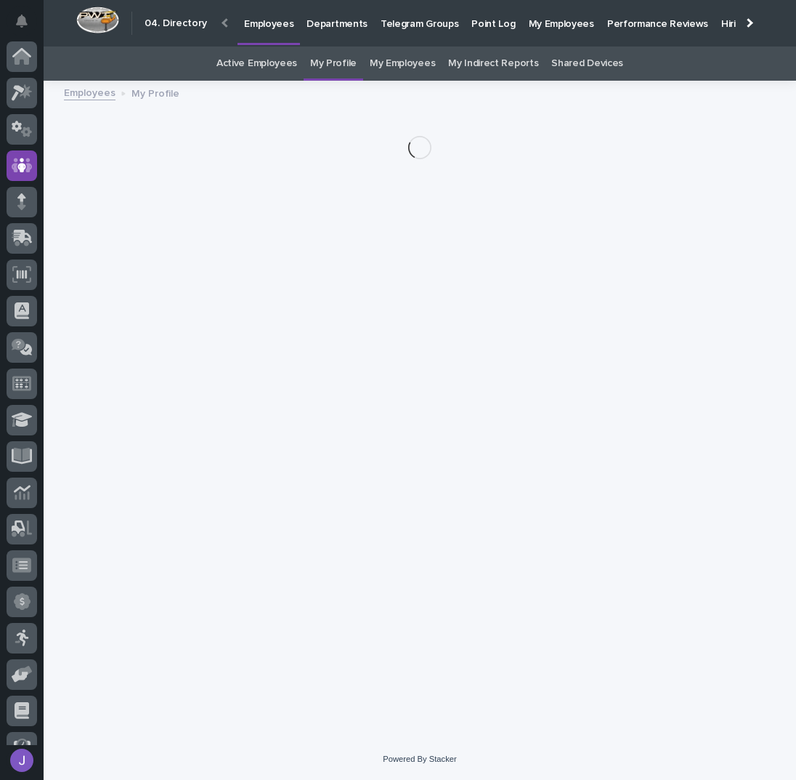
scroll to position [60, 0]
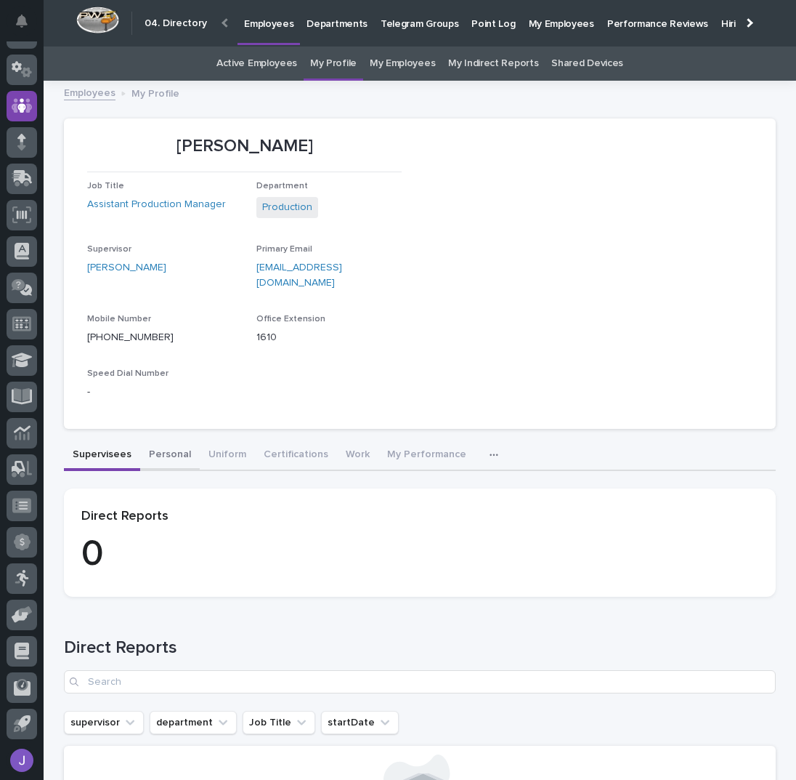
click at [176, 440] on button "Personal" at bounding box center [170, 455] width 60 height 31
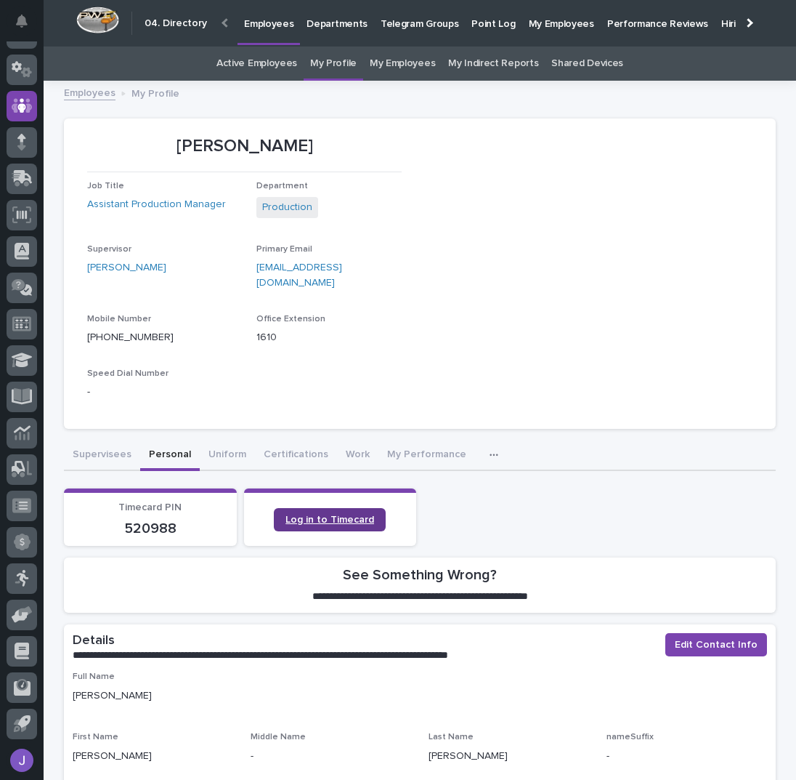
click at [326, 508] on link "Log in to Timecard" at bounding box center [330, 519] width 112 height 23
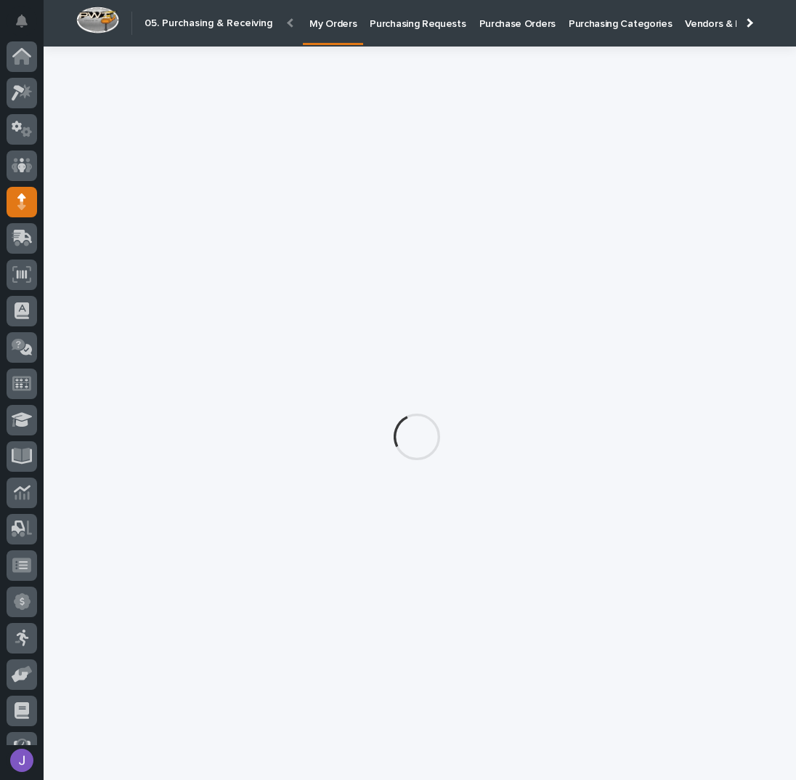
scroll to position [60, 0]
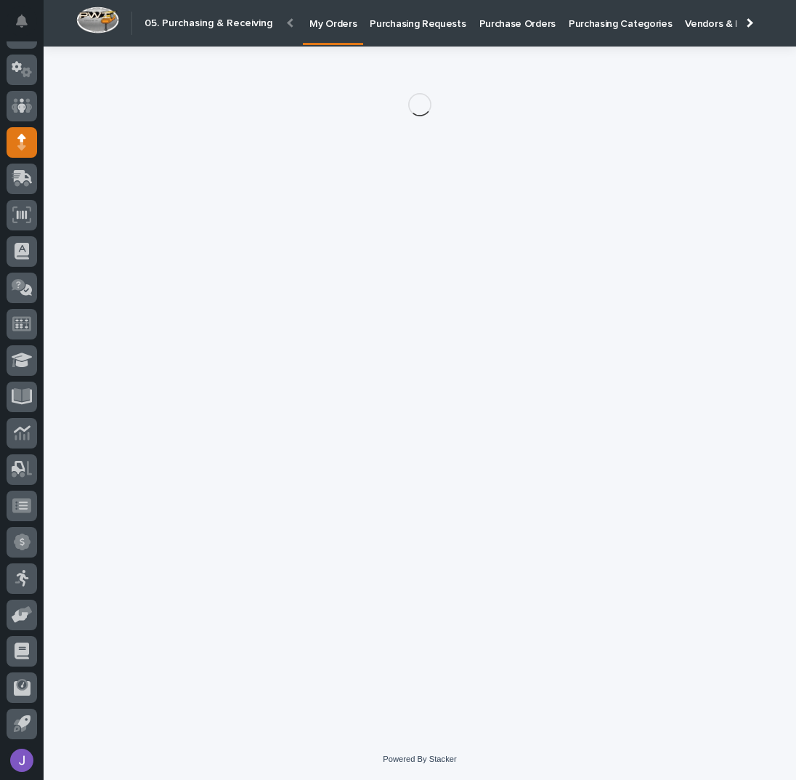
click at [408, 30] on p "Purchasing Requests" at bounding box center [418, 15] width 96 height 31
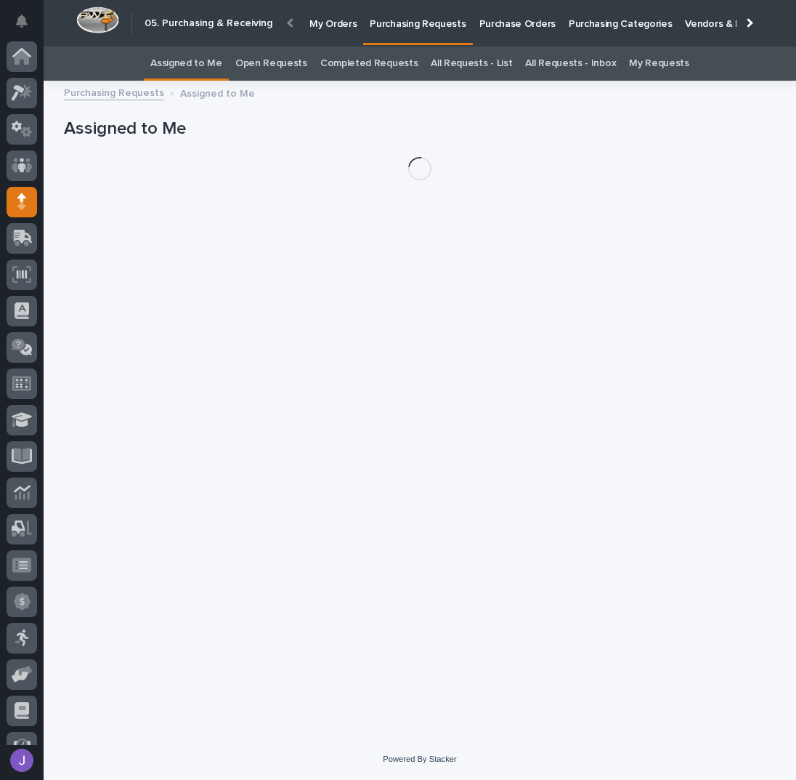
scroll to position [60, 0]
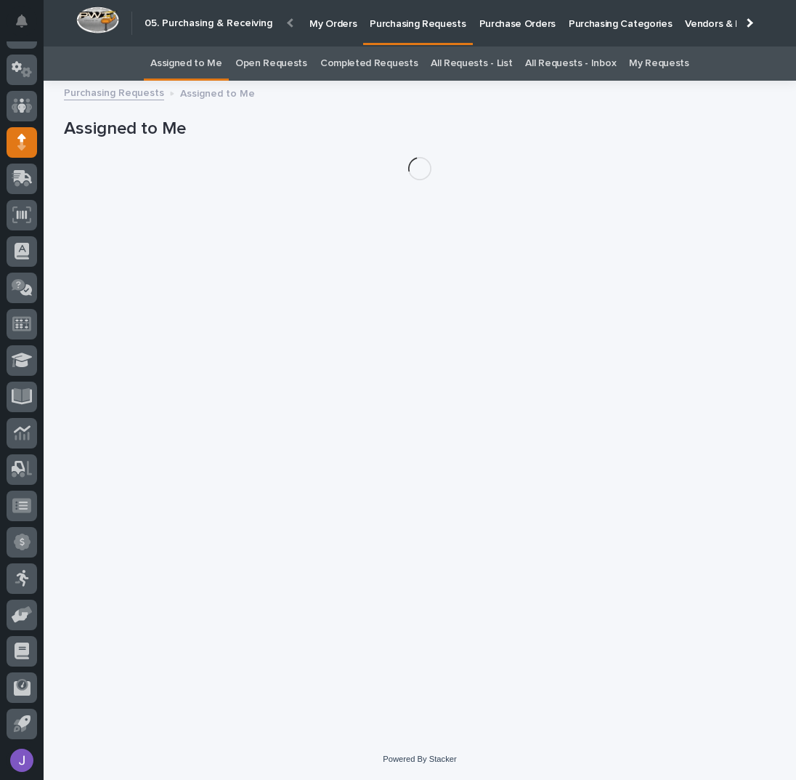
click at [203, 65] on link "Assigned to Me" at bounding box center [186, 64] width 72 height 34
